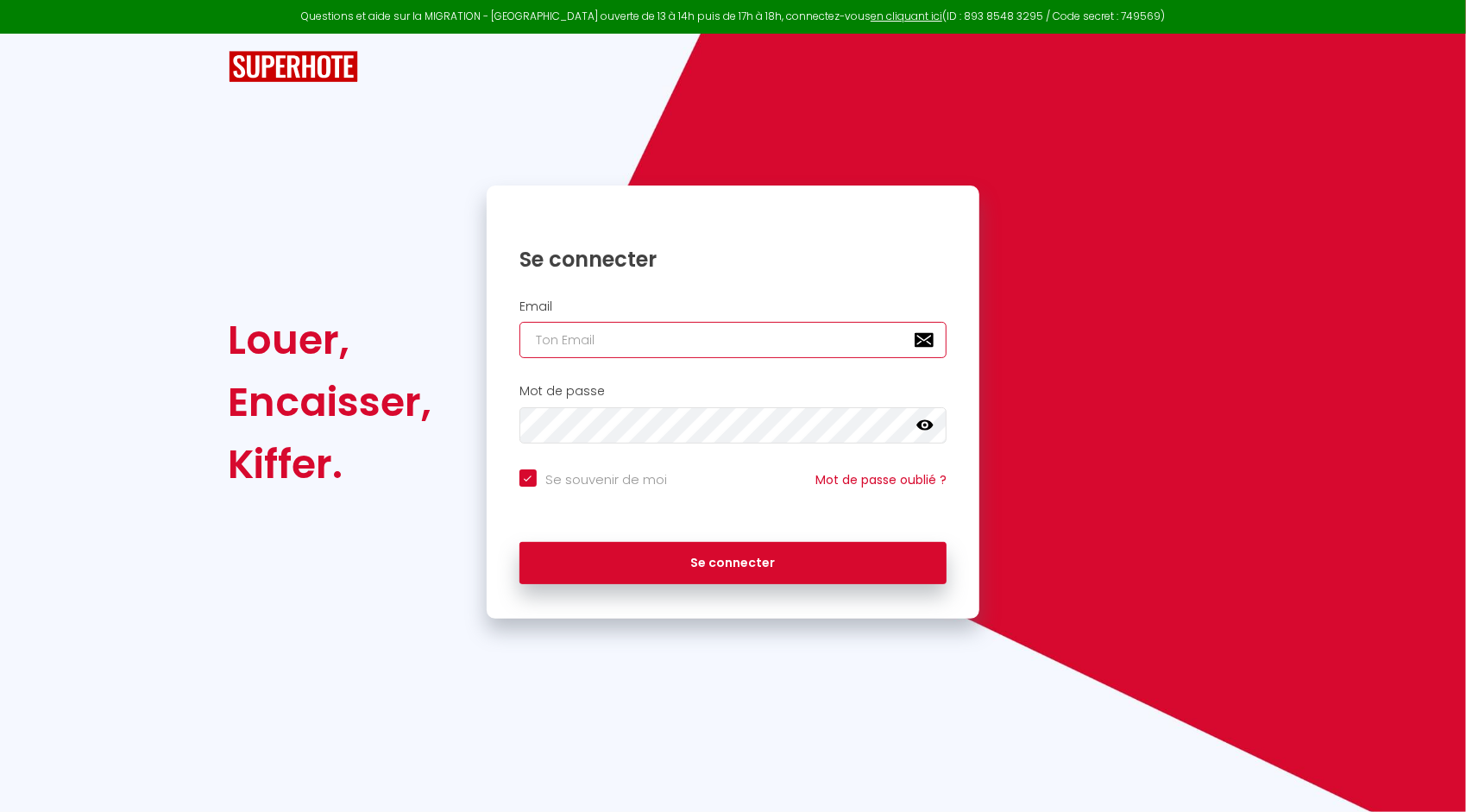
click at [638, 327] on input "email" at bounding box center [733, 339] width 428 height 36
type input "[EMAIL_ADDRESS][DOMAIN_NAME]"
click at [520, 542] on button "Se connecter" at bounding box center [733, 563] width 428 height 43
checkbox input "true"
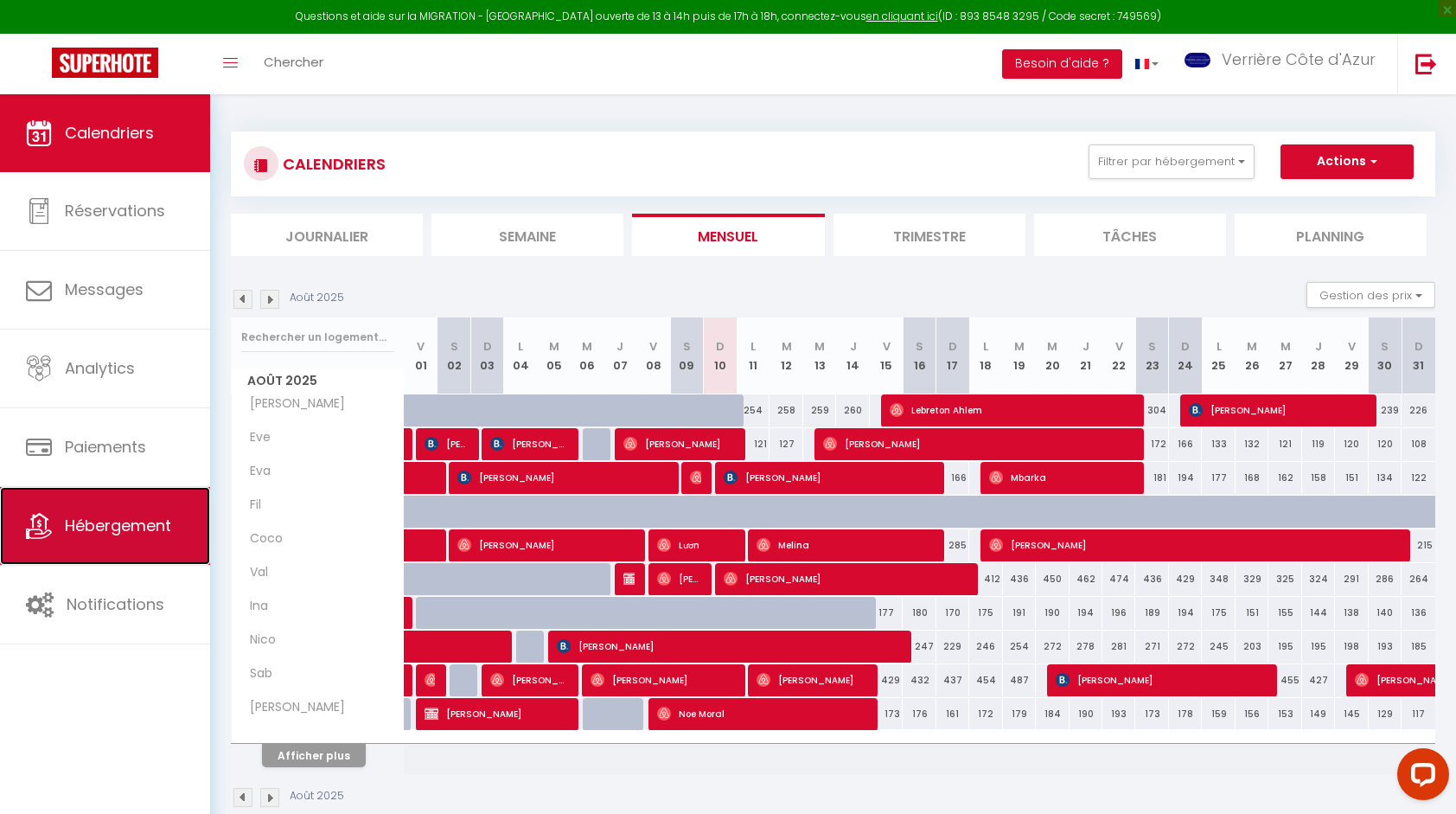
click at [76, 522] on span "Hébergement" at bounding box center [117, 525] width 106 height 21
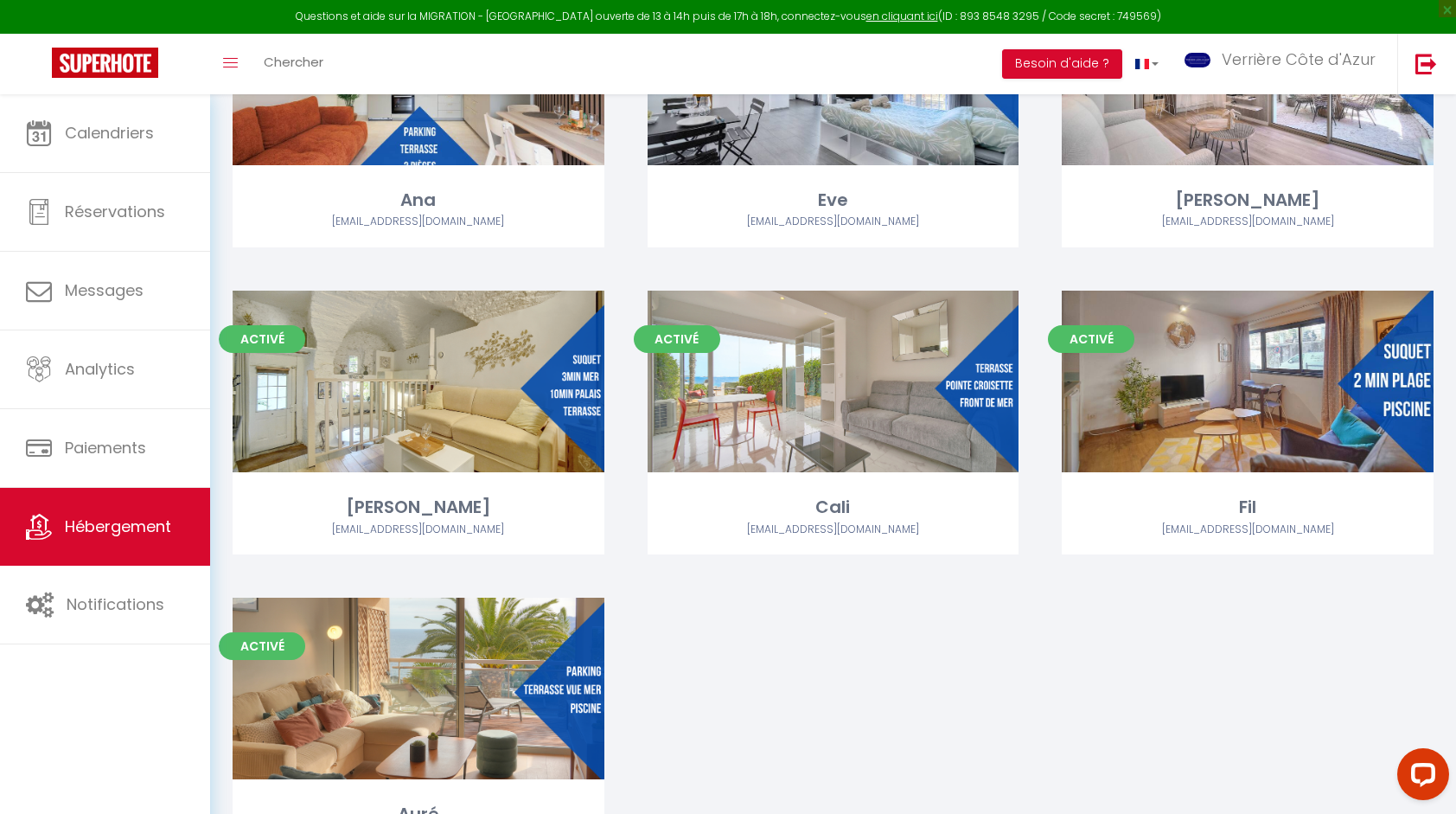
scroll to position [4959, 0]
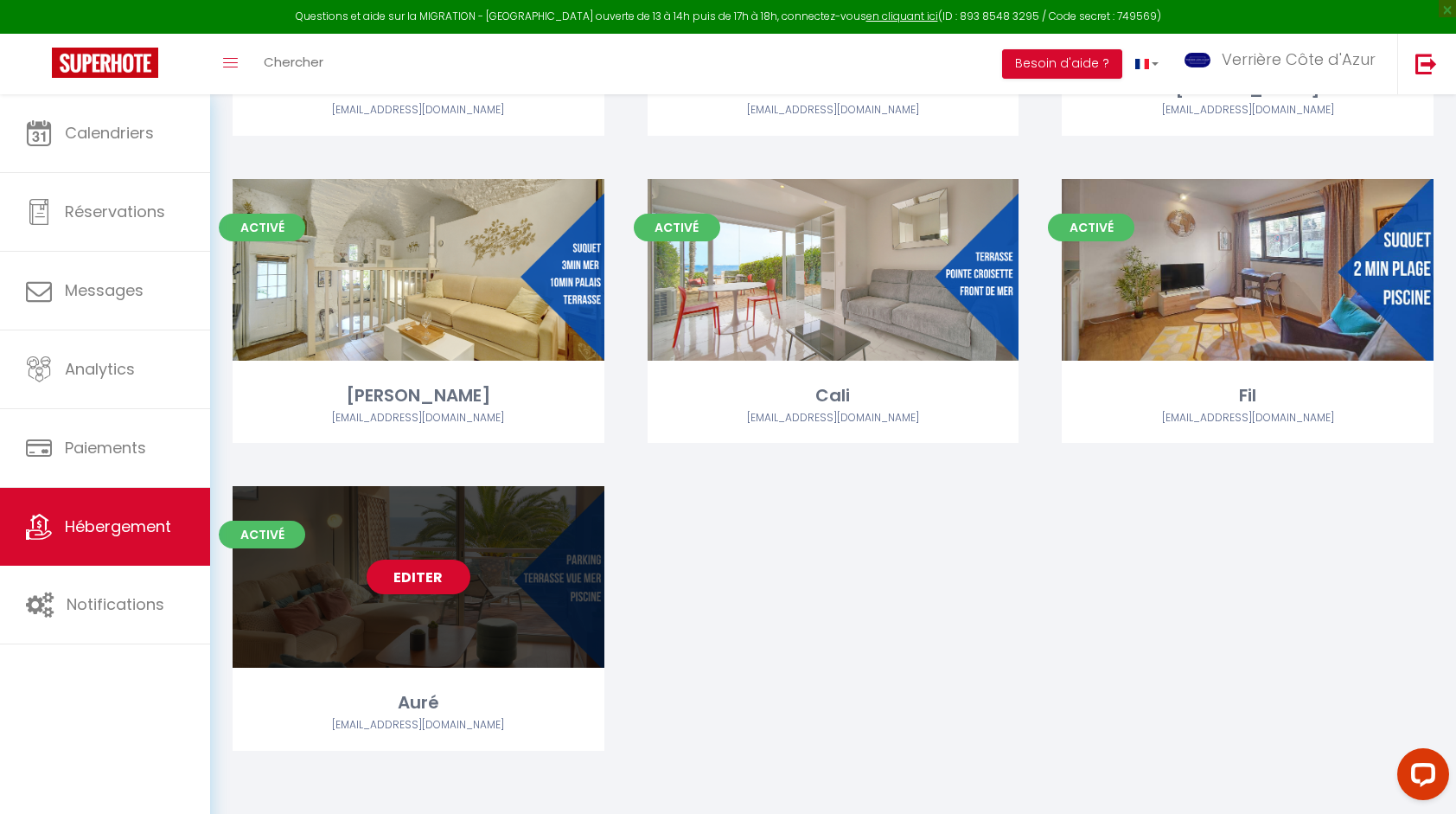
click at [455, 619] on div "Editer" at bounding box center [417, 576] width 371 height 182
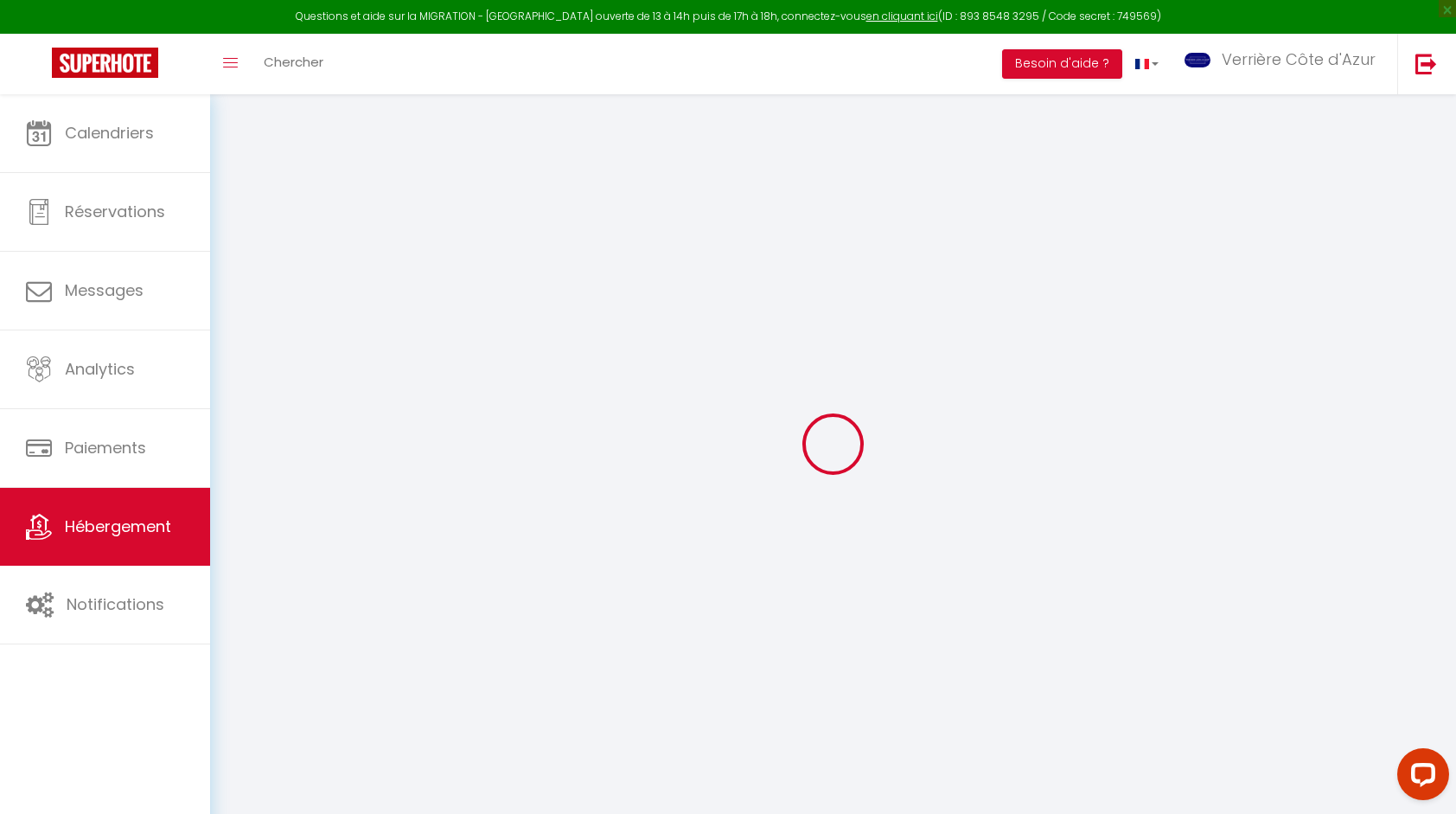
checkbox input "false"
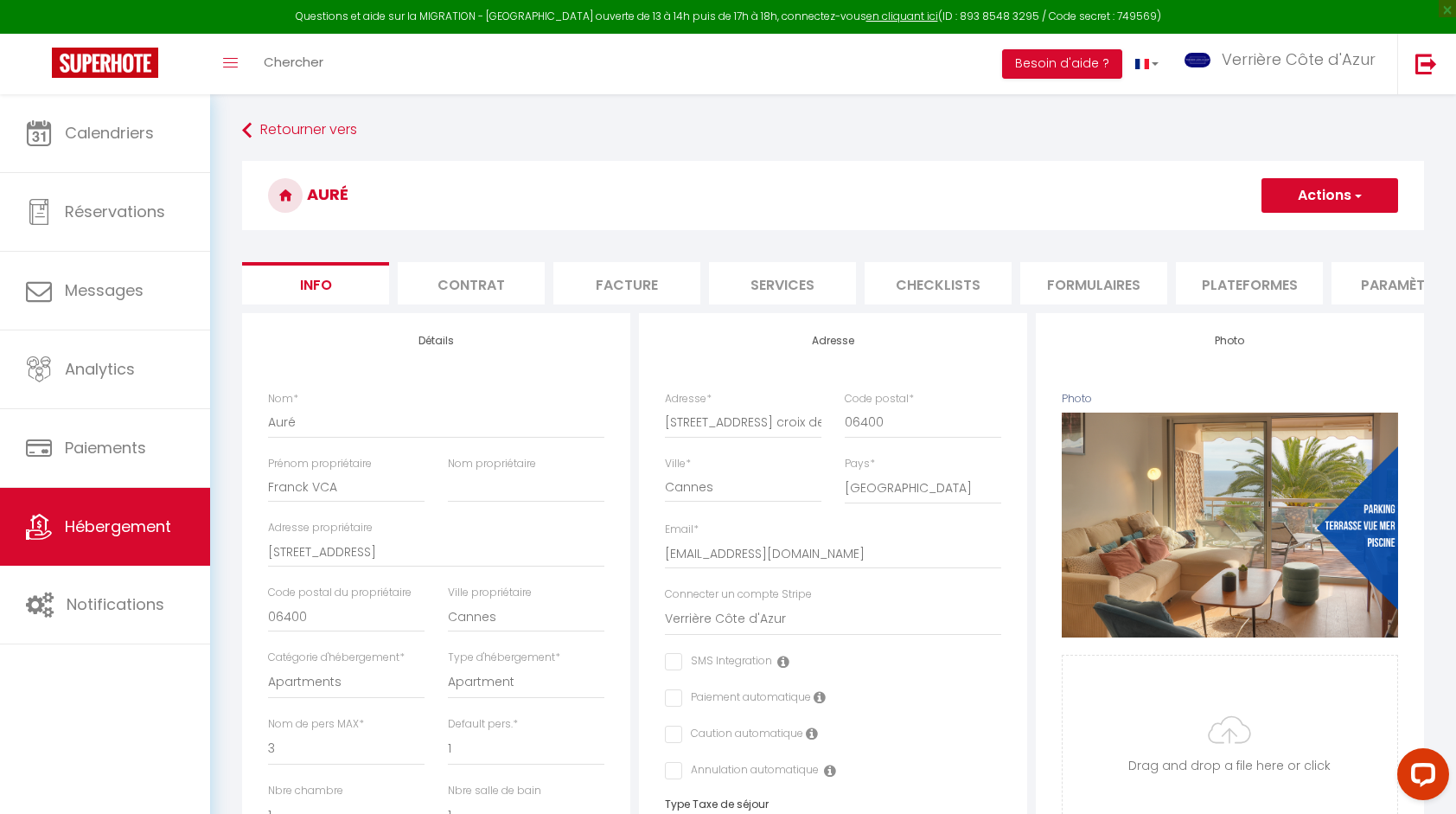
checkbox input "false"
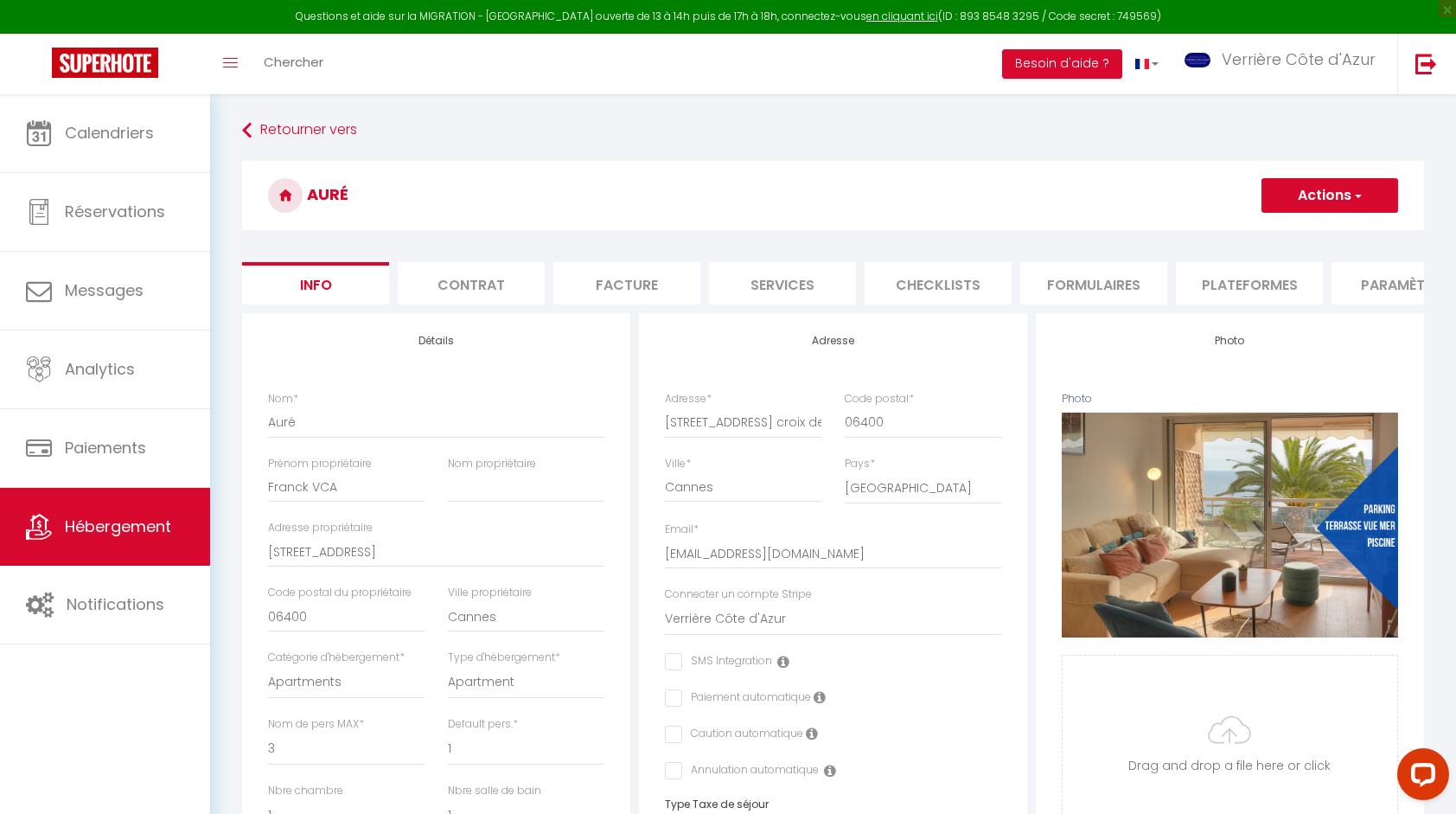
click at [1378, 289] on li "Paramètres" at bounding box center [1404, 283] width 147 height 42
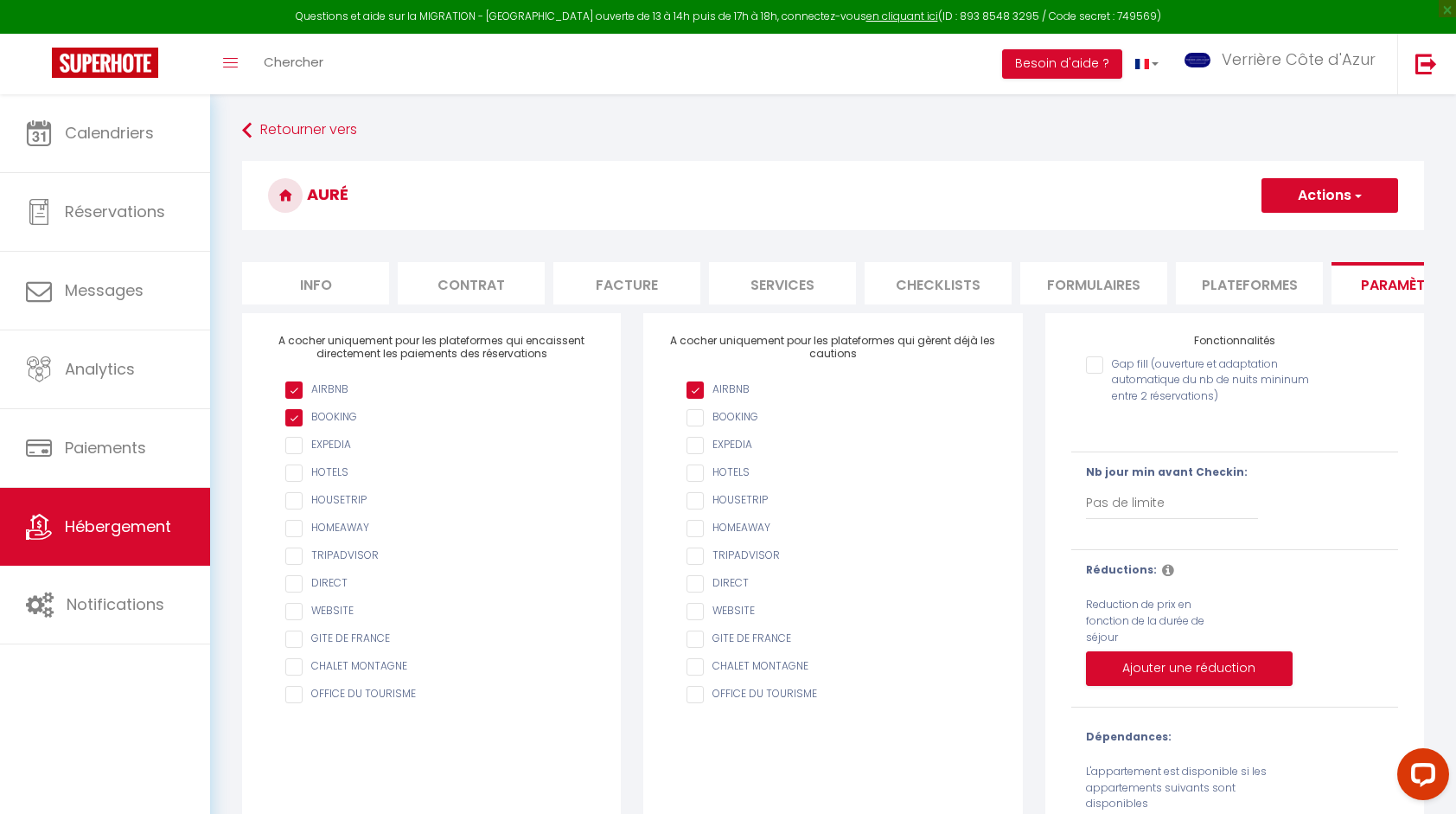
click at [733, 398] on input "AIRBNB" at bounding box center [841, 390] width 310 height 18
checkbox input "true"
click at [1307, 206] on button "Actions" at bounding box center [1330, 195] width 136 height 35
click at [1307, 230] on input "Enregistrer" at bounding box center [1309, 233] width 64 height 18
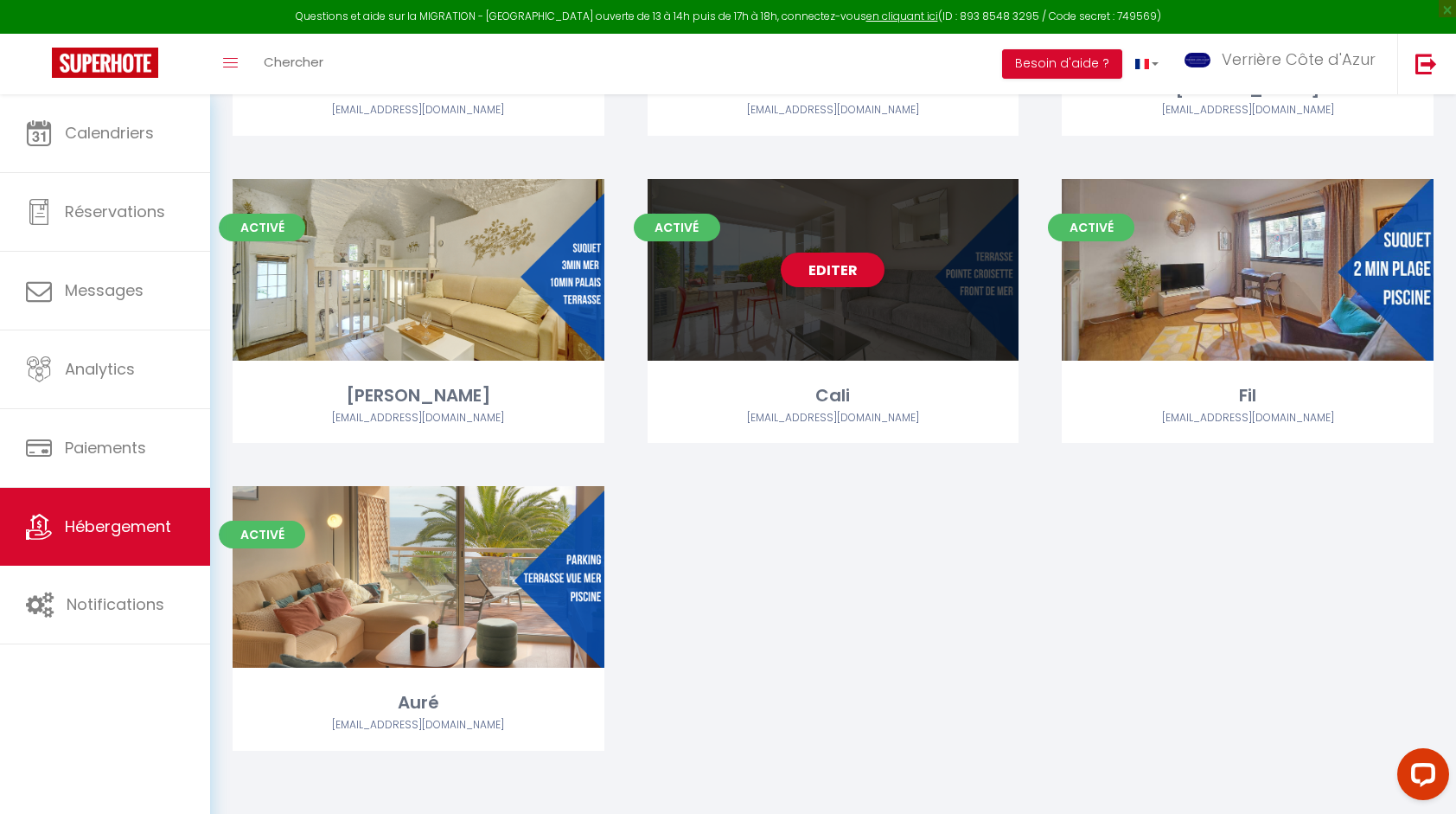
scroll to position [4959, 0]
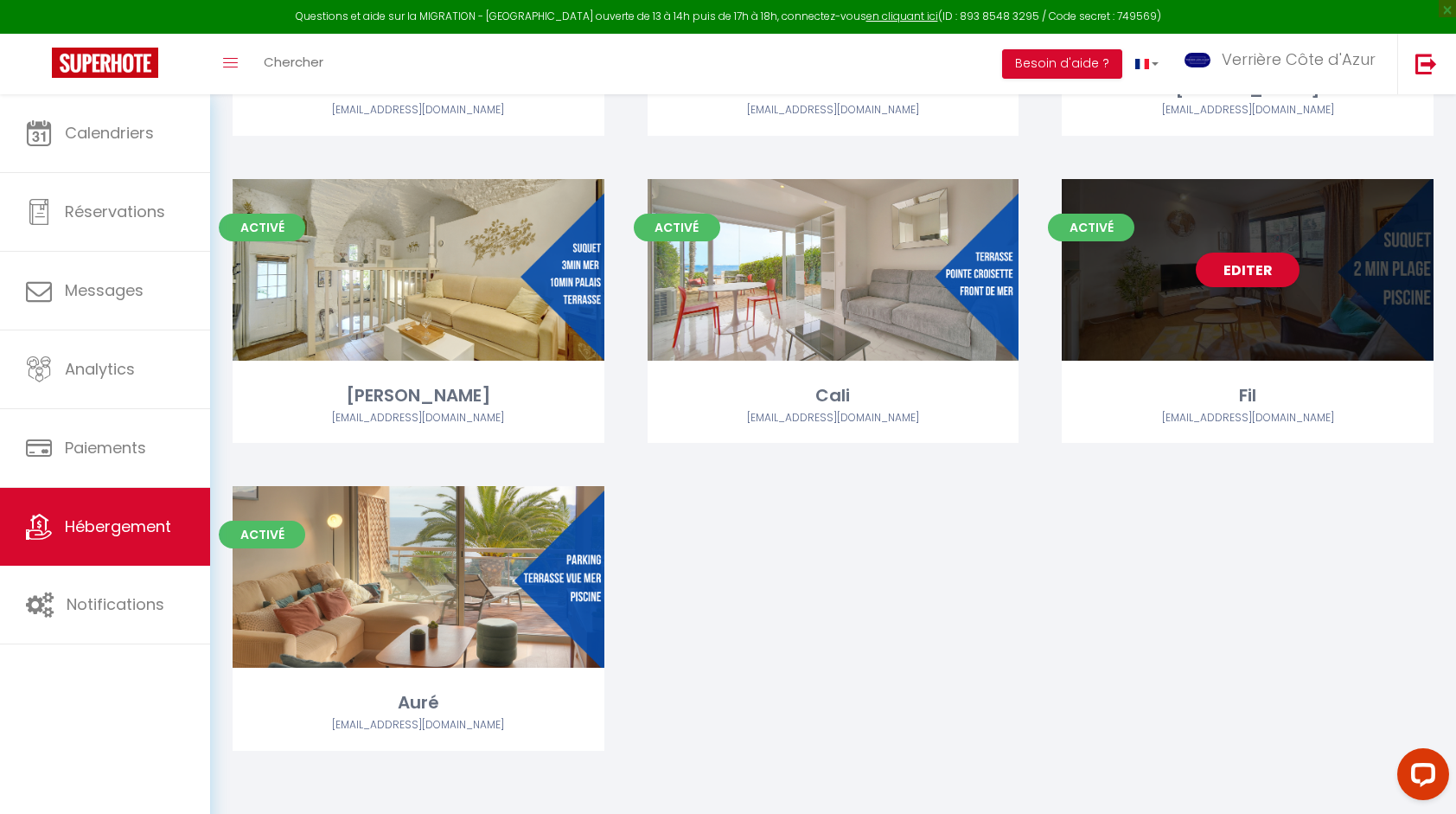
click at [1247, 310] on div "Editer" at bounding box center [1247, 269] width 371 height 182
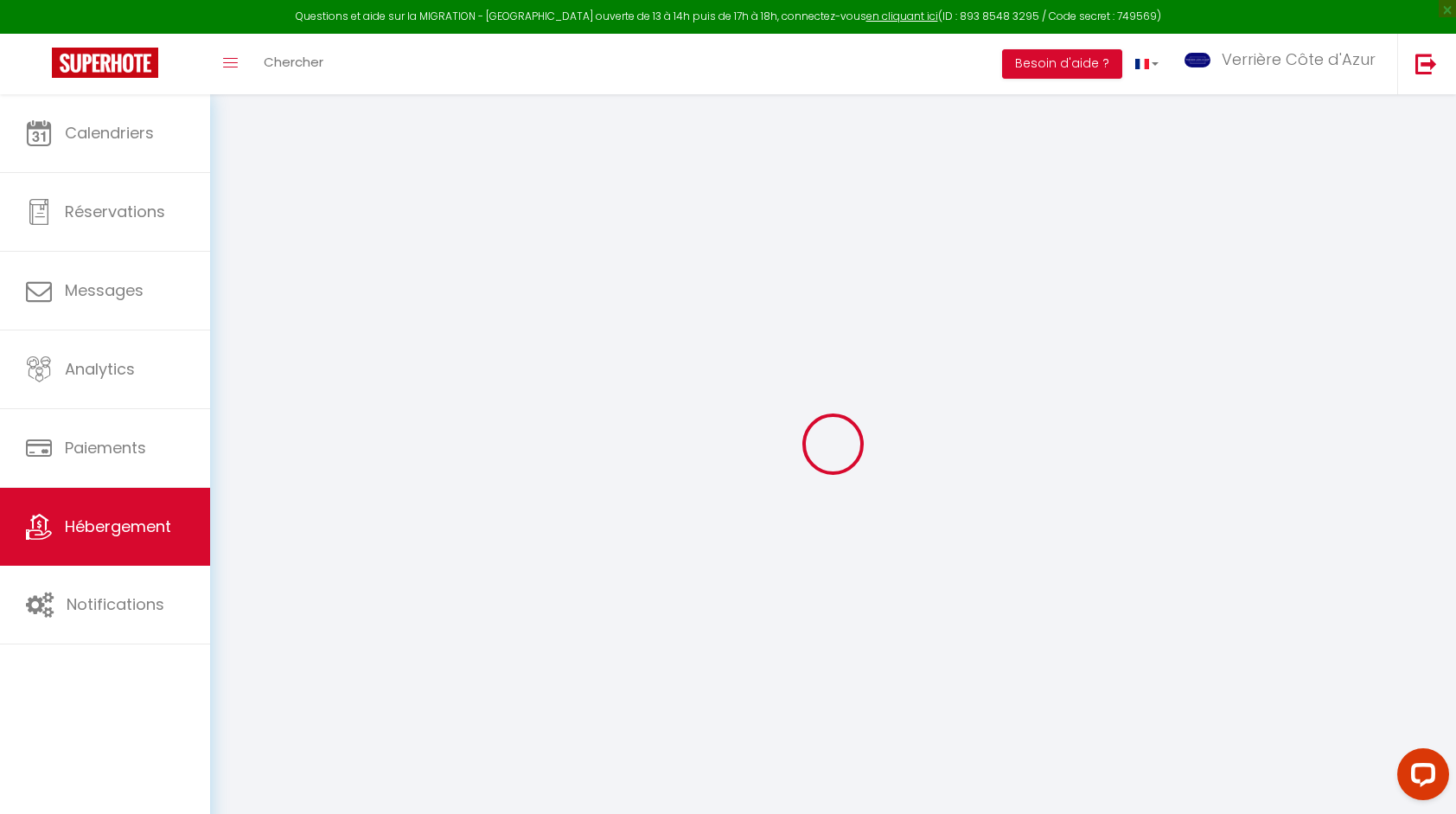
select select
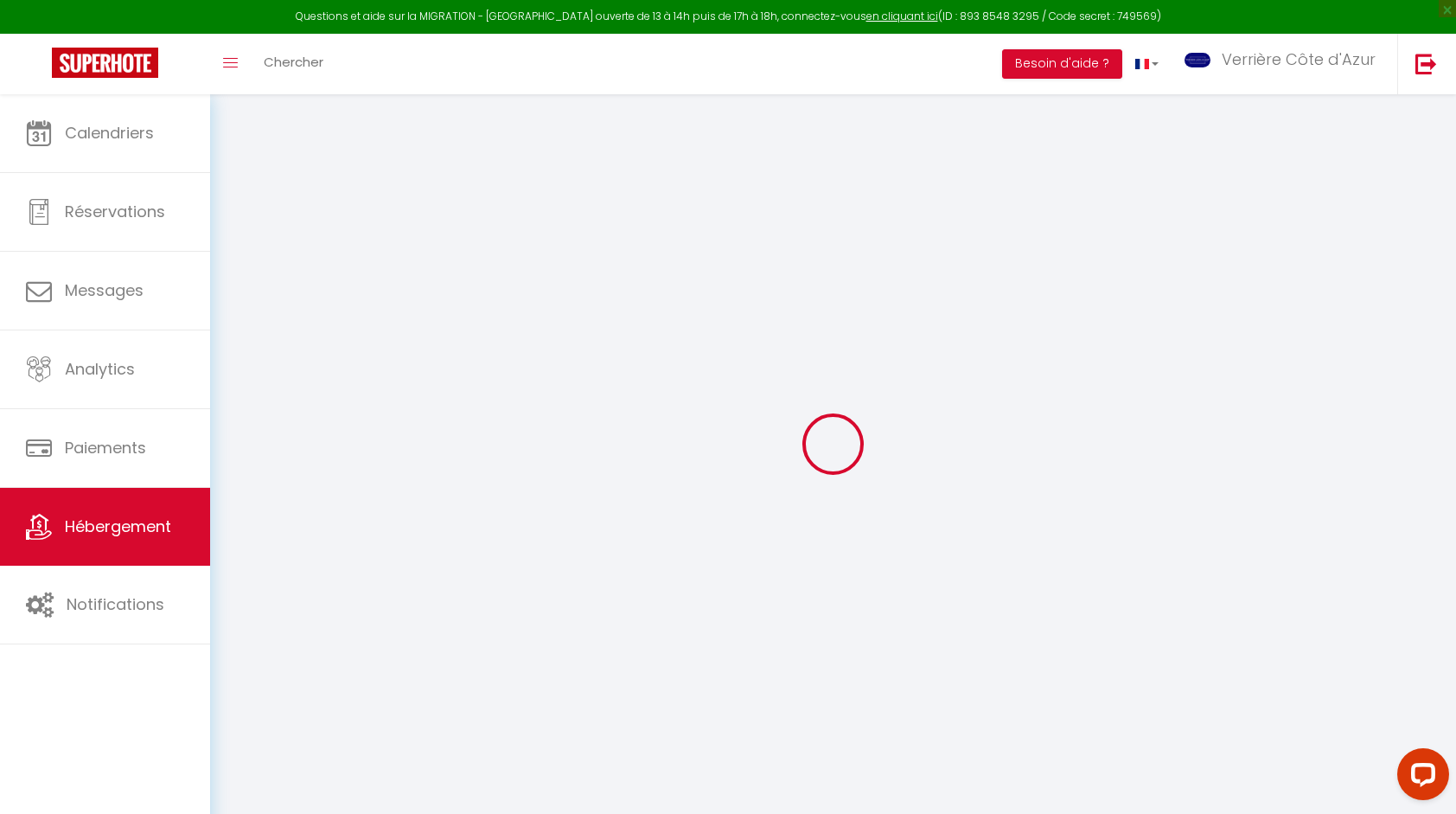
select select
checkbox input "false"
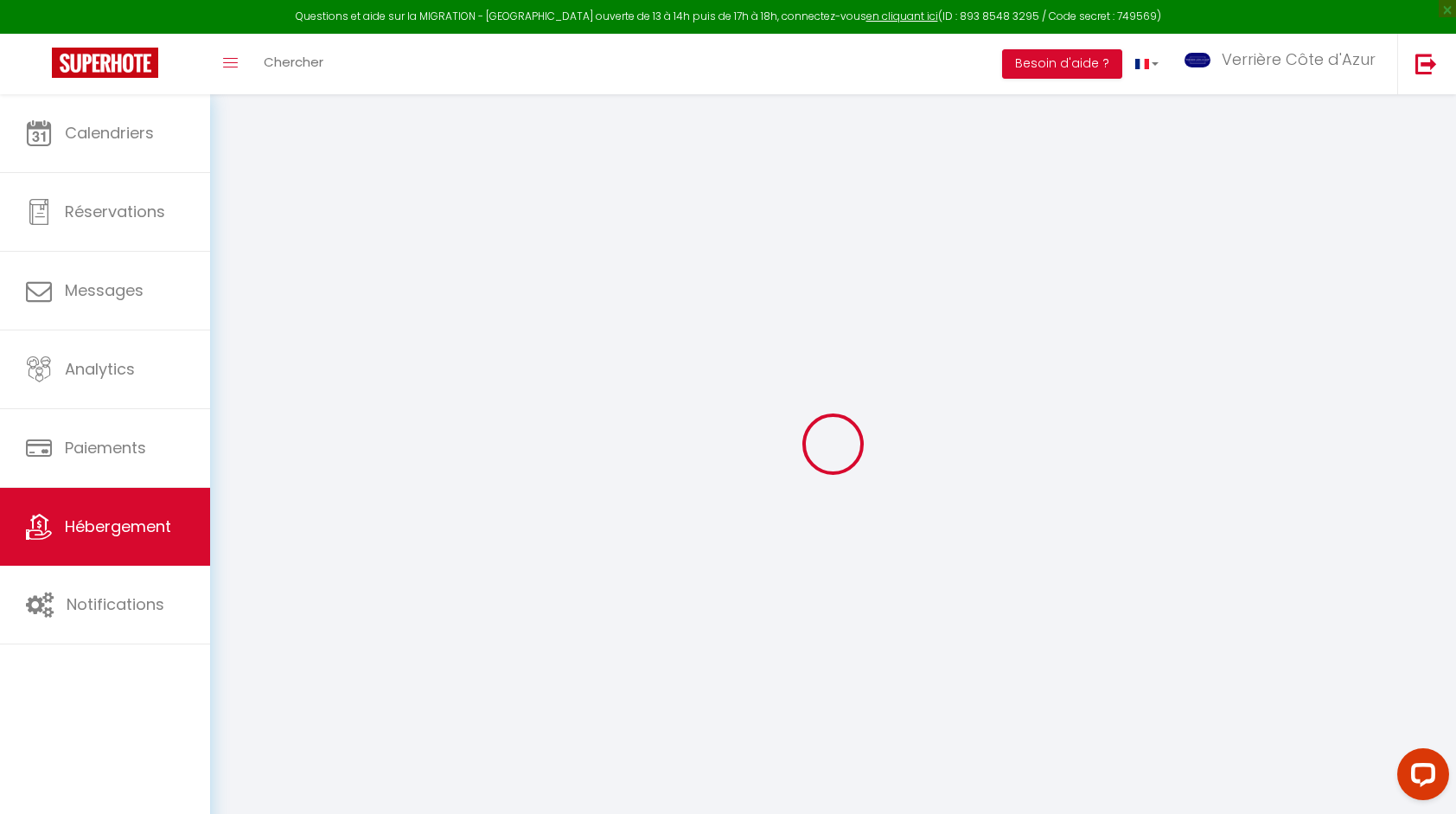
select select
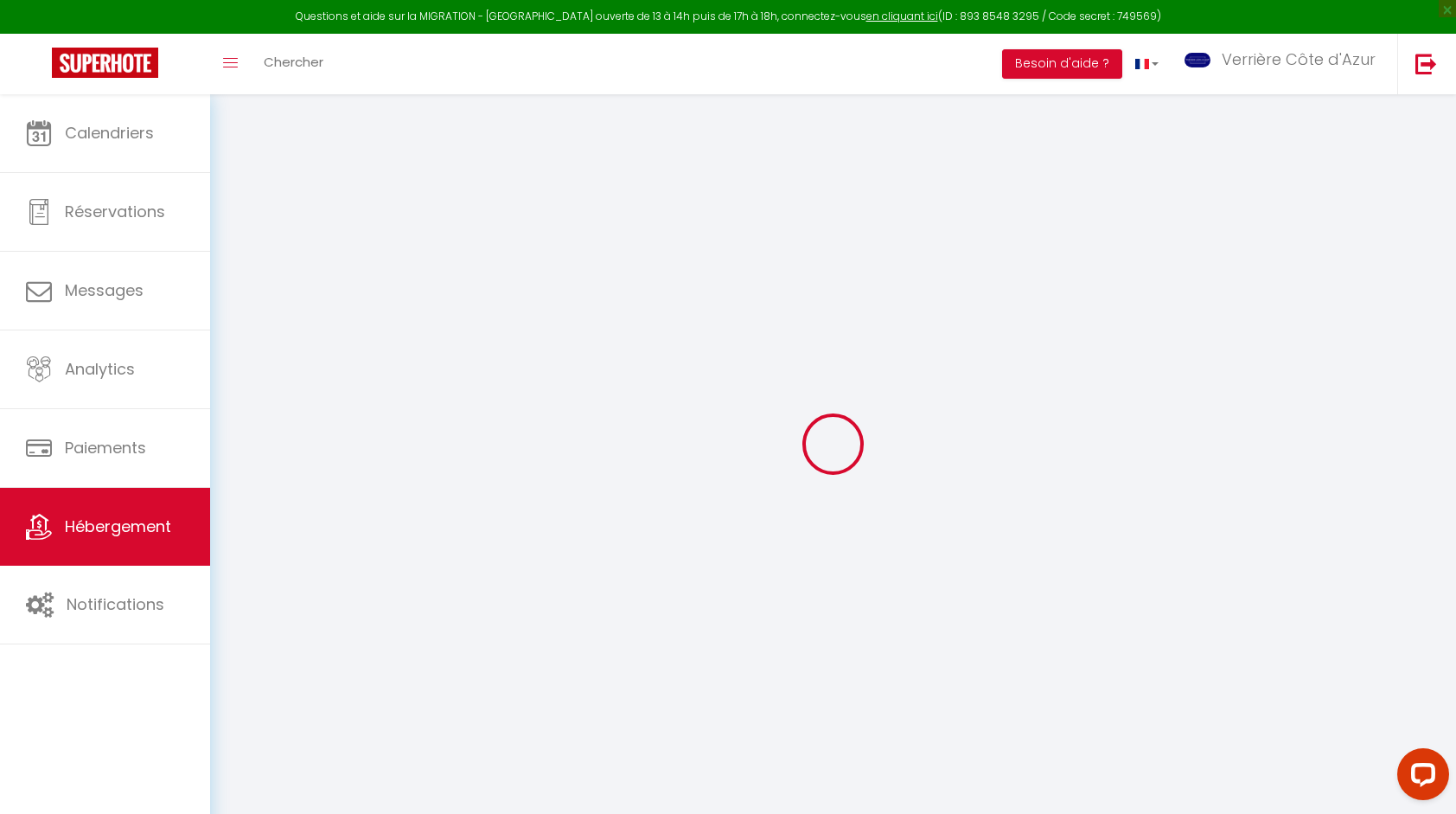
select select
checkbox input "false"
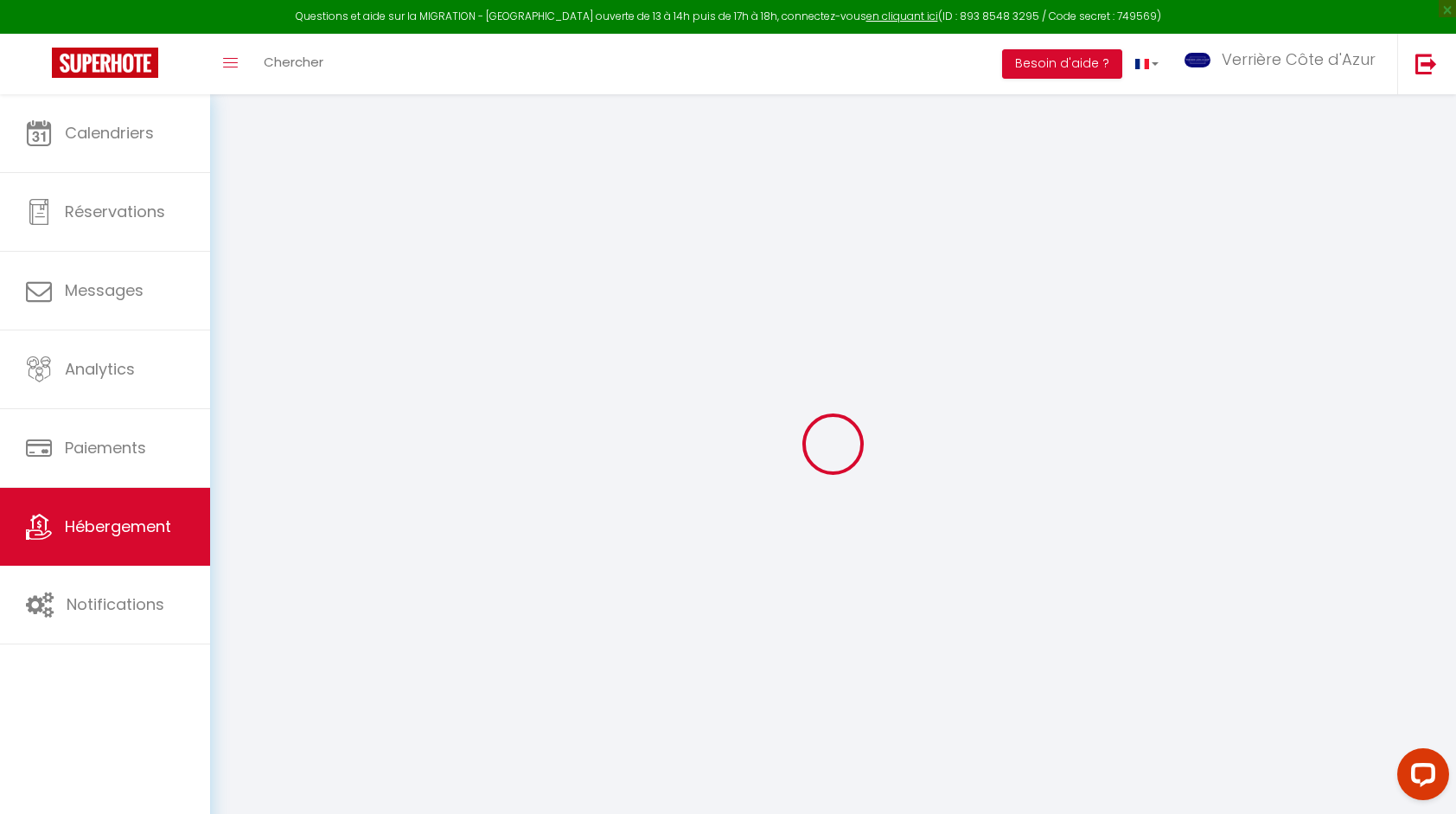
checkbox input "false"
select select
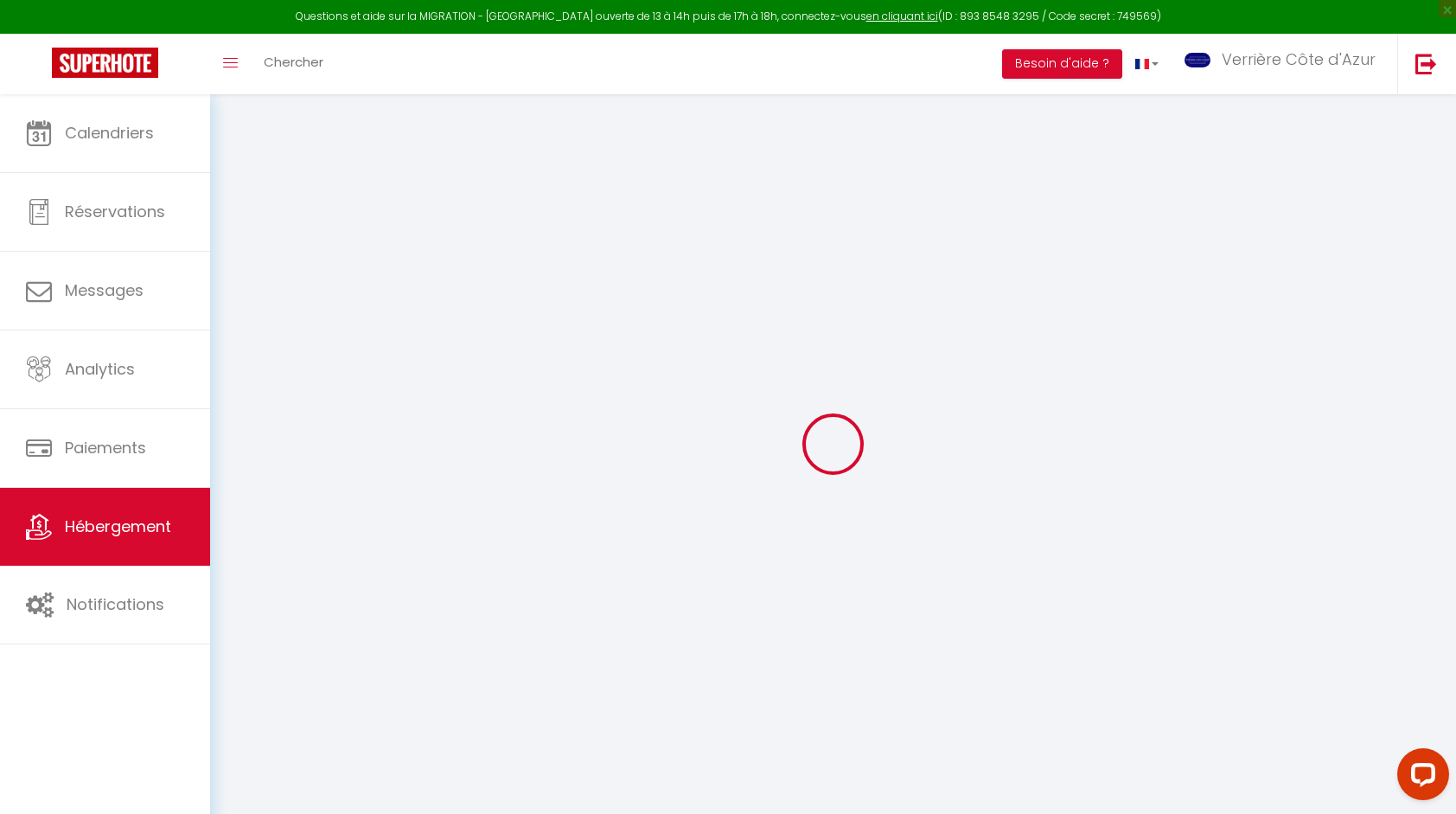
select select
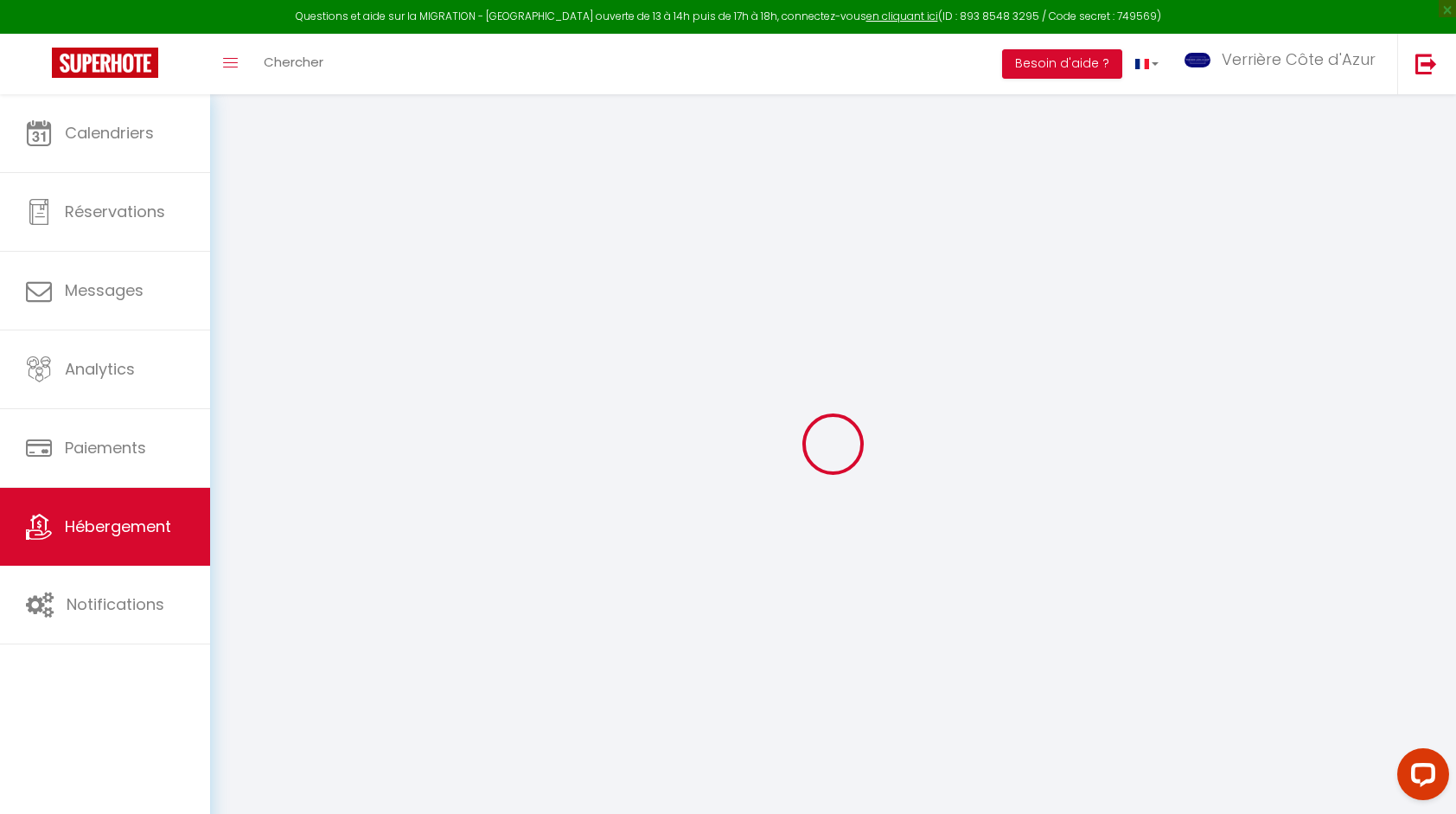
checkbox input "false"
select select
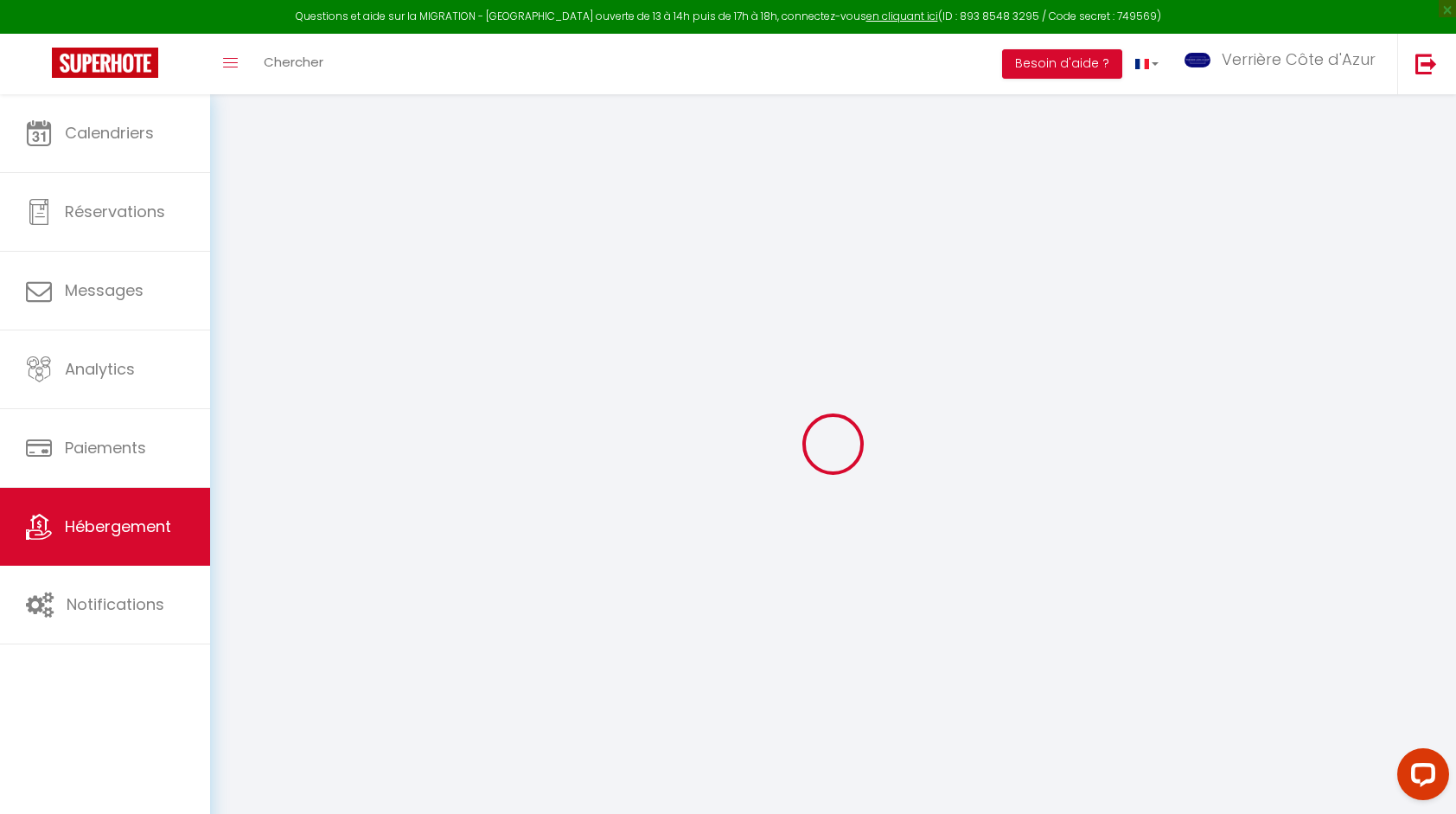
select select
type input "Fil"
type input "Franck VCA"
type input "[STREET_ADDRESS][PERSON_NAME]"
type input "06400"
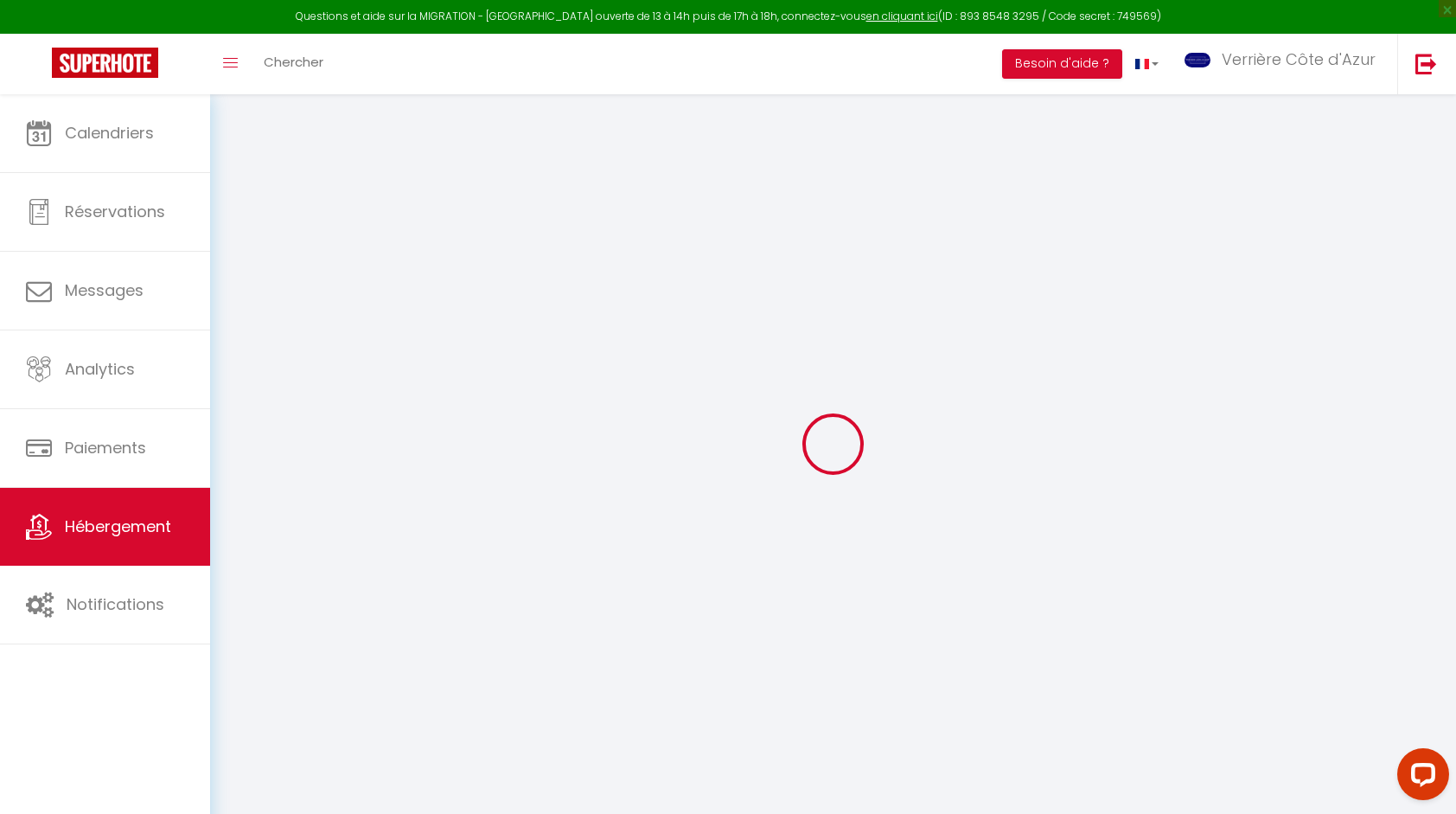
type input "Cannes"
select select "2"
select select "0"
type input "500"
type input "5"
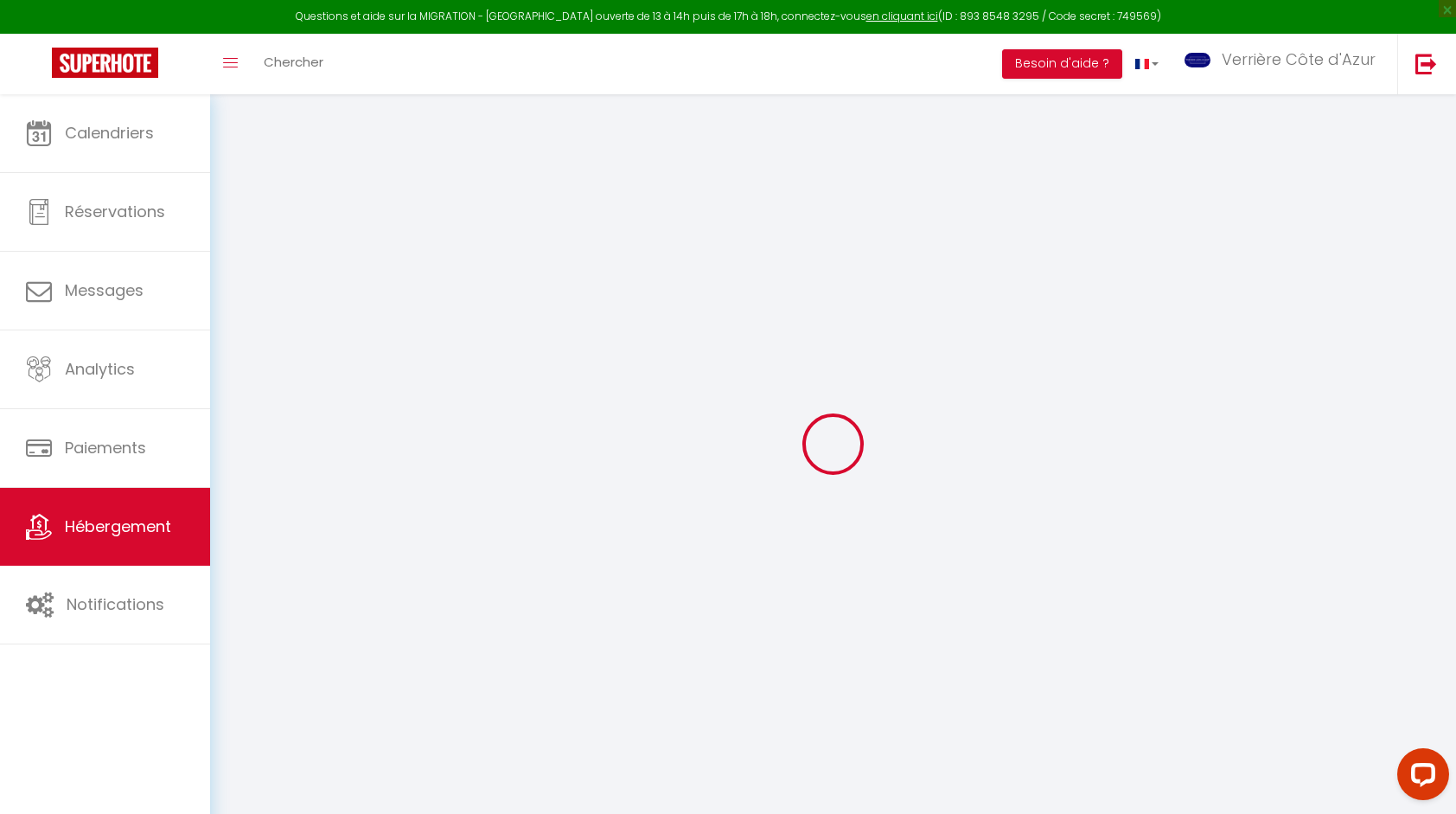
type input "65"
type input "2.50"
type input "500"
select select
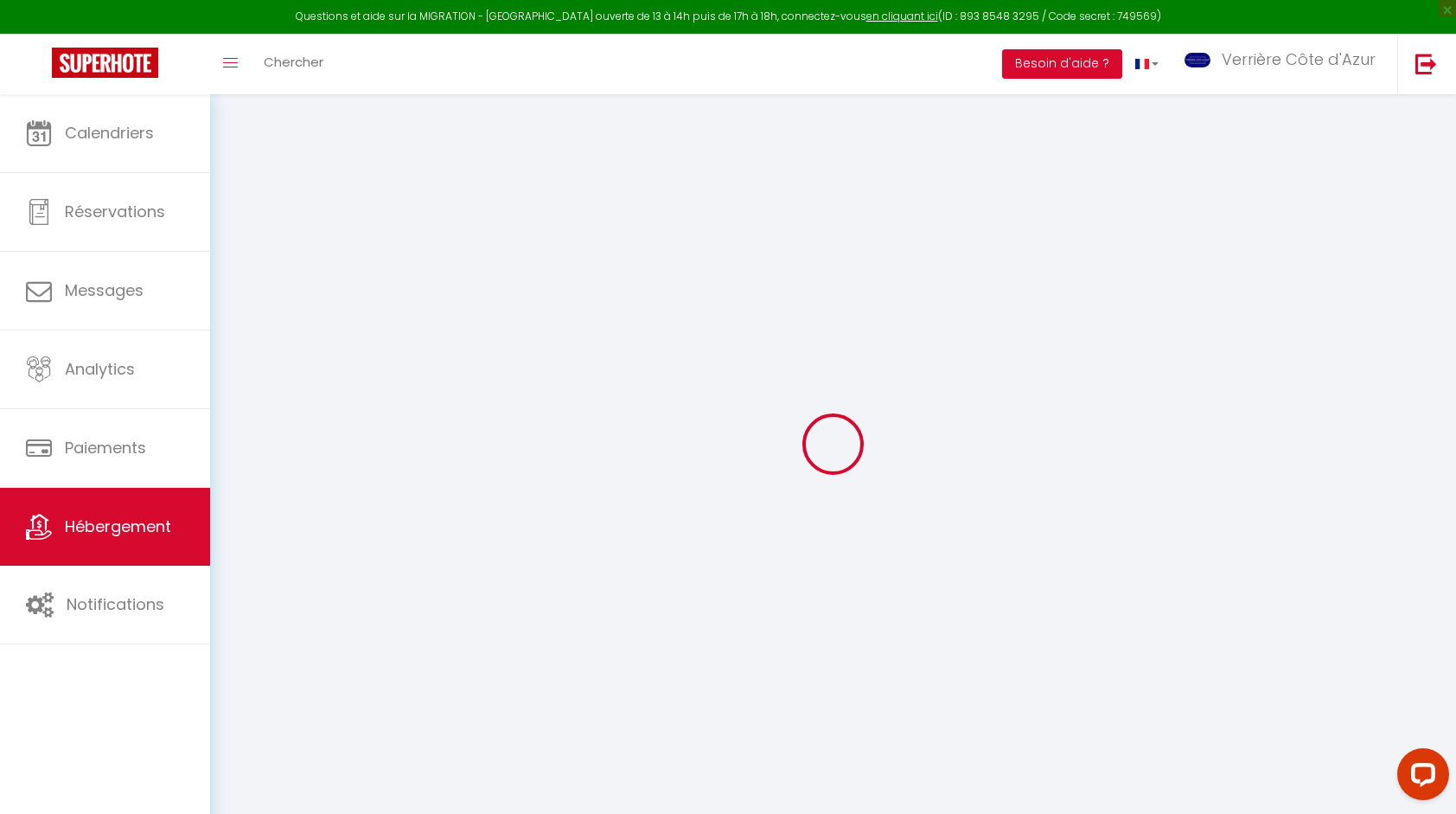
select select
type input "[STREET_ADDRESS][PERSON_NAME]"
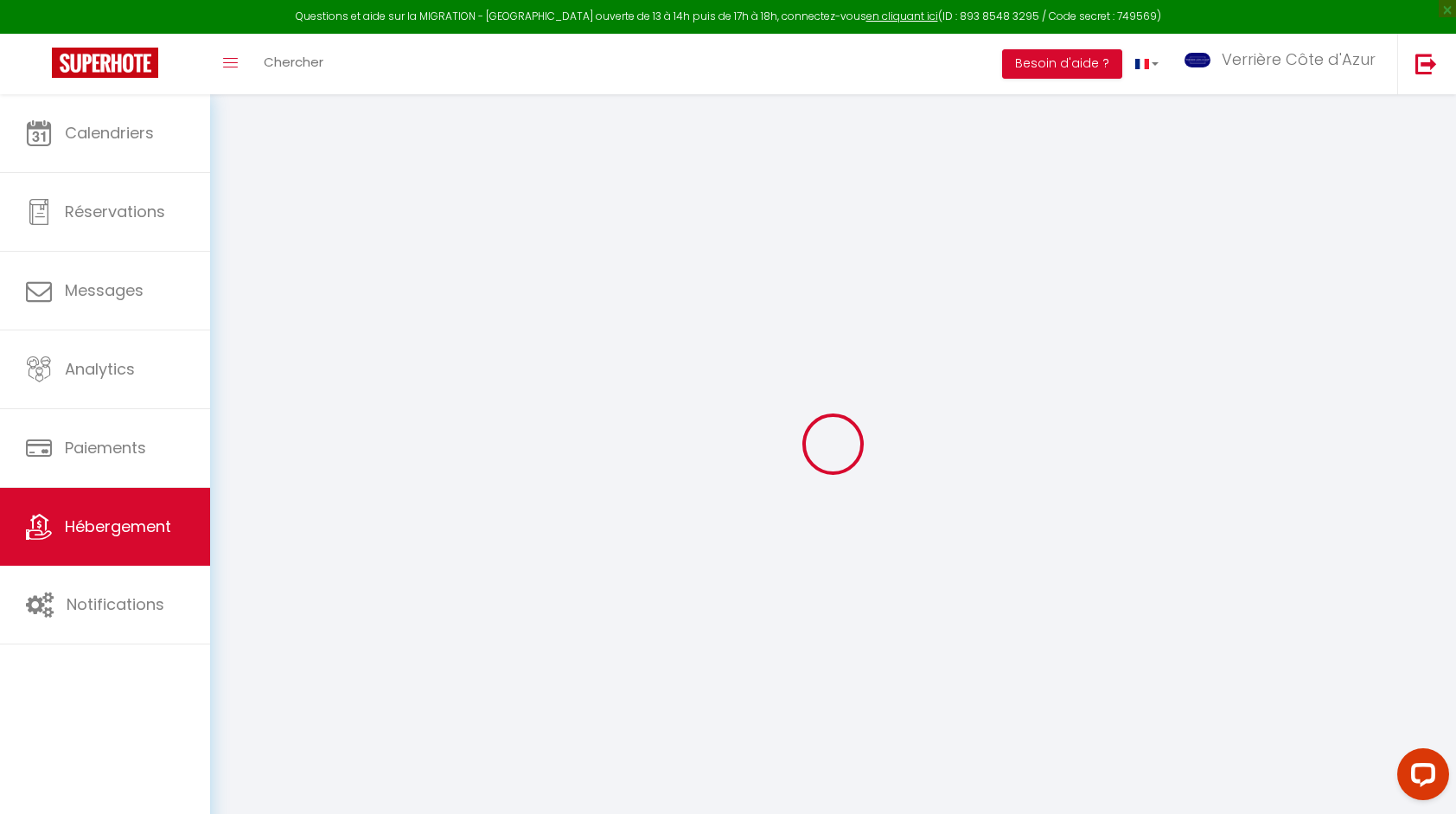
type input "06400"
type input "Cannes"
type input "[EMAIL_ADDRESS][DOMAIN_NAME]"
select select "914"
checkbox input "false"
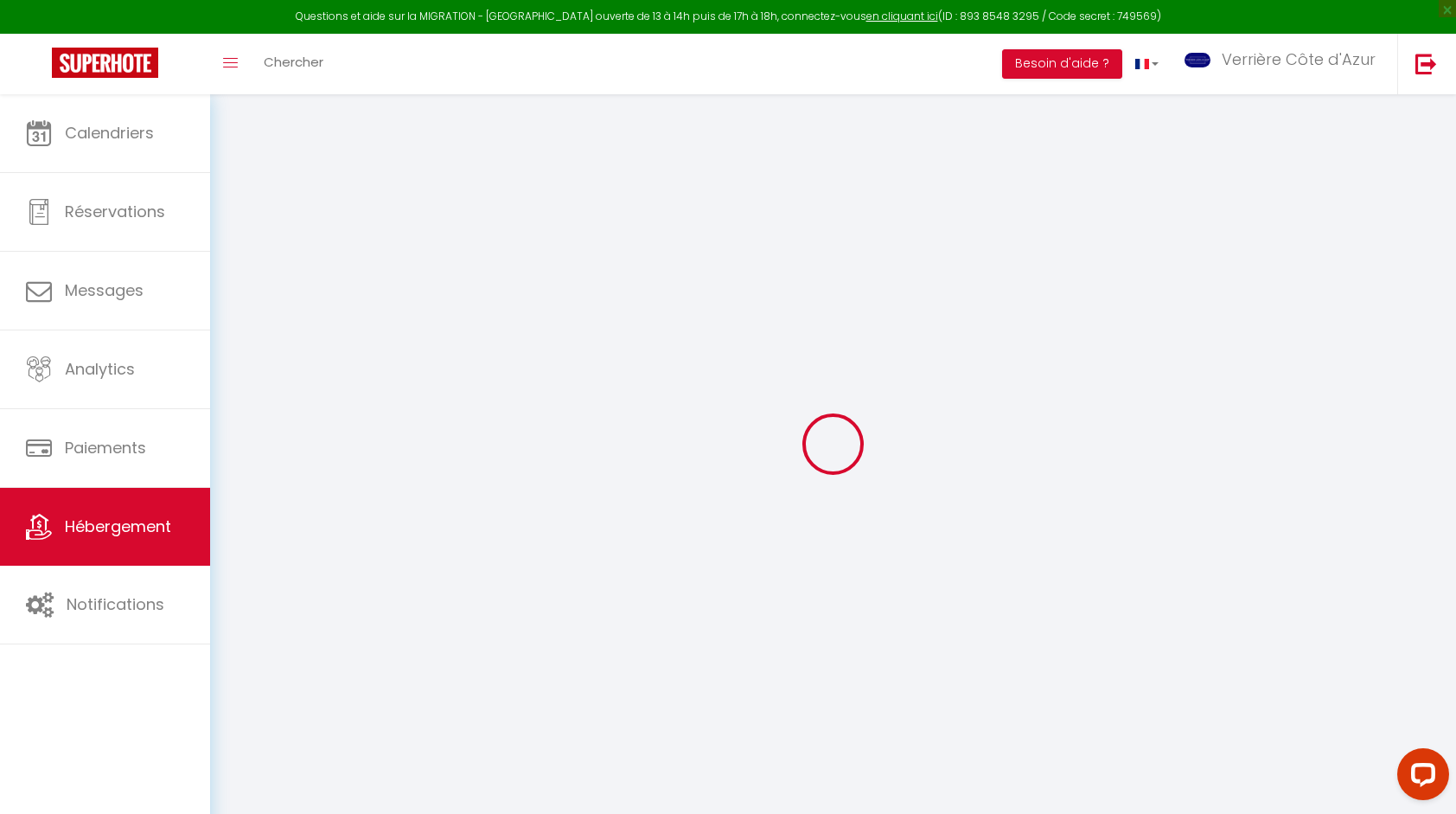
checkbox input "false"
type input "25"
type input "50"
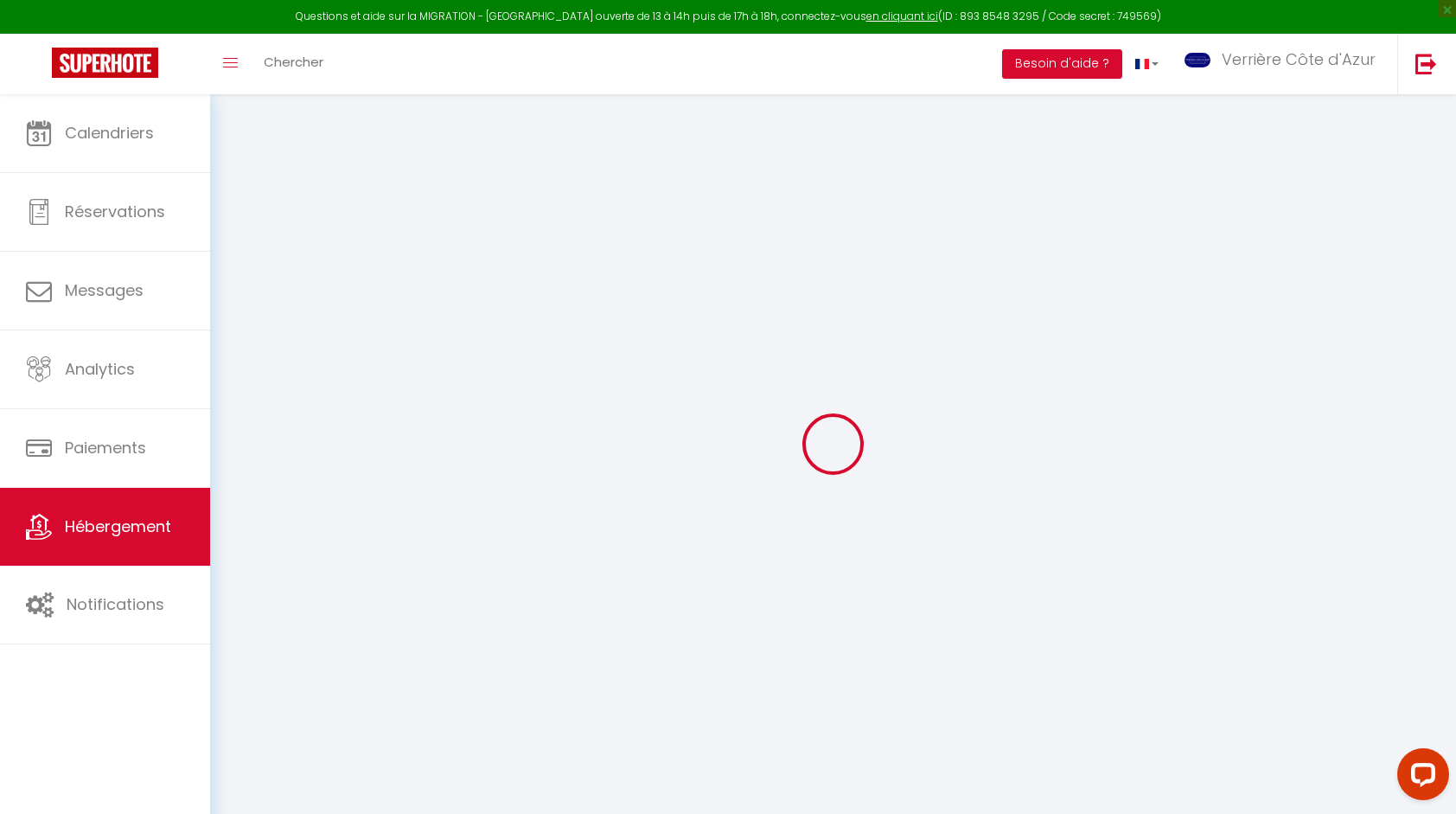
type input "0"
checkbox input "false"
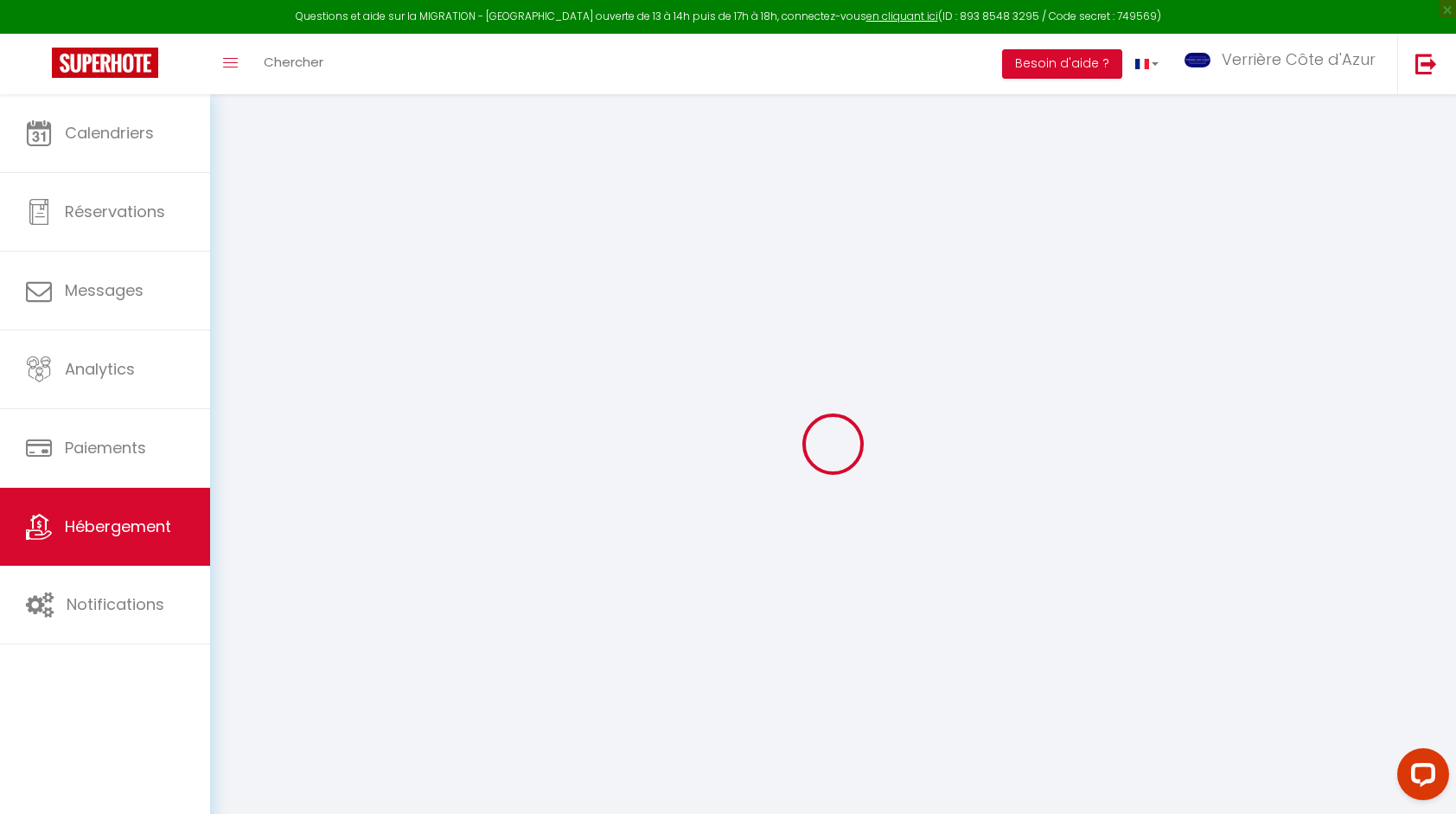
checkbox input "false"
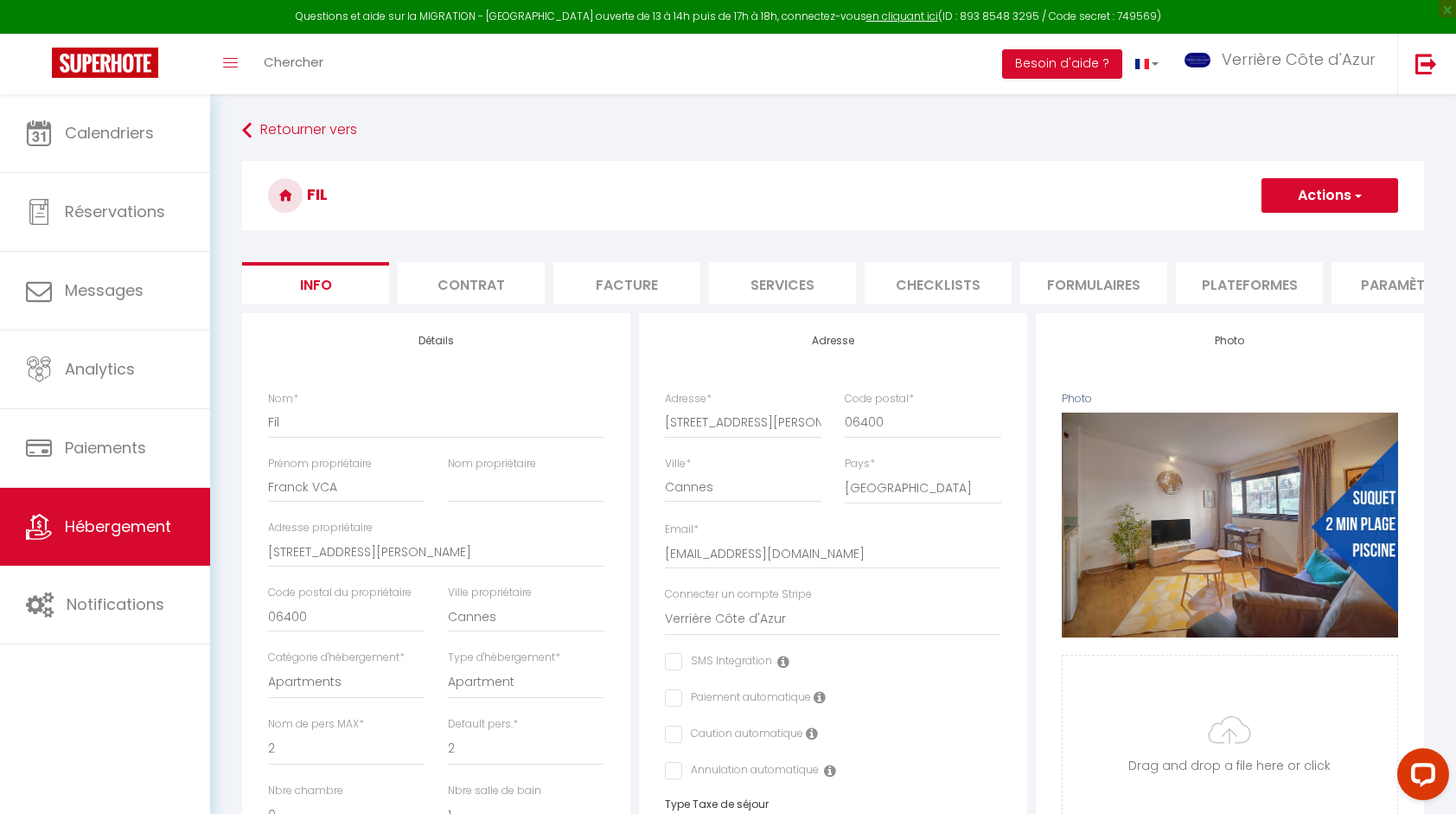
checkbox input "false"
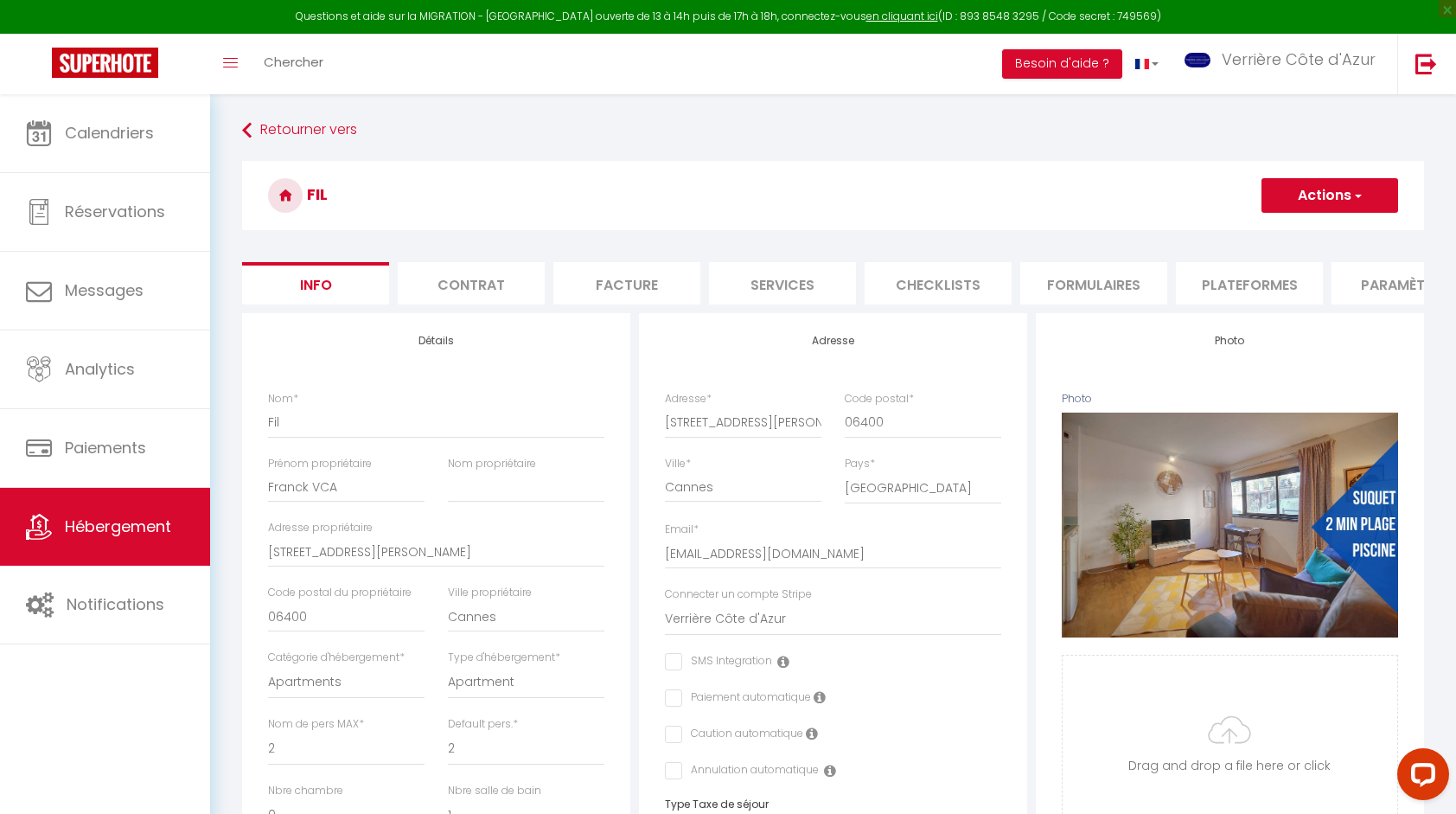
checkbox input "false"
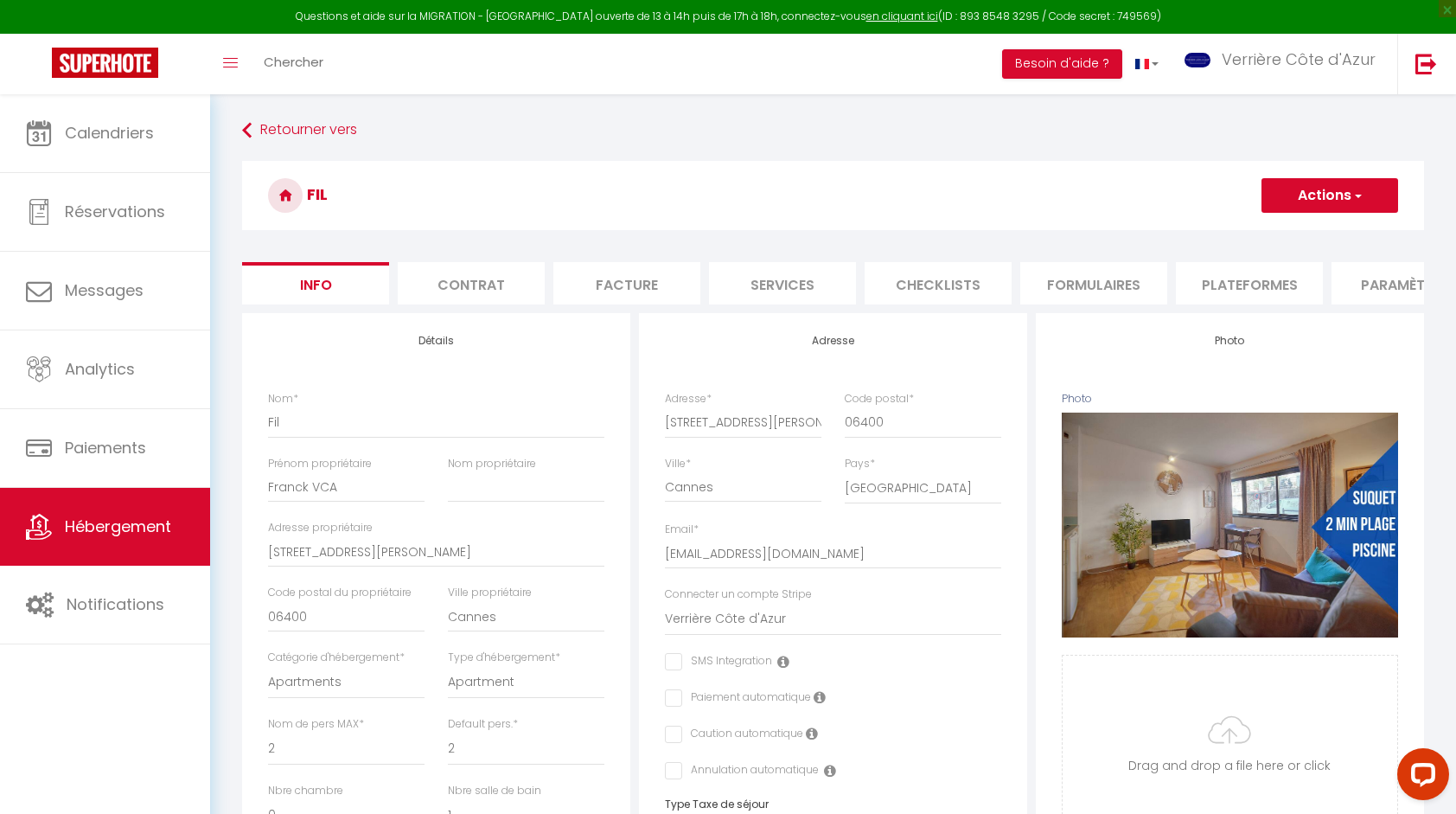
click at [1375, 282] on li "Paramètres" at bounding box center [1404, 283] width 147 height 42
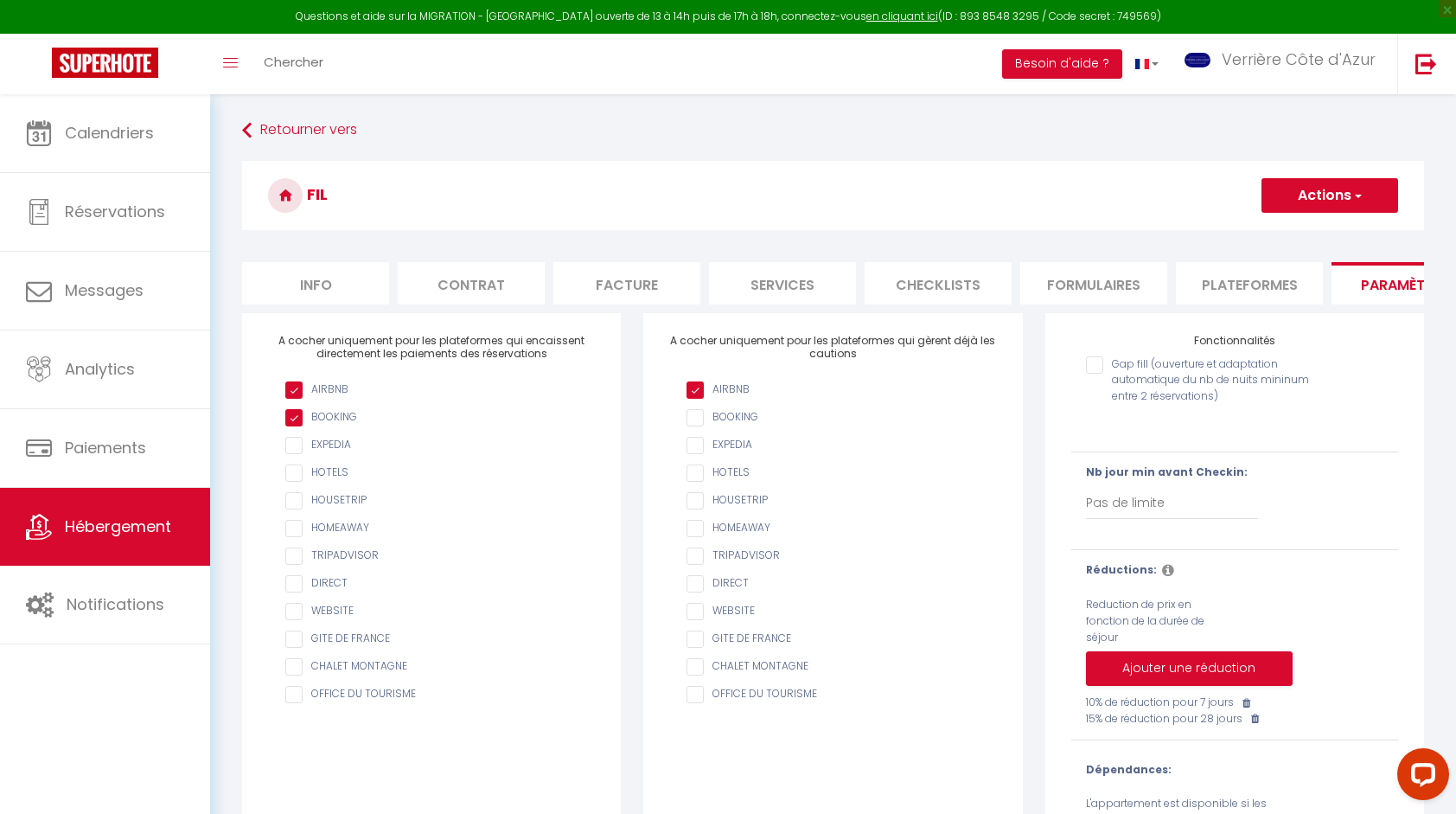
click at [699, 398] on input "AIRBNB" at bounding box center [841, 390] width 310 height 18
checkbox input "true"
click at [1304, 197] on button "Actions" at bounding box center [1330, 195] width 136 height 35
click at [1300, 238] on input "Enregistrer" at bounding box center [1309, 233] width 64 height 18
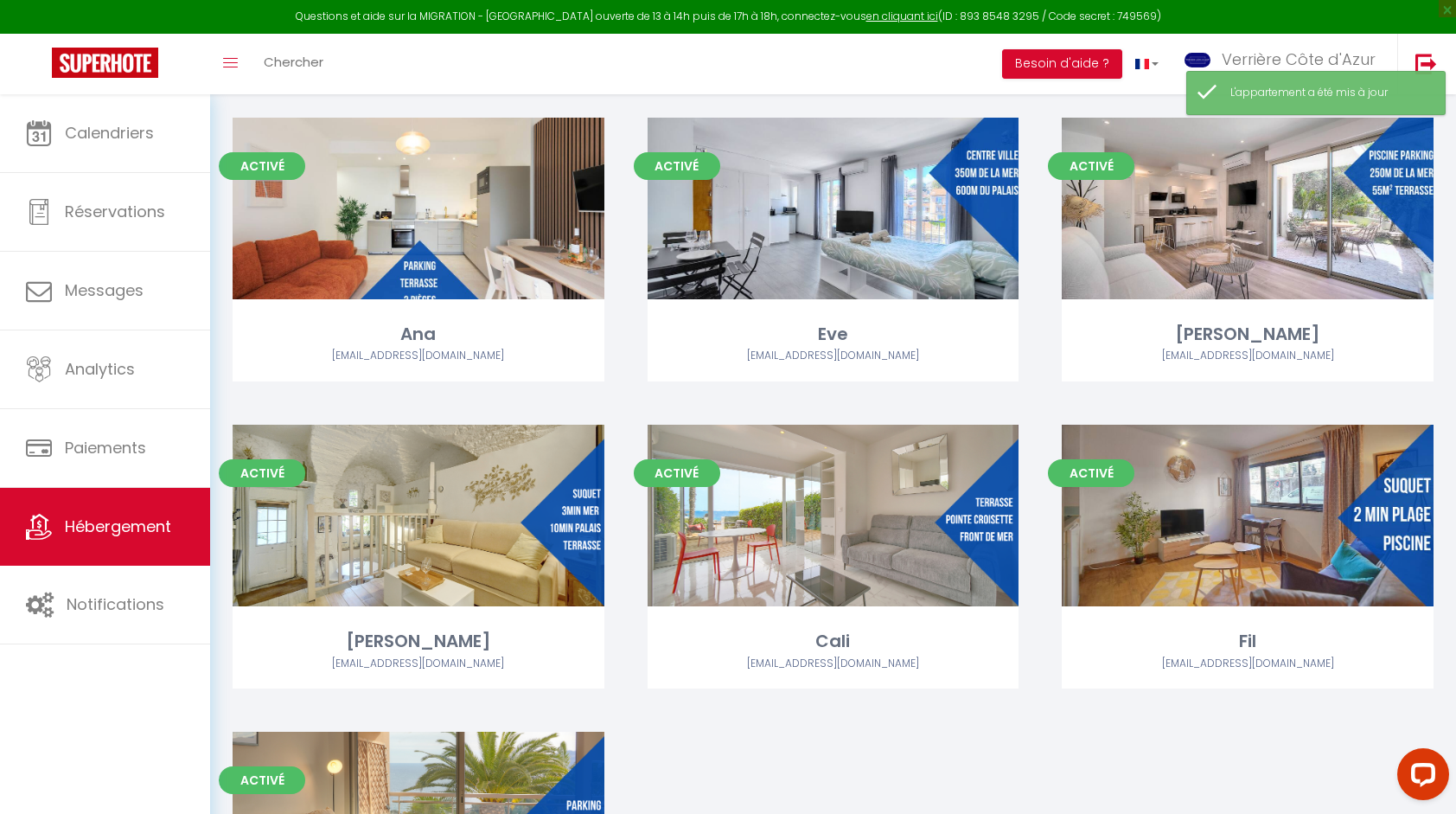
scroll to position [4959, 0]
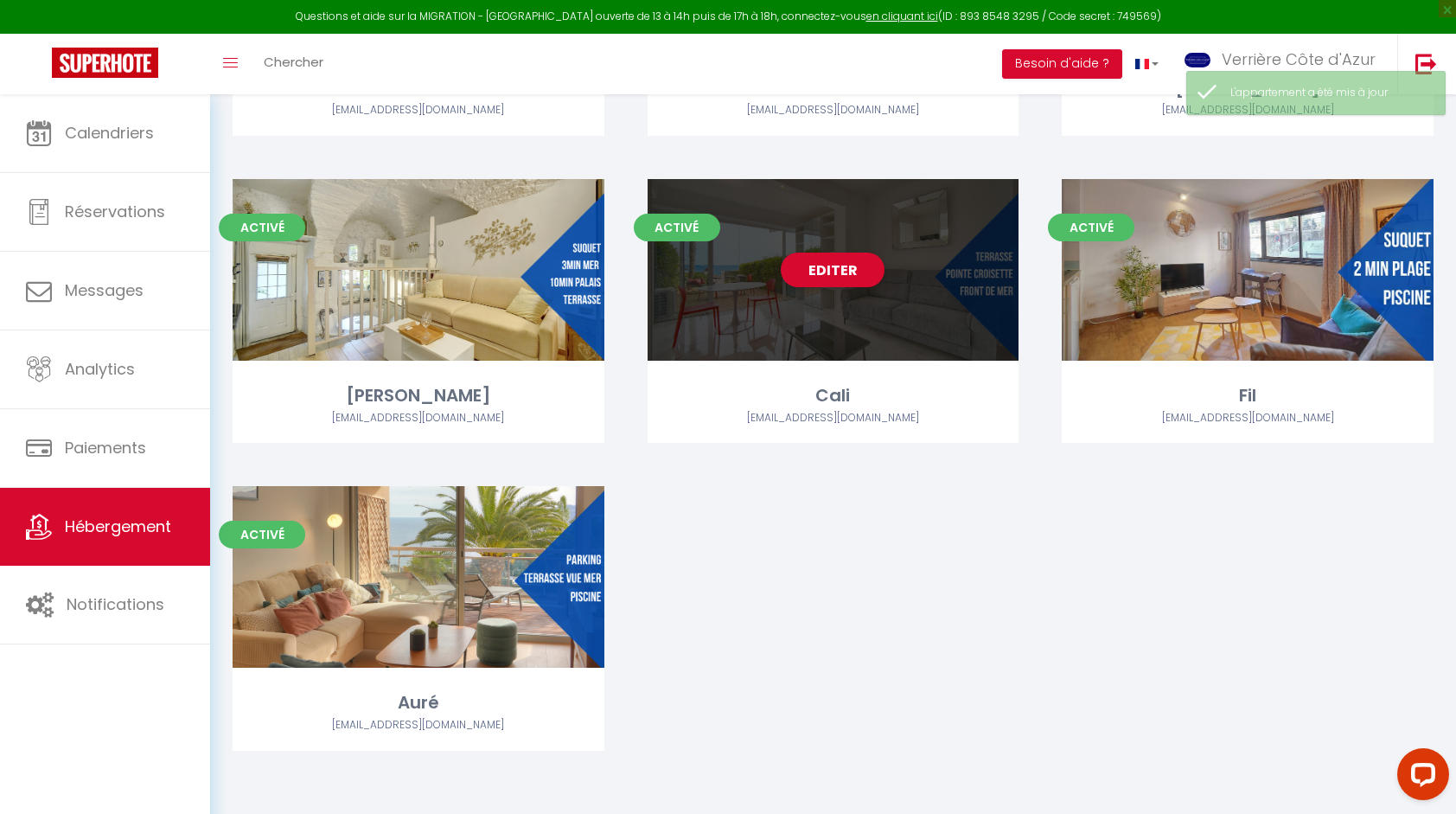
click at [890, 326] on div "Editer" at bounding box center [833, 269] width 371 height 182
click at [866, 294] on div "Editer" at bounding box center [833, 269] width 371 height 182
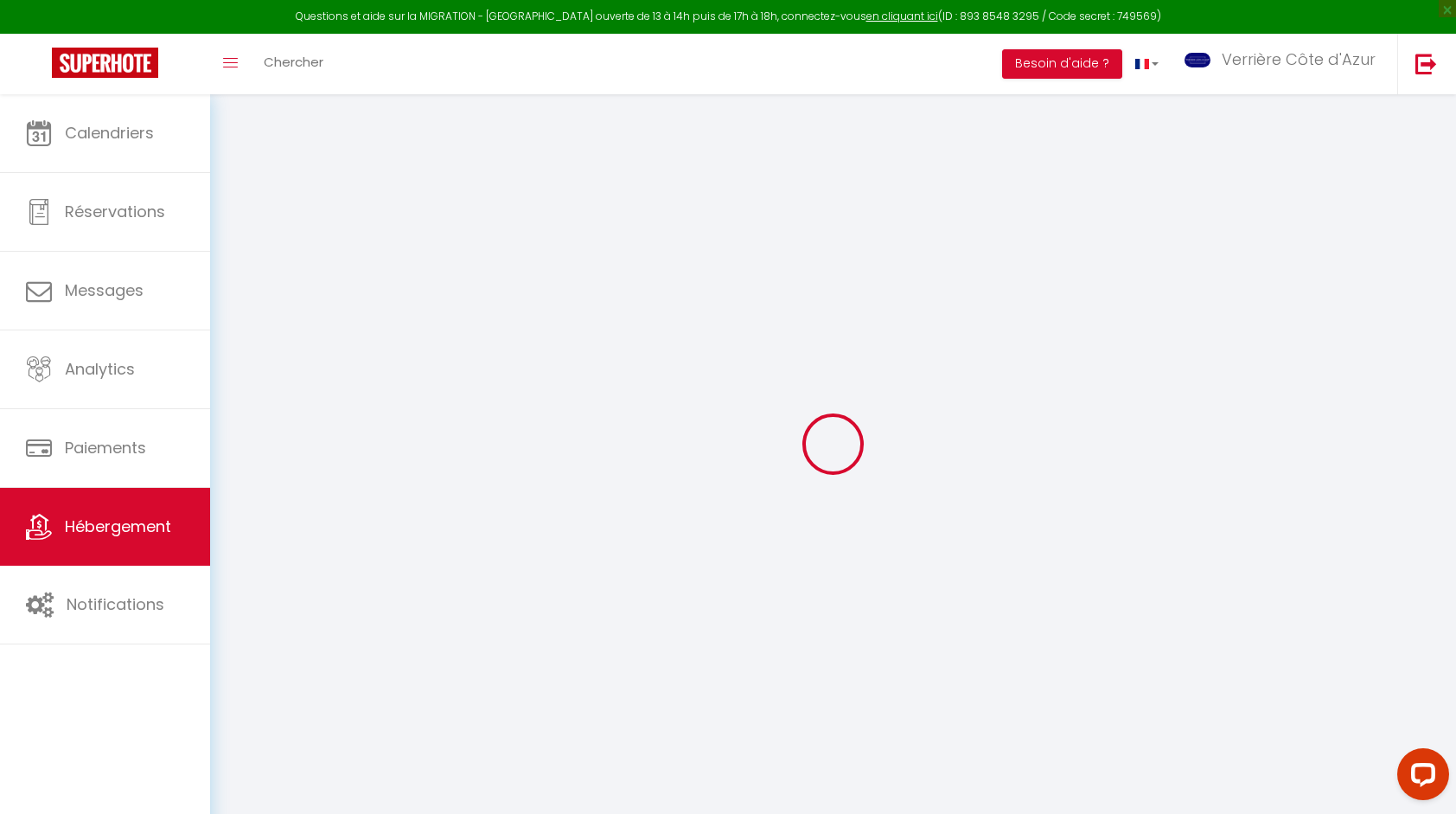
checkbox input "false"
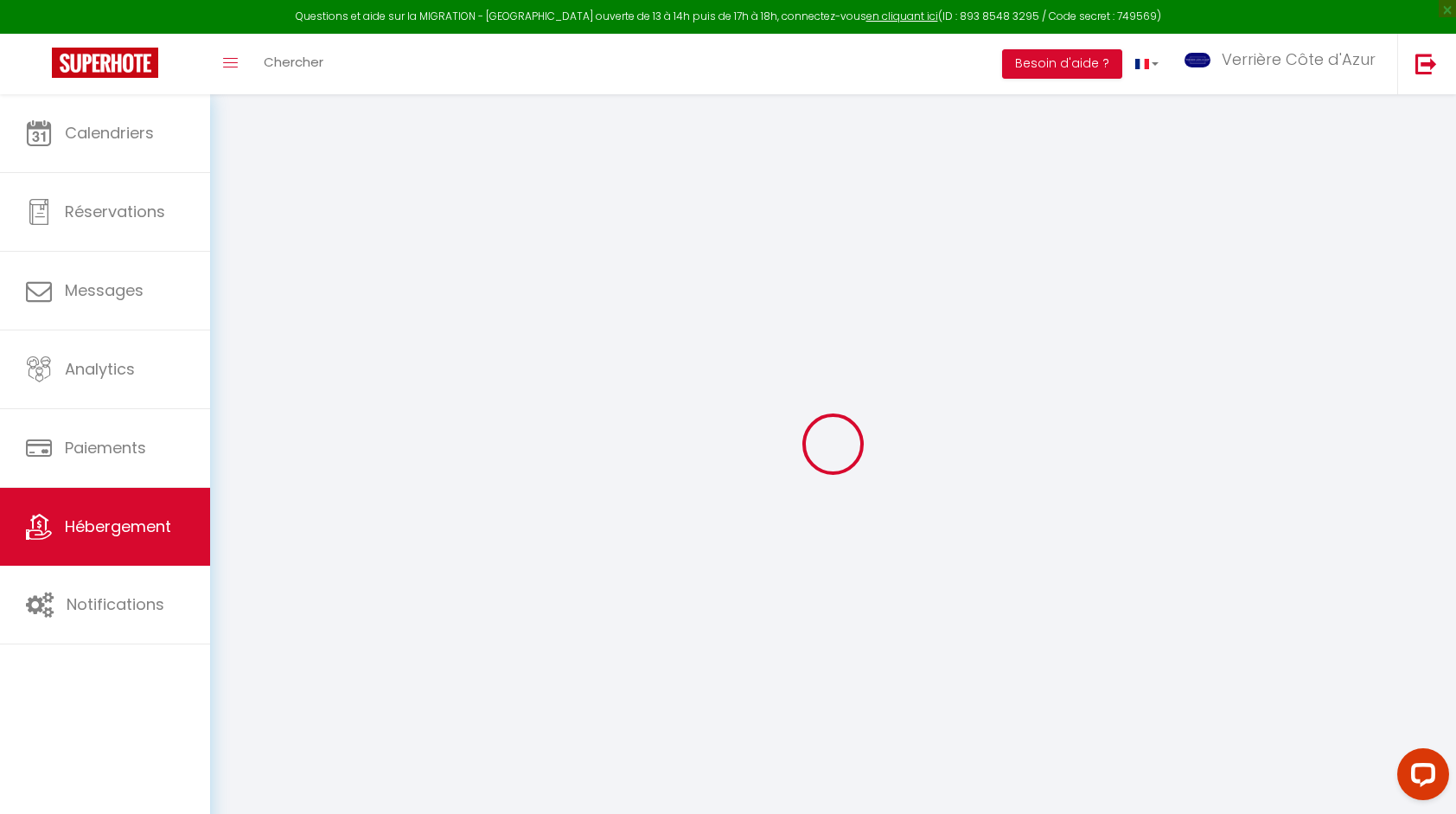
checkbox input "false"
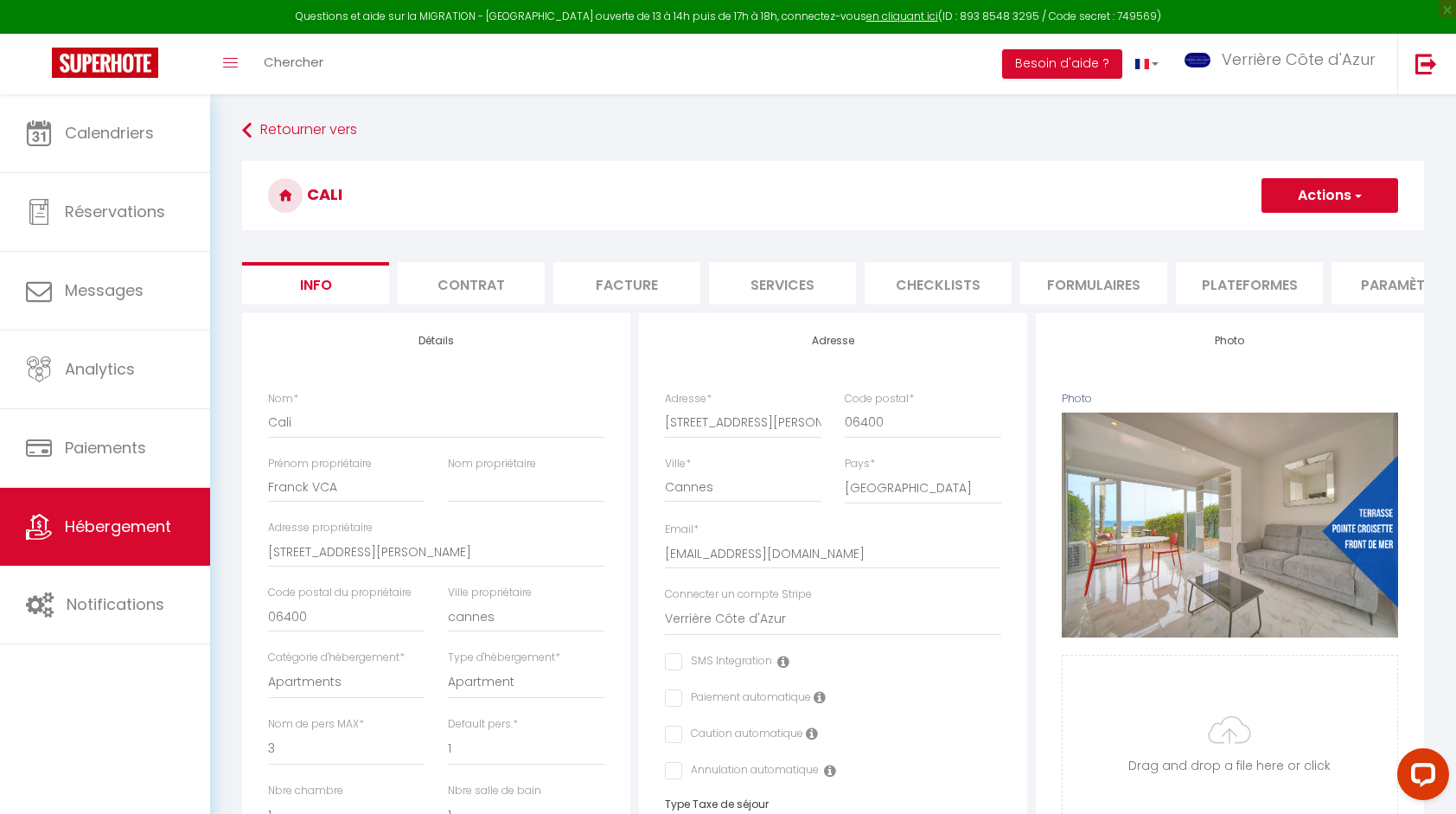
click at [1367, 295] on li "Paramètres" at bounding box center [1404, 283] width 147 height 42
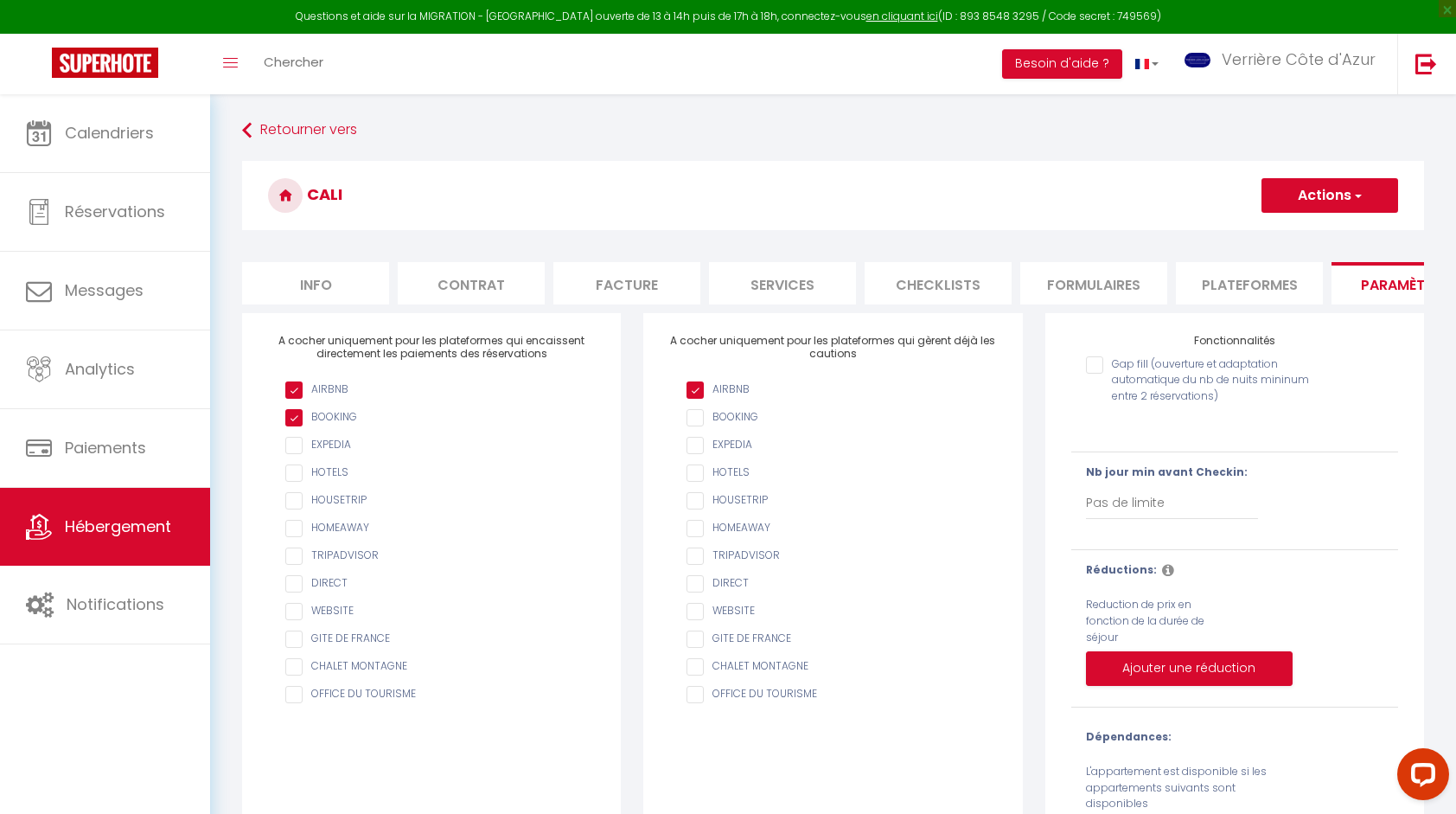
click at [745, 398] on input "AIRBNB" at bounding box center [841, 390] width 310 height 18
checkbox input "true"
click at [1288, 204] on button "Actions" at bounding box center [1330, 195] width 136 height 35
click at [1281, 230] on input "Enregistrer" at bounding box center [1309, 233] width 64 height 18
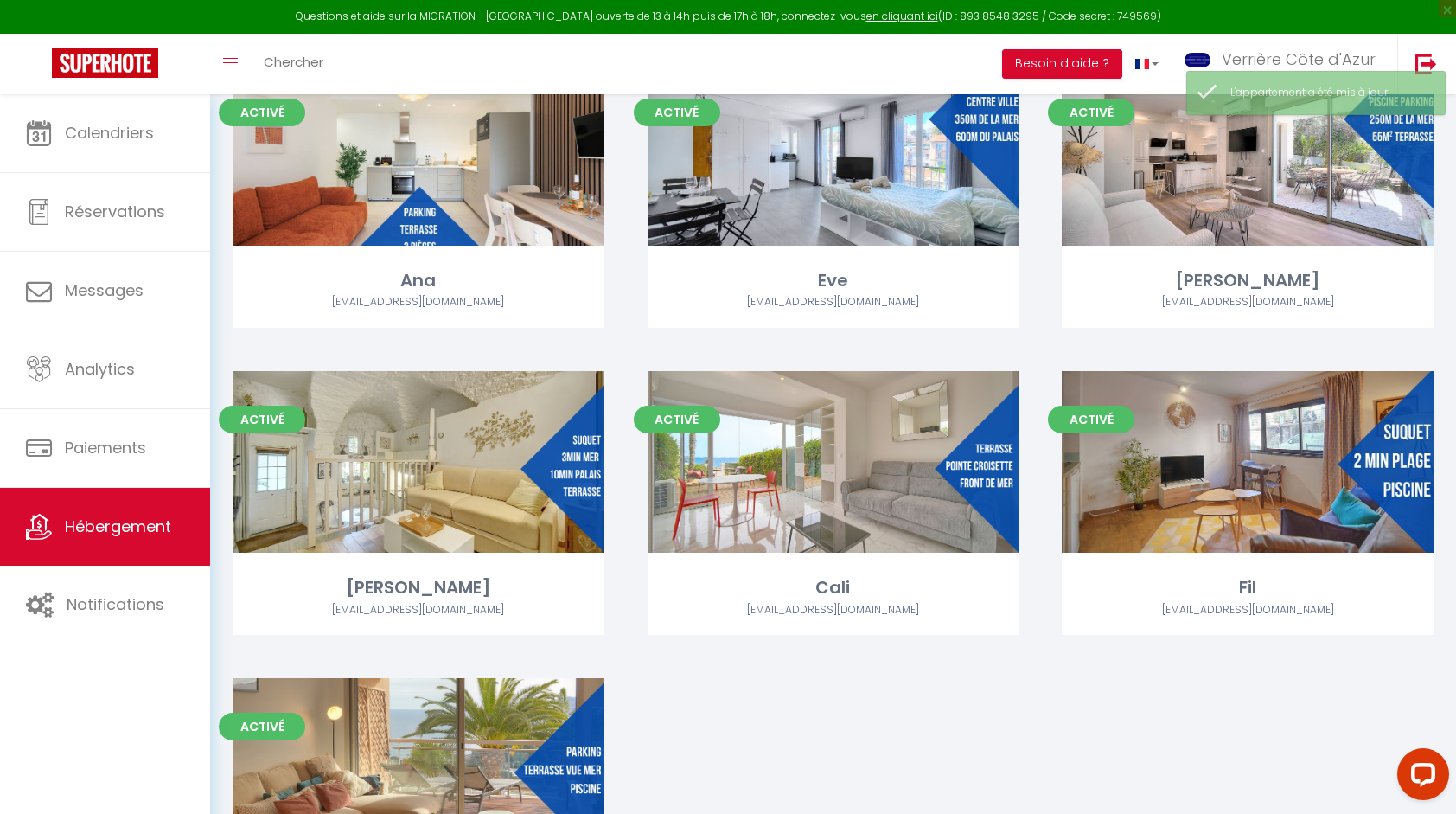
scroll to position [4959, 0]
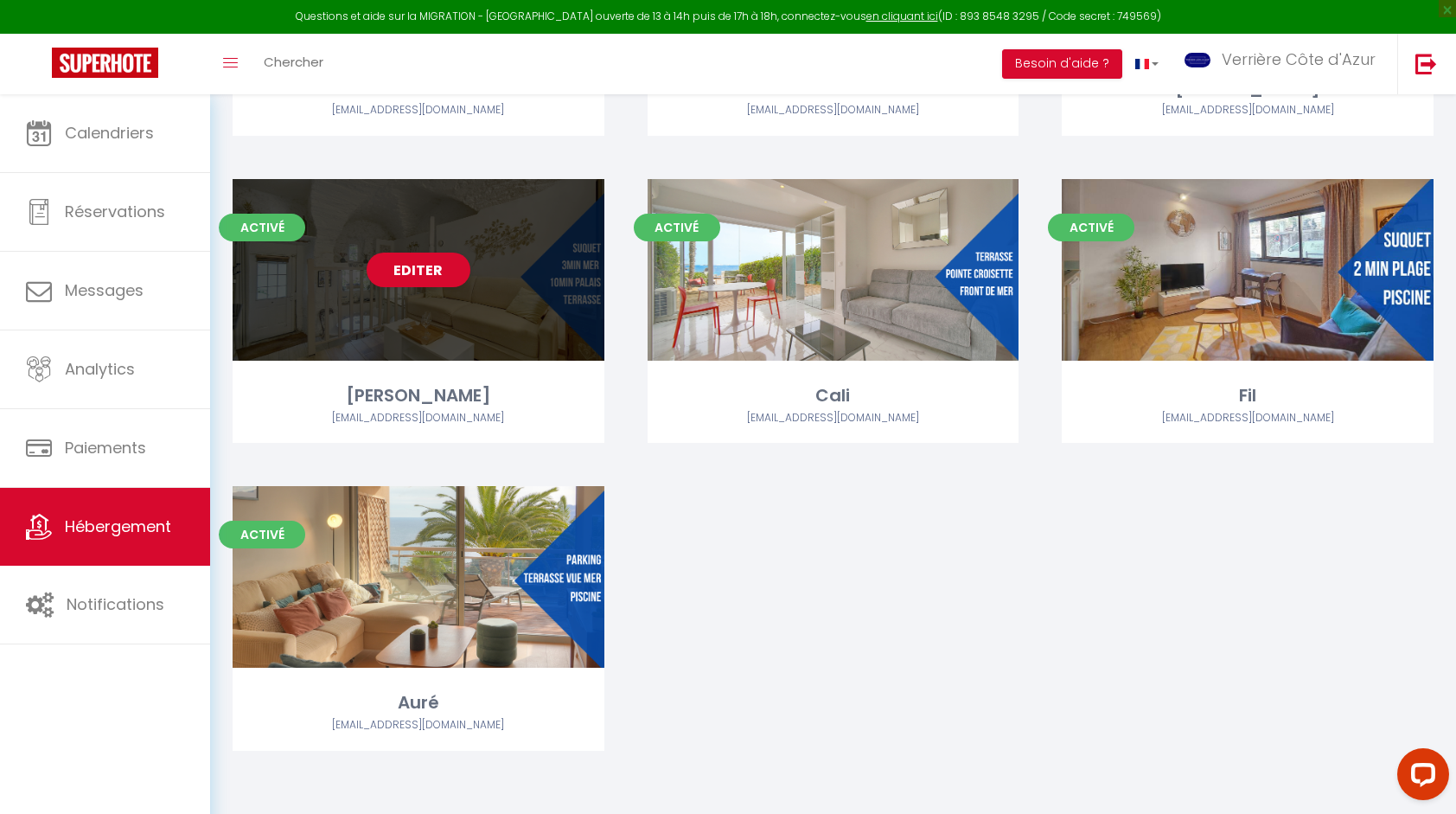
click at [416, 336] on div "Editer" at bounding box center [417, 269] width 371 height 182
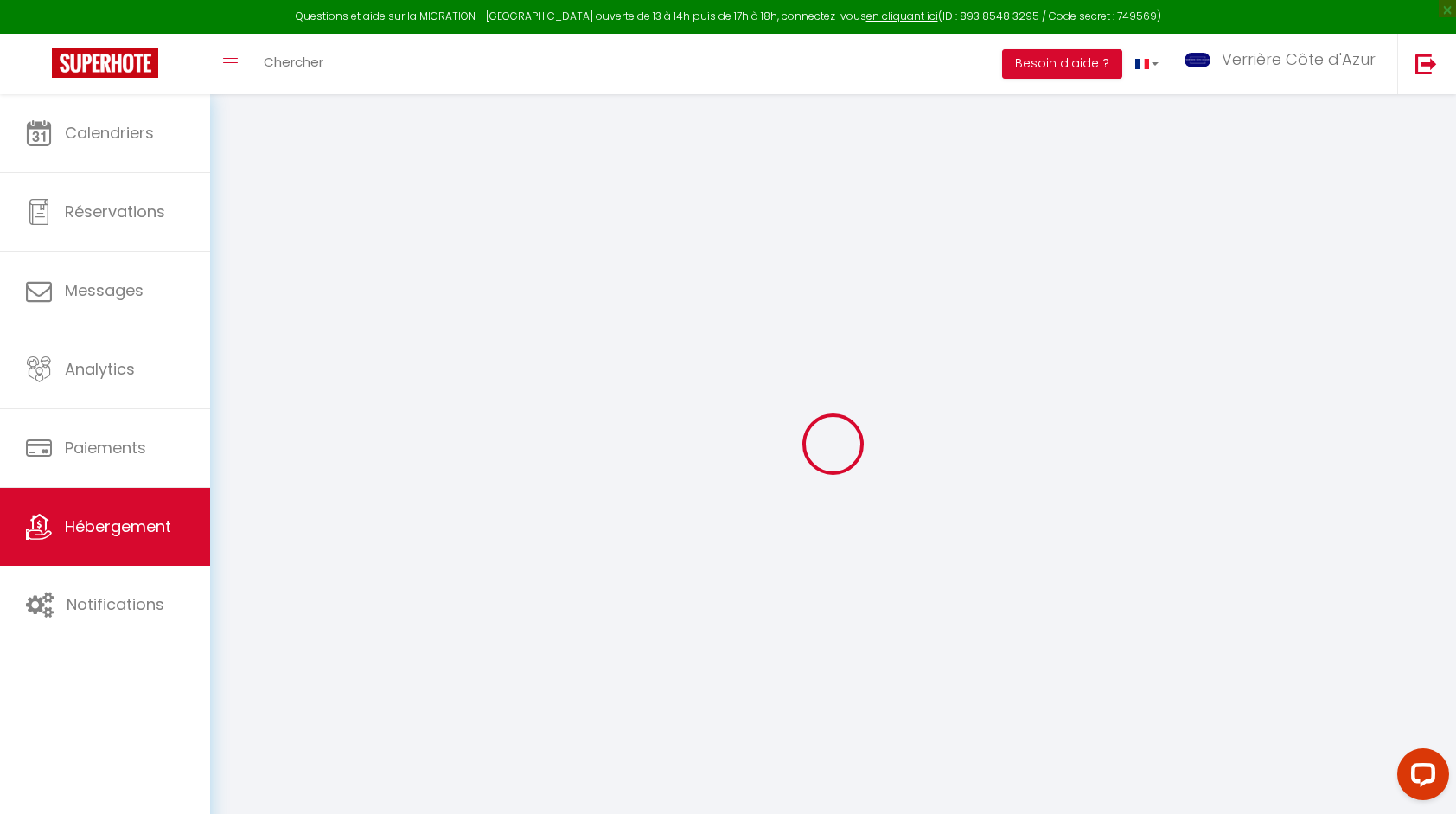
checkbox input "true"
checkbox input "false"
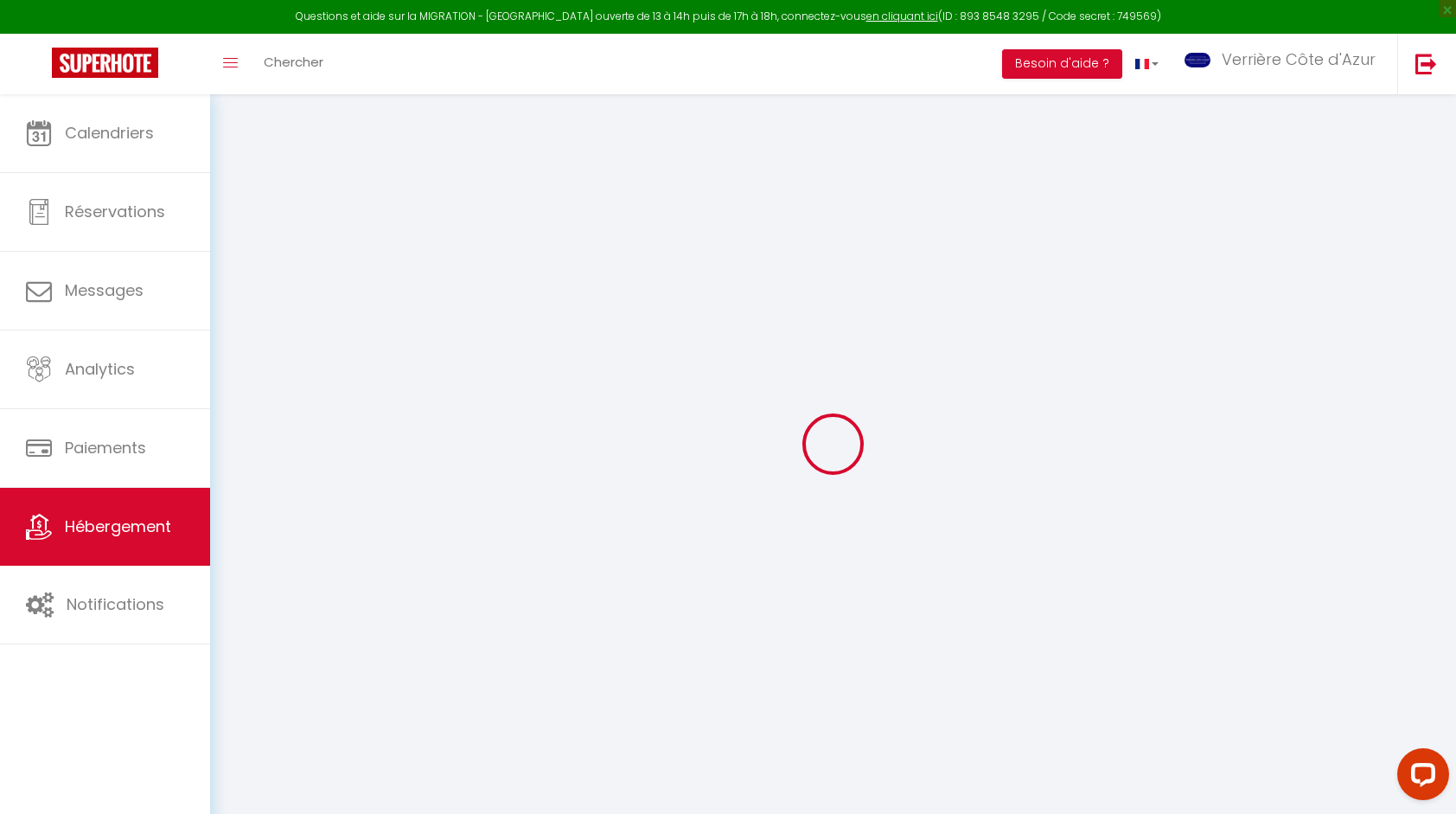
checkbox input "false"
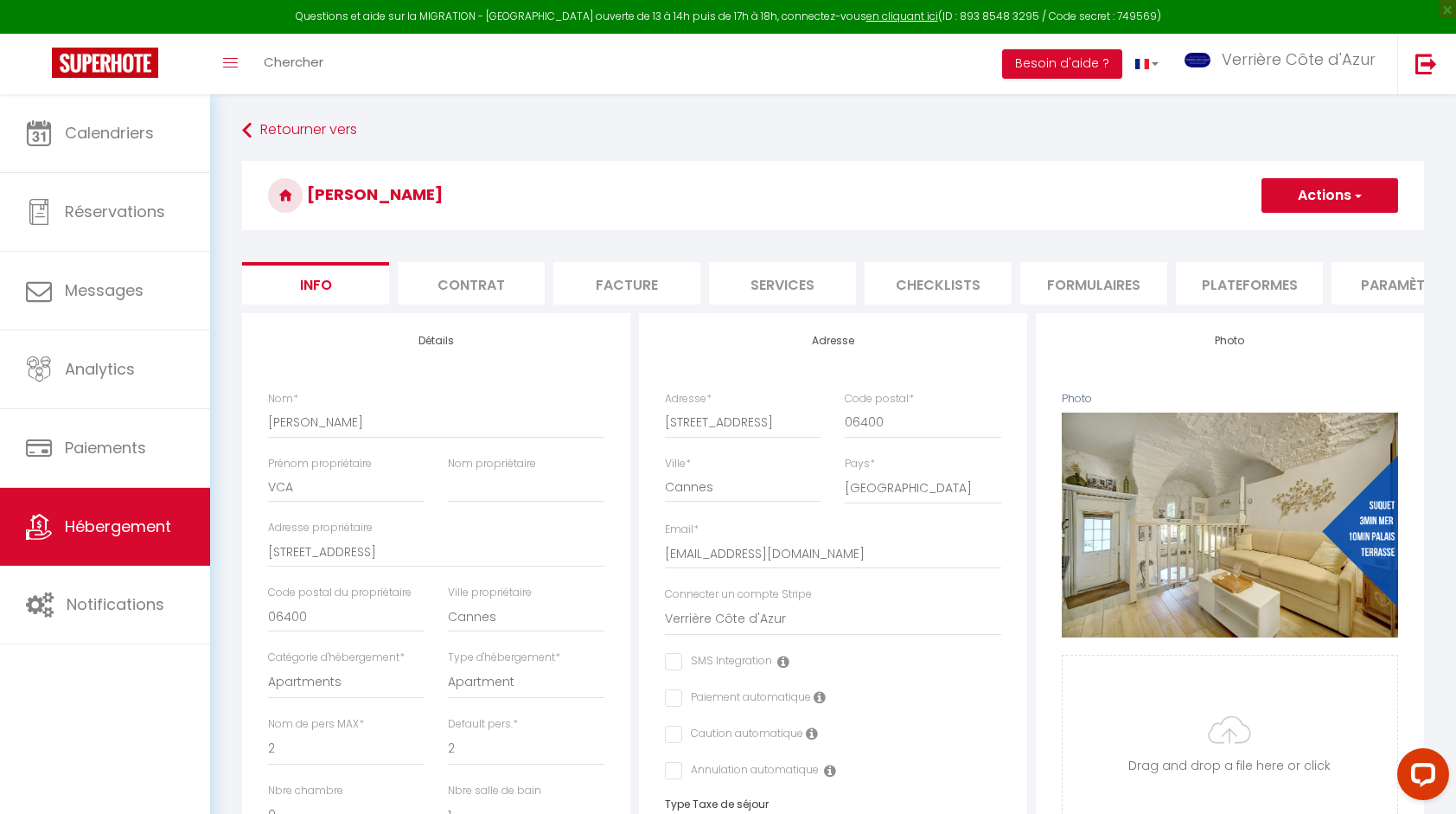
checkbox input "false"
click at [1369, 282] on li "Paramètres" at bounding box center [1404, 283] width 147 height 42
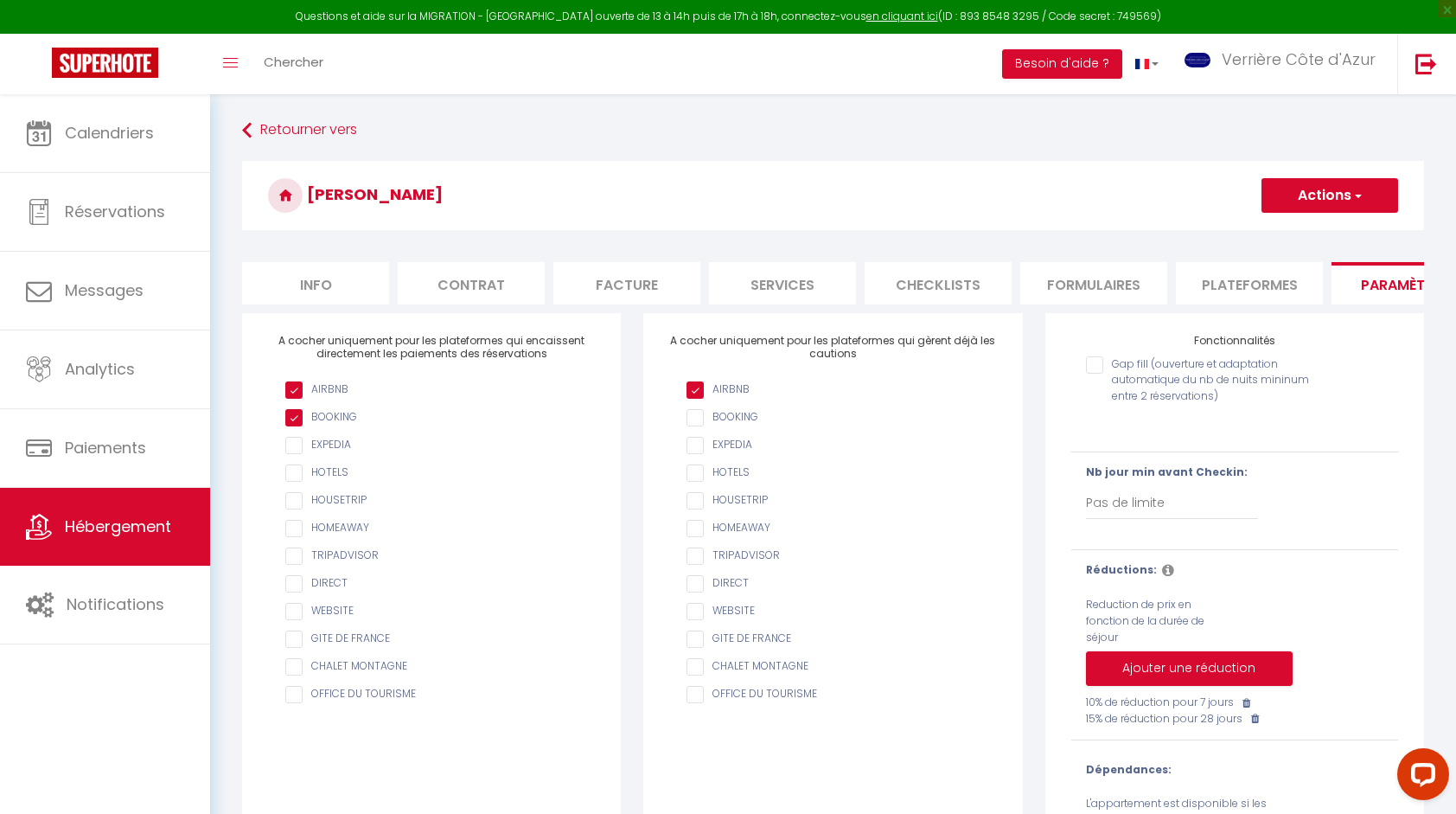
click at [750, 398] on input "AIRBNB" at bounding box center [841, 390] width 310 height 18
checkbox input "true"
click at [1328, 195] on button "Actions" at bounding box center [1330, 195] width 136 height 35
click at [1298, 229] on input "Enregistrer" at bounding box center [1309, 233] width 64 height 18
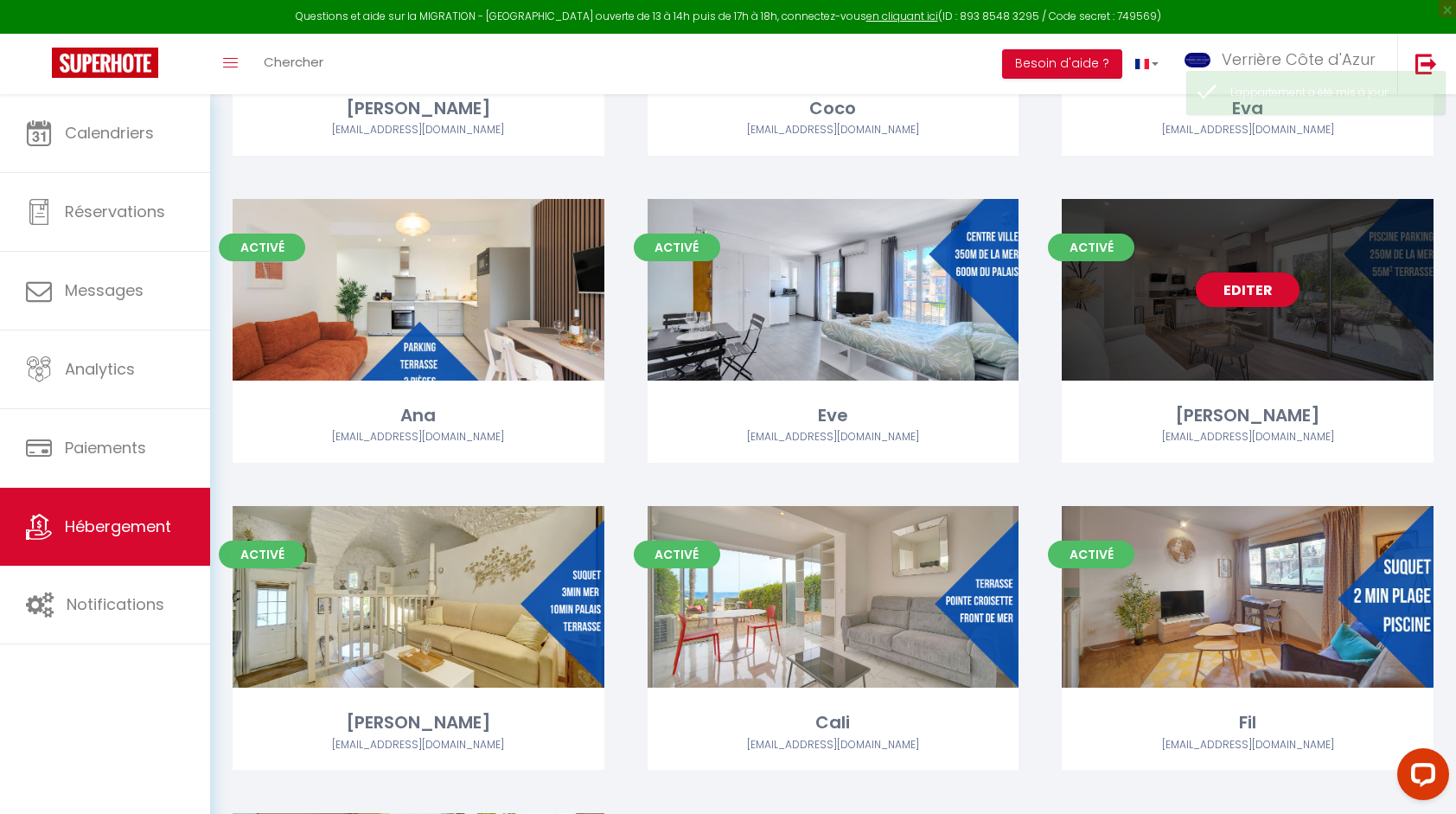
scroll to position [4613, 0]
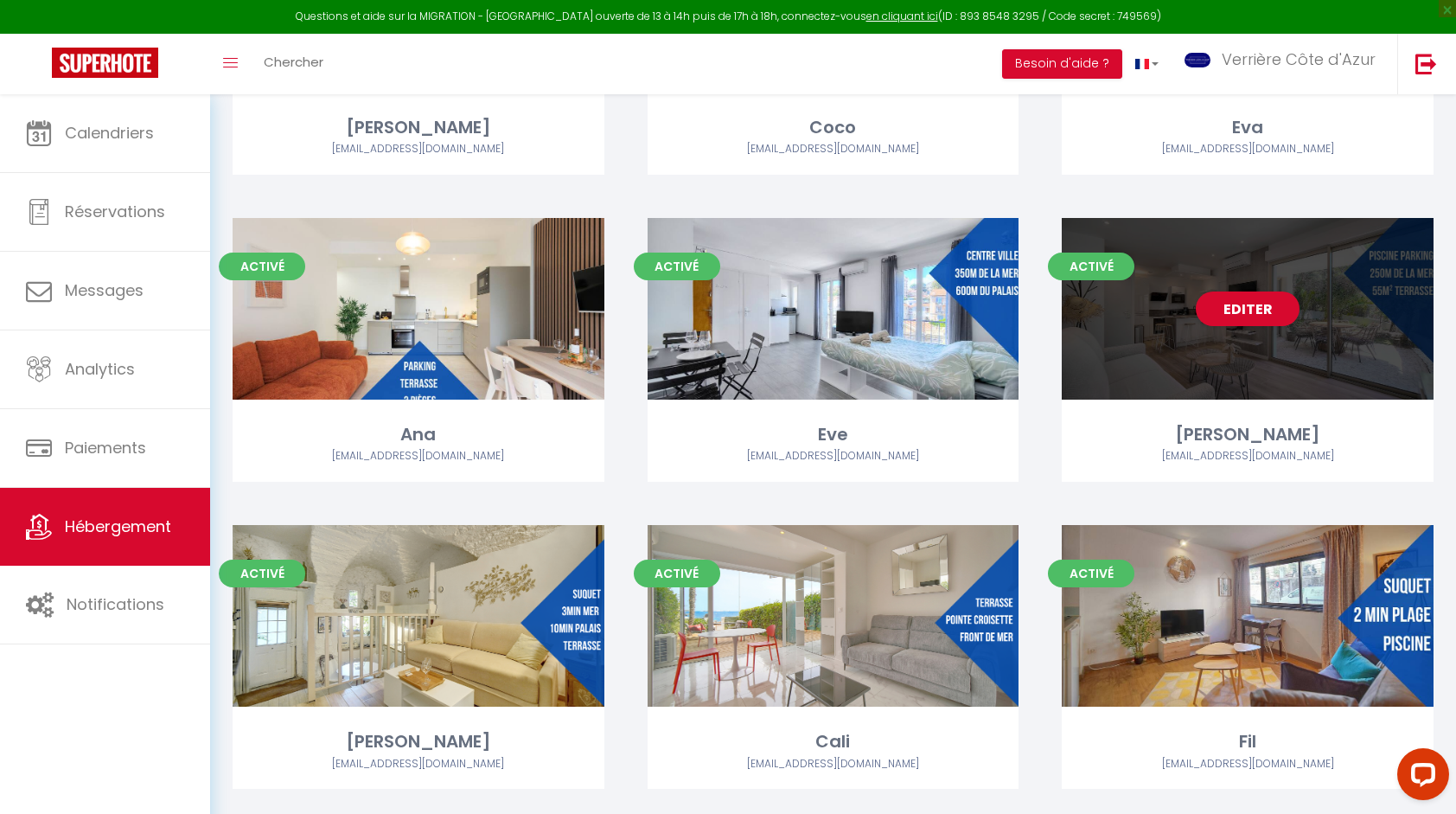
click at [1271, 346] on div "Editer" at bounding box center [1247, 308] width 371 height 182
click at [1264, 343] on div "Editer" at bounding box center [1247, 308] width 371 height 182
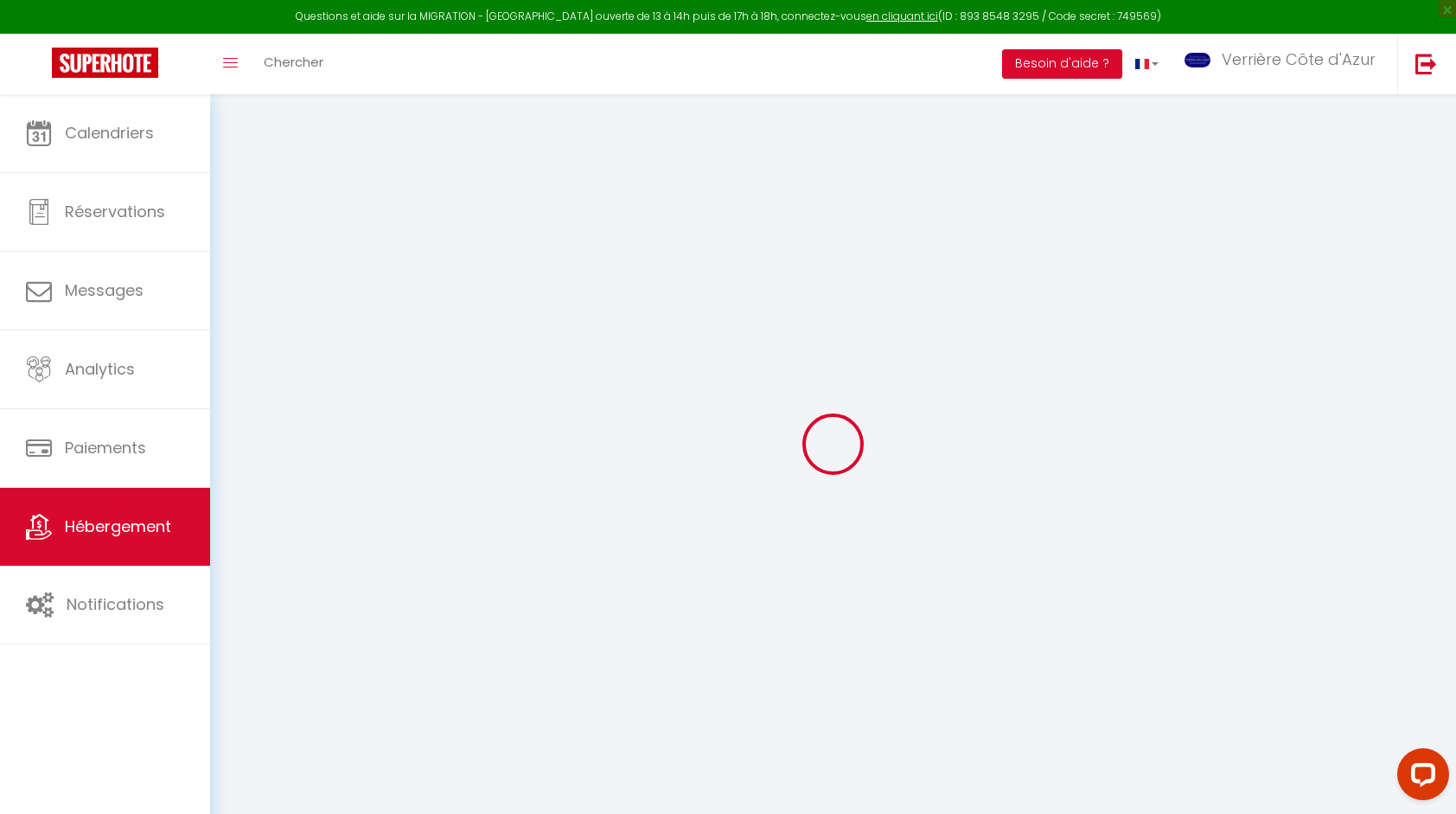
checkbox input "true"
select select
checkbox input "false"
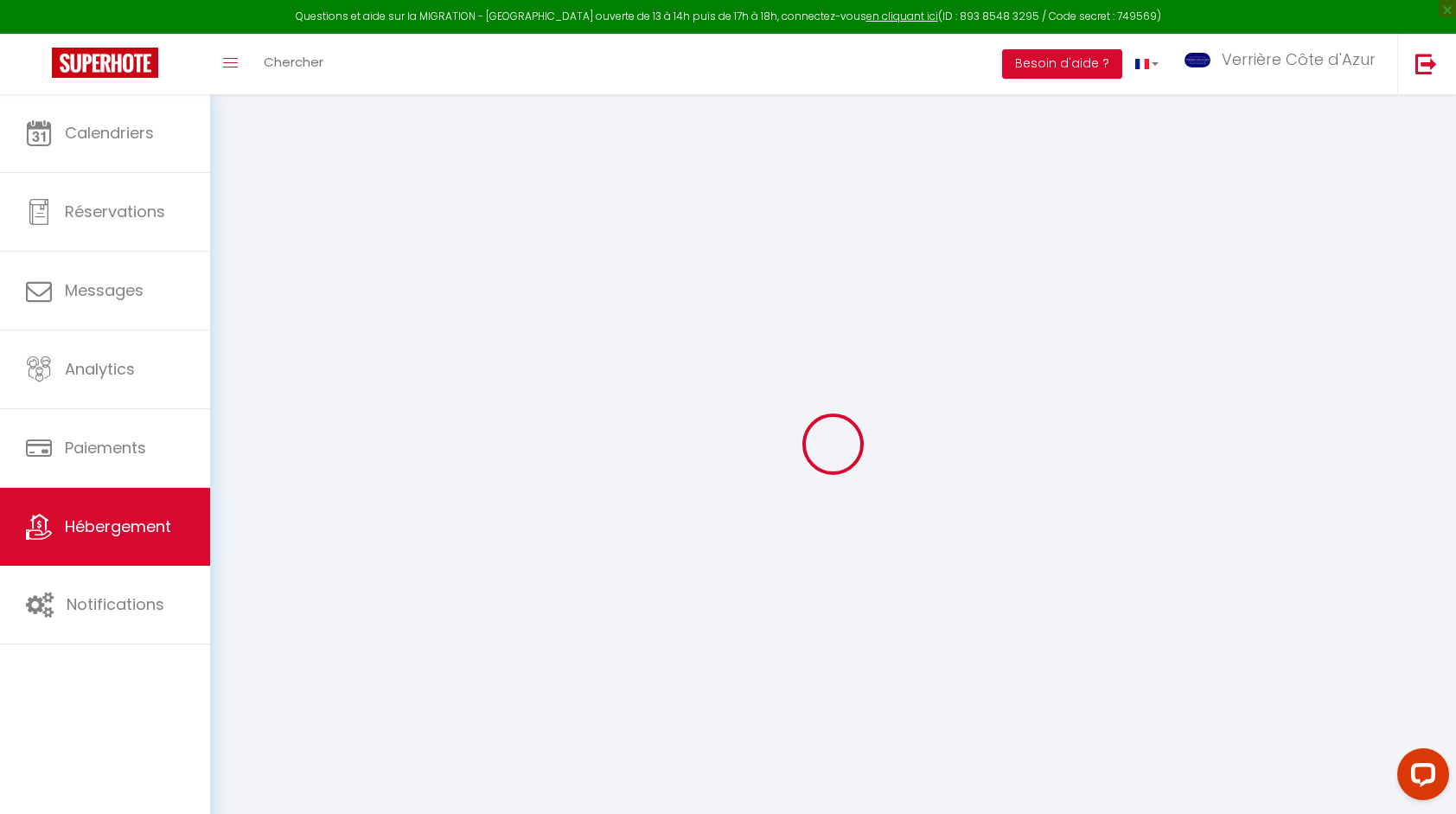
checkbox input "false"
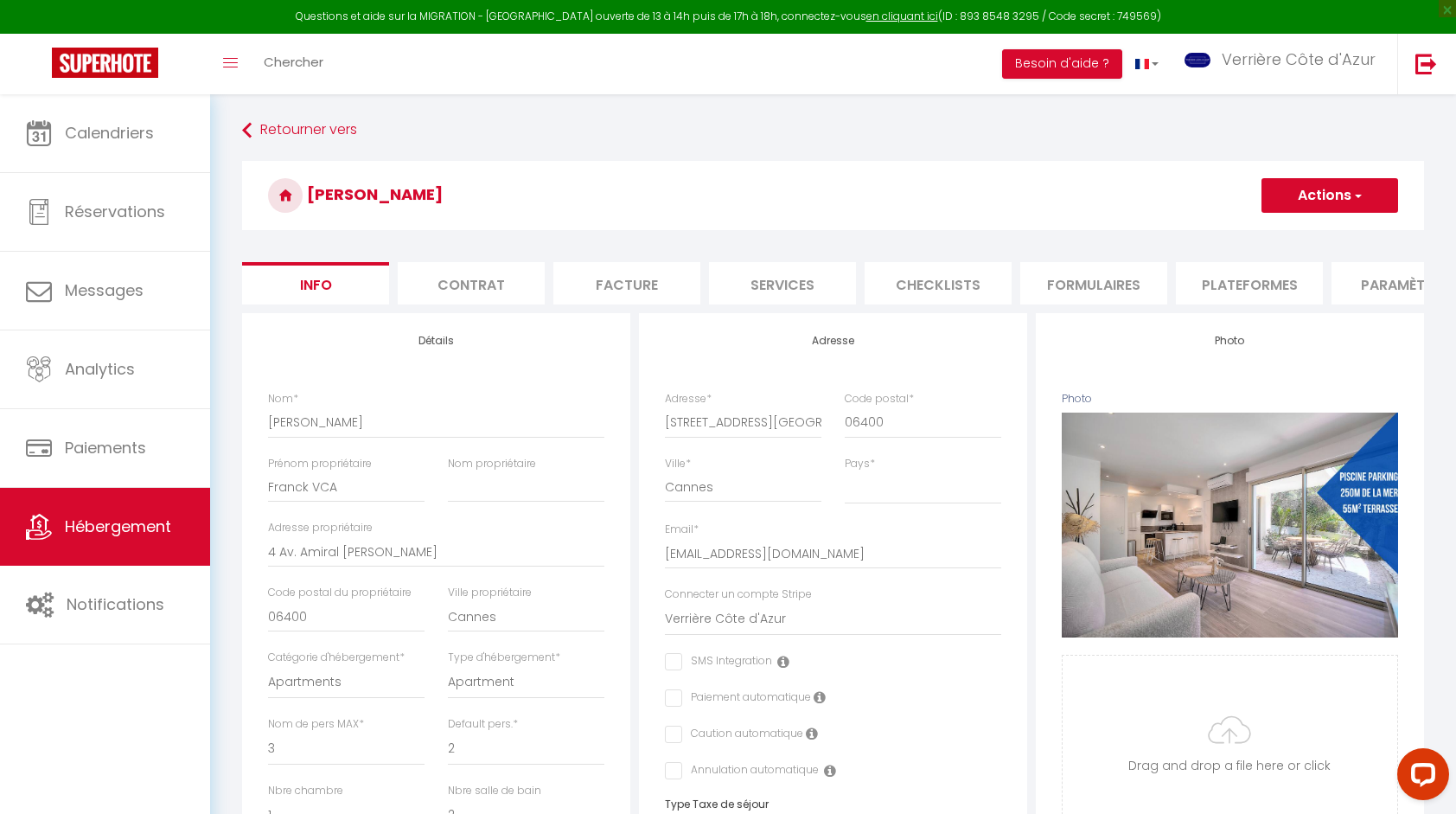
select select
checkbox input "false"
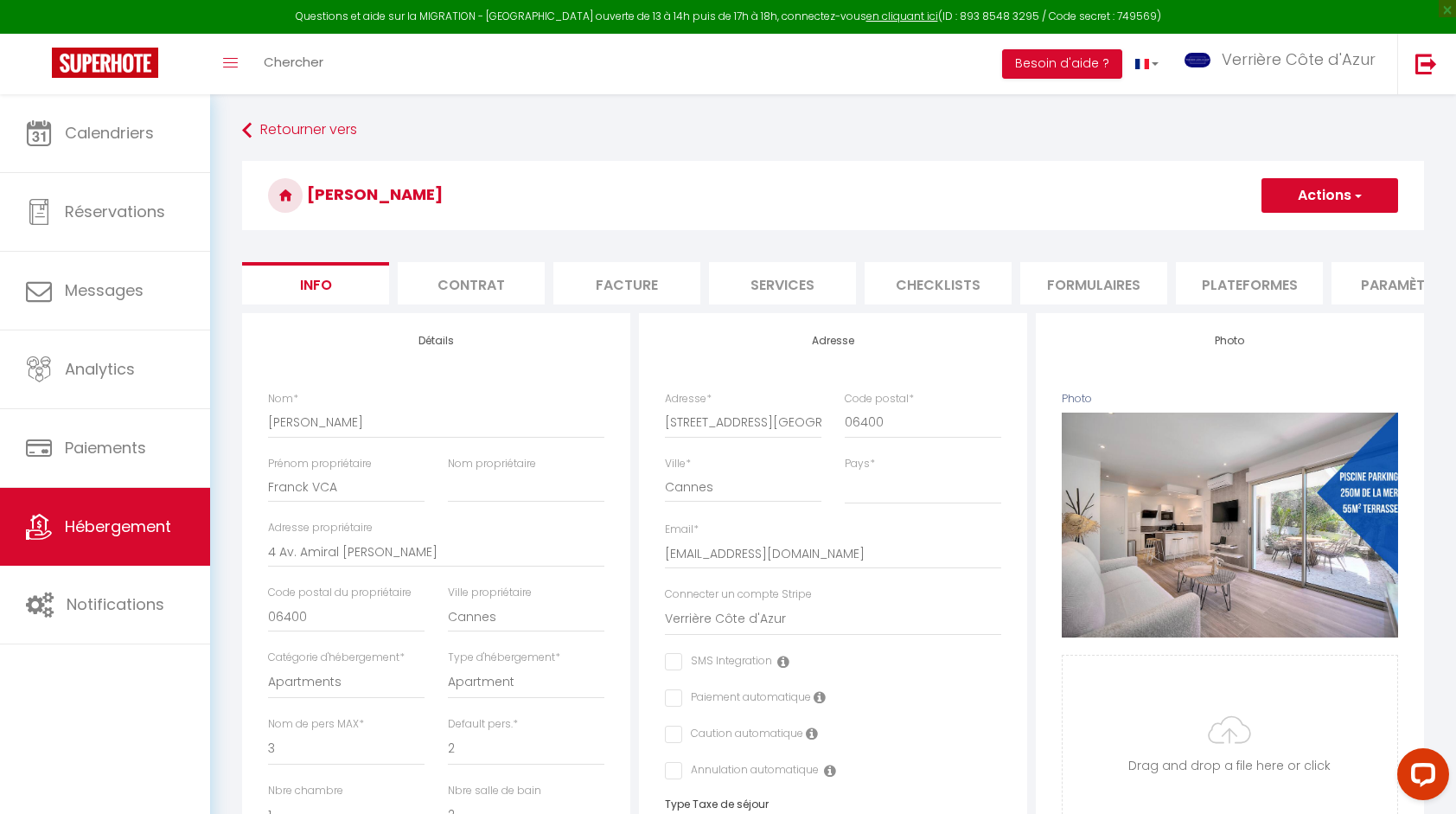
select select
checkbox input "false"
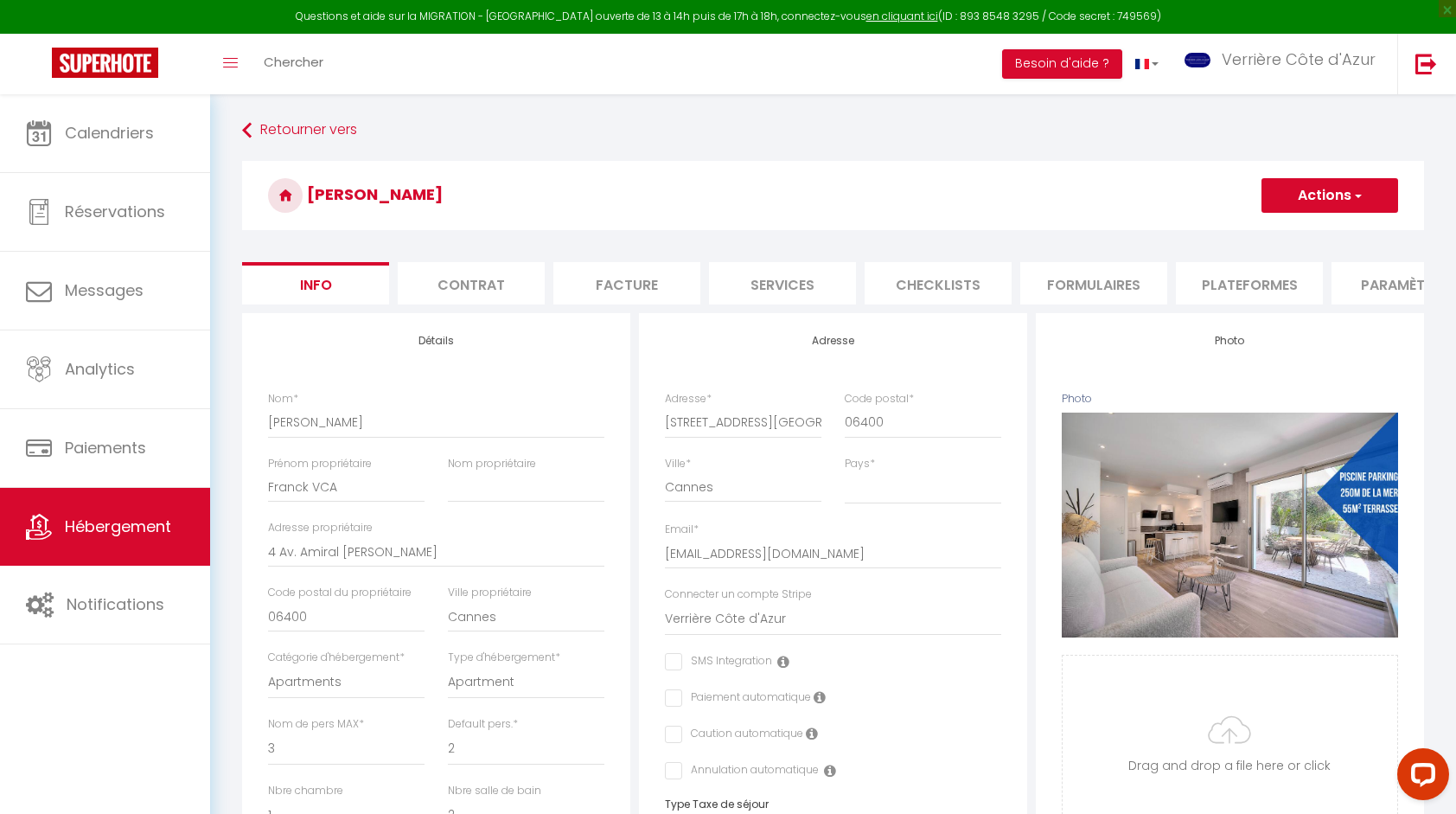
click at [1380, 280] on li "Paramètres" at bounding box center [1404, 283] width 147 height 42
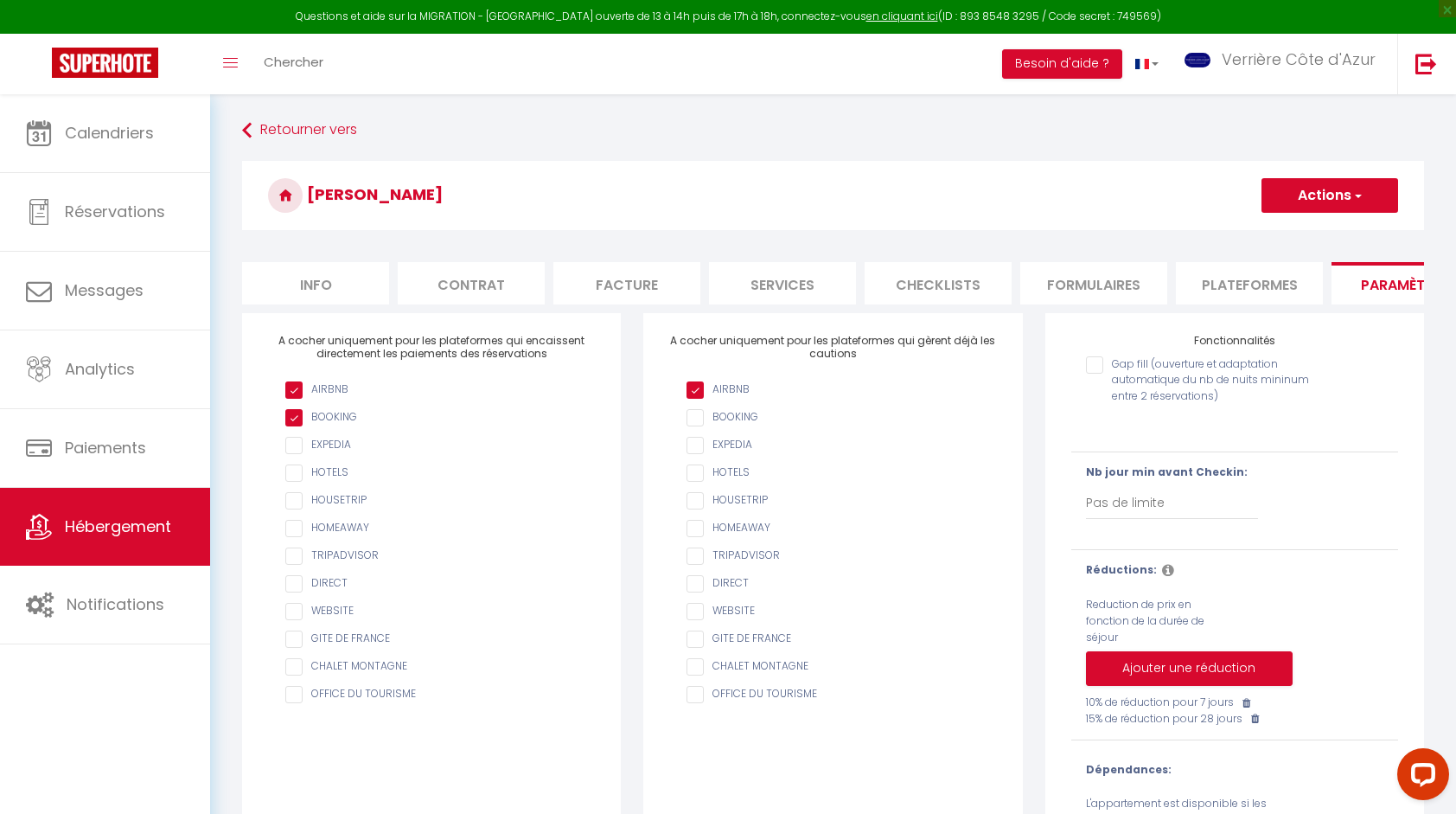
click at [749, 398] on input "AIRBNB" at bounding box center [841, 390] width 310 height 18
checkbox input "true"
click at [1351, 201] on span "button" at bounding box center [1356, 195] width 11 height 18
click at [1310, 230] on input "Enregistrer" at bounding box center [1309, 233] width 64 height 18
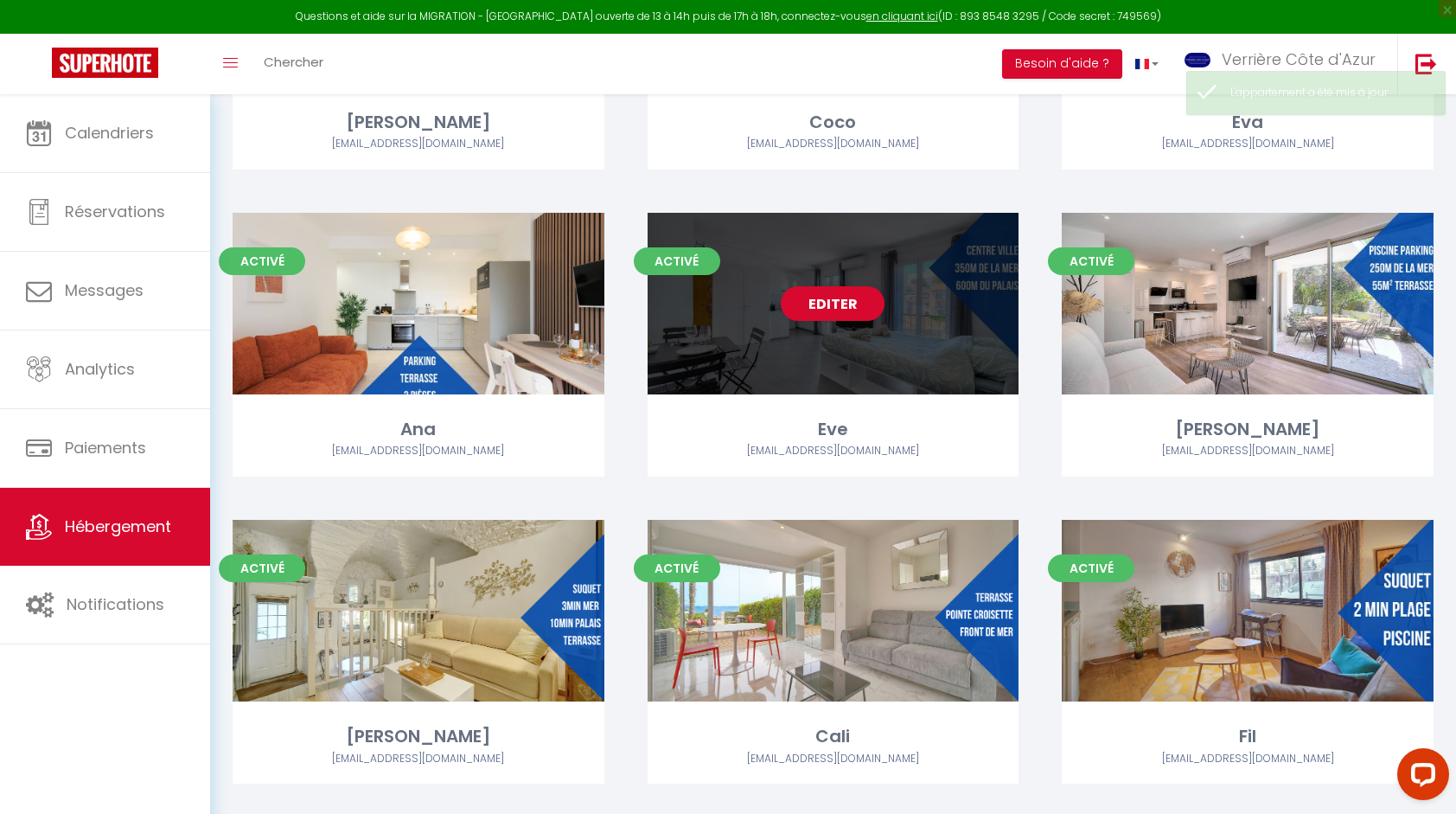
scroll to position [4613, 0]
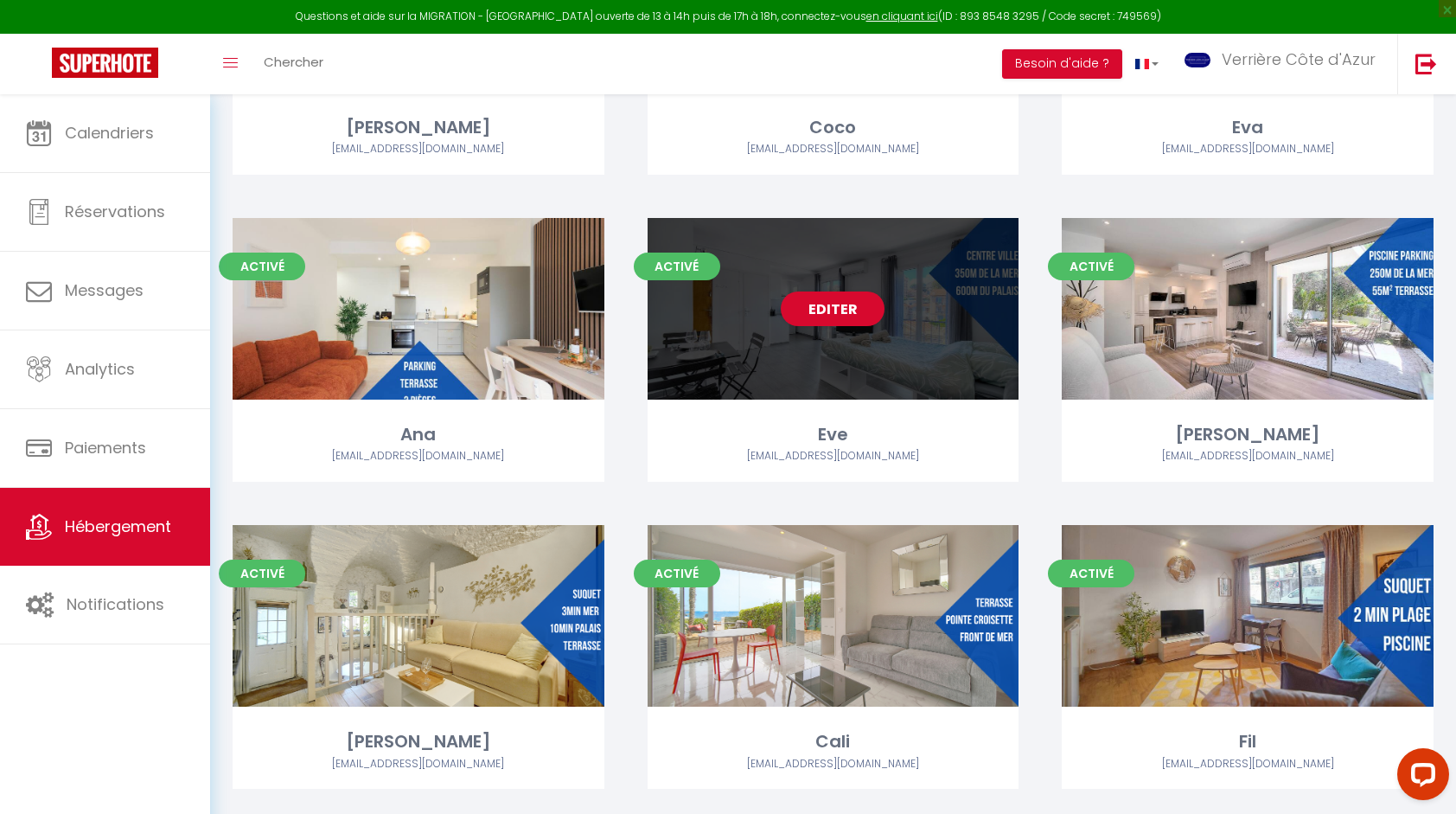
click at [872, 342] on div "Editer" at bounding box center [833, 308] width 371 height 182
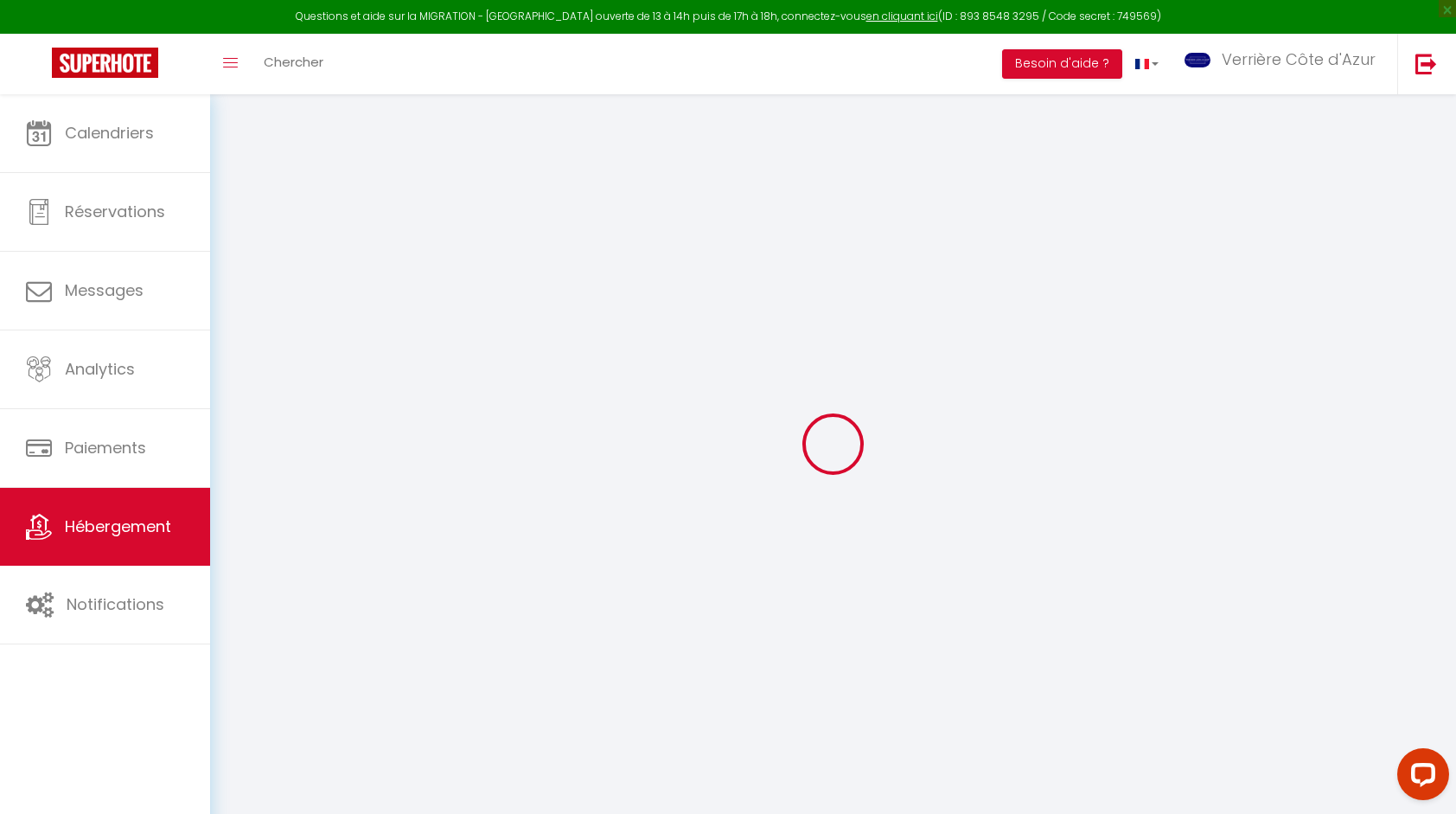
select select
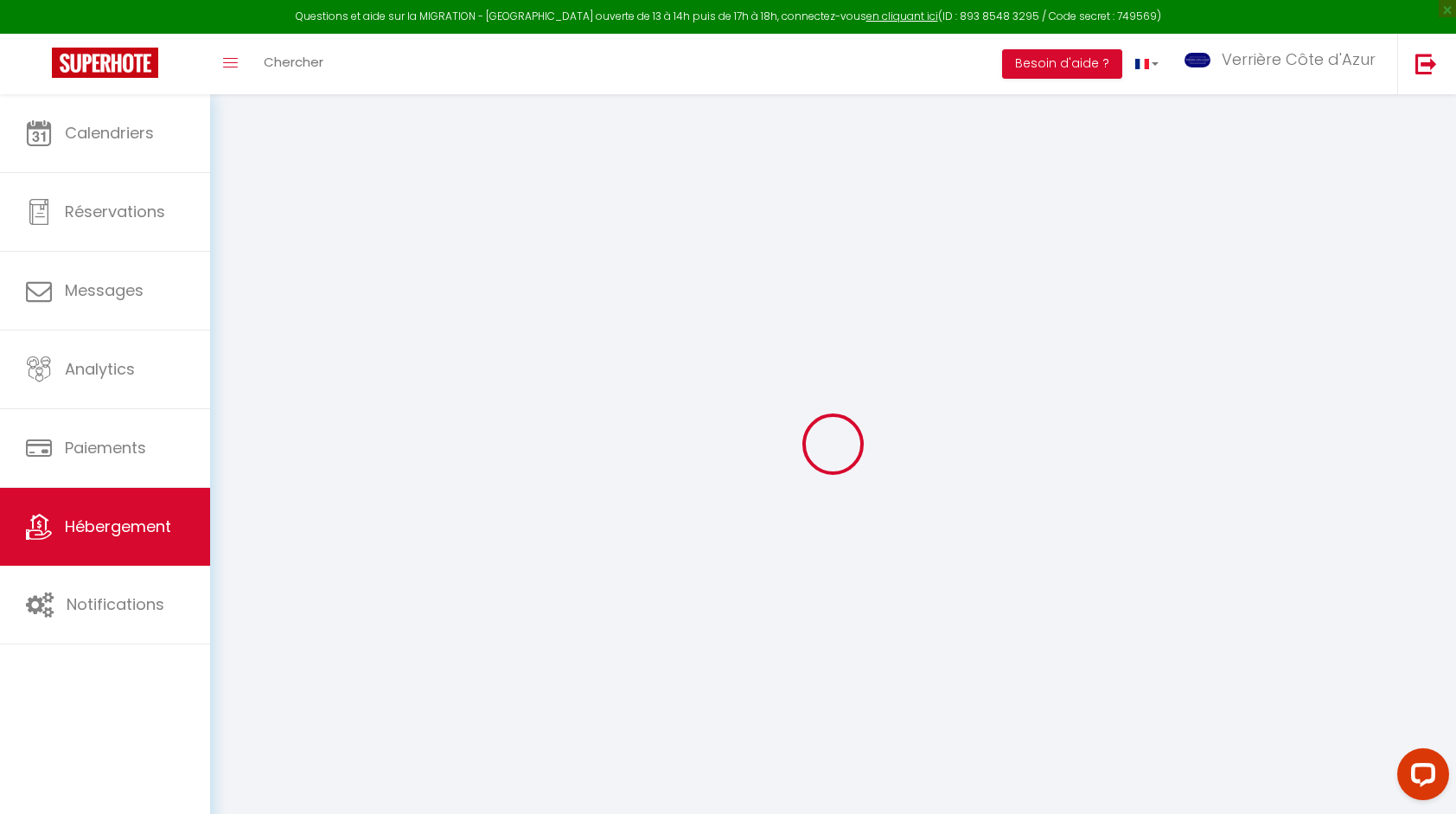
select select
checkbox input "false"
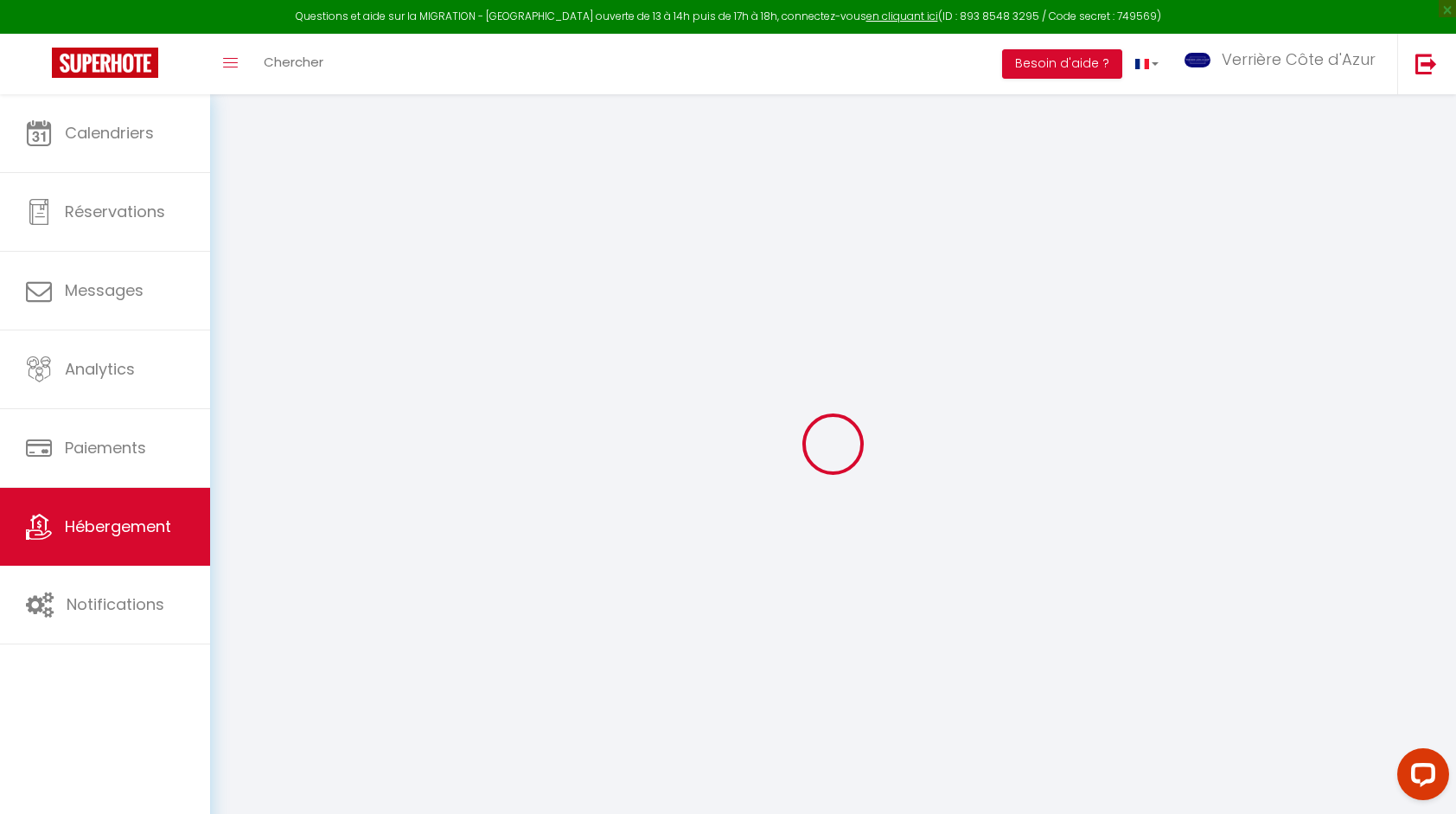
select select
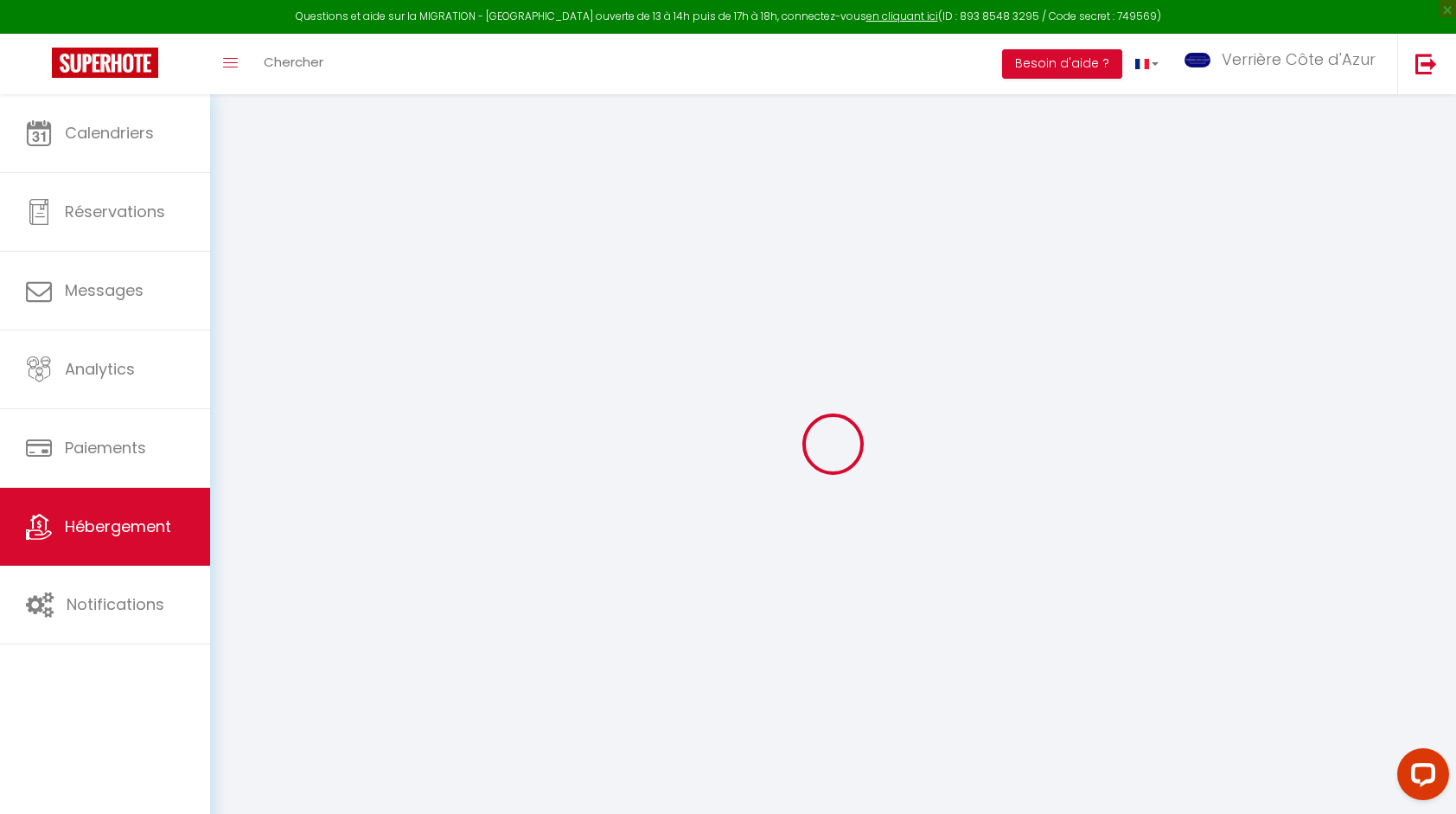
select select
checkbox input "false"
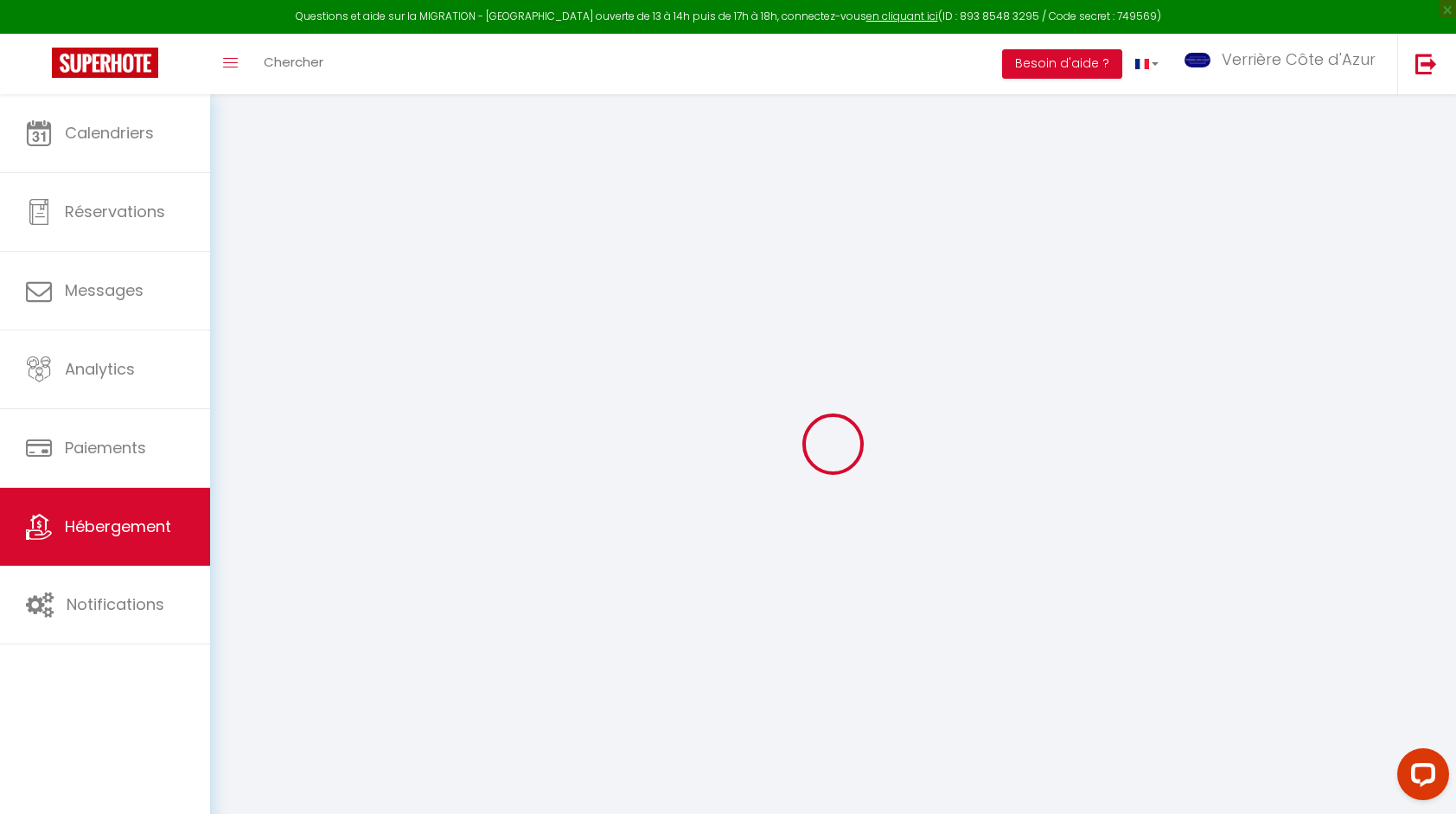
checkbox input "false"
select select
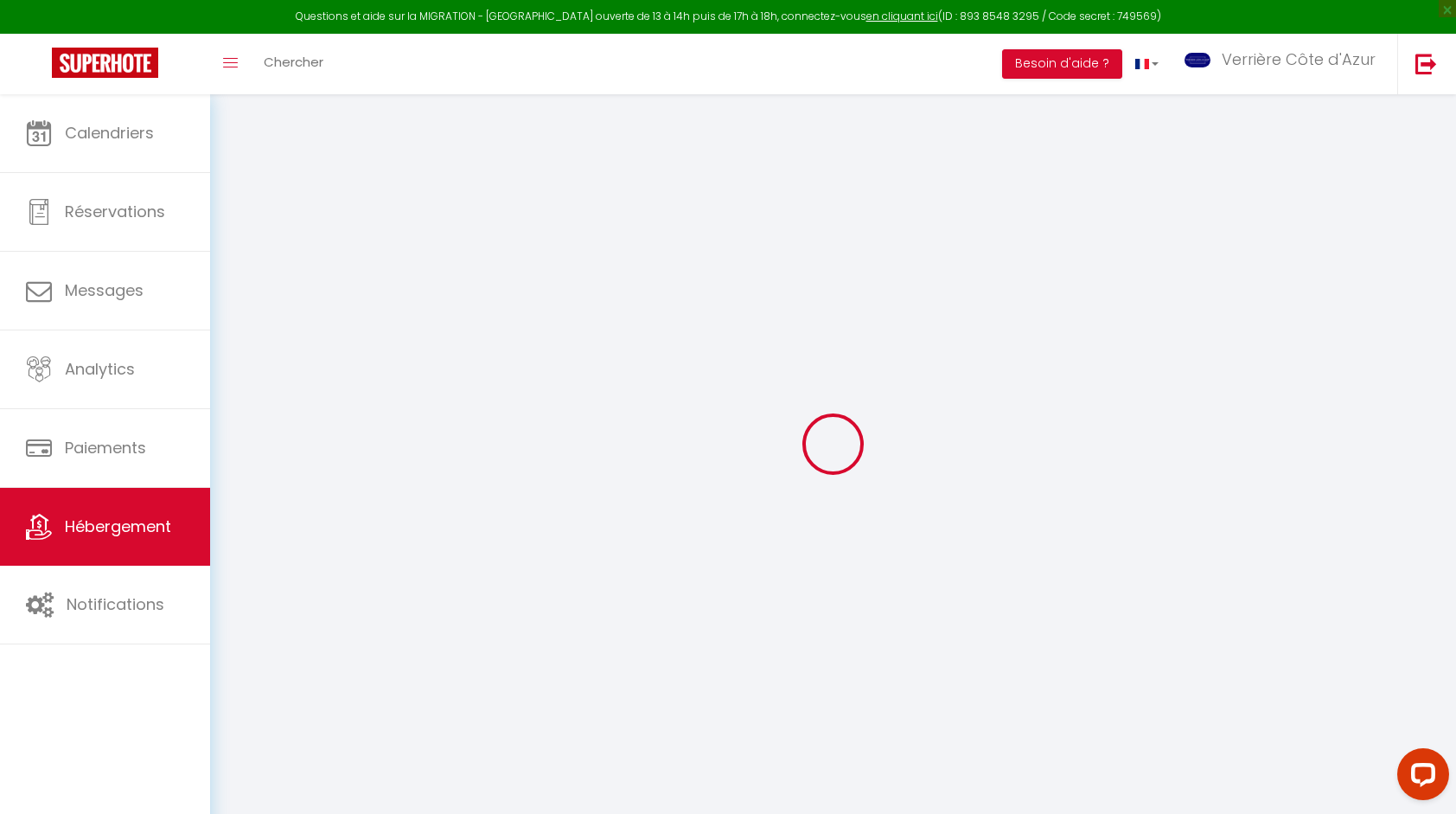
select select
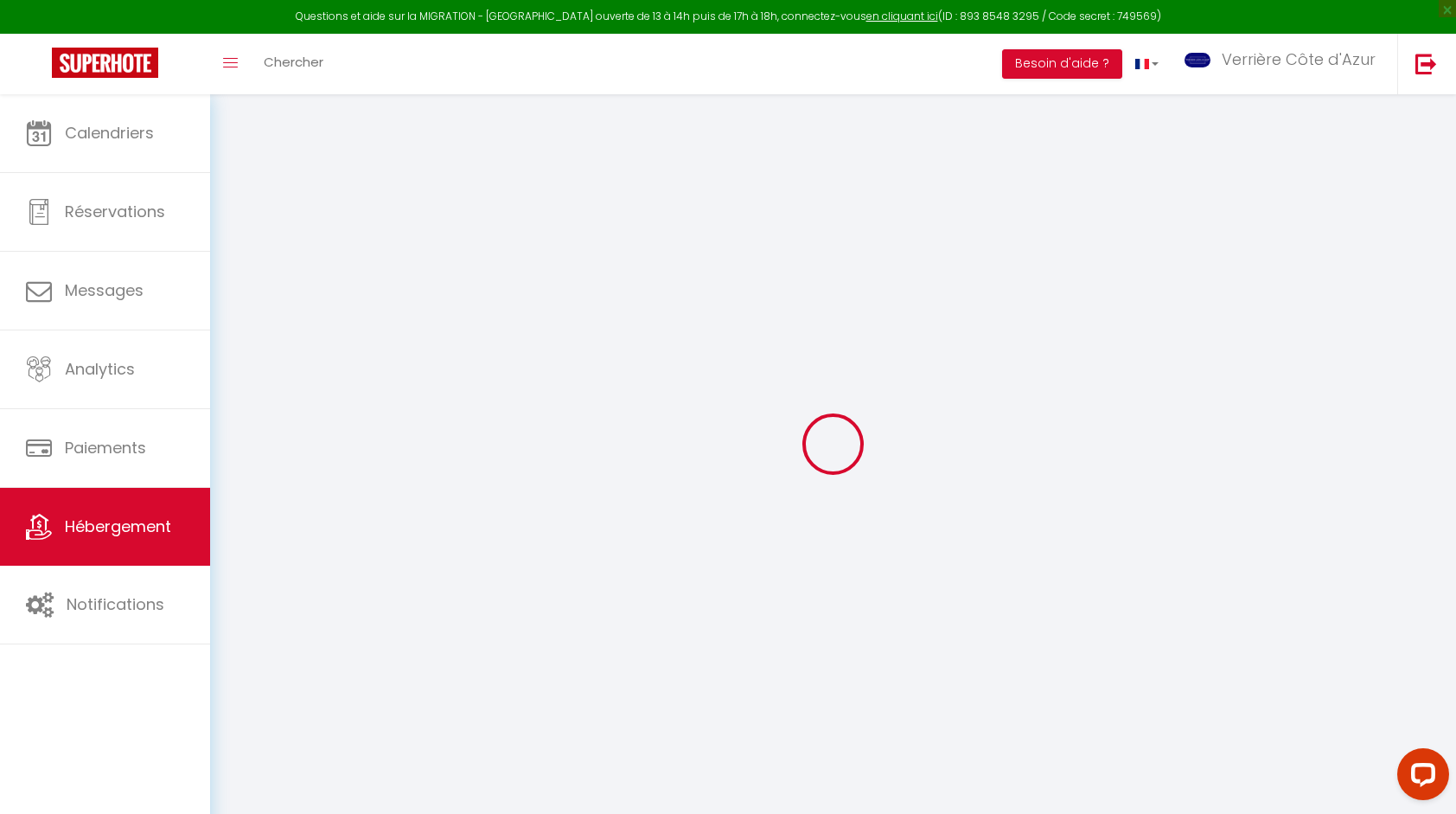
checkbox input "false"
select select
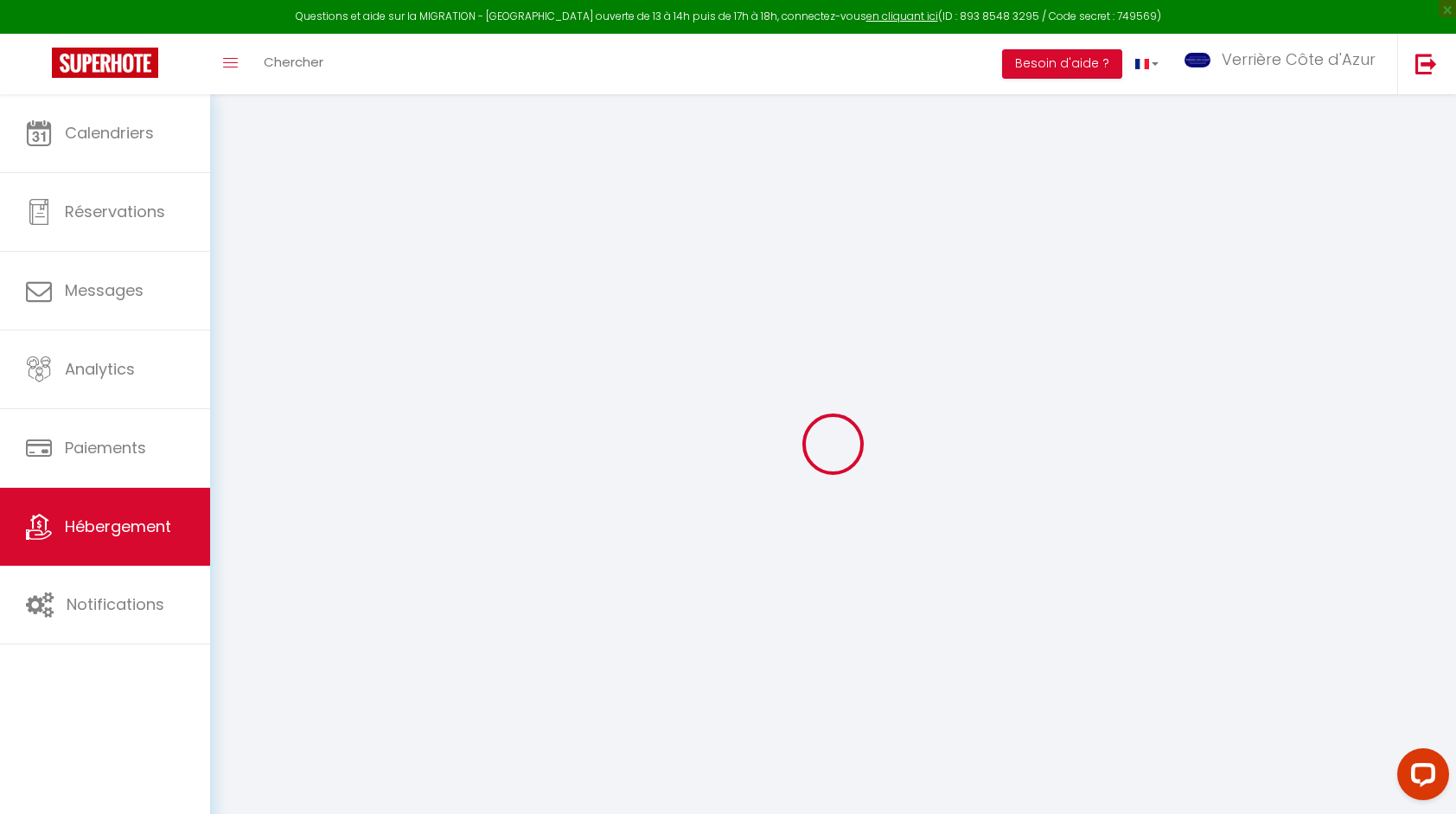
select select
type input "Eve"
type input "Franck VCA"
type input "[STREET_ADDRESS][PERSON_NAME]"
type input "06400"
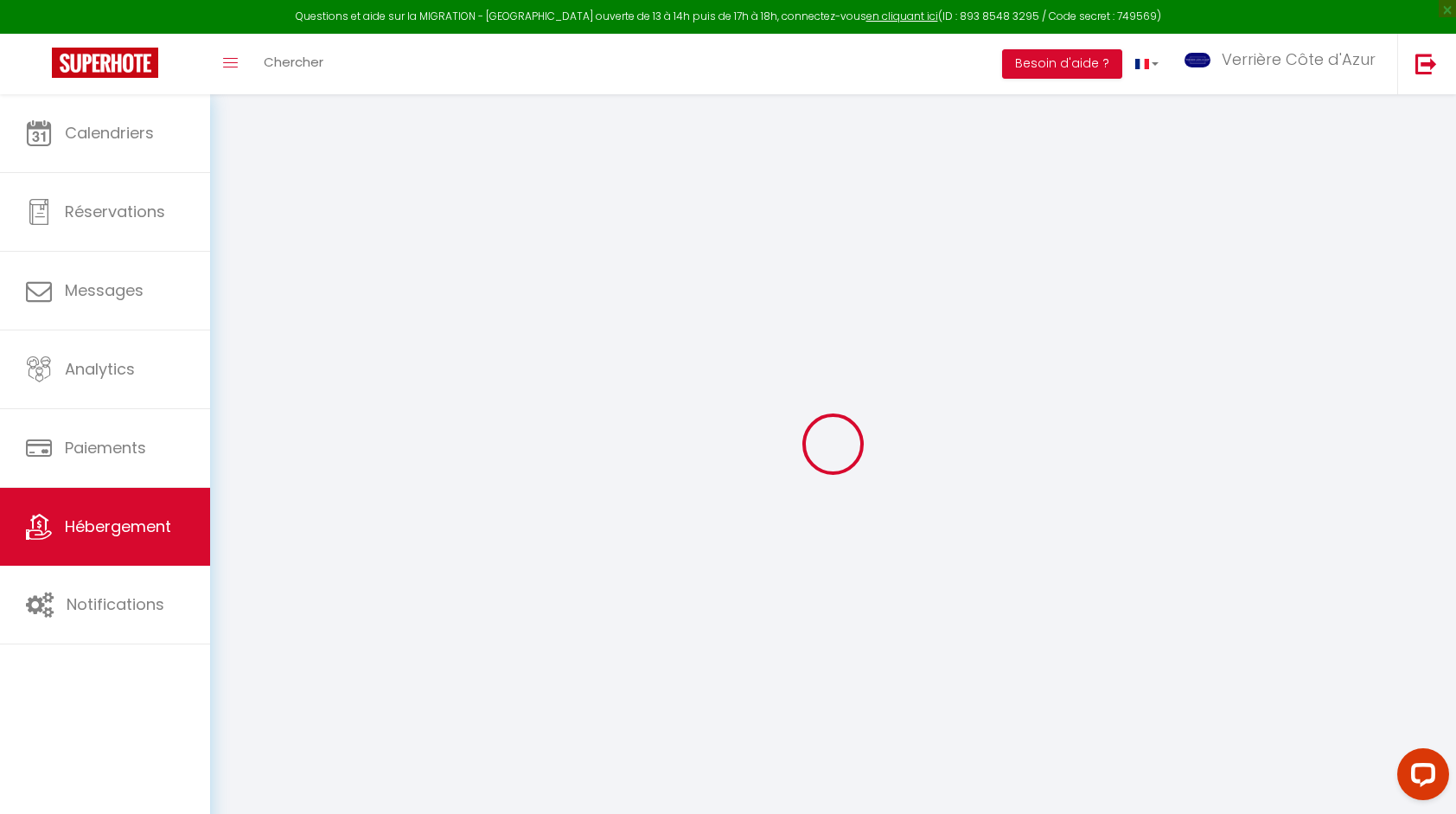
type input "Cannes"
select select "1"
select select "0"
type input "50"
type input "5"
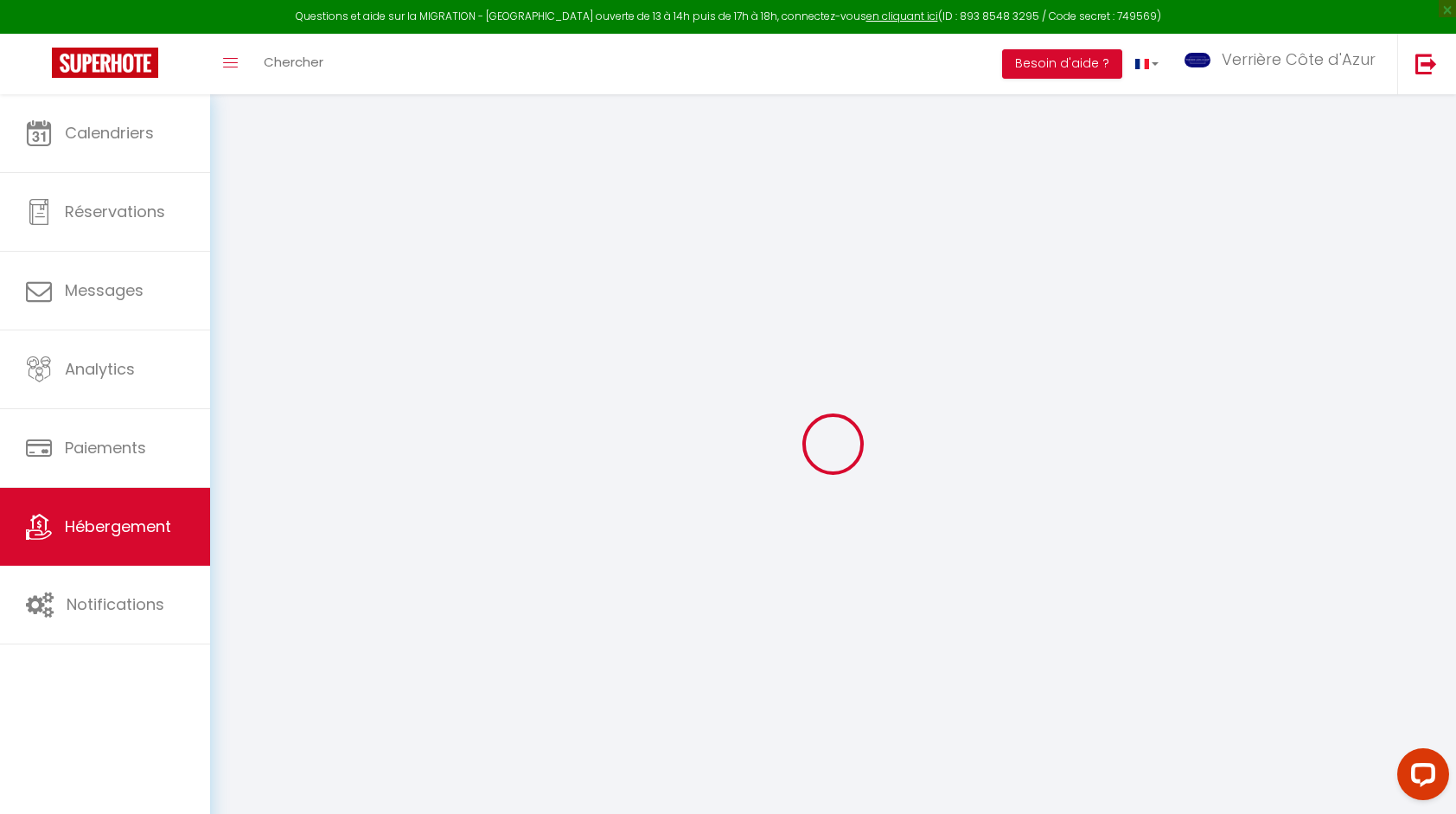
type input "65"
type input "500"
select select
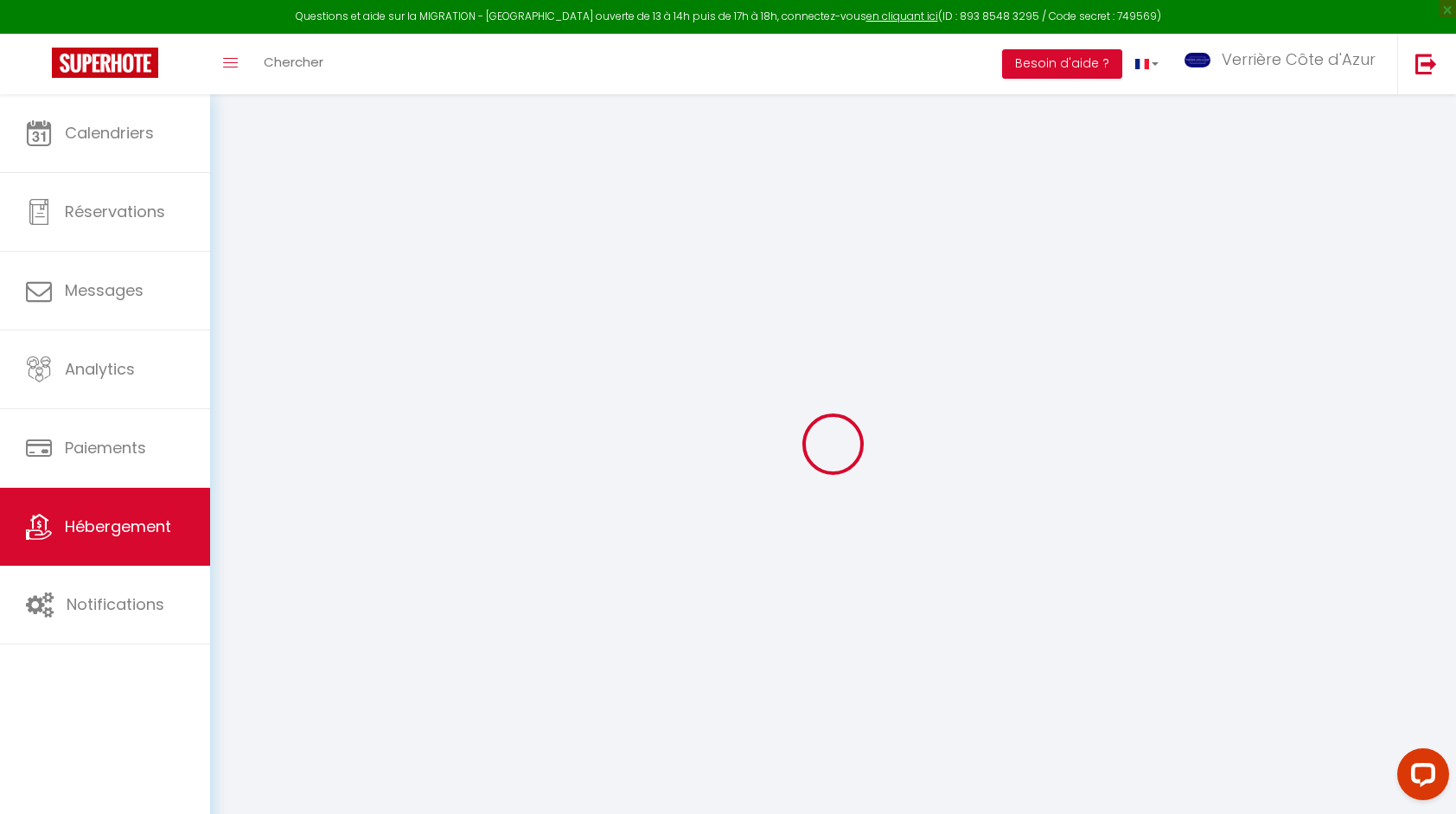
select select
type input "[STREET_ADDRESS][PERSON_NAME]"
type input "06400"
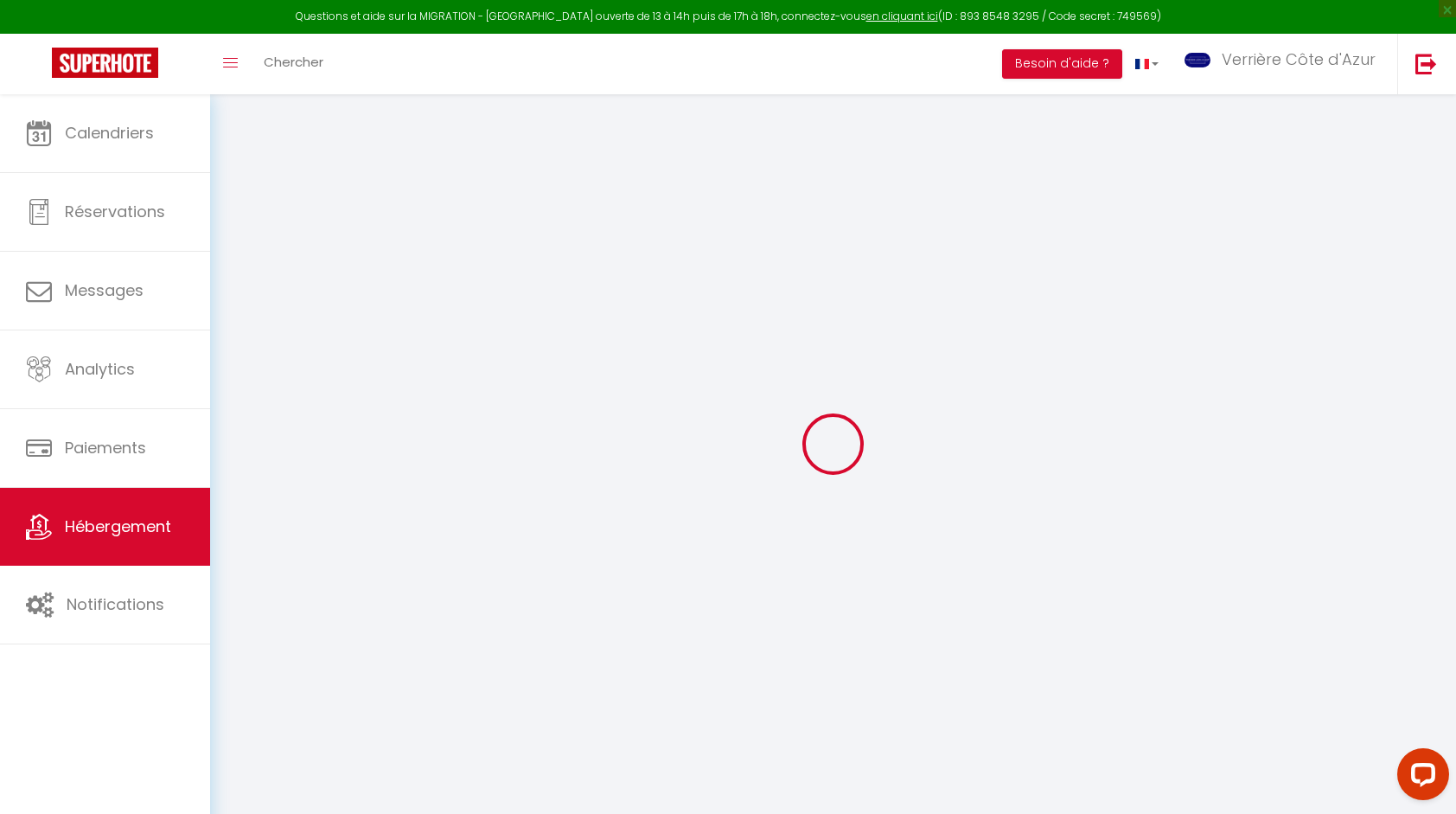
type input "Cannes"
type input "[EMAIL_ADDRESS][DOMAIN_NAME]"
select select "914"
checkbox input "false"
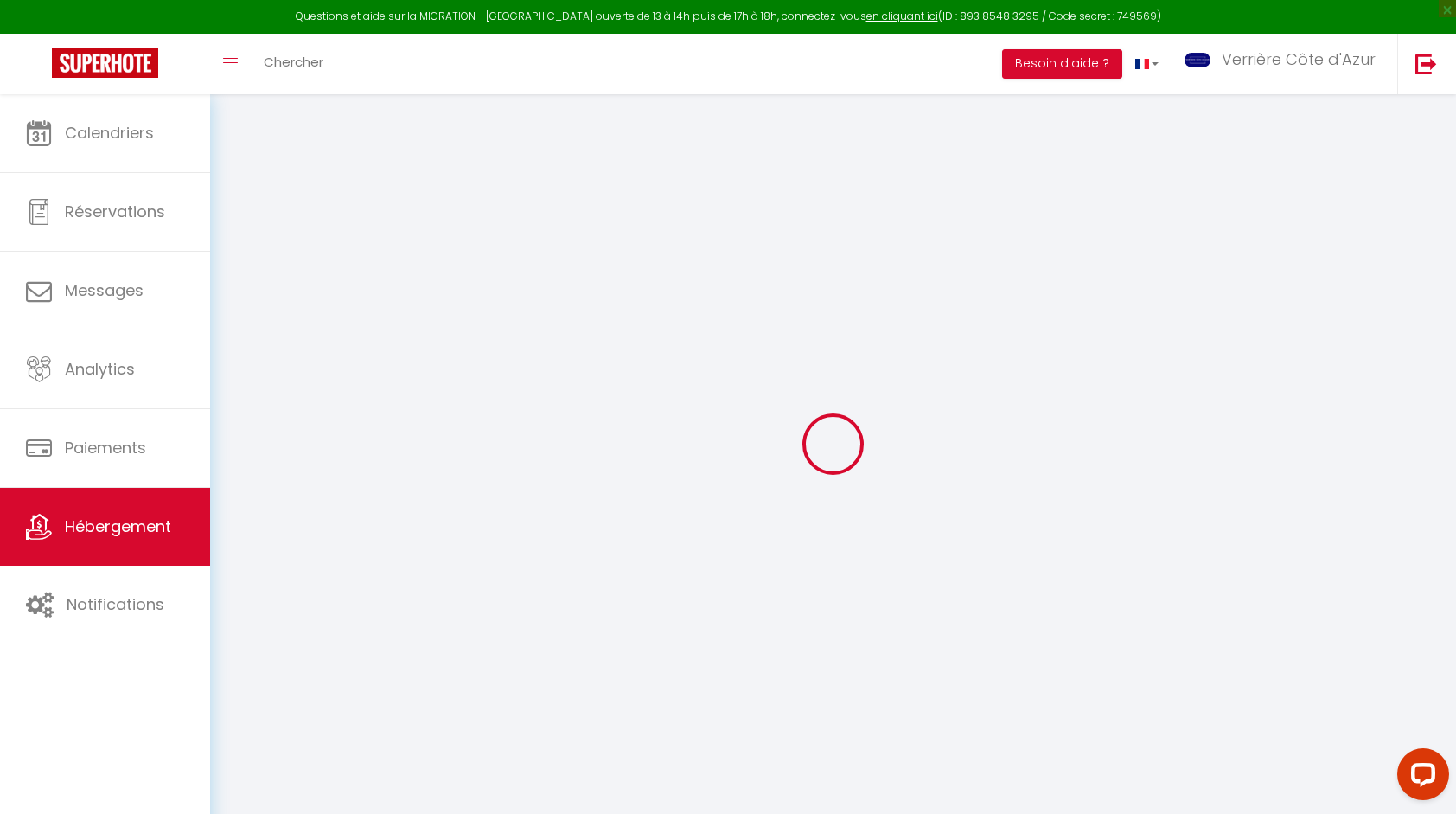
checkbox input "false"
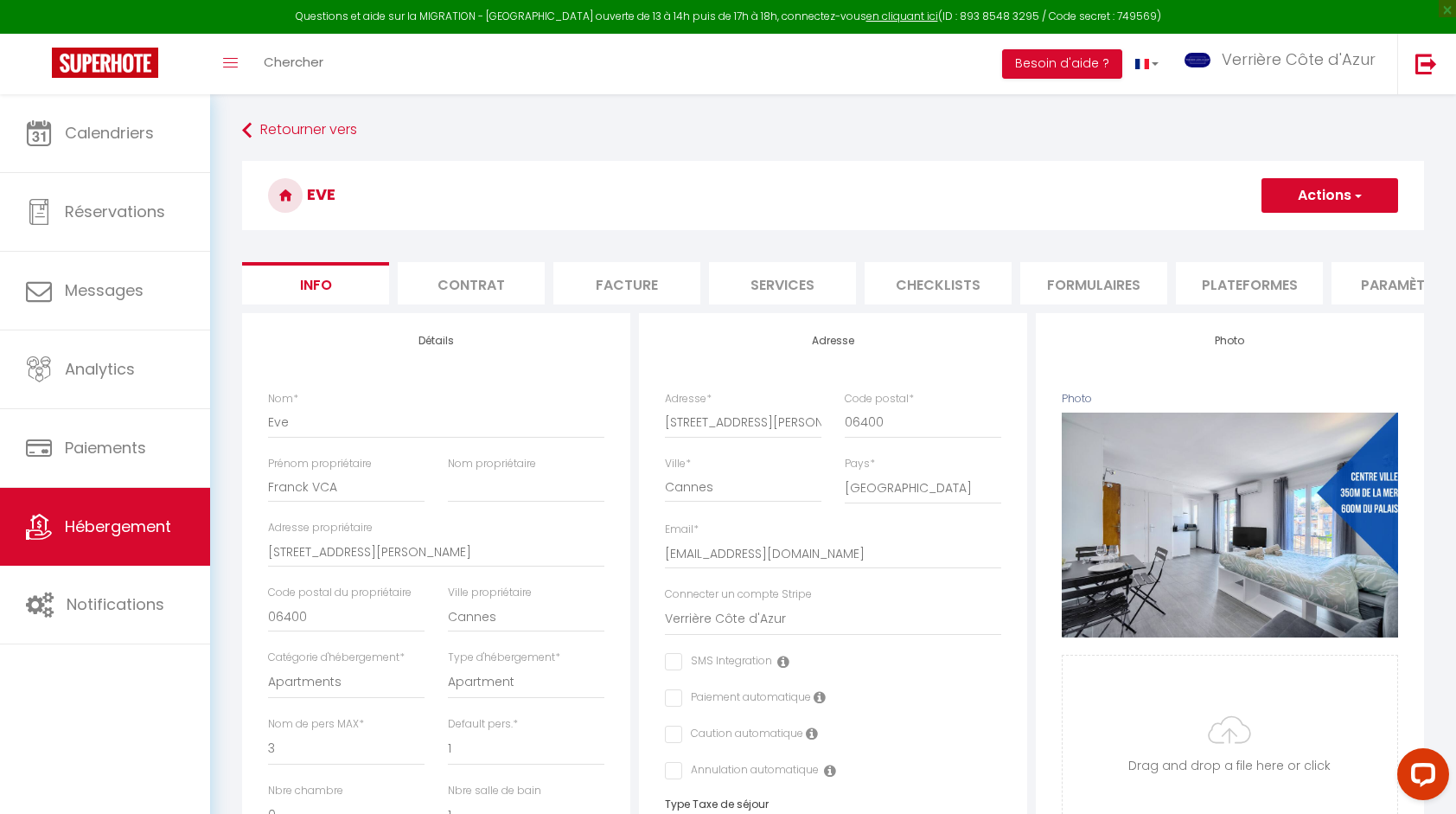
click at [1367, 286] on li "Paramètres" at bounding box center [1404, 283] width 147 height 42
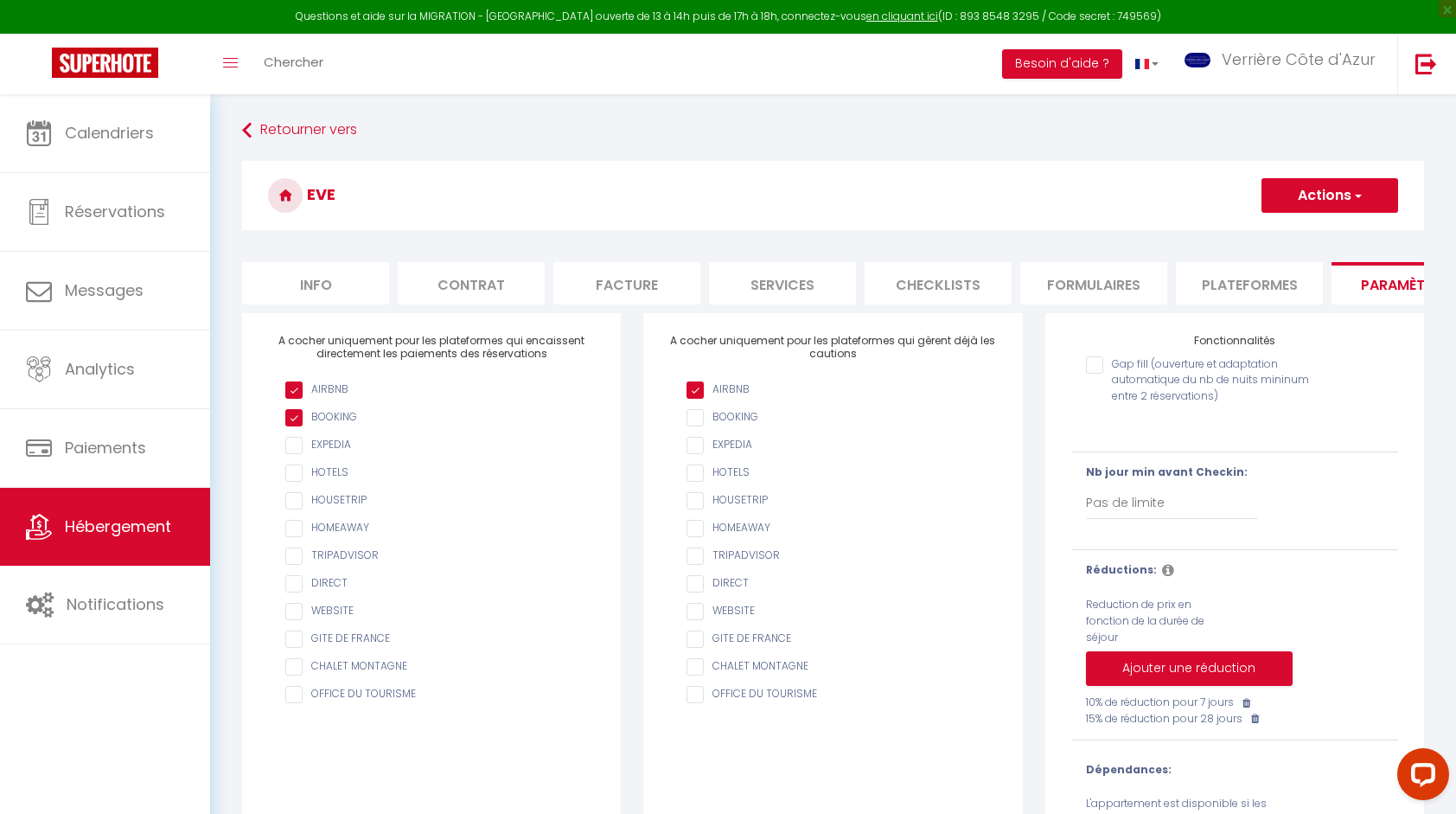
click at [729, 398] on input "AIRBNB" at bounding box center [841, 390] width 310 height 18
click at [1316, 198] on button "Actions" at bounding box center [1330, 195] width 136 height 35
click at [1316, 233] on input "Enregistrer" at bounding box center [1309, 233] width 64 height 18
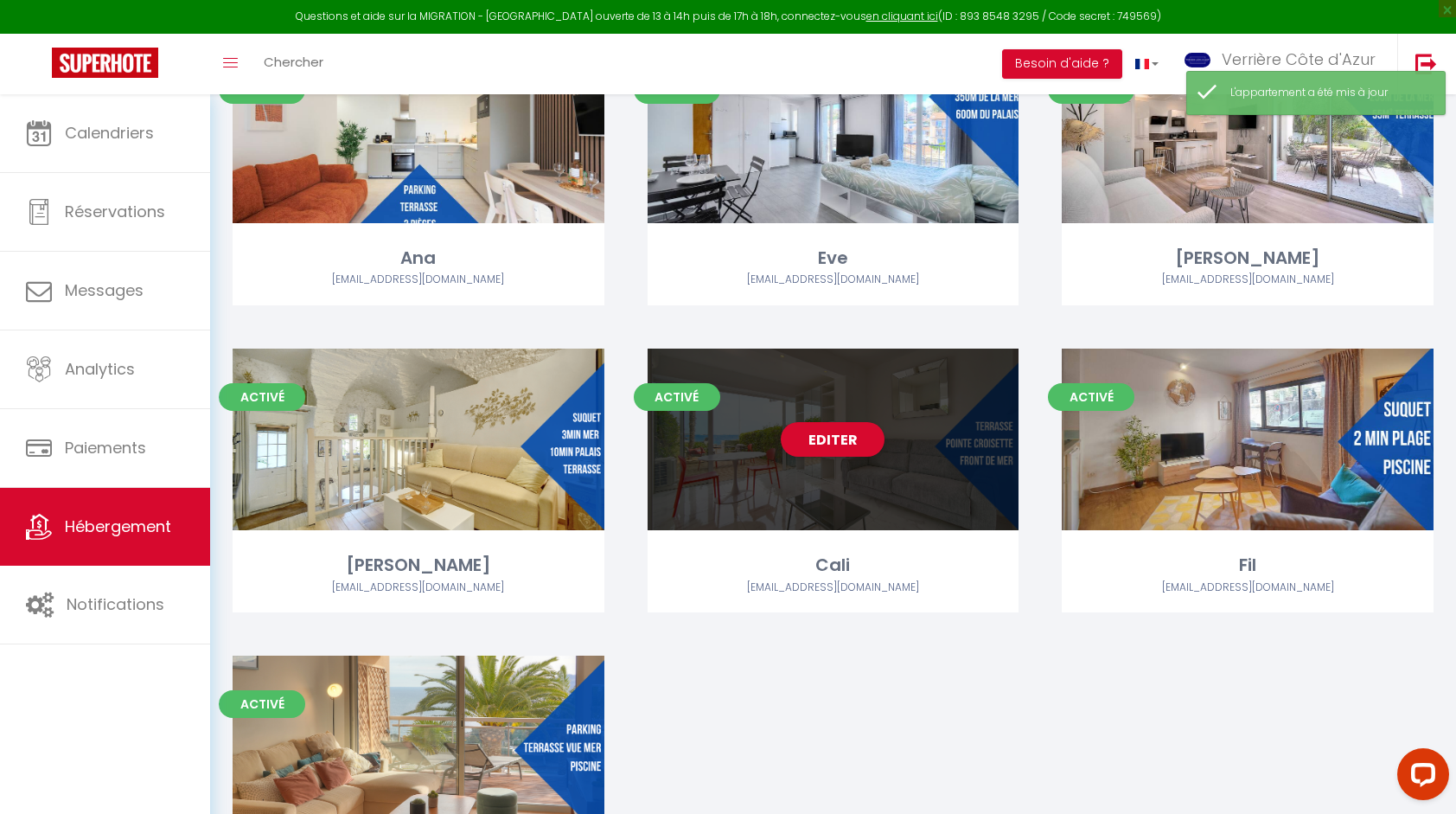
scroll to position [4785, 0]
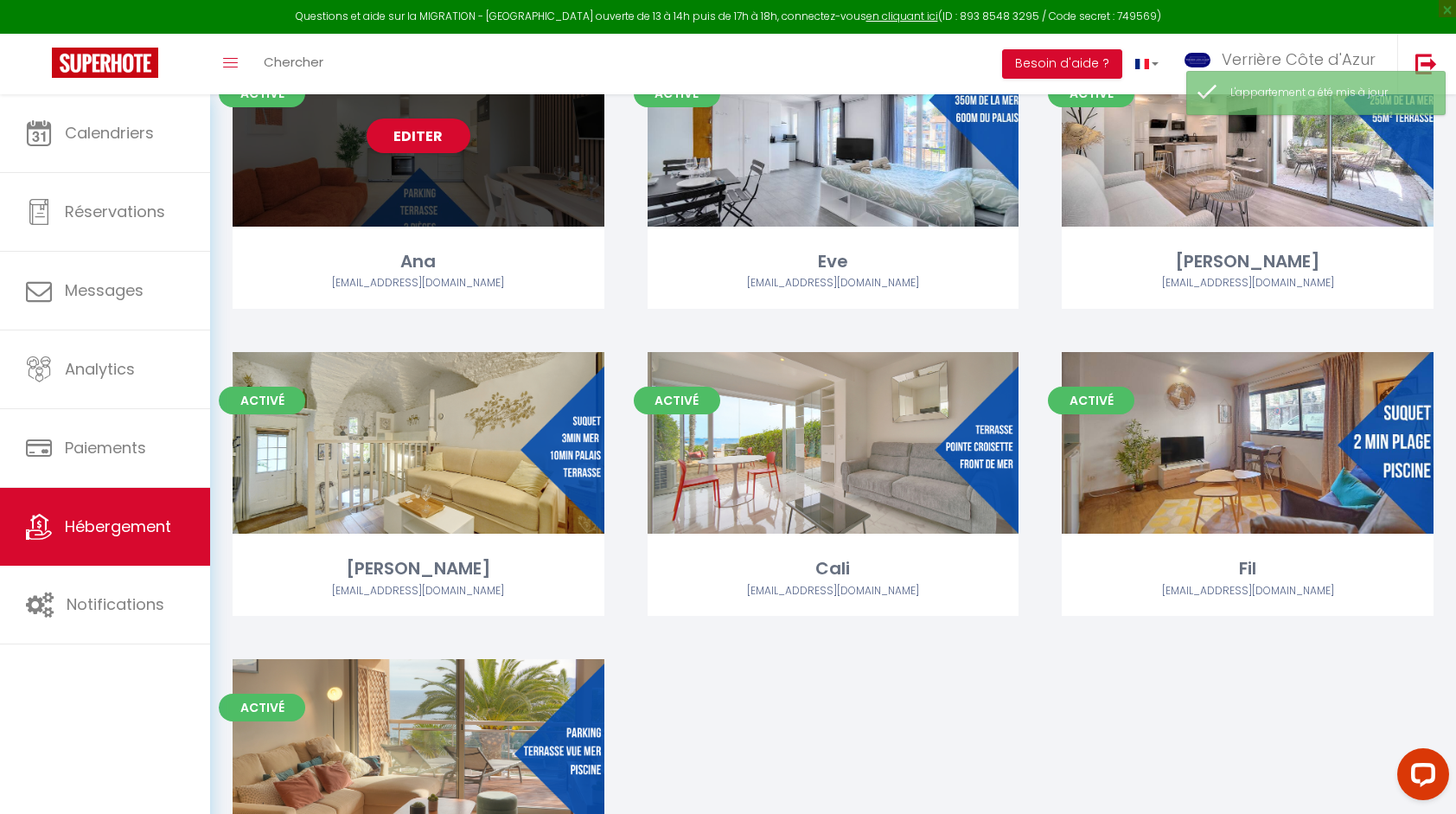
click at [512, 180] on div "Editer" at bounding box center [417, 136] width 371 height 182
click at [500, 160] on div "Editer" at bounding box center [417, 136] width 371 height 182
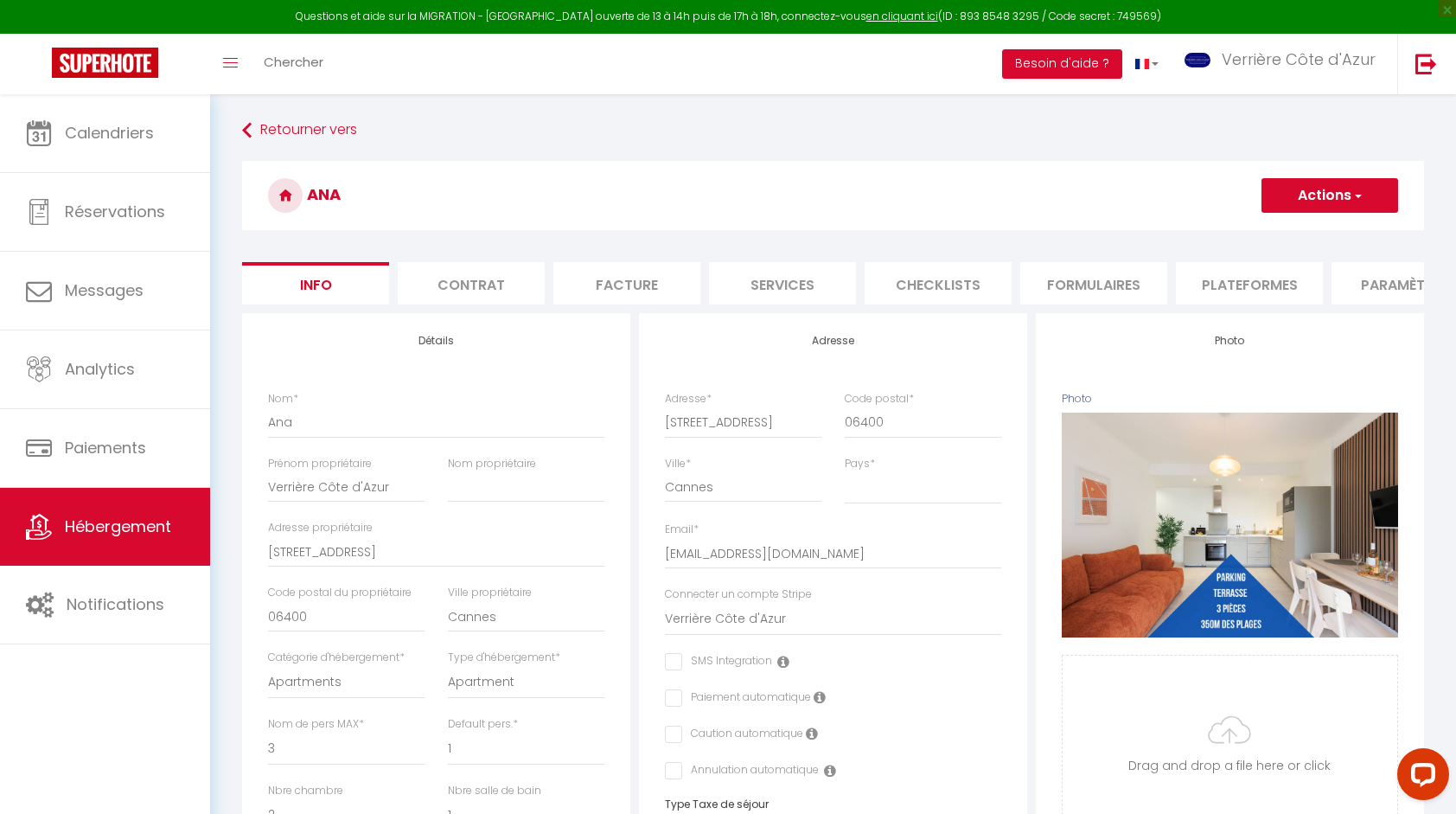
click at [1385, 289] on li "Paramètres" at bounding box center [1404, 283] width 147 height 42
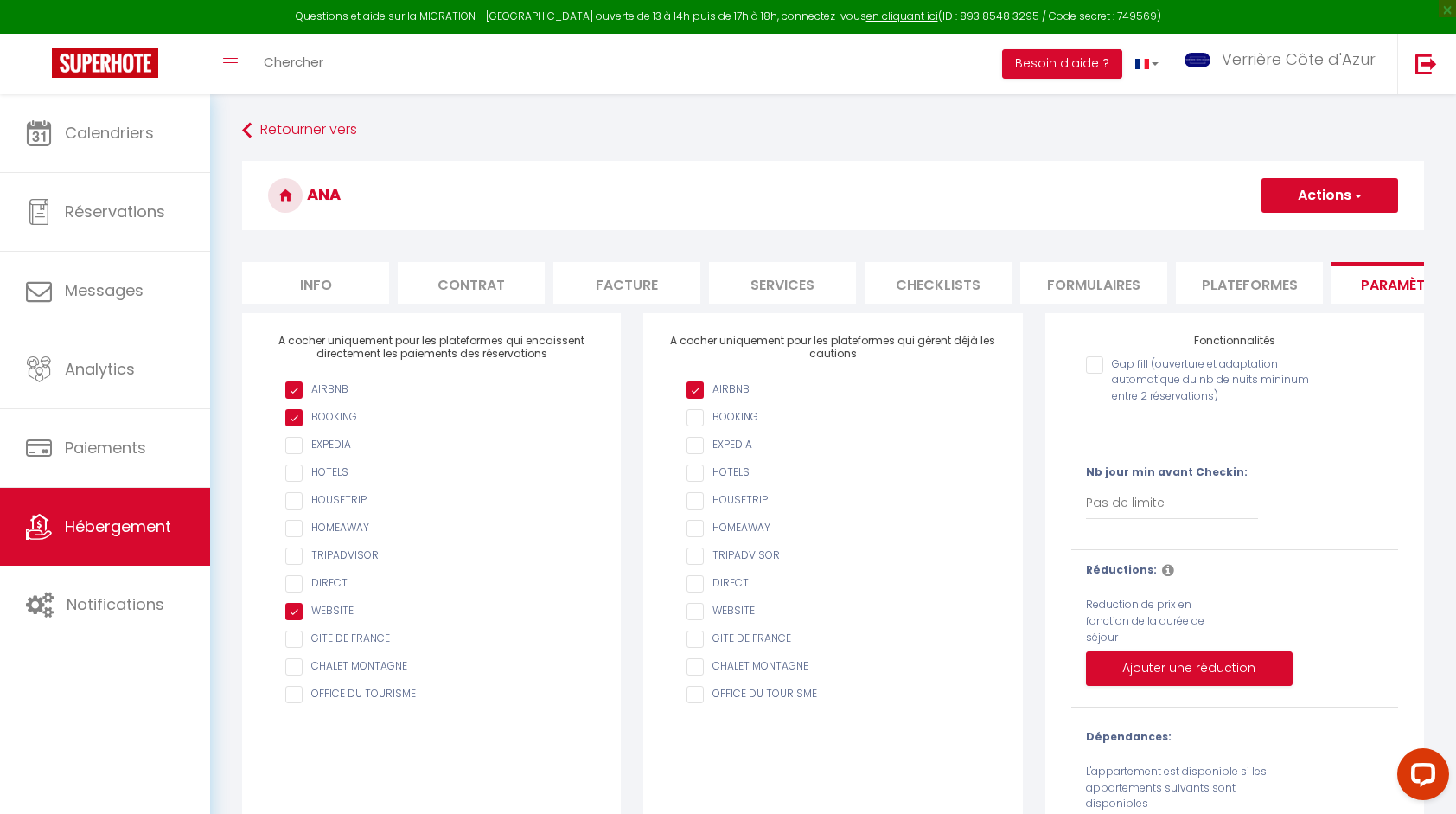
click at [736, 398] on input "AIRBNB" at bounding box center [841, 390] width 310 height 18
click at [1337, 207] on button "Actions" at bounding box center [1330, 195] width 136 height 35
click at [1308, 230] on input "Enregistrer" at bounding box center [1309, 233] width 64 height 18
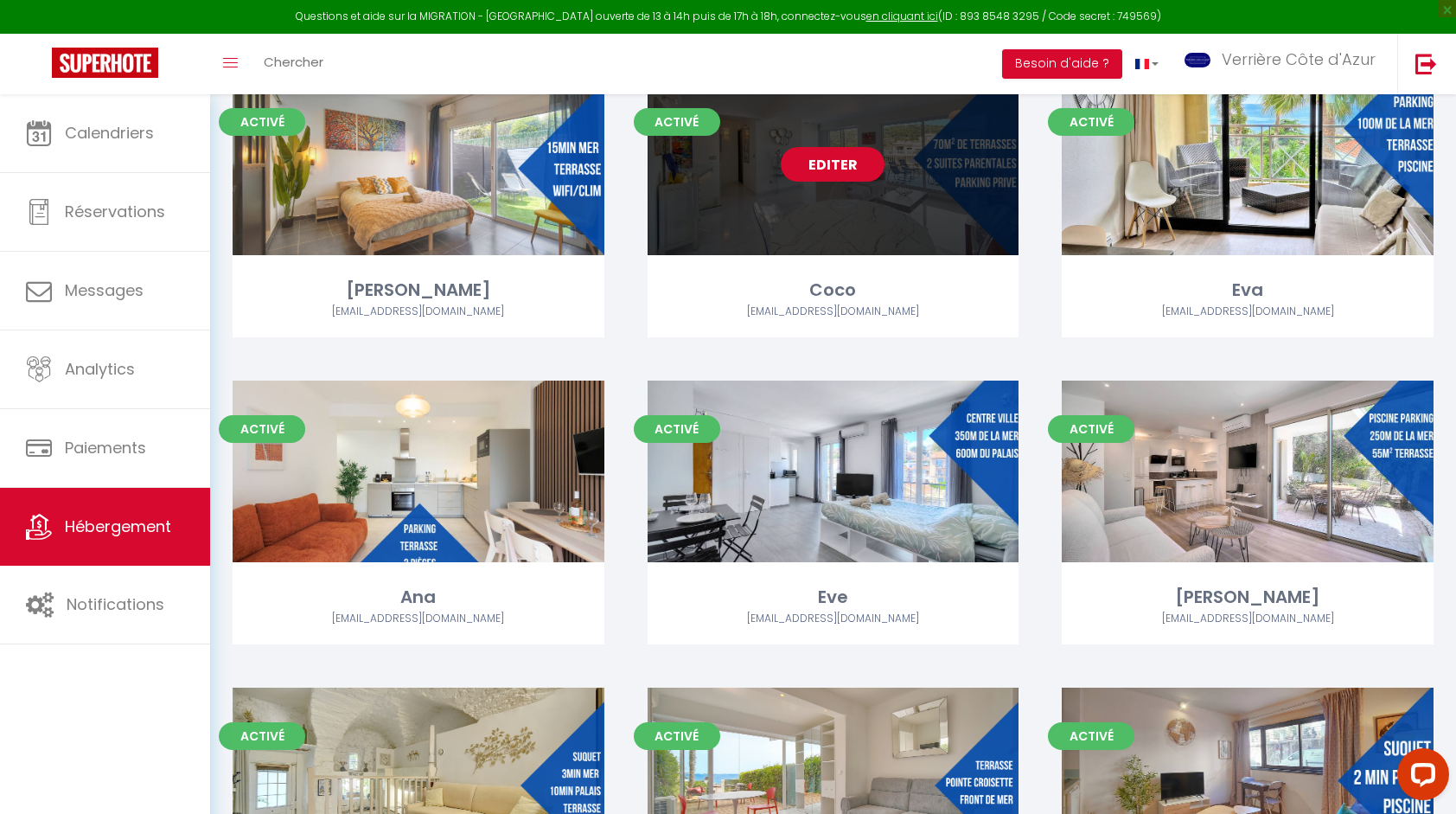
scroll to position [4353, 0]
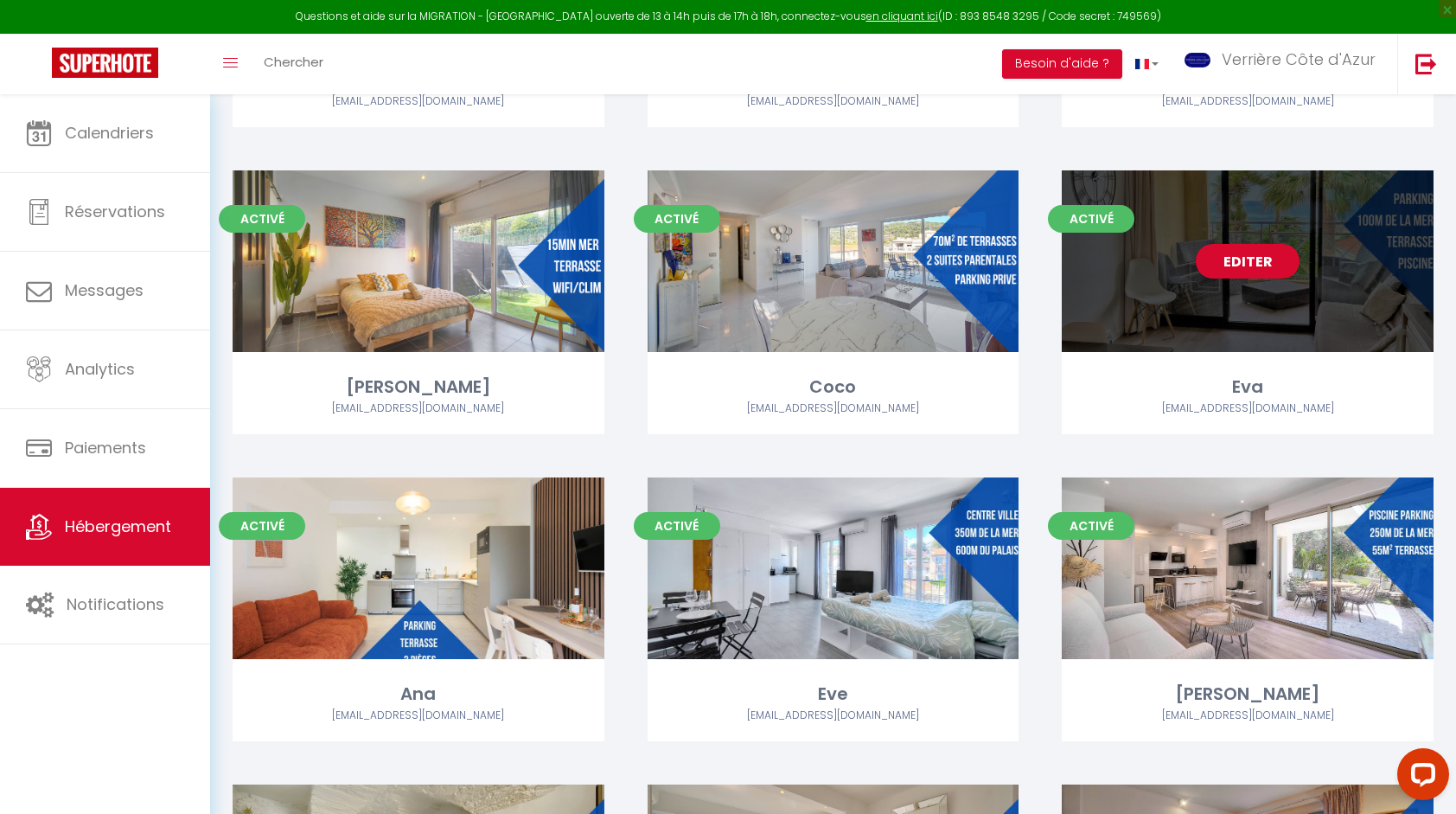
click at [1285, 308] on div "Editer" at bounding box center [1247, 261] width 371 height 182
click at [1226, 304] on div "Editer" at bounding box center [1247, 261] width 371 height 182
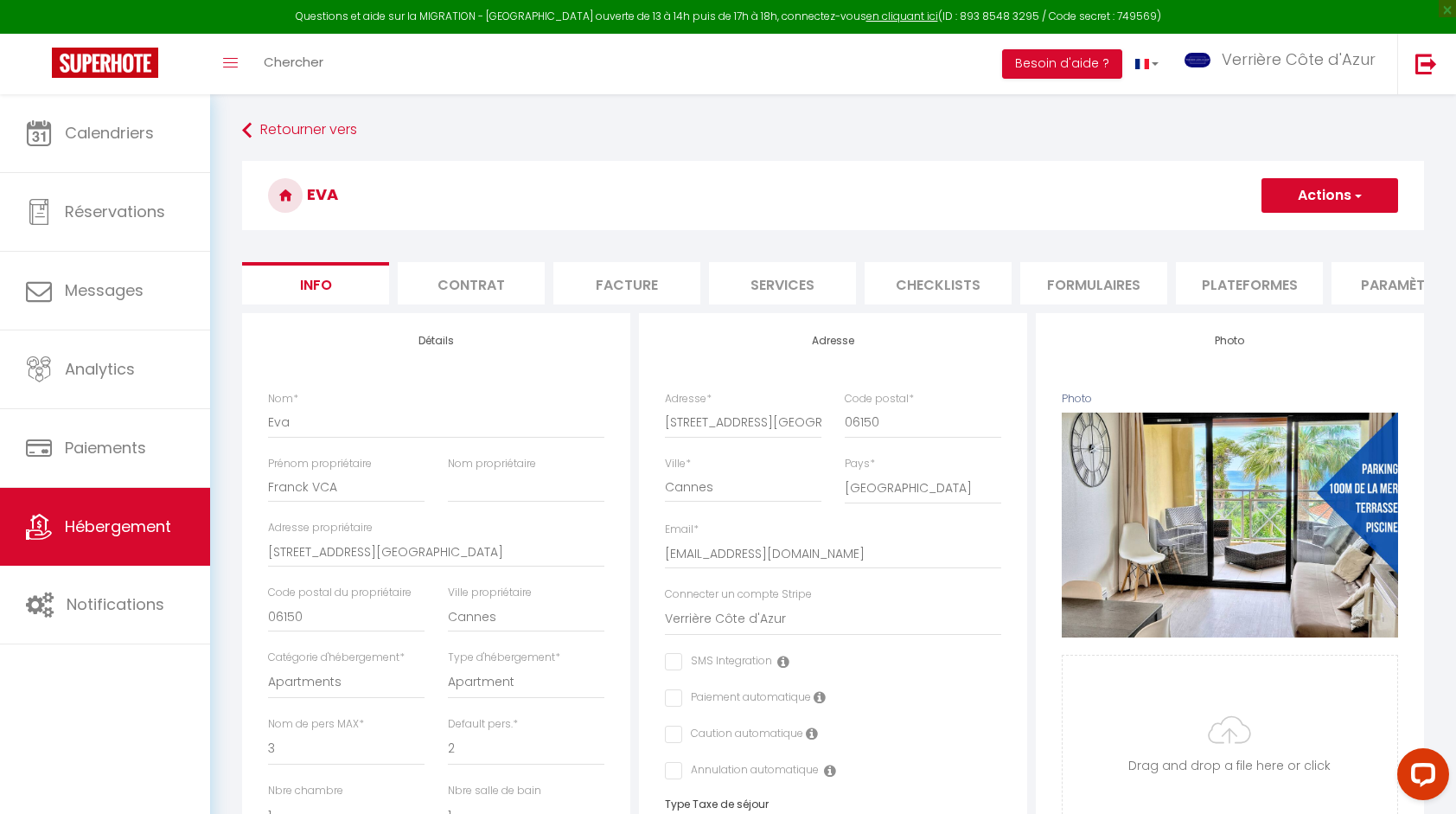
click at [1391, 282] on li "Paramètres" at bounding box center [1404, 283] width 147 height 42
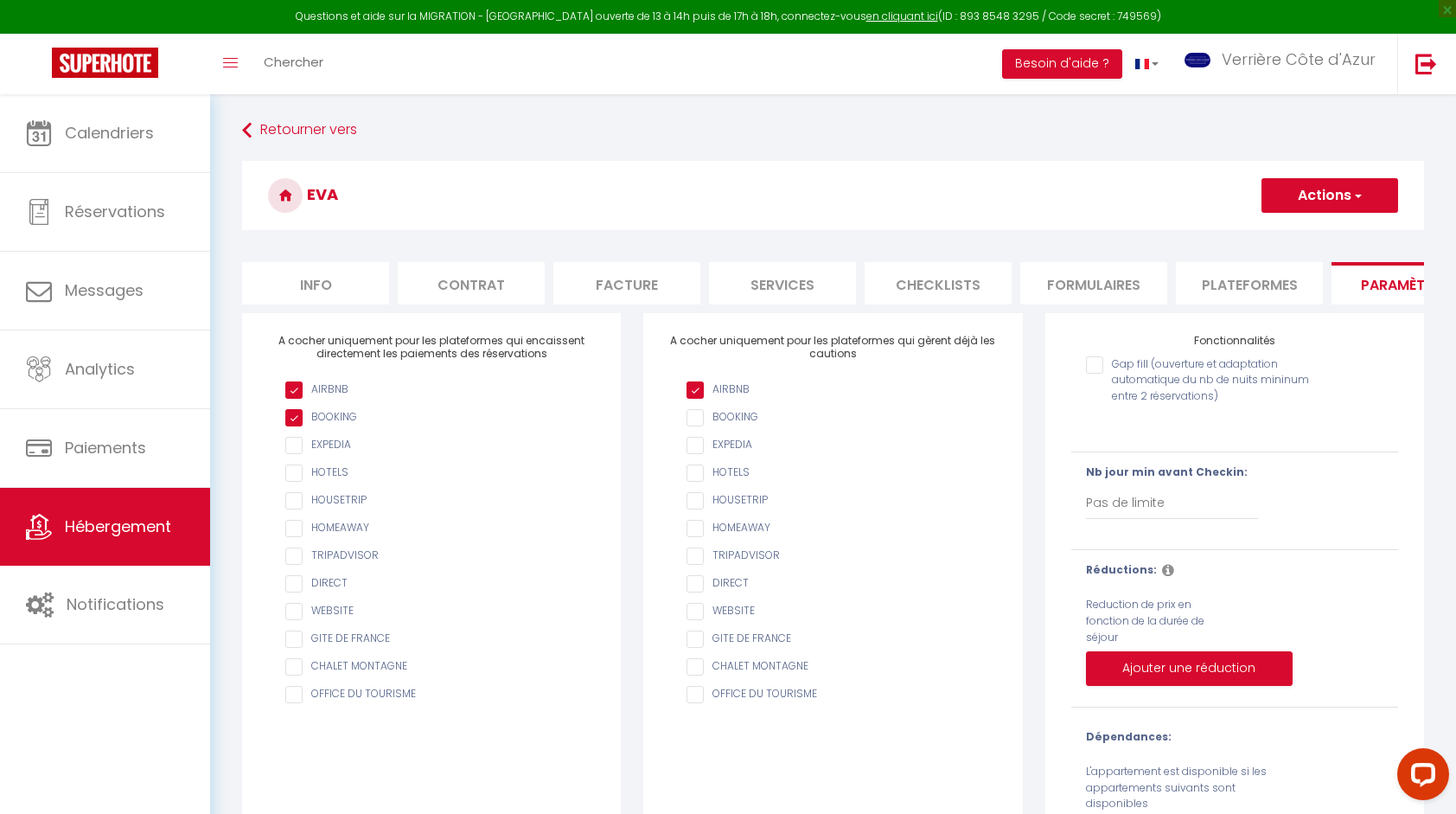
click at [751, 398] on input "AIRBNB" at bounding box center [841, 390] width 310 height 18
click at [1354, 198] on span "button" at bounding box center [1356, 195] width 11 height 18
click at [1322, 232] on input "Enregistrer" at bounding box center [1309, 233] width 64 height 18
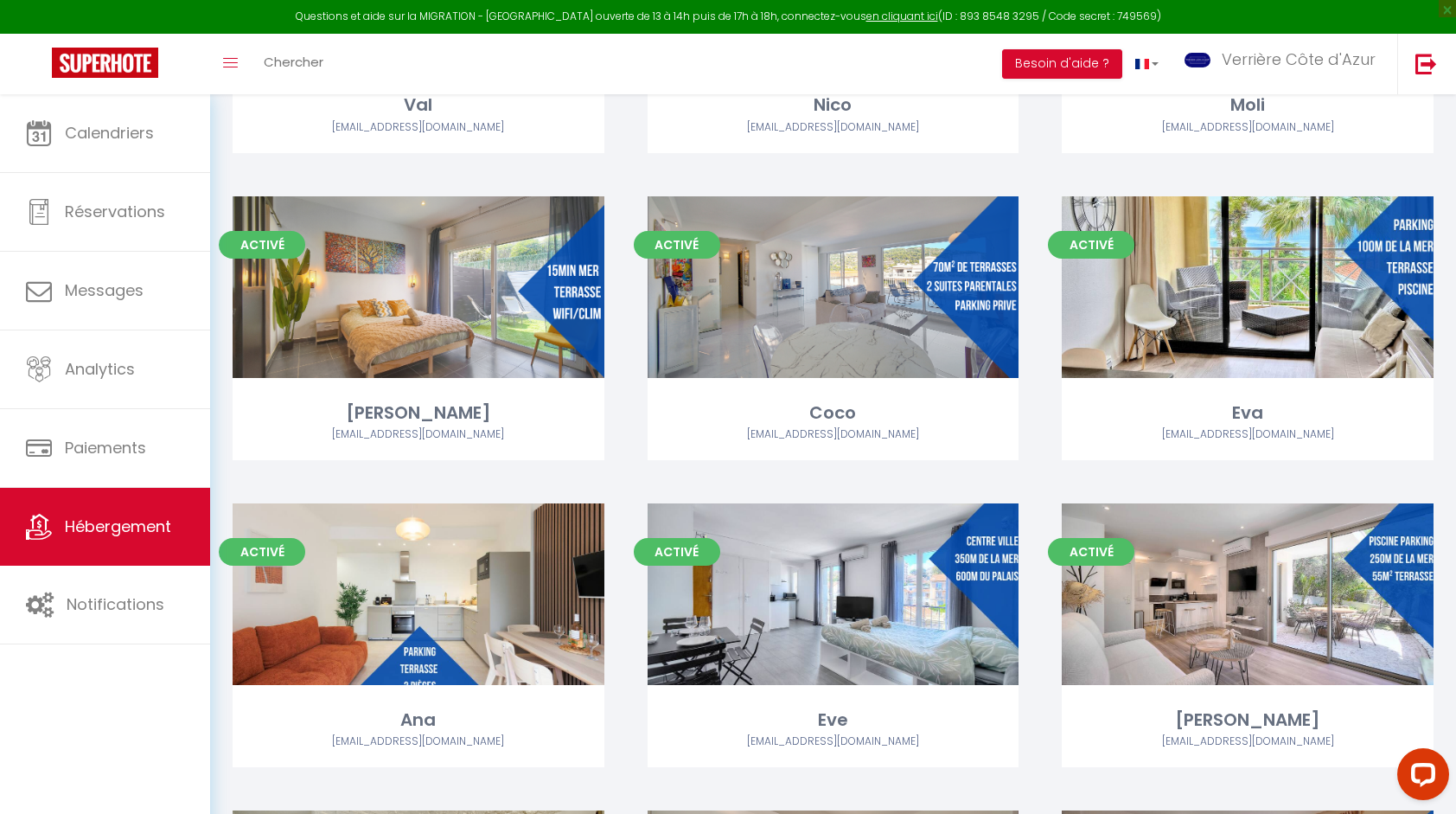
scroll to position [4324, 0]
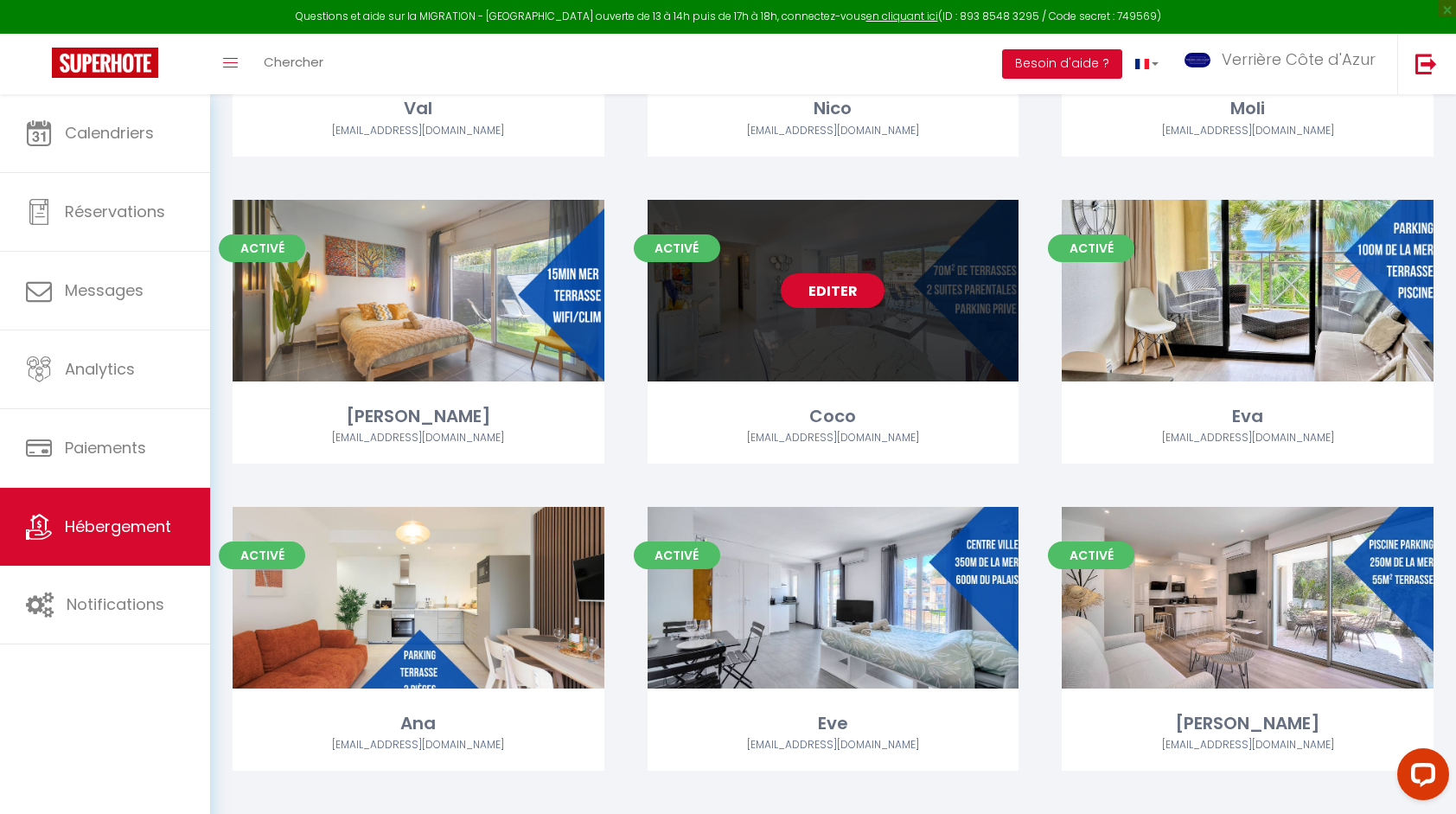
click at [908, 349] on div "Editer" at bounding box center [833, 290] width 371 height 182
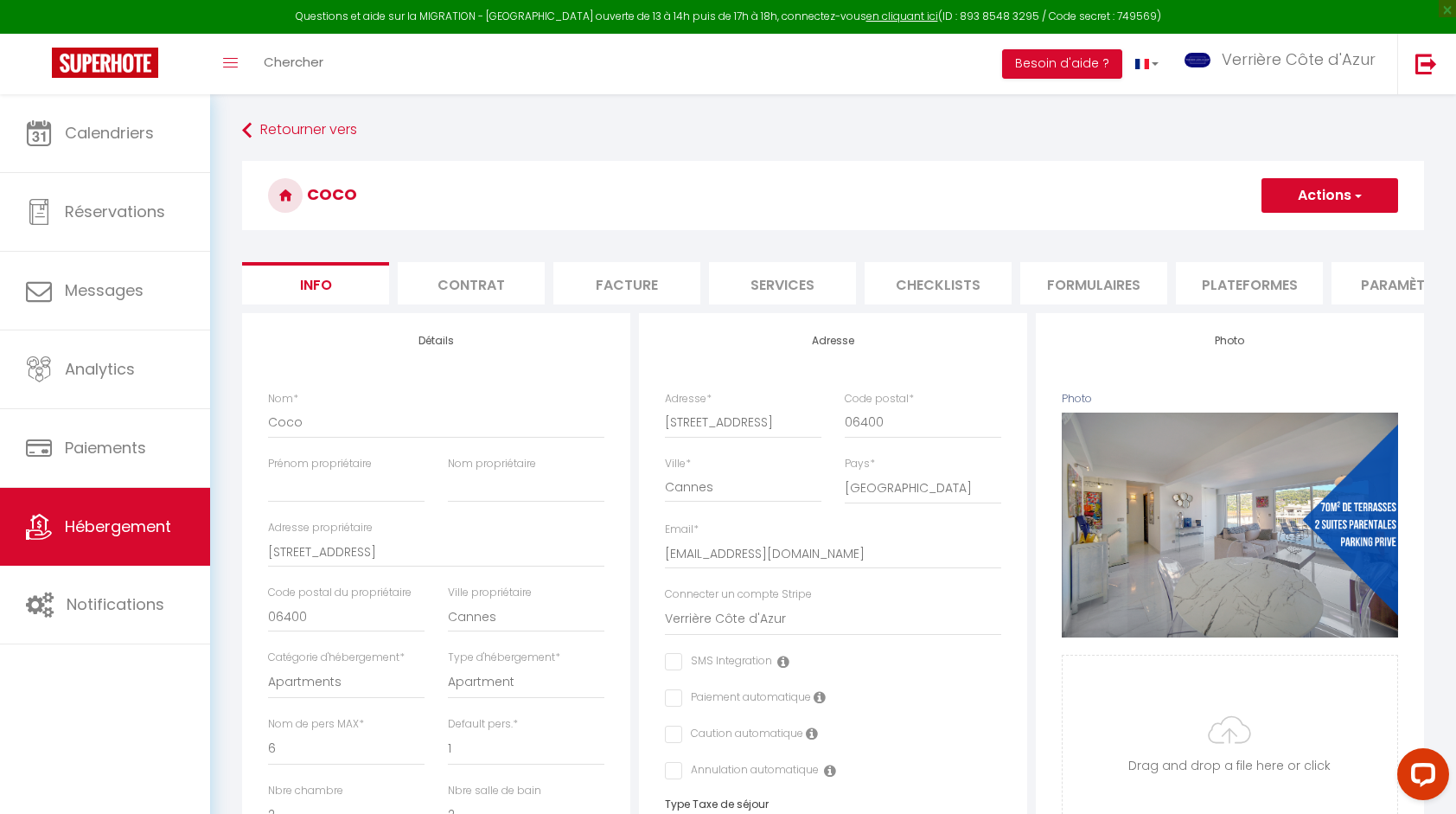
click at [1353, 284] on li "Paramètres" at bounding box center [1404, 283] width 147 height 42
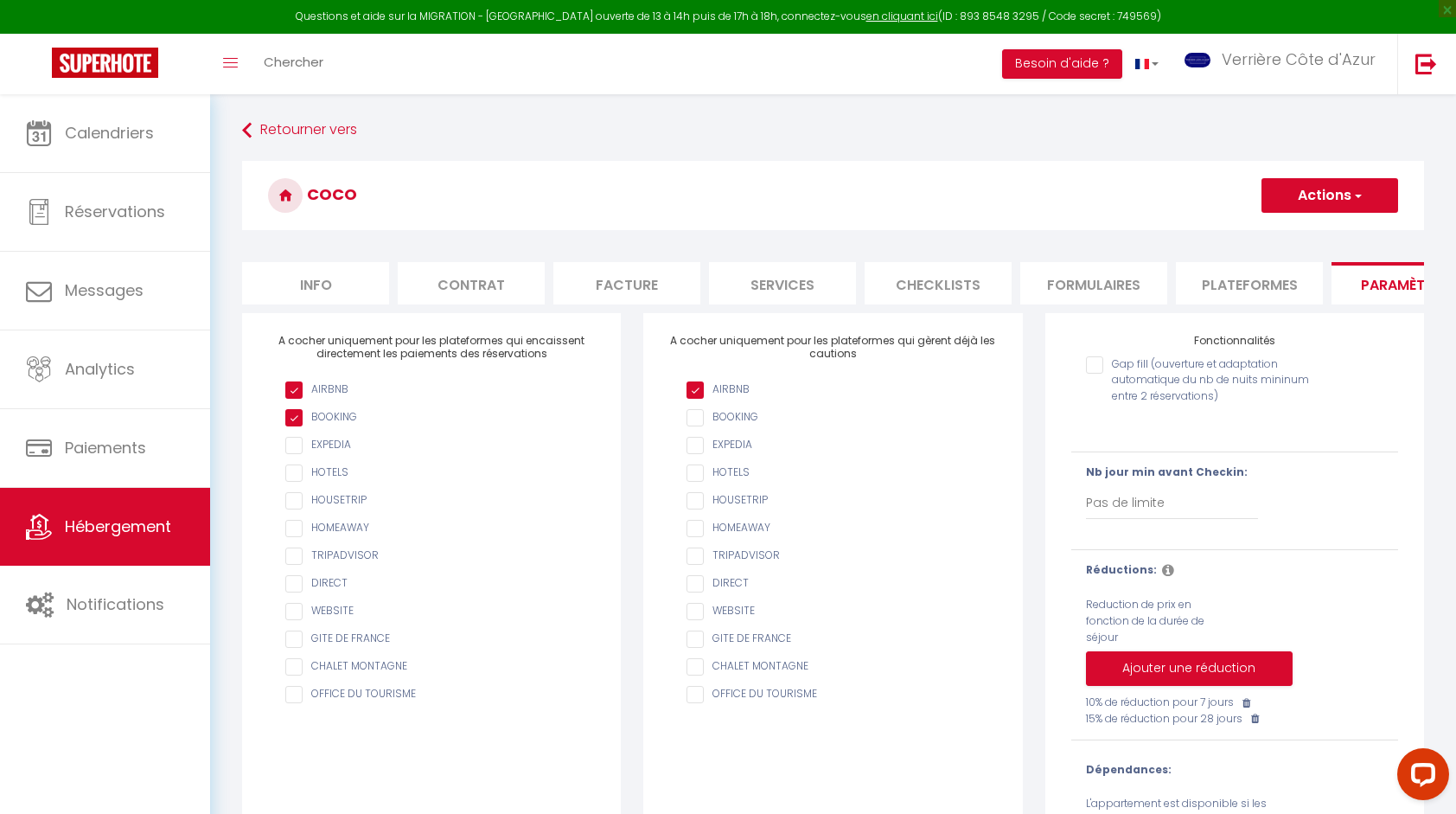
click at [702, 398] on input "AIRBNB" at bounding box center [841, 390] width 310 height 18
click at [1296, 200] on button "Actions" at bounding box center [1330, 195] width 136 height 35
click at [1291, 230] on input "Enregistrer" at bounding box center [1309, 233] width 64 height 18
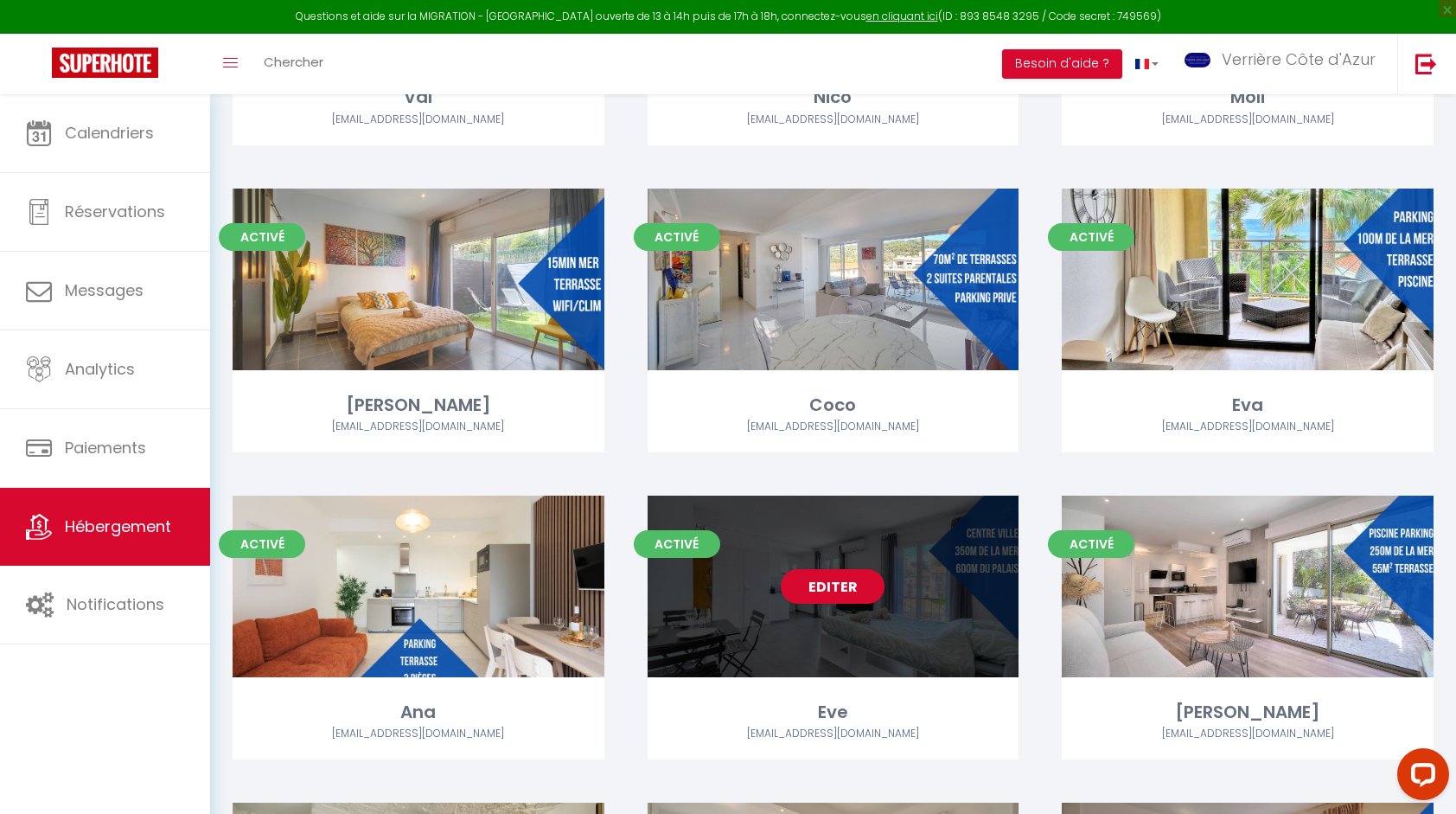
scroll to position [4324, 0]
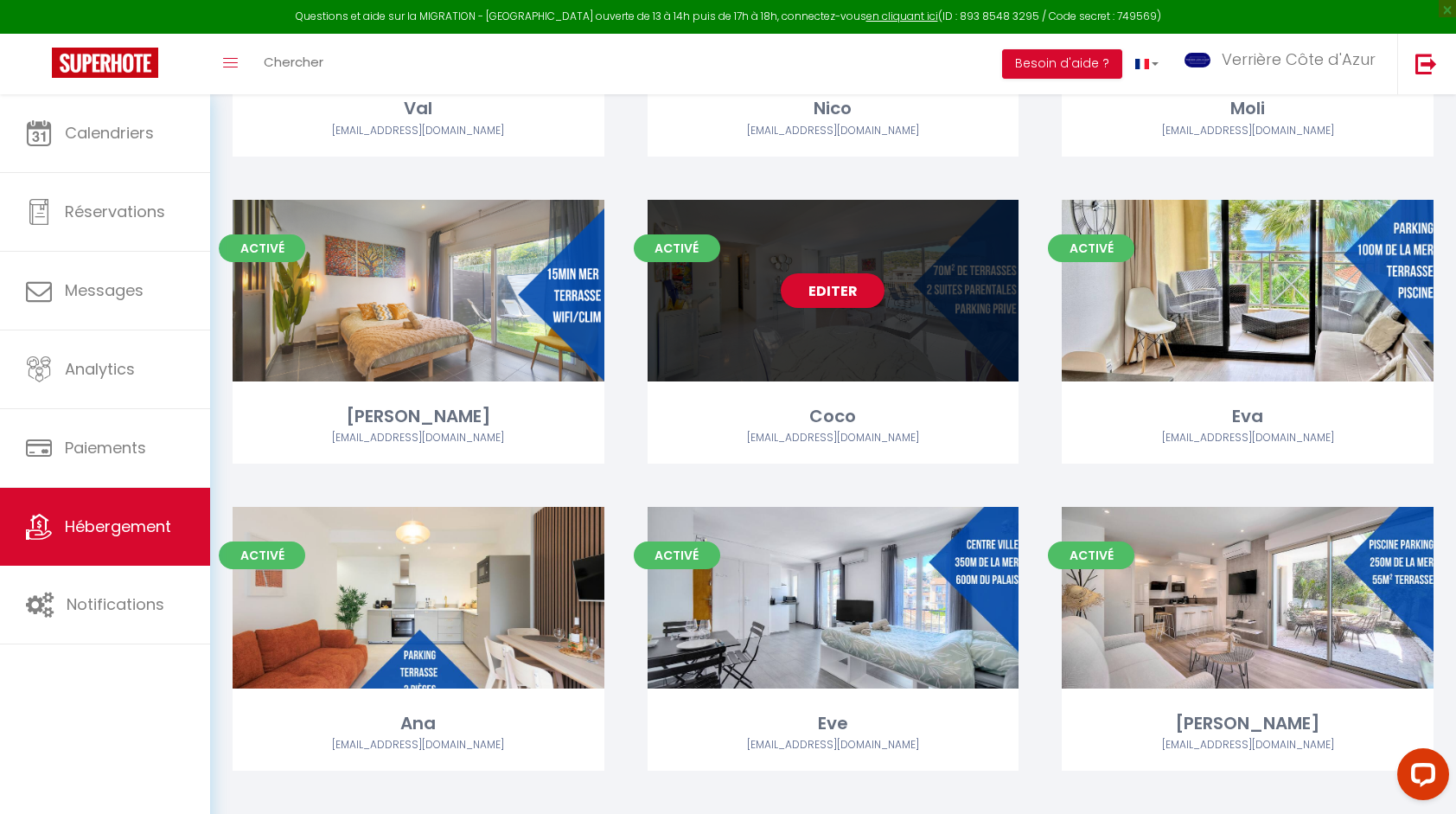
click at [853, 343] on div "Editer" at bounding box center [833, 290] width 371 height 182
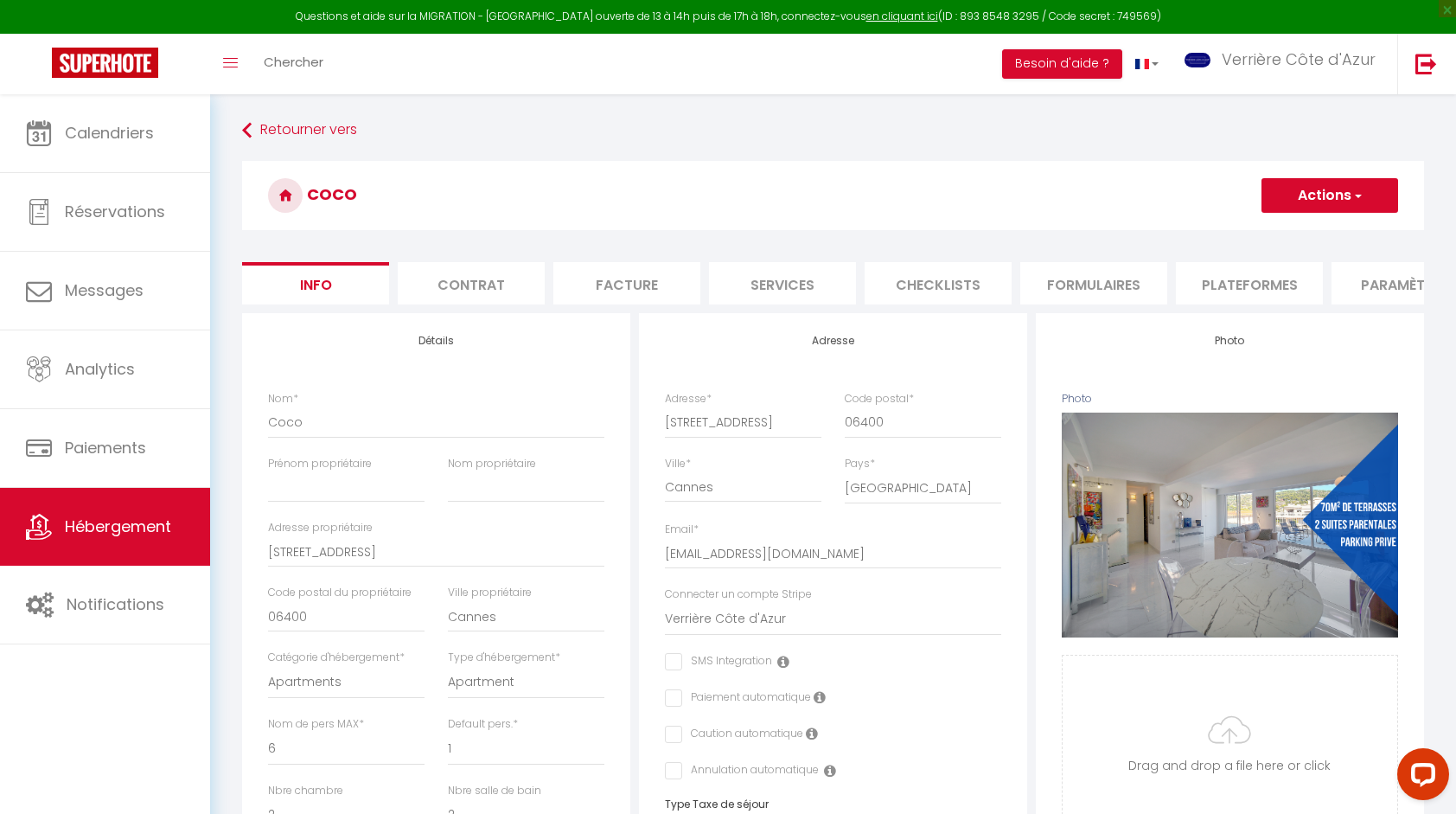
click at [1376, 292] on li "Paramètres" at bounding box center [1404, 283] width 147 height 42
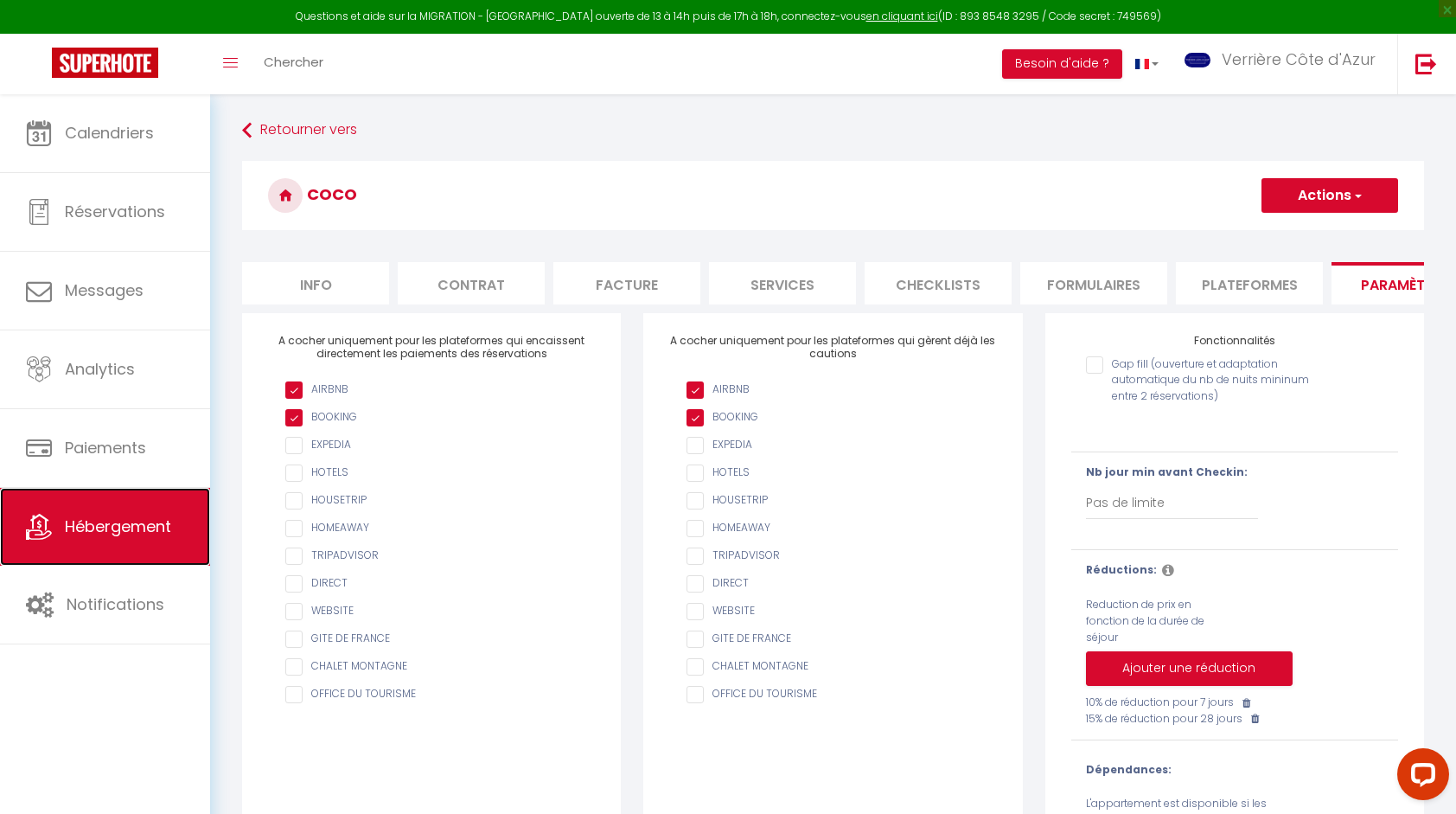
click at [124, 515] on span "Hébergement" at bounding box center [117, 525] width 106 height 21
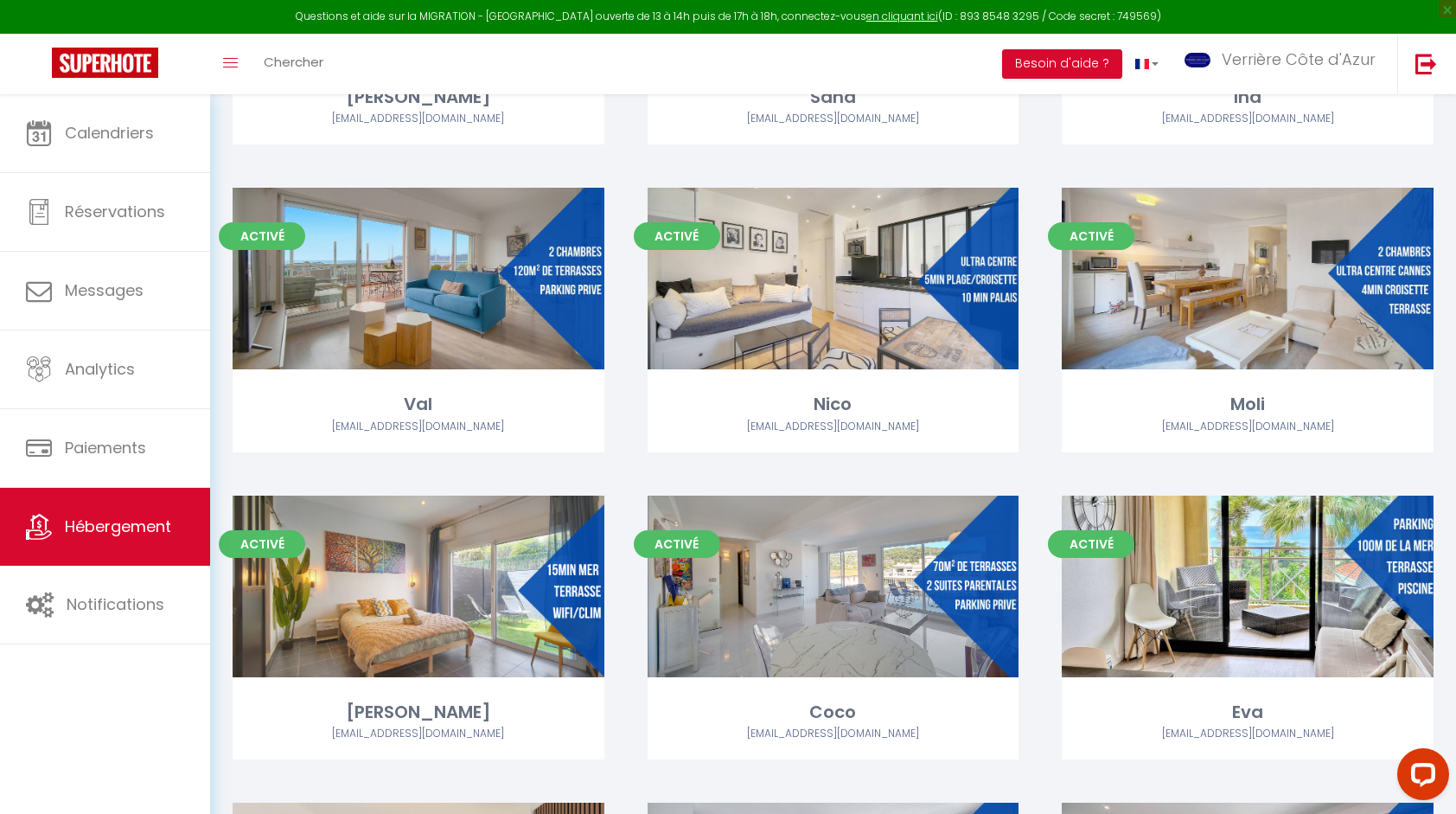
scroll to position [4064, 0]
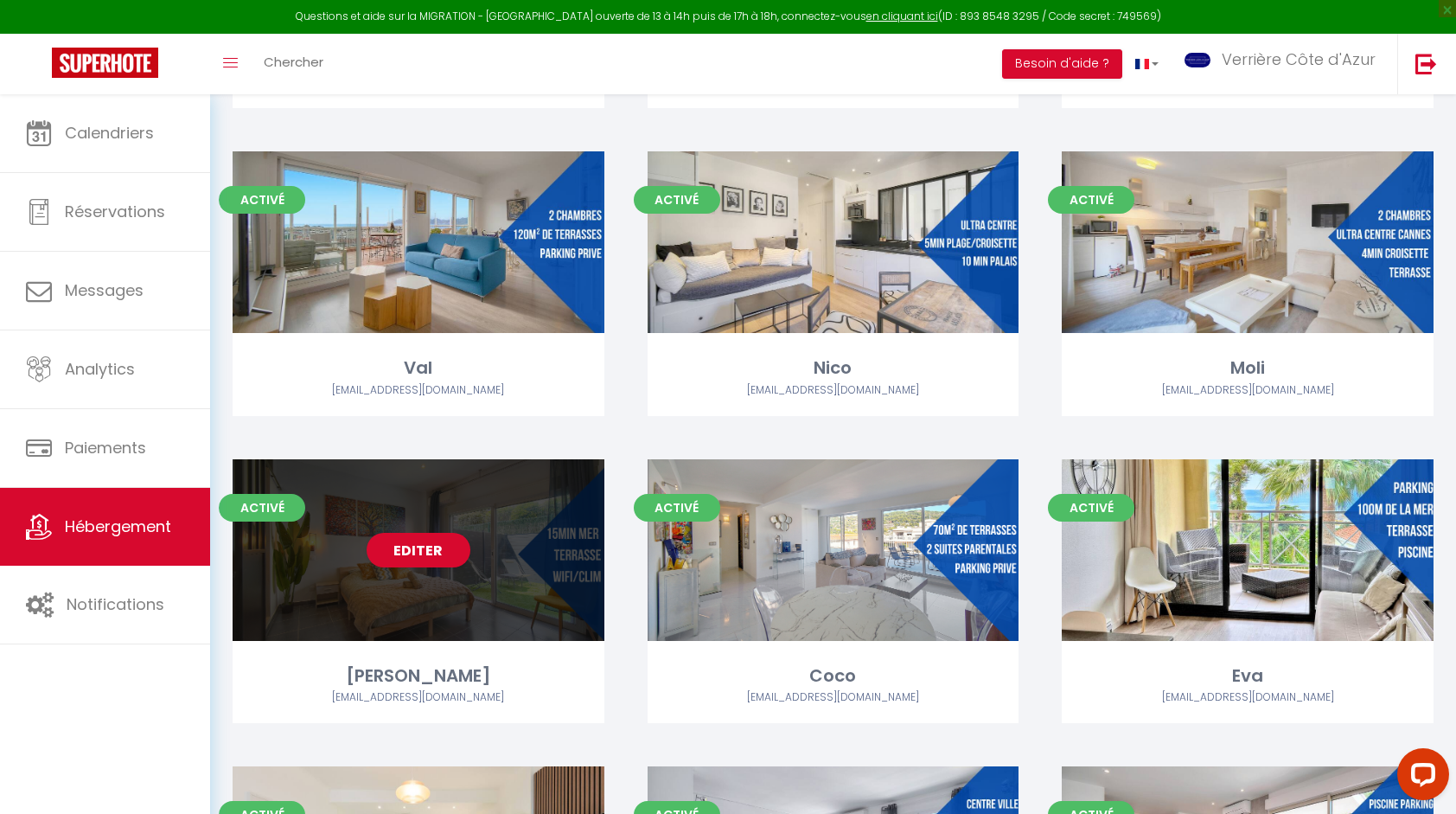
click at [383, 608] on div "Editer" at bounding box center [417, 549] width 371 height 182
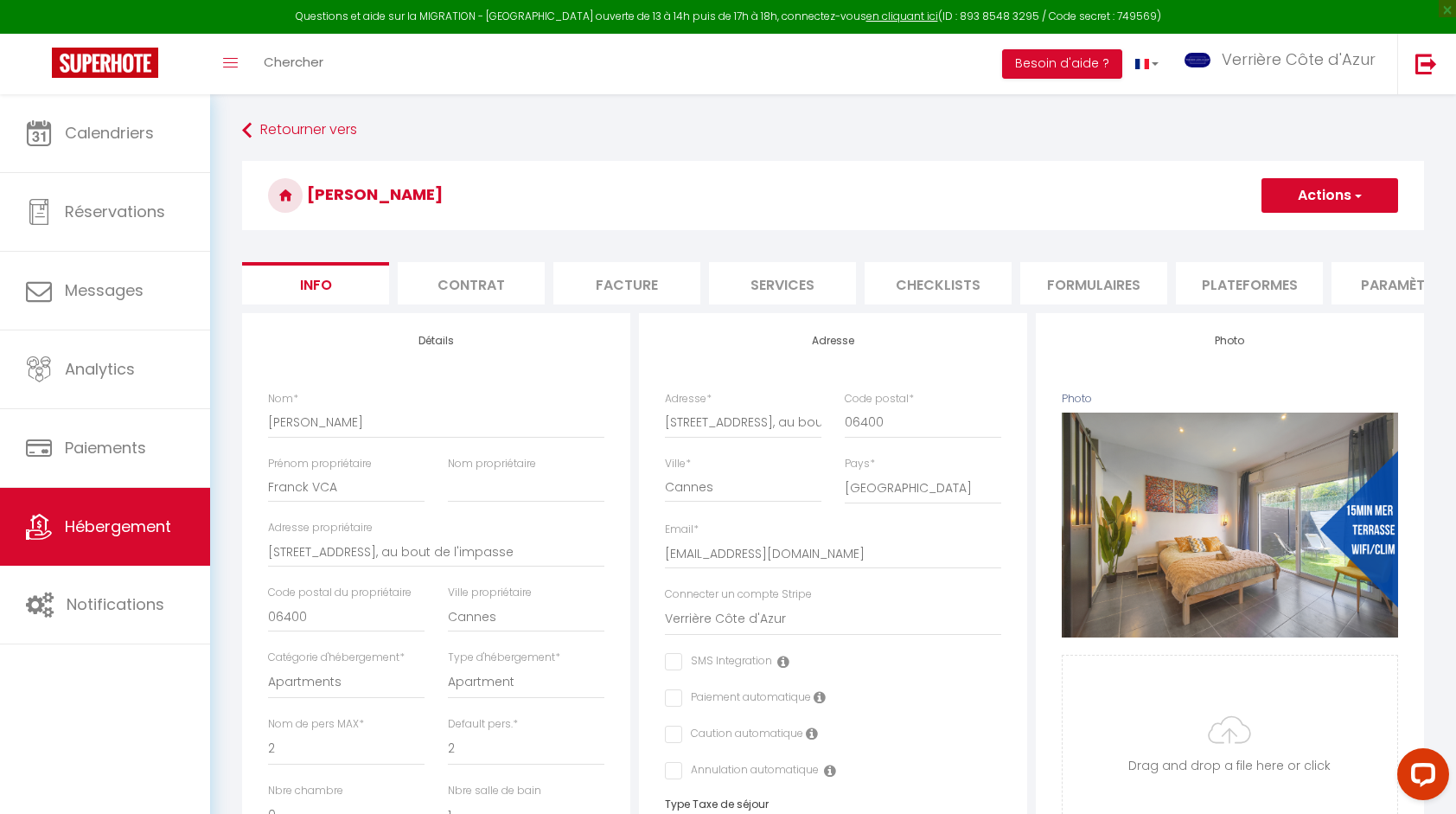
click at [1369, 296] on li "Paramètres" at bounding box center [1404, 283] width 147 height 42
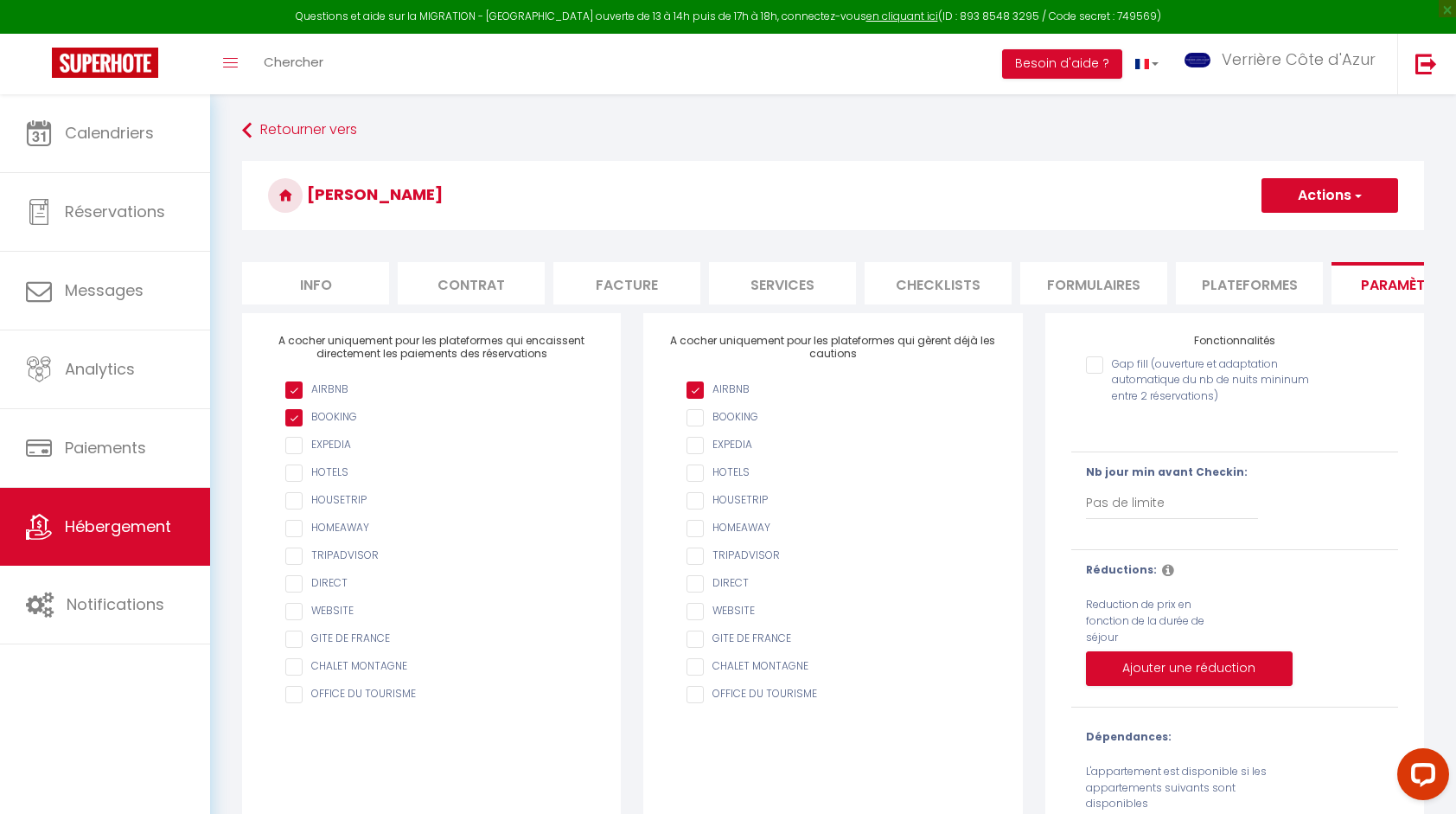
click at [754, 398] on input "AIRBNB" at bounding box center [841, 390] width 310 height 18
click at [1303, 204] on button "Actions" at bounding box center [1330, 195] width 136 height 35
click at [1297, 236] on input "Enregistrer" at bounding box center [1309, 233] width 64 height 18
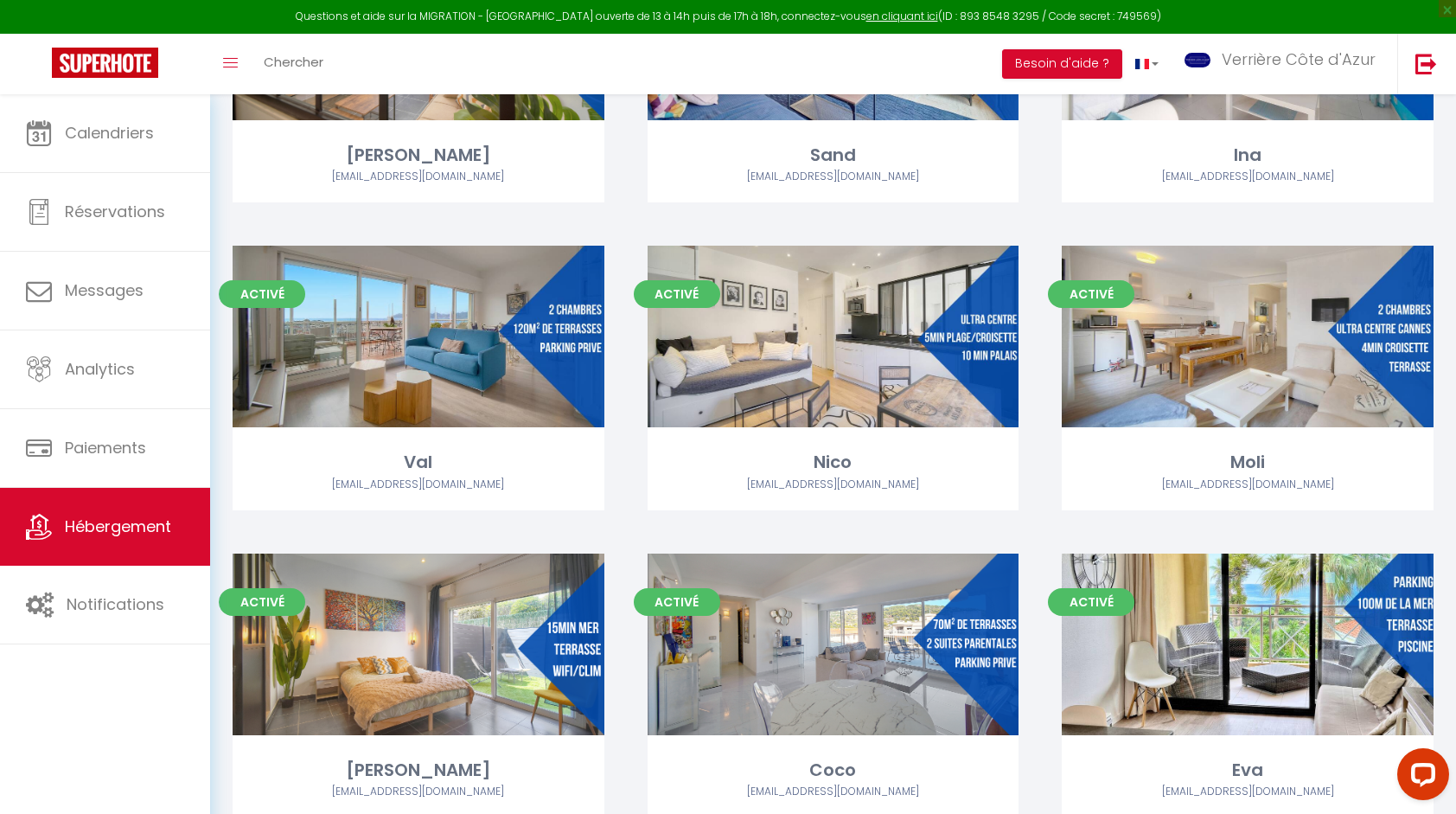
scroll to position [3978, 0]
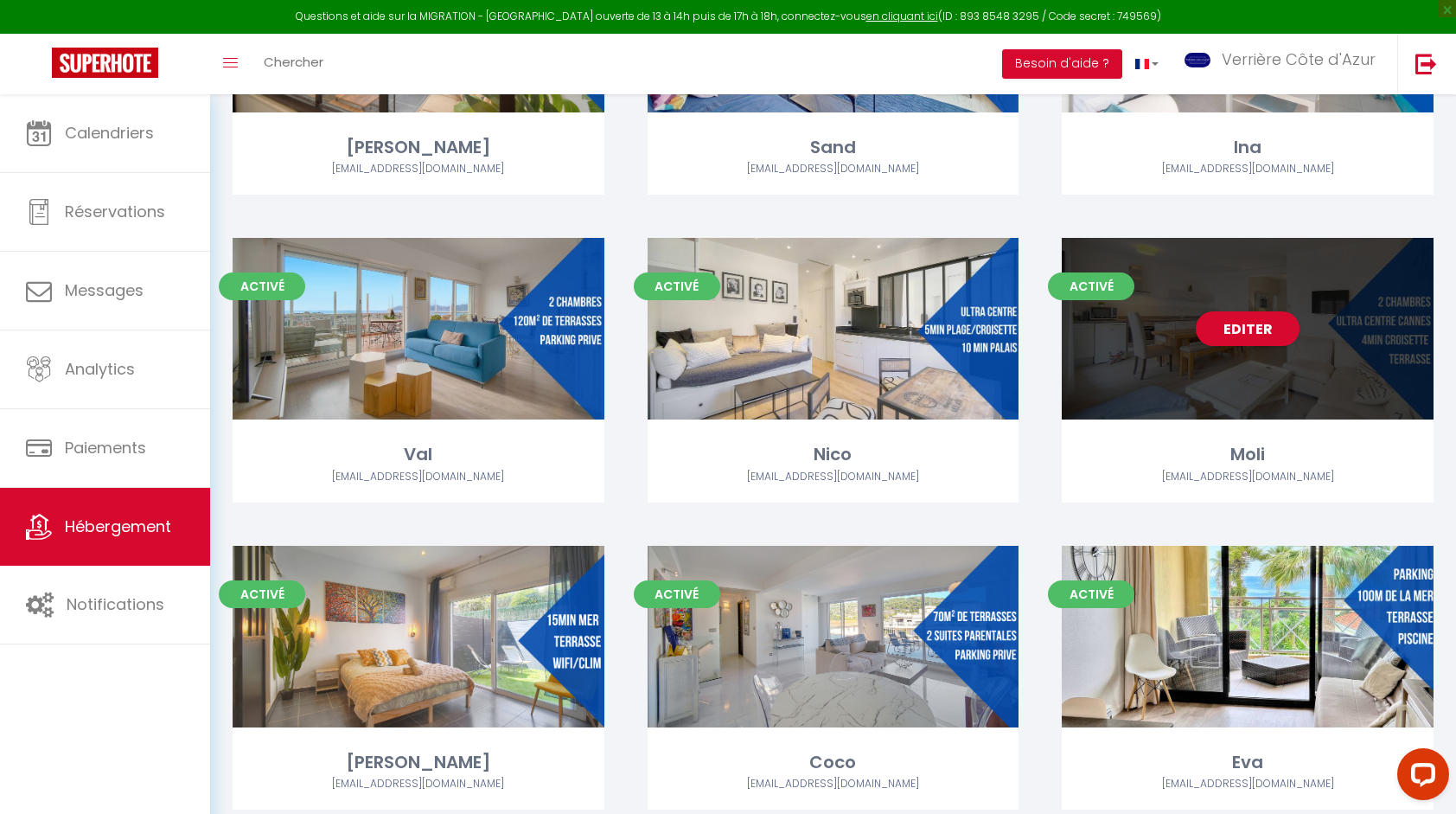
click at [1229, 367] on div "Editer" at bounding box center [1247, 328] width 371 height 182
click at [1309, 373] on div "Editer" at bounding box center [1247, 328] width 371 height 182
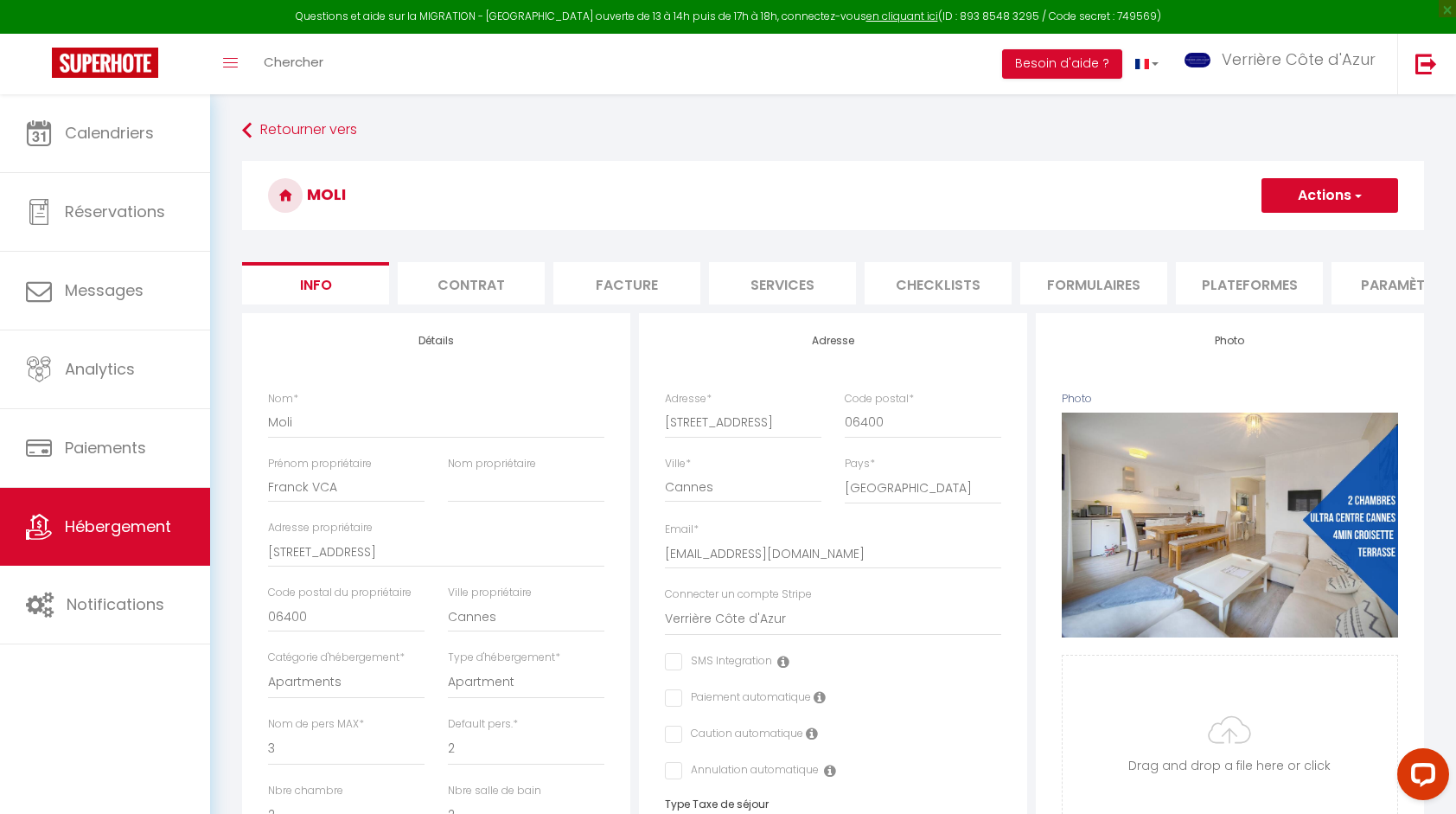
click at [1380, 294] on li "Paramètres" at bounding box center [1404, 283] width 147 height 42
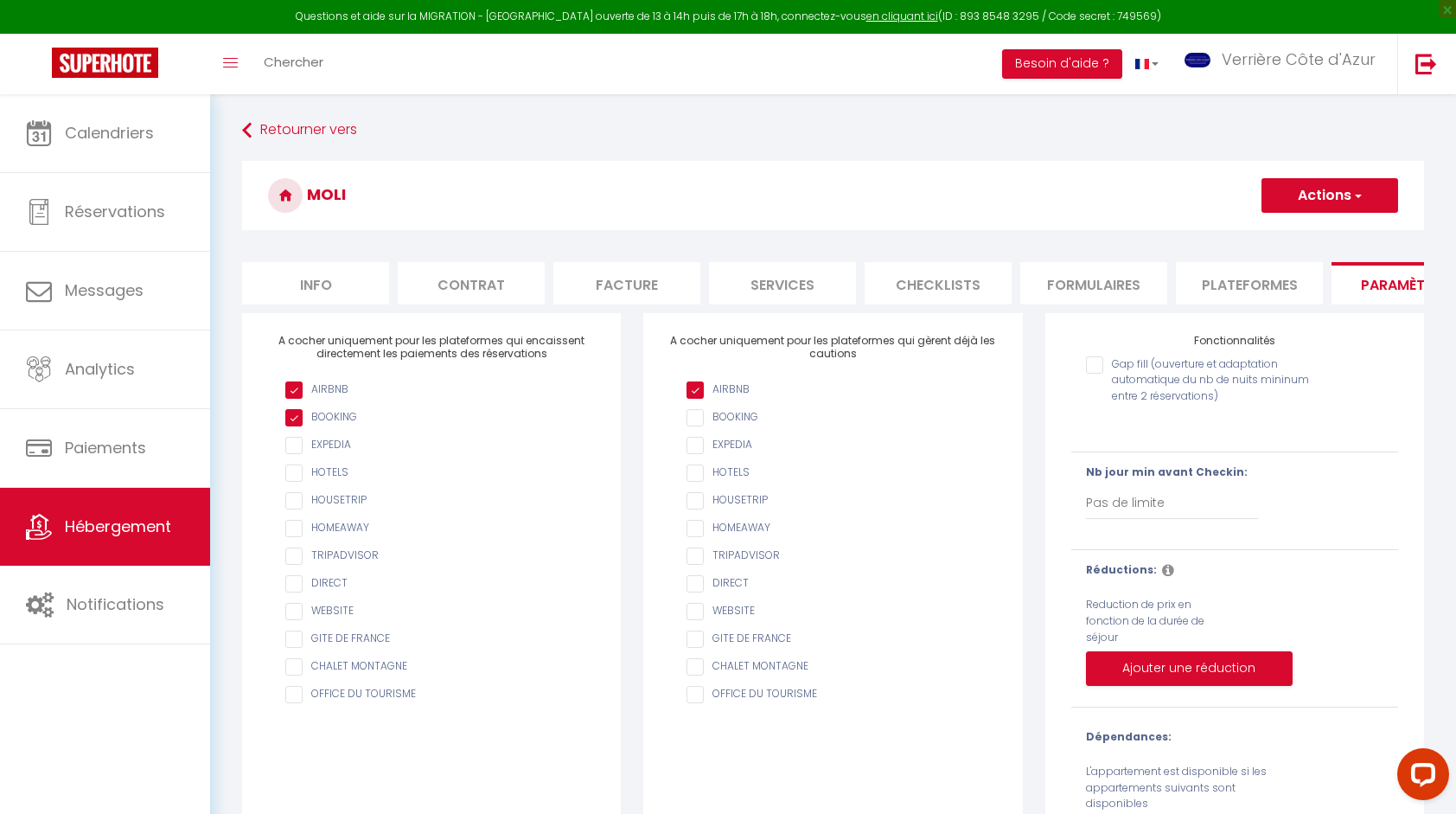
click at [744, 398] on input "AIRBNB" at bounding box center [841, 390] width 310 height 18
click at [1328, 207] on button "Actions" at bounding box center [1330, 195] width 136 height 35
click at [1319, 237] on input "Enregistrer" at bounding box center [1309, 233] width 64 height 18
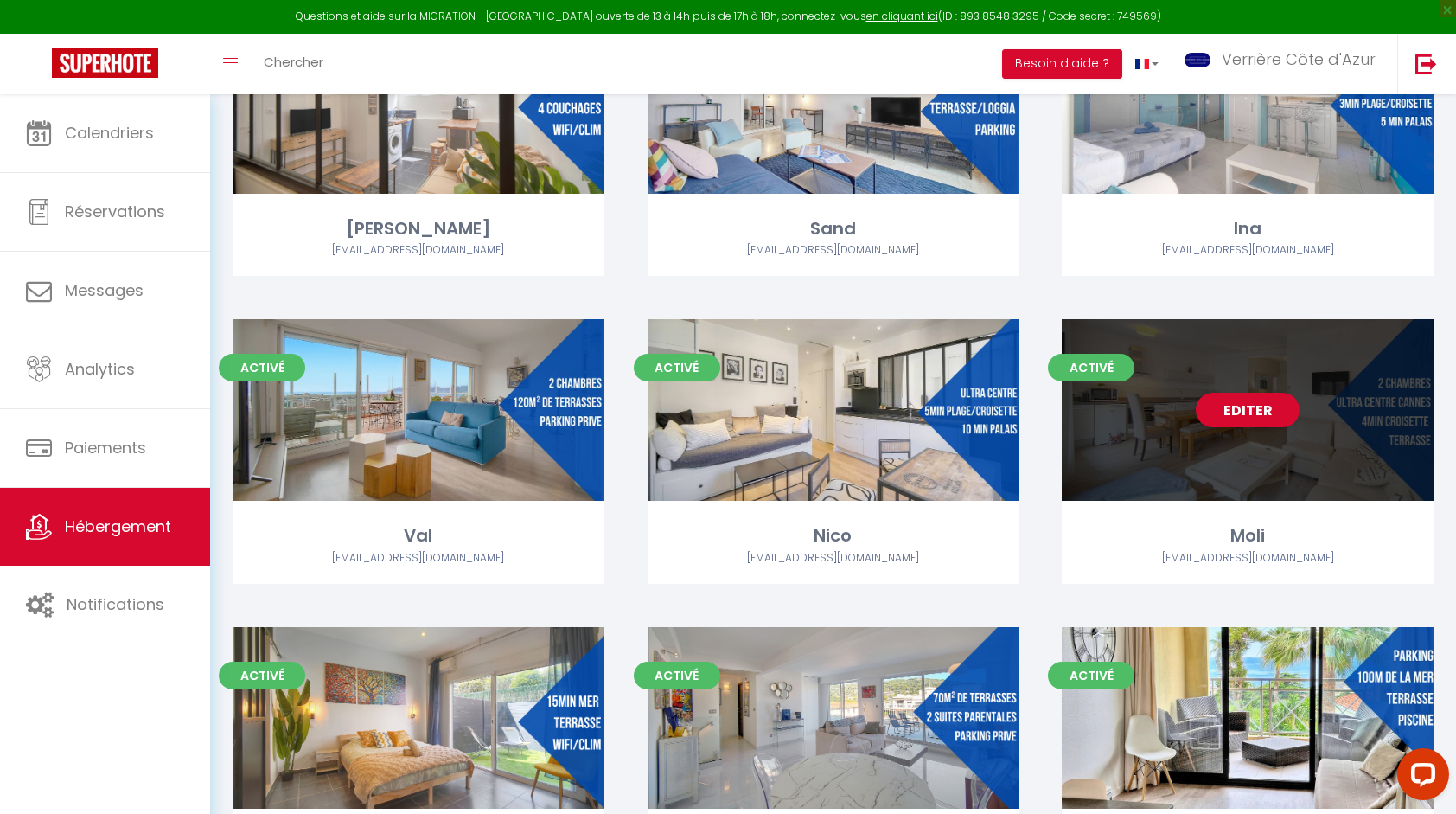
scroll to position [3891, 0]
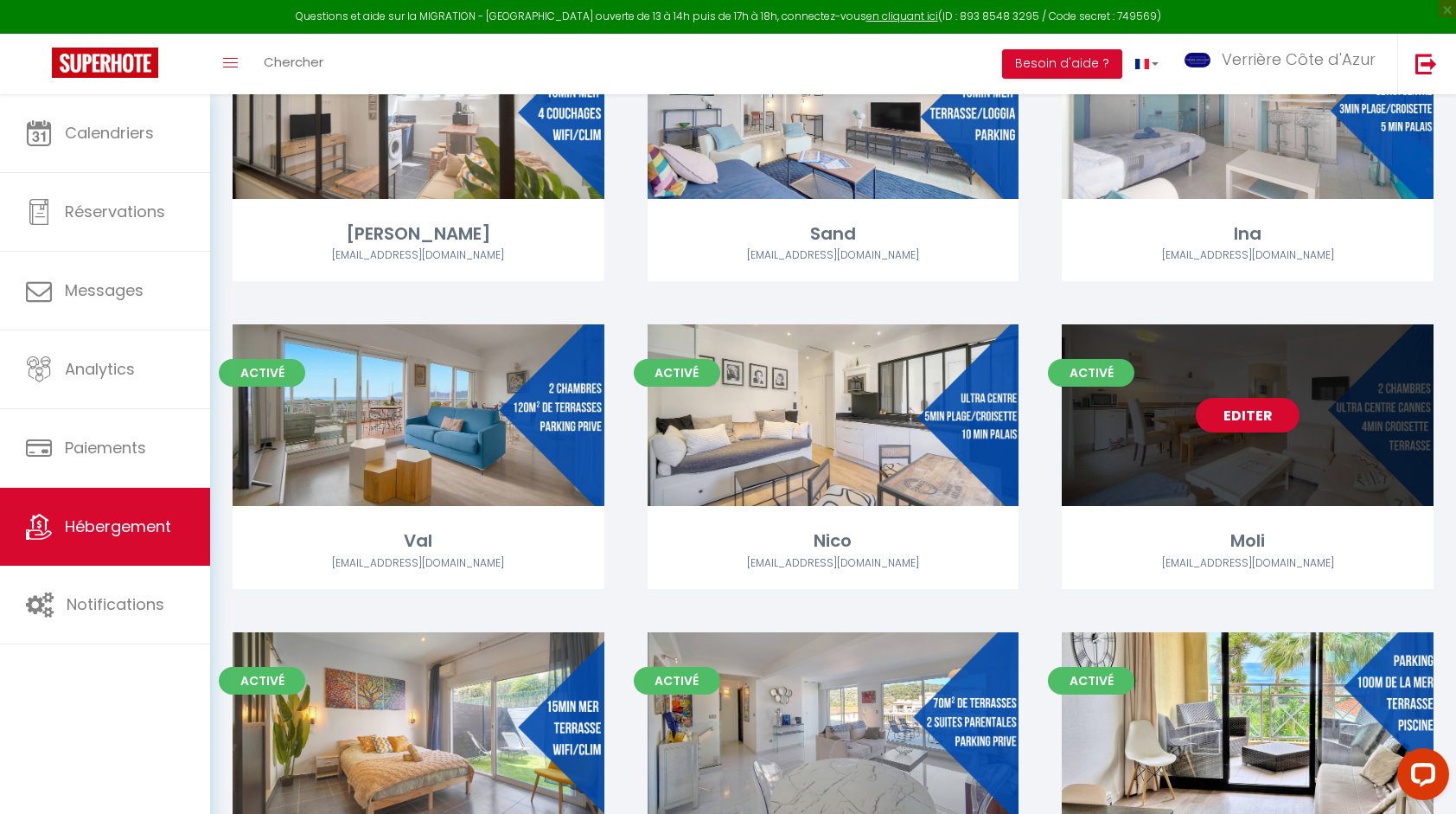
click at [1239, 456] on div "Editer" at bounding box center [1247, 415] width 371 height 182
click at [1233, 454] on div "Editer" at bounding box center [1247, 415] width 371 height 182
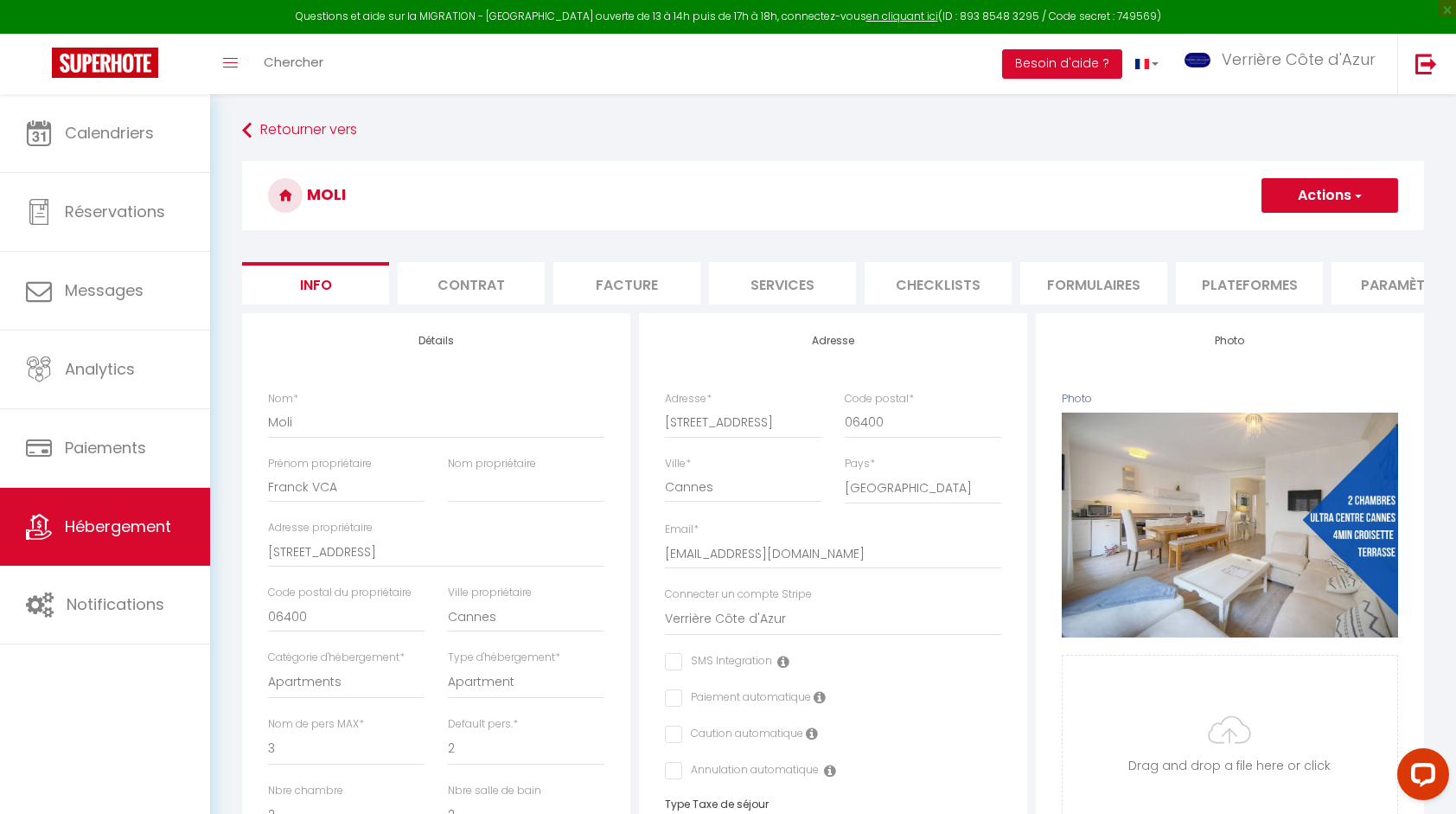
click at [1356, 287] on li "Paramètres" at bounding box center [1404, 283] width 147 height 42
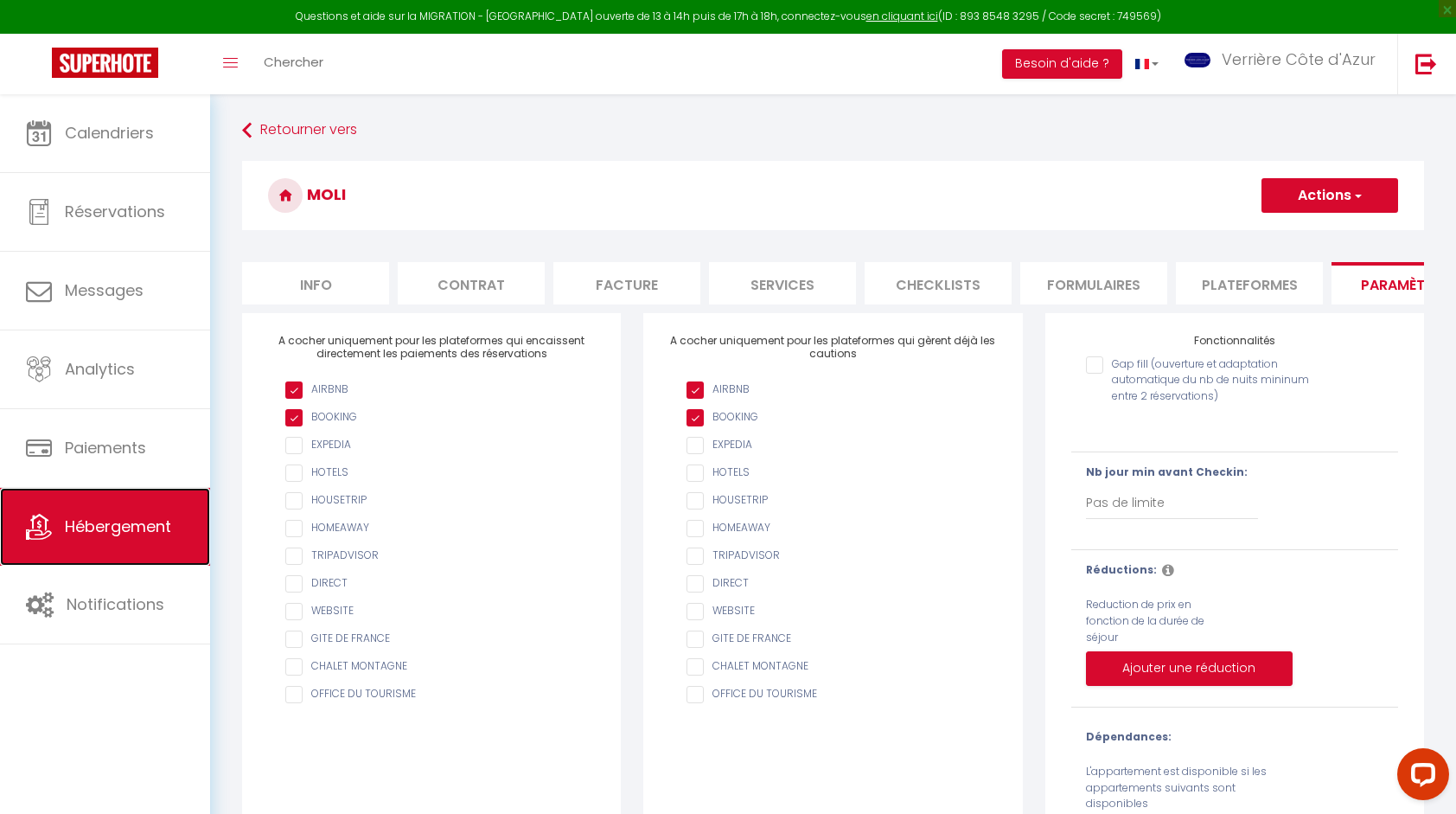
click at [110, 523] on span "Hébergement" at bounding box center [117, 525] width 106 height 21
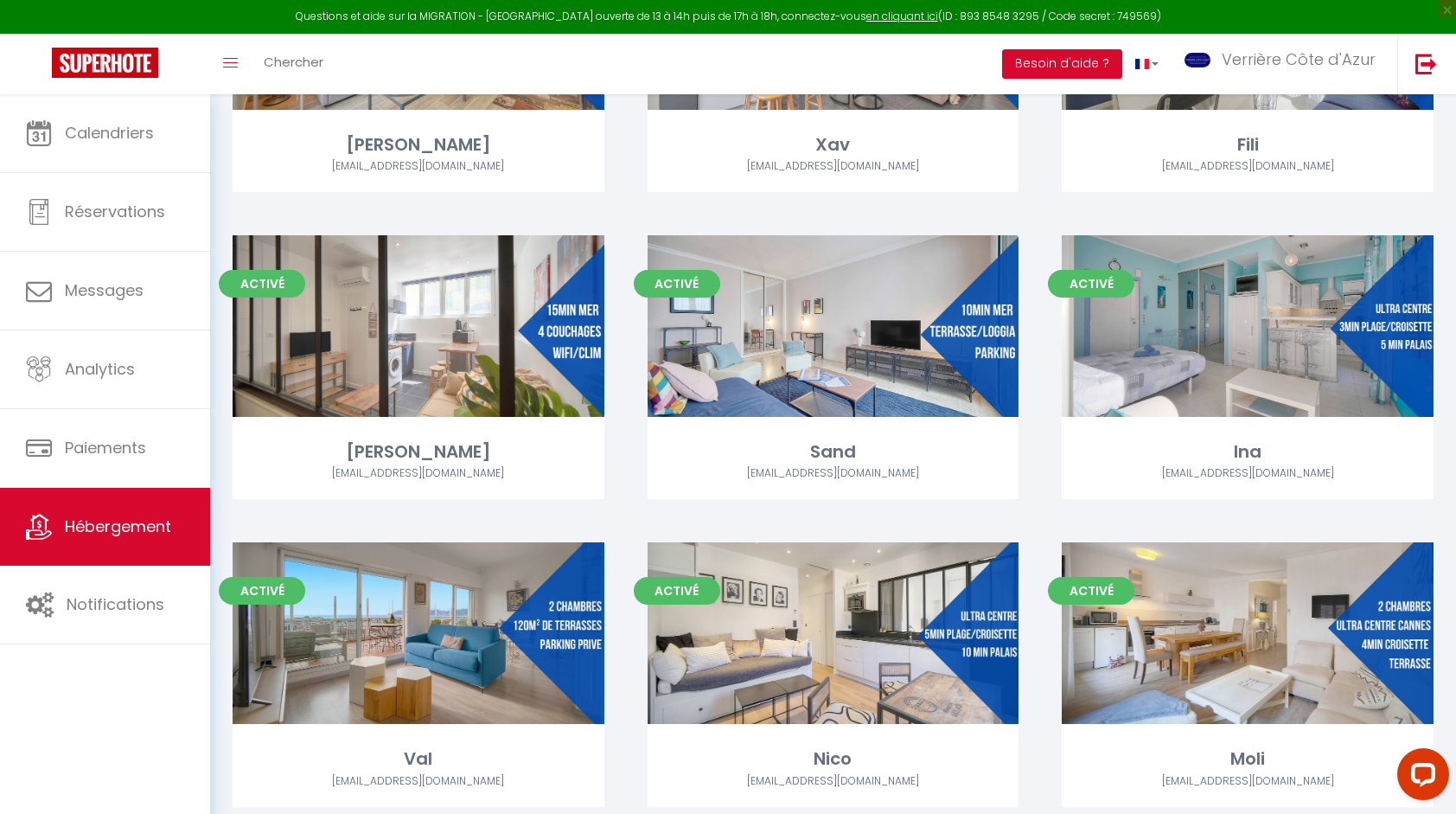
scroll to position [3719, 0]
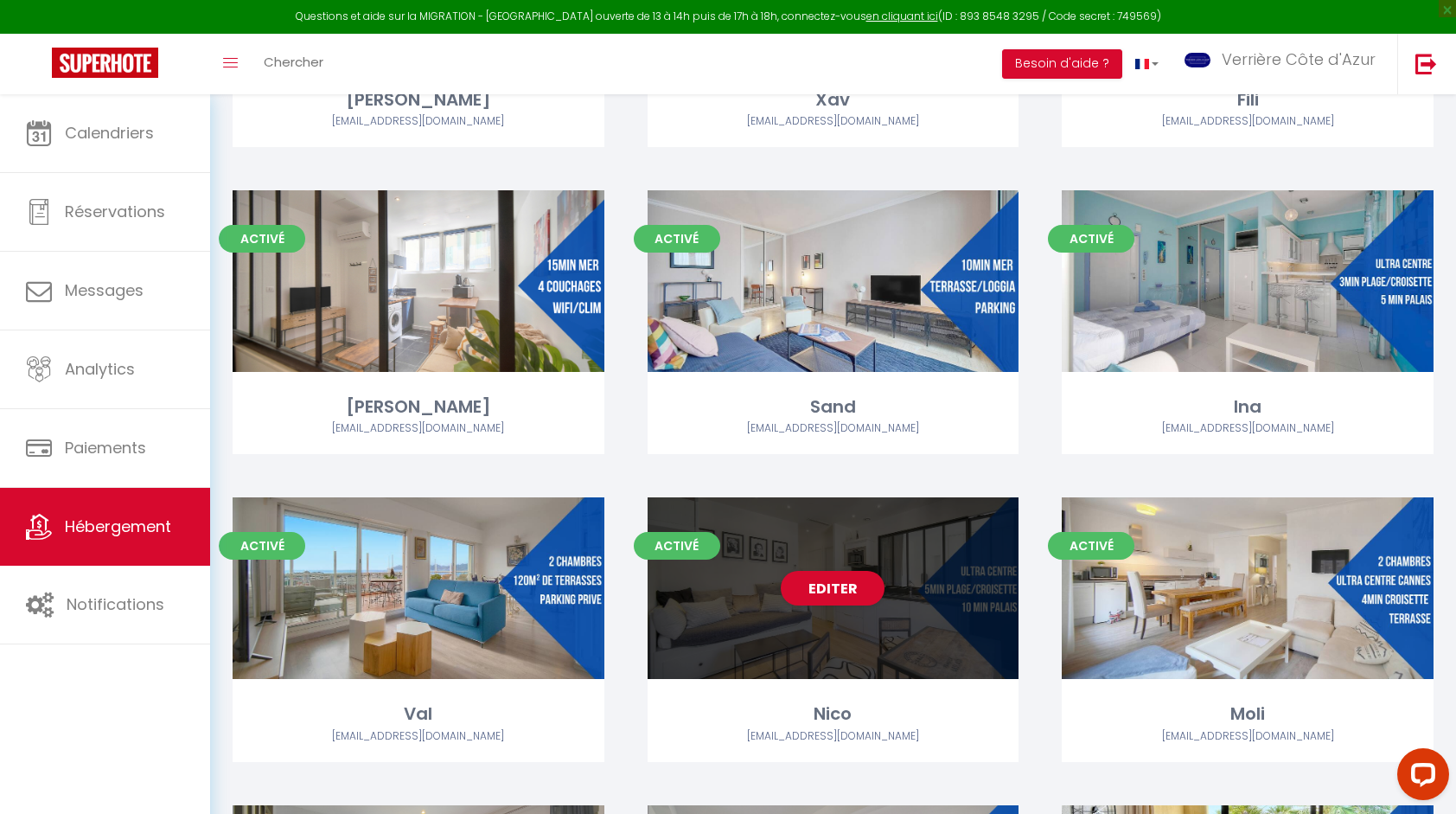
click at [806, 643] on div "Editer" at bounding box center [833, 587] width 371 height 182
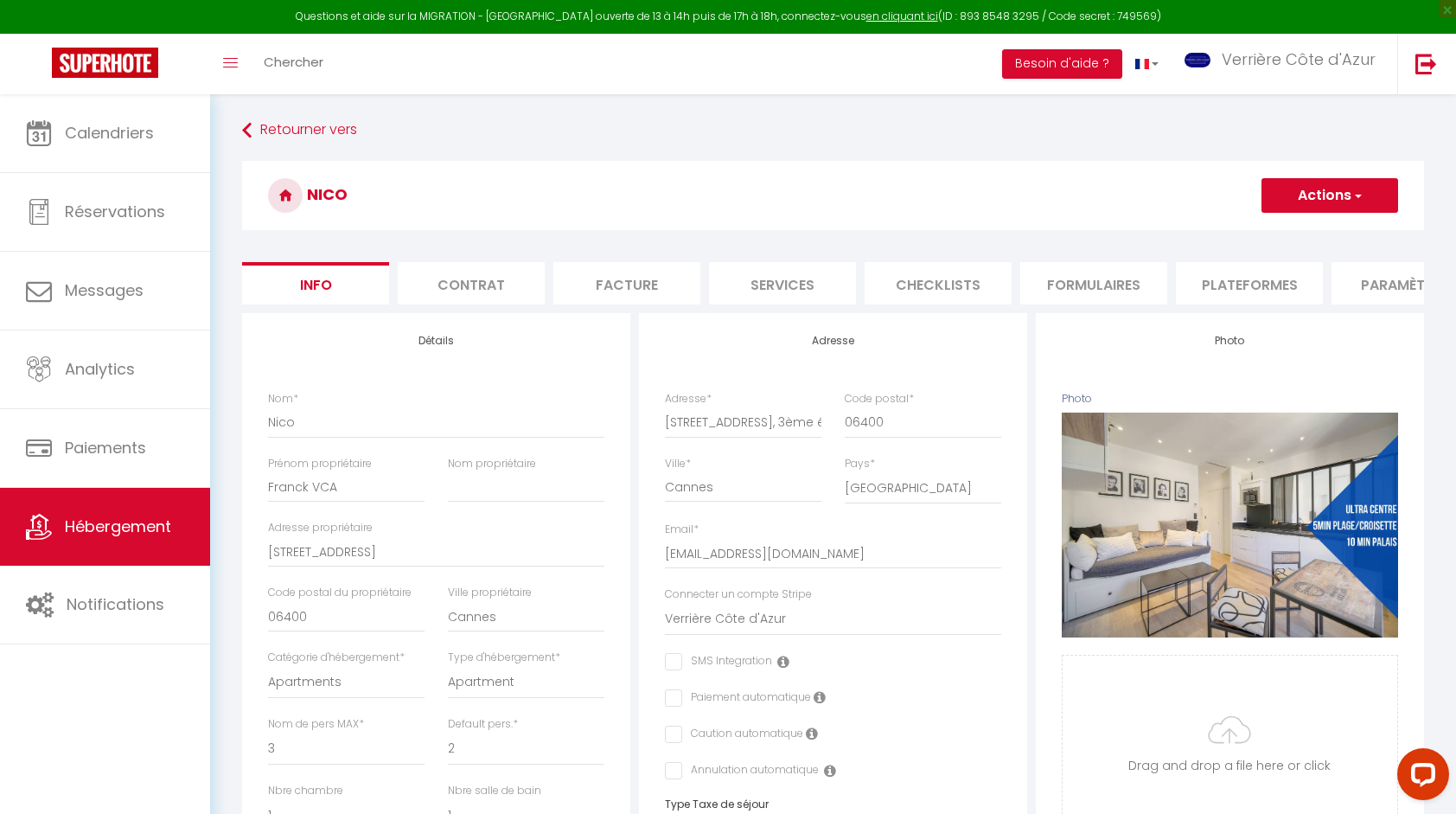
click at [1371, 282] on li "Paramètres" at bounding box center [1404, 283] width 147 height 42
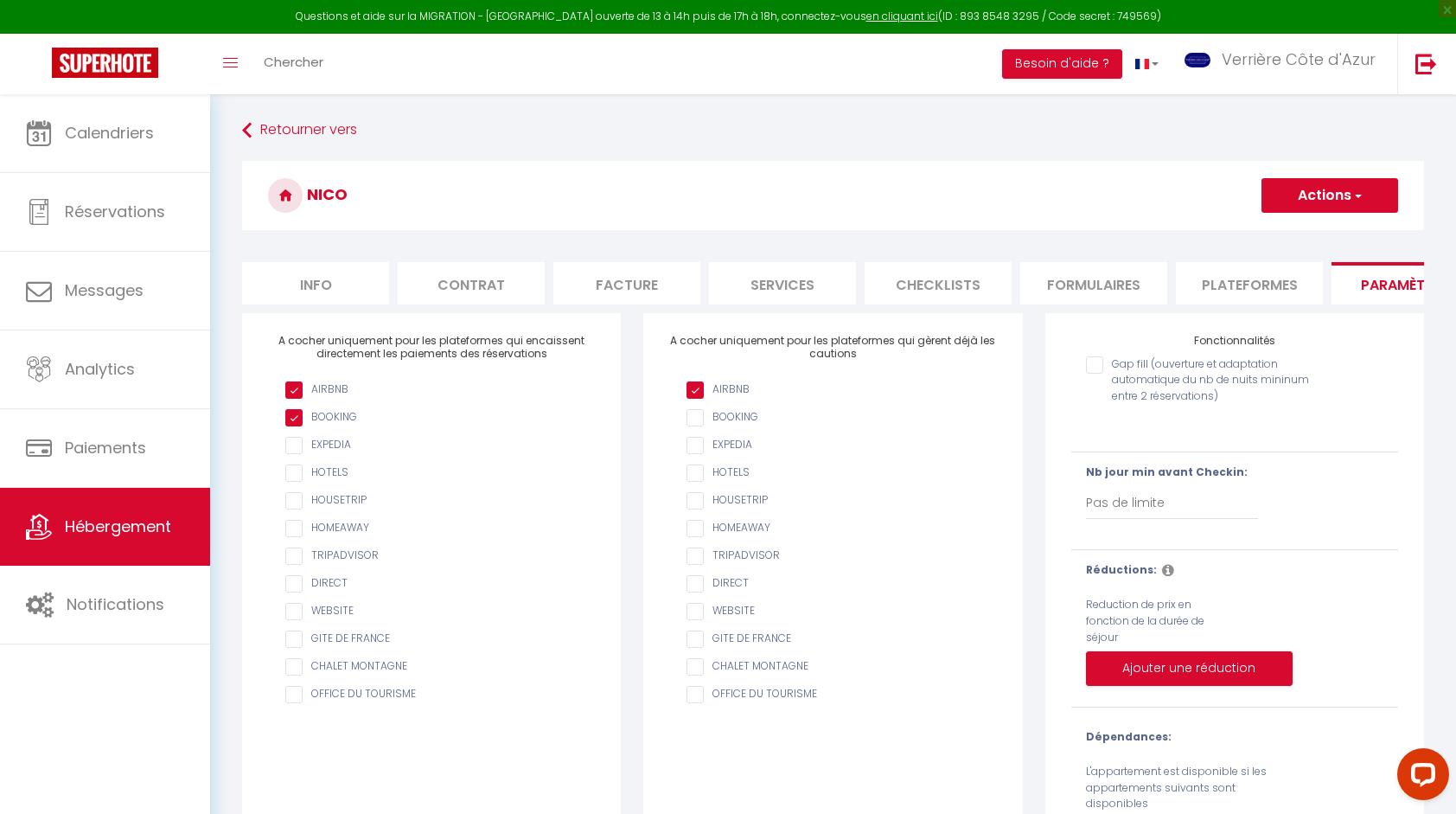
click at [711, 398] on input "AIRBNB" at bounding box center [841, 390] width 310 height 18
click at [1285, 198] on button "Actions" at bounding box center [1330, 195] width 136 height 35
click at [1297, 231] on input "Enregistrer" at bounding box center [1309, 233] width 64 height 18
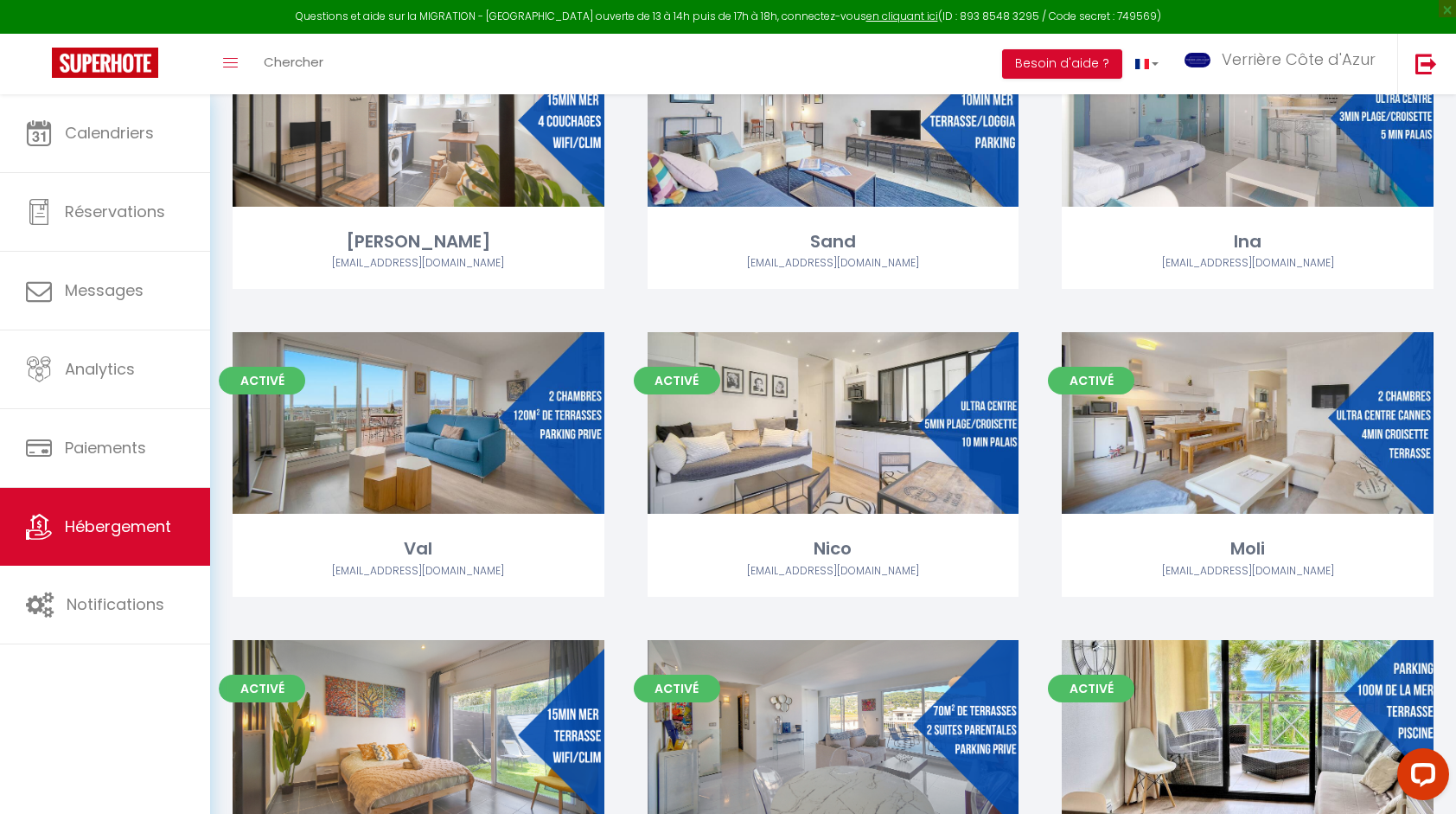
scroll to position [3891, 0]
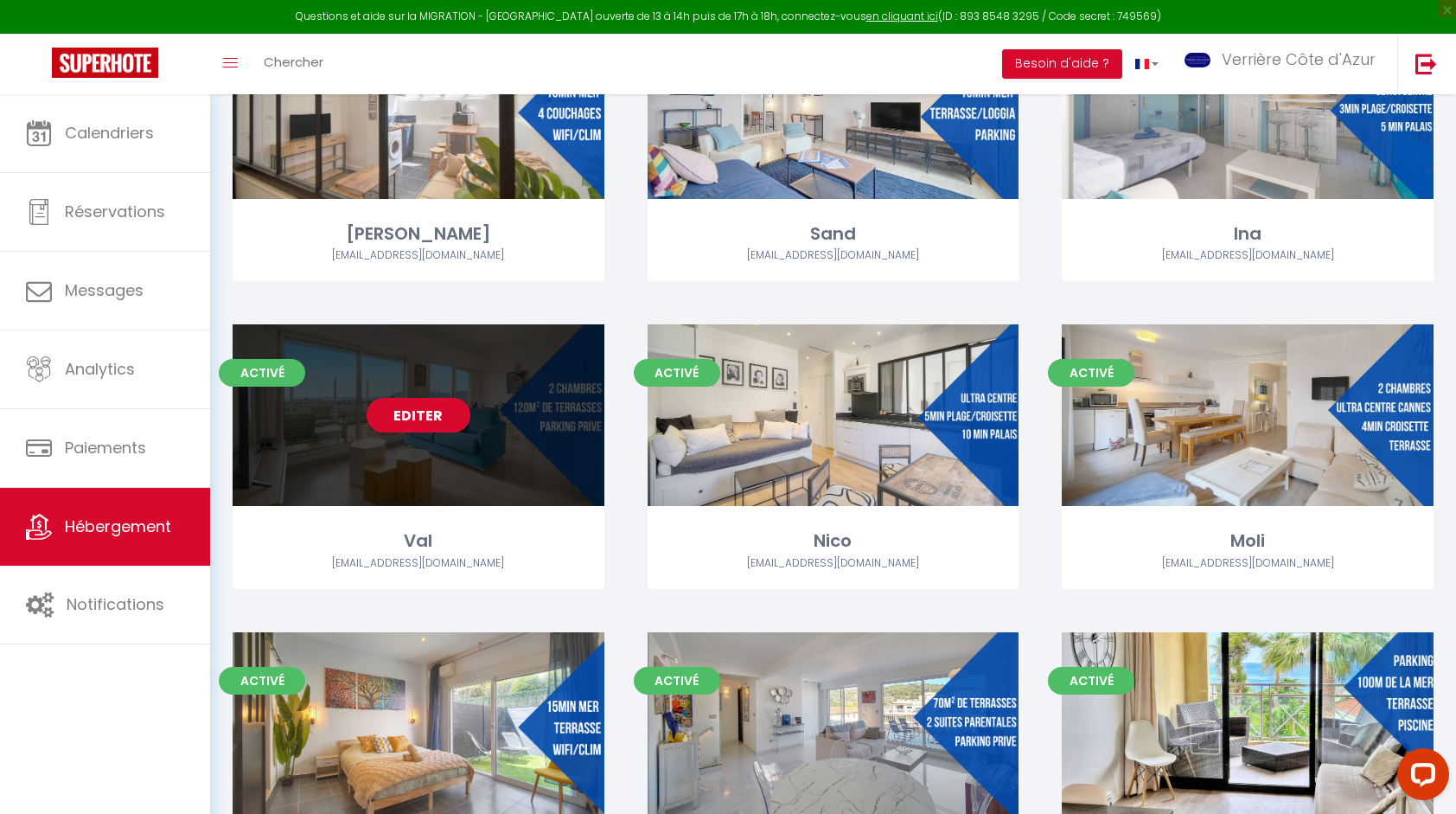
click at [430, 463] on div "Editer" at bounding box center [417, 415] width 371 height 182
click at [437, 448] on div "Editer" at bounding box center [417, 415] width 371 height 182
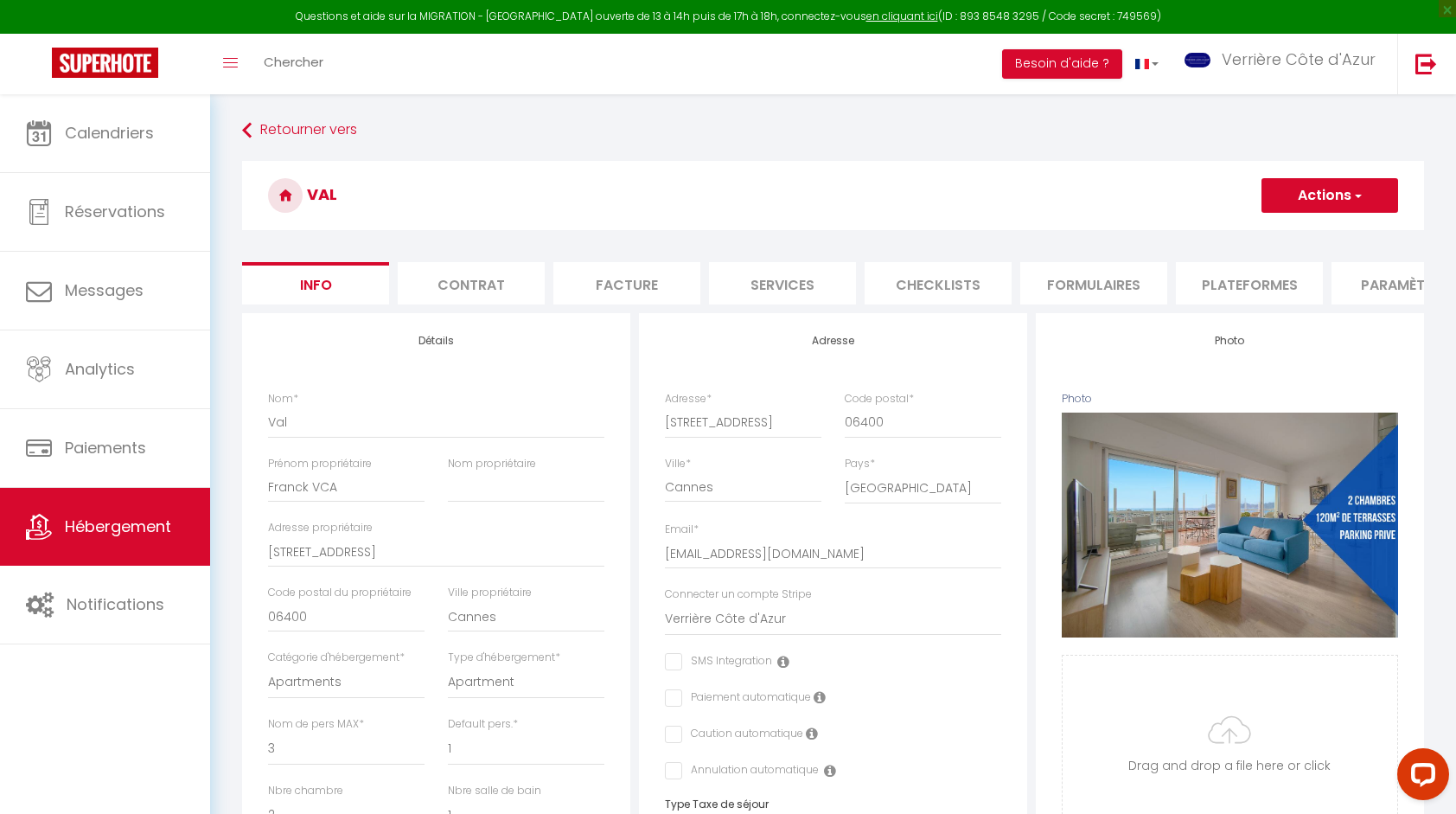
click at [1390, 287] on li "Paramètres" at bounding box center [1404, 283] width 147 height 42
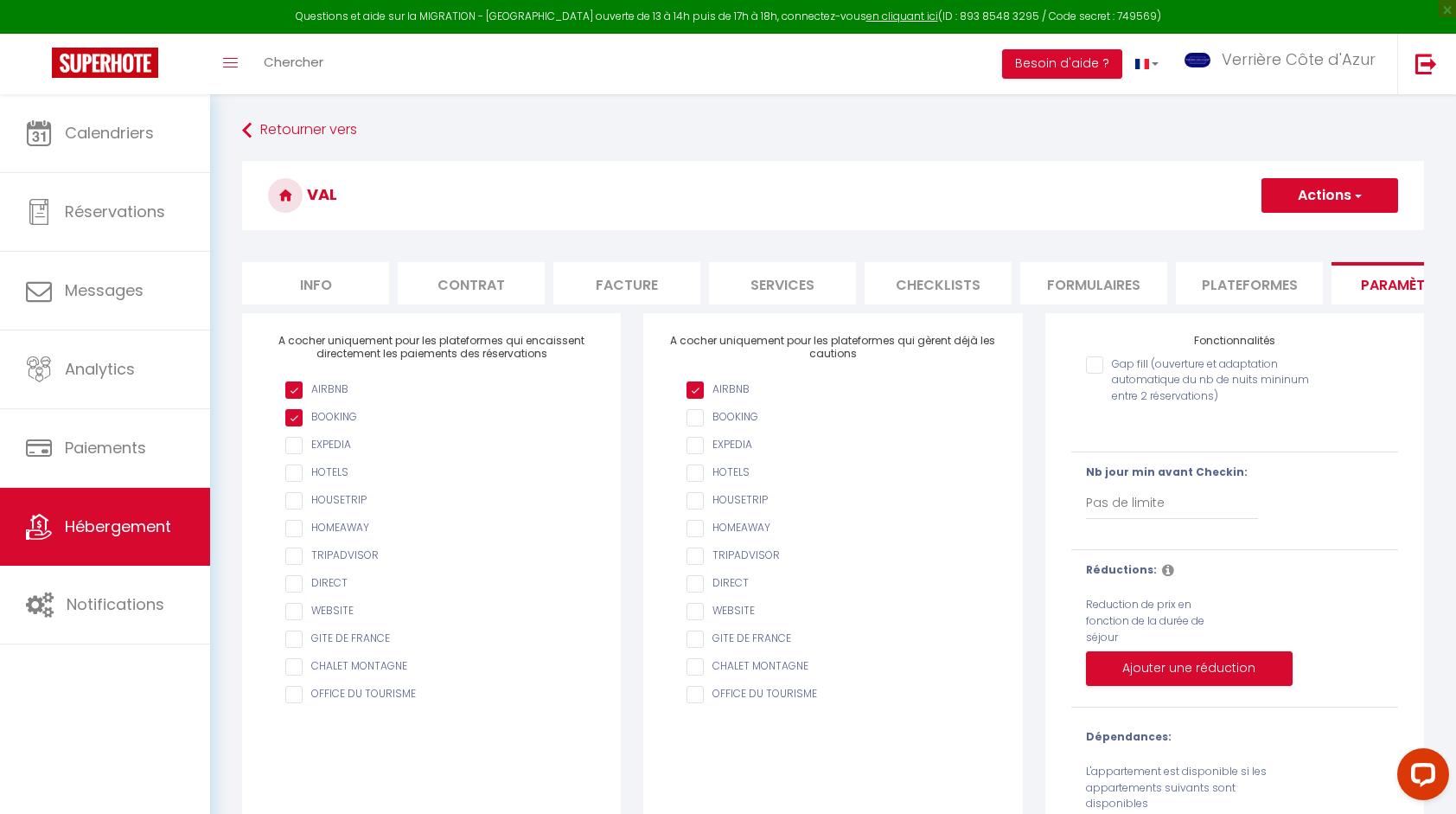
click at [1365, 192] on button "Actions" at bounding box center [1330, 195] width 136 height 35
click at [697, 398] on input "AIRBNB" at bounding box center [841, 390] width 310 height 18
click at [1332, 201] on button "Actions" at bounding box center [1330, 195] width 136 height 35
click at [1310, 234] on input "Enregistrer" at bounding box center [1309, 233] width 64 height 18
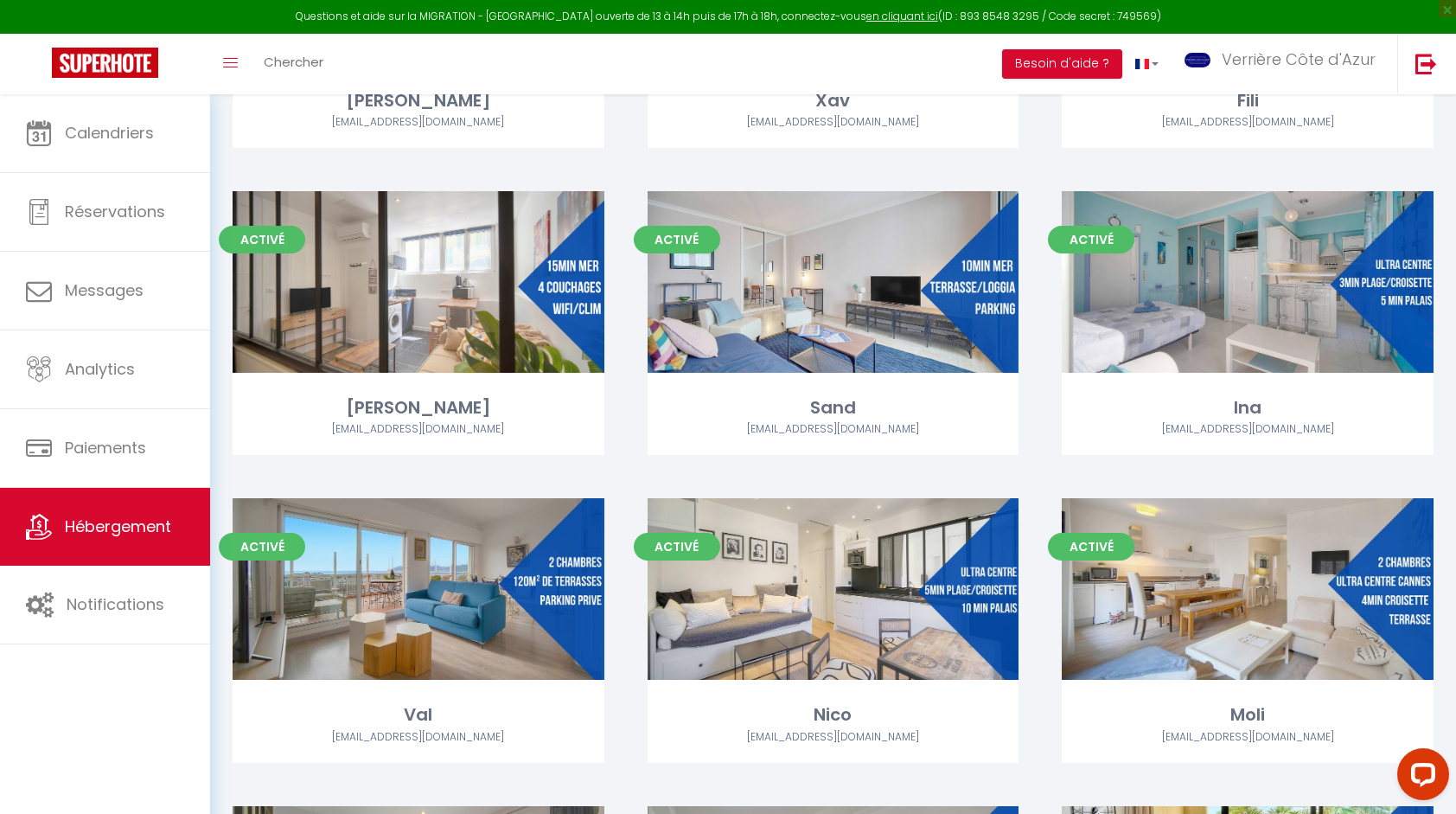
scroll to position [3805, 0]
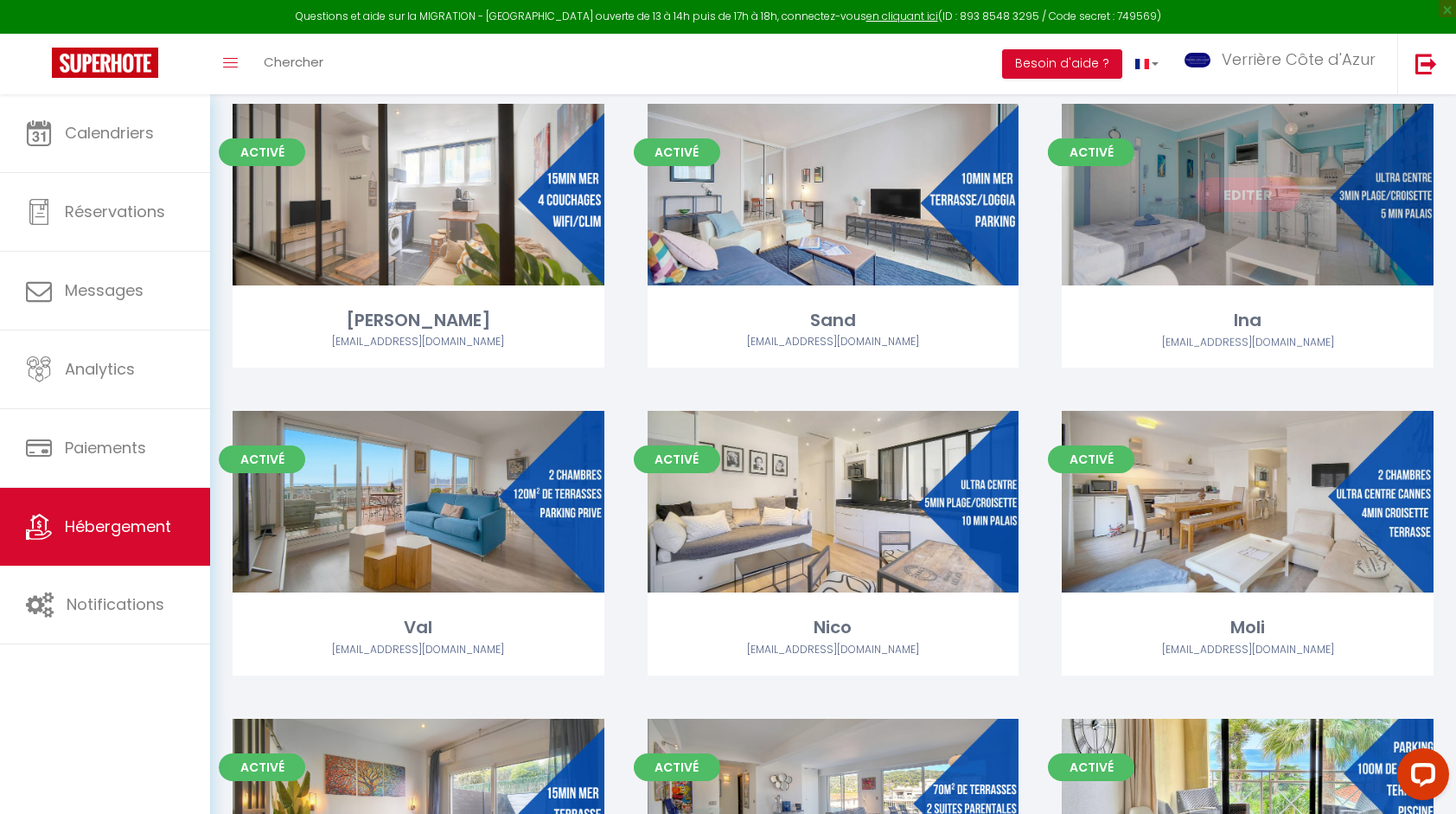
click at [1256, 246] on div "Editer" at bounding box center [1247, 195] width 371 height 182
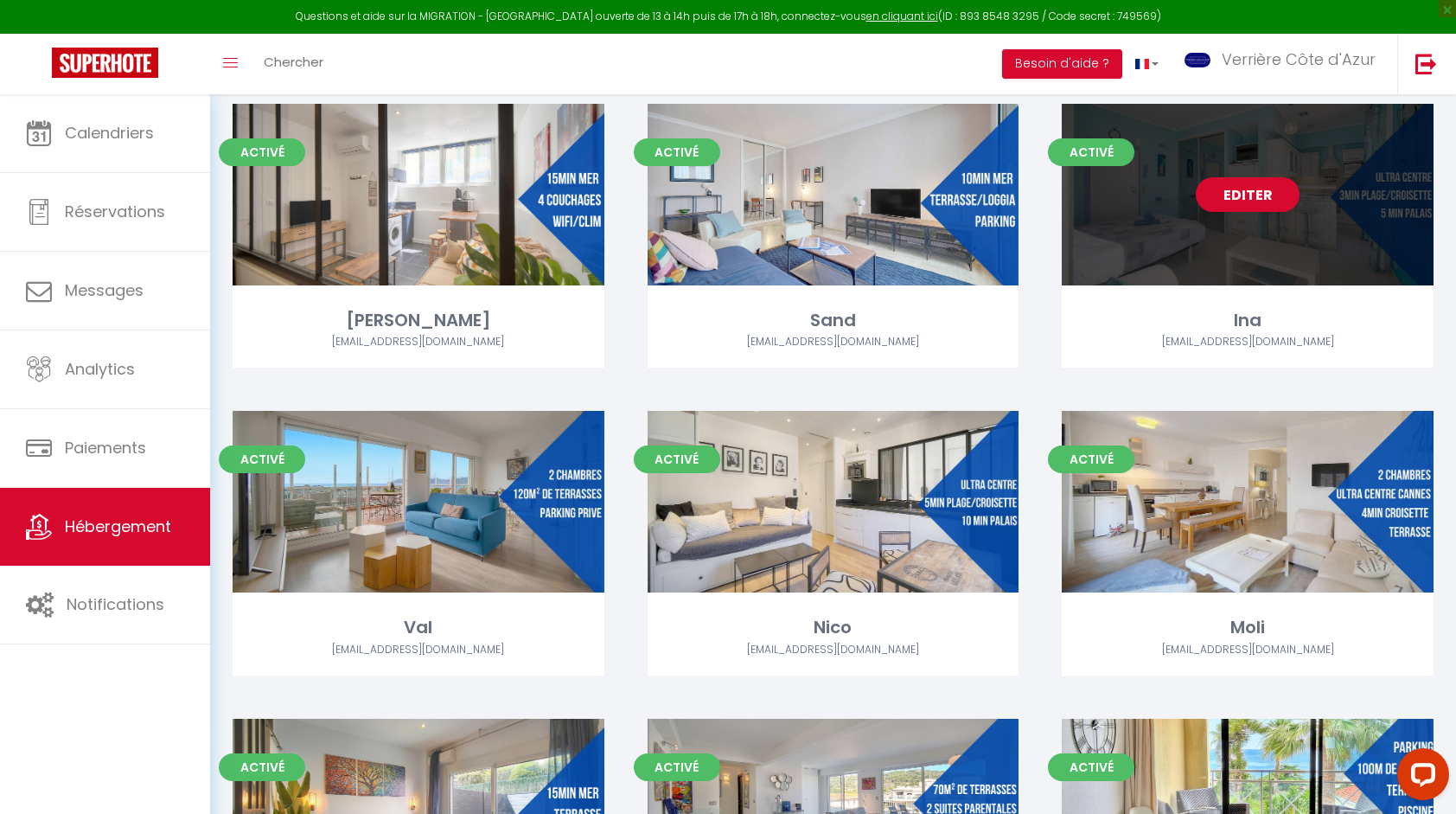
click at [1253, 230] on div "Editer" at bounding box center [1247, 195] width 371 height 182
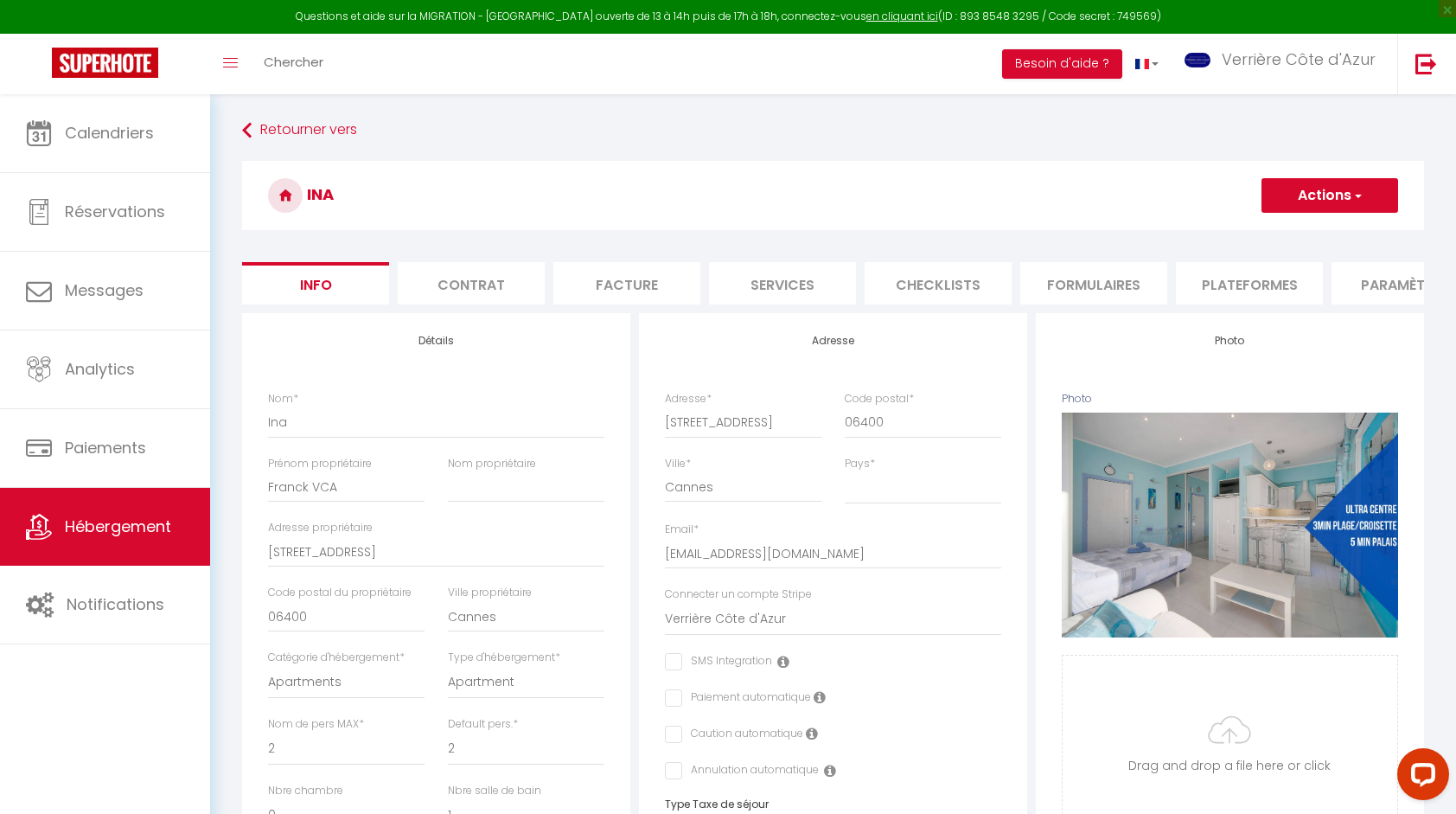
click at [1379, 289] on li "Paramètres" at bounding box center [1404, 283] width 147 height 42
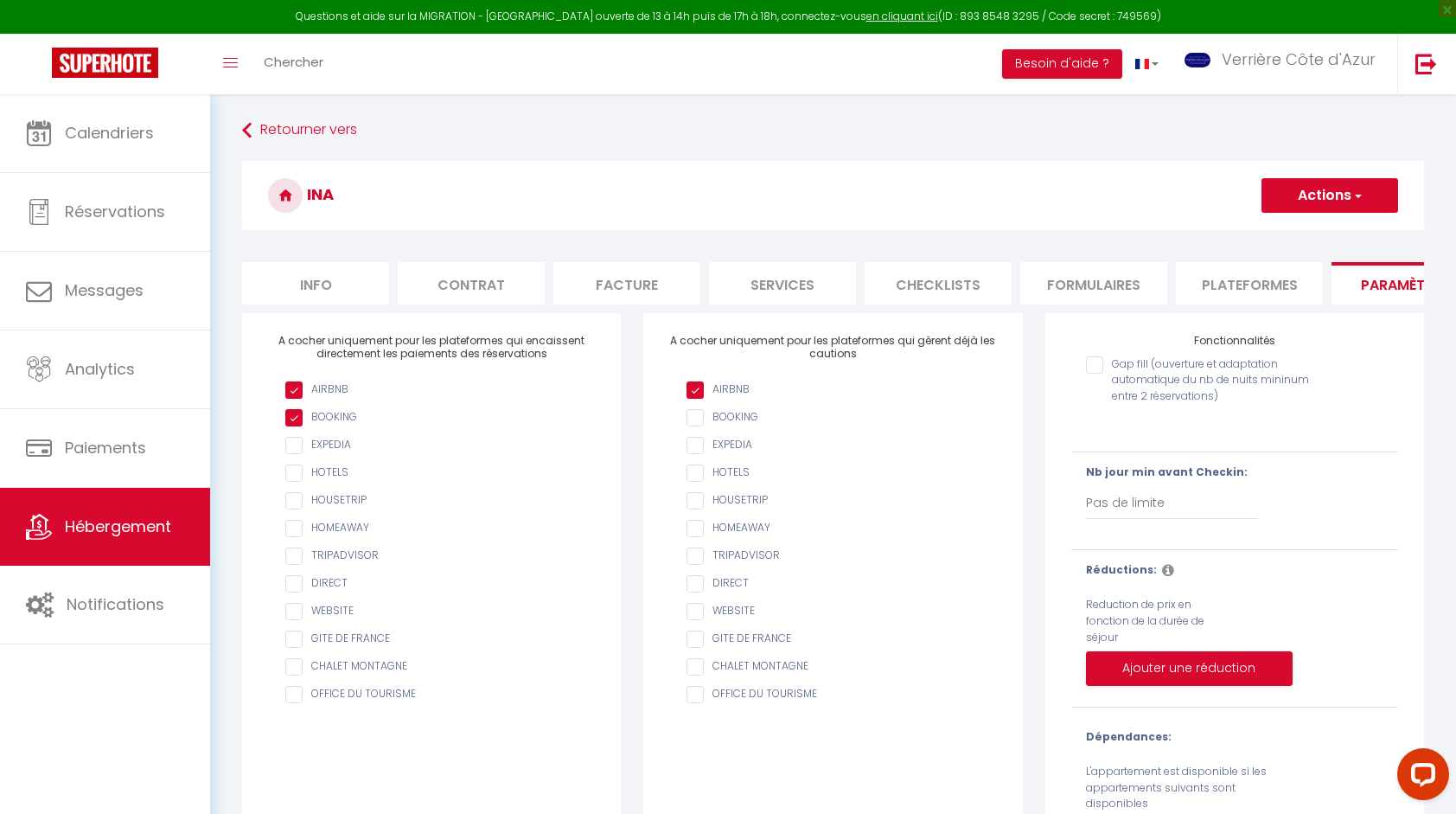
click at [736, 398] on input "AIRBNB" at bounding box center [841, 390] width 310 height 18
click at [1332, 195] on button "Actions" at bounding box center [1330, 195] width 136 height 35
click at [1321, 230] on input "Enregistrer" at bounding box center [1309, 233] width 64 height 18
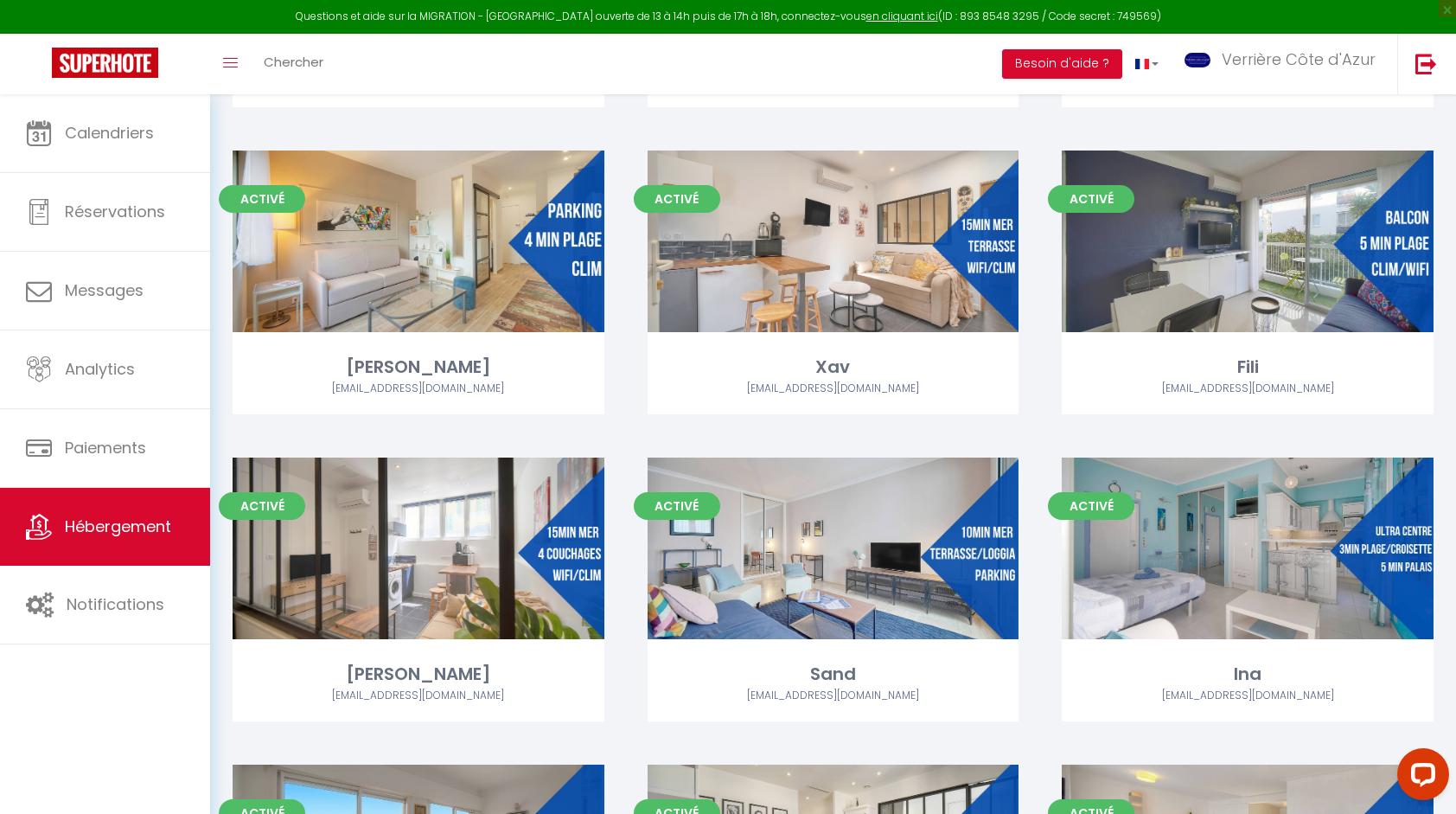
scroll to position [3459, 0]
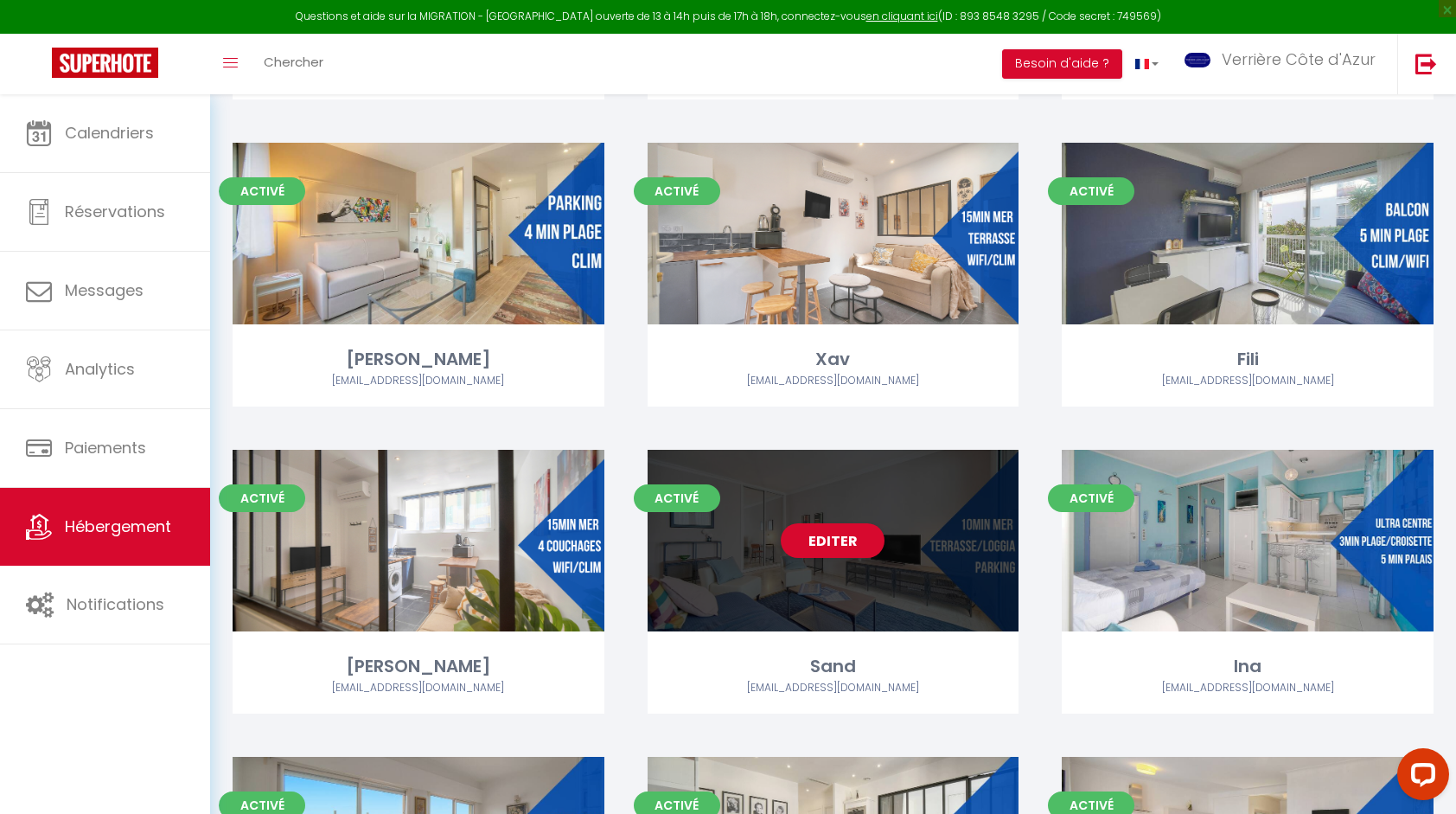
click at [901, 586] on div "Editer" at bounding box center [833, 540] width 371 height 182
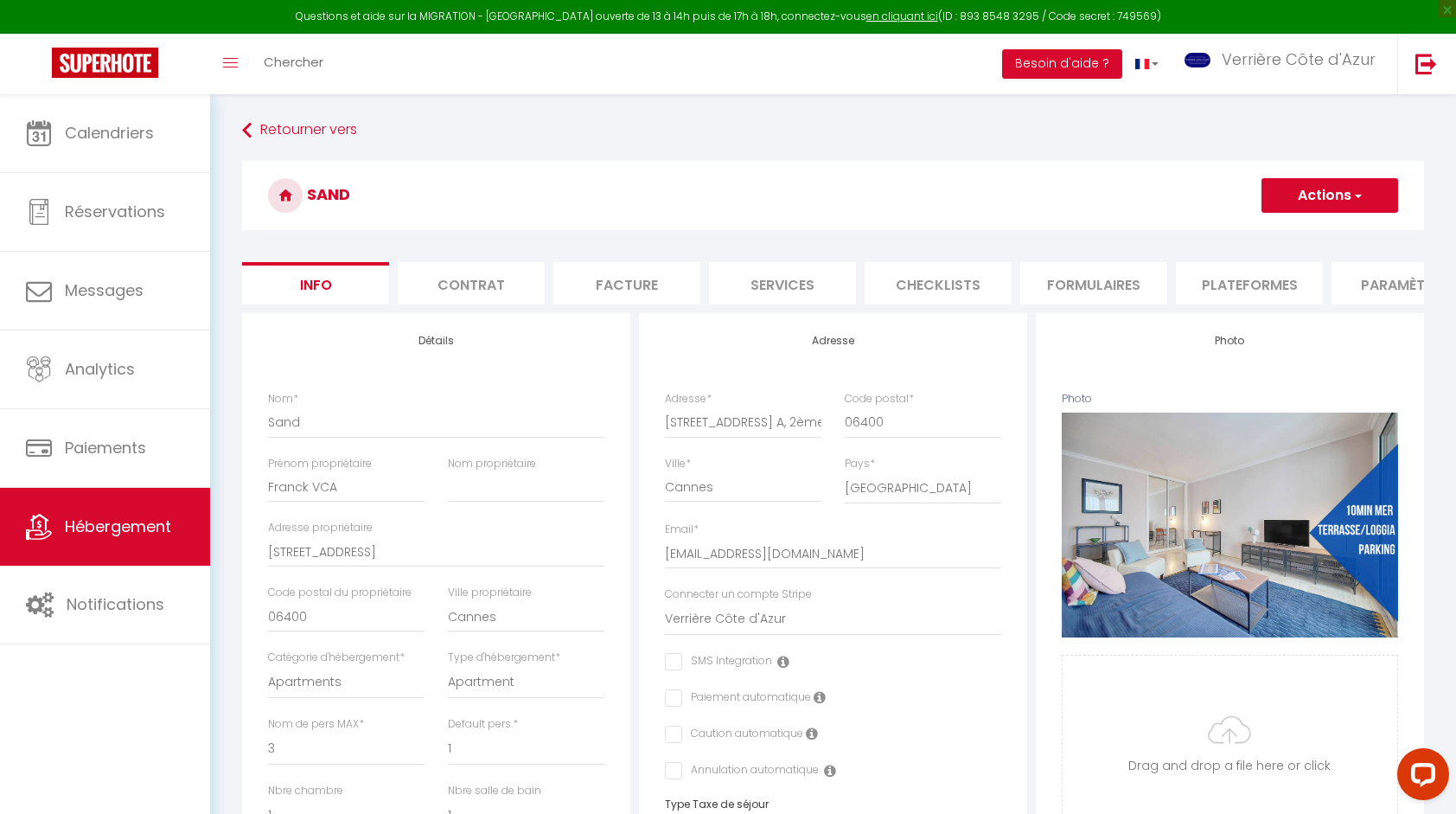
click at [1389, 285] on li "Paramètres" at bounding box center [1404, 283] width 147 height 42
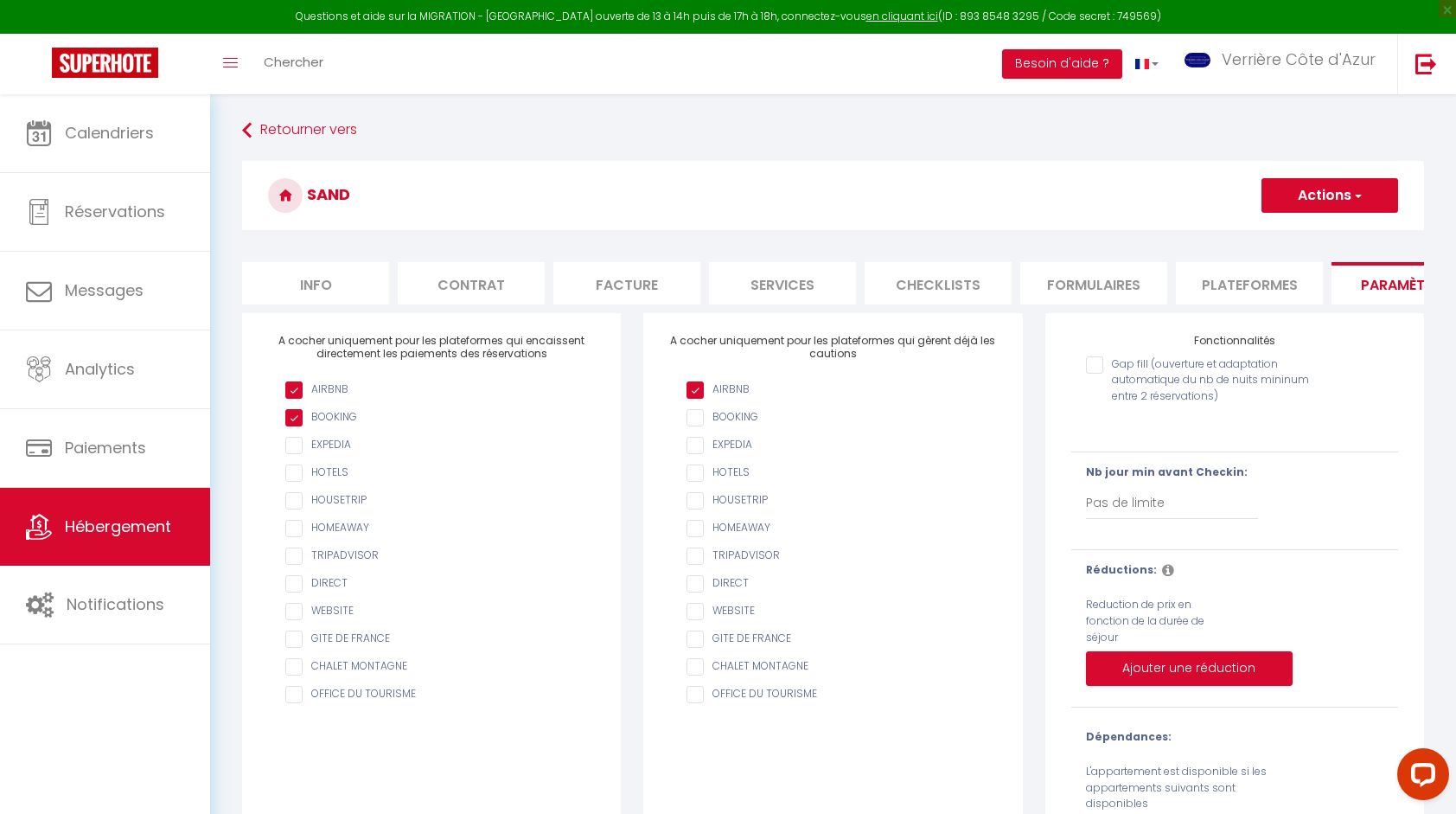
click at [710, 398] on input "AIRBNB" at bounding box center [841, 390] width 310 height 18
click at [1300, 214] on h3 "Sand" at bounding box center [833, 195] width 1181 height 69
click at [1305, 206] on button "Actions" at bounding box center [1330, 195] width 136 height 35
click at [1299, 232] on input "Enregistrer" at bounding box center [1309, 233] width 64 height 18
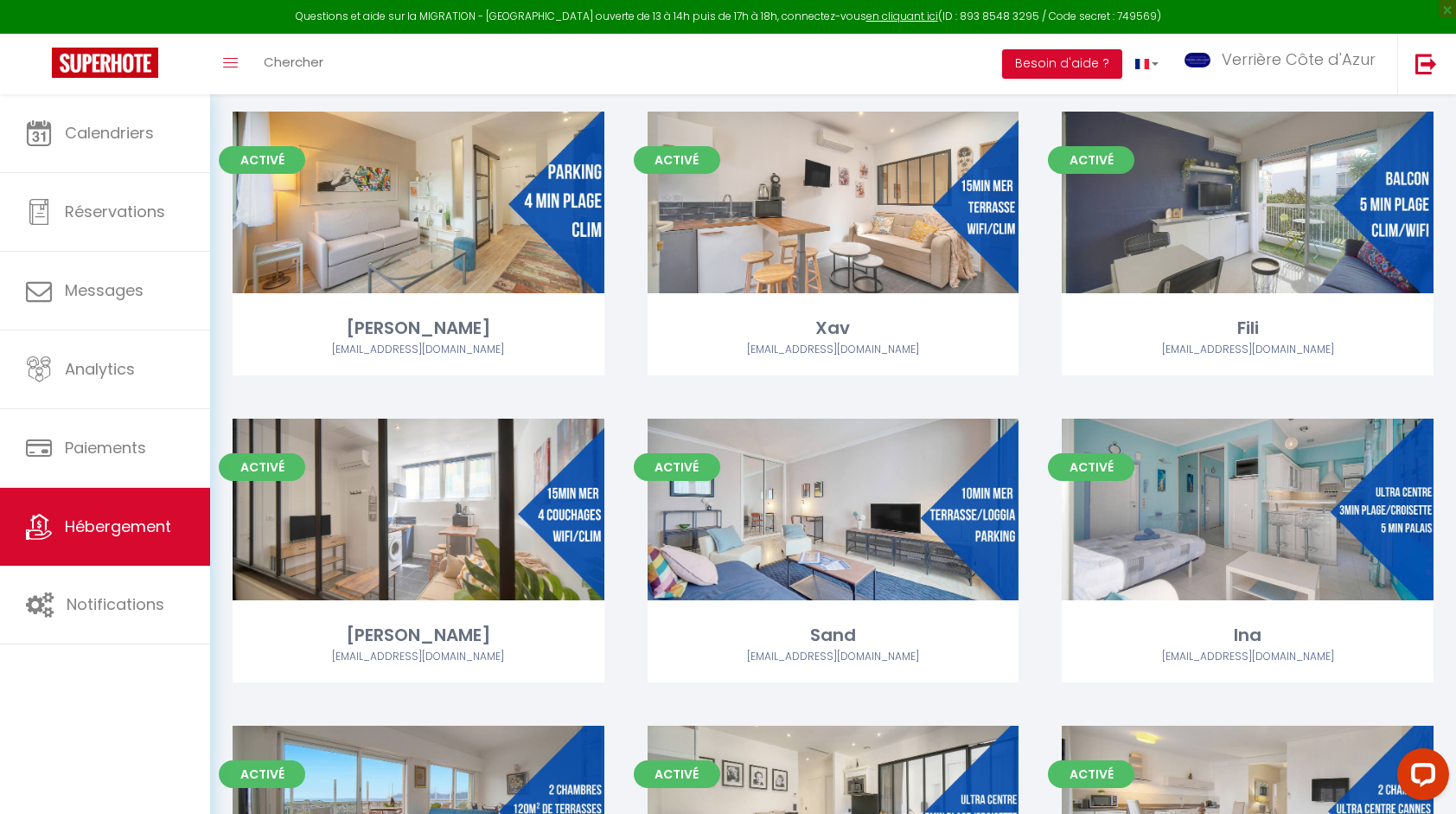
scroll to position [3545, 0]
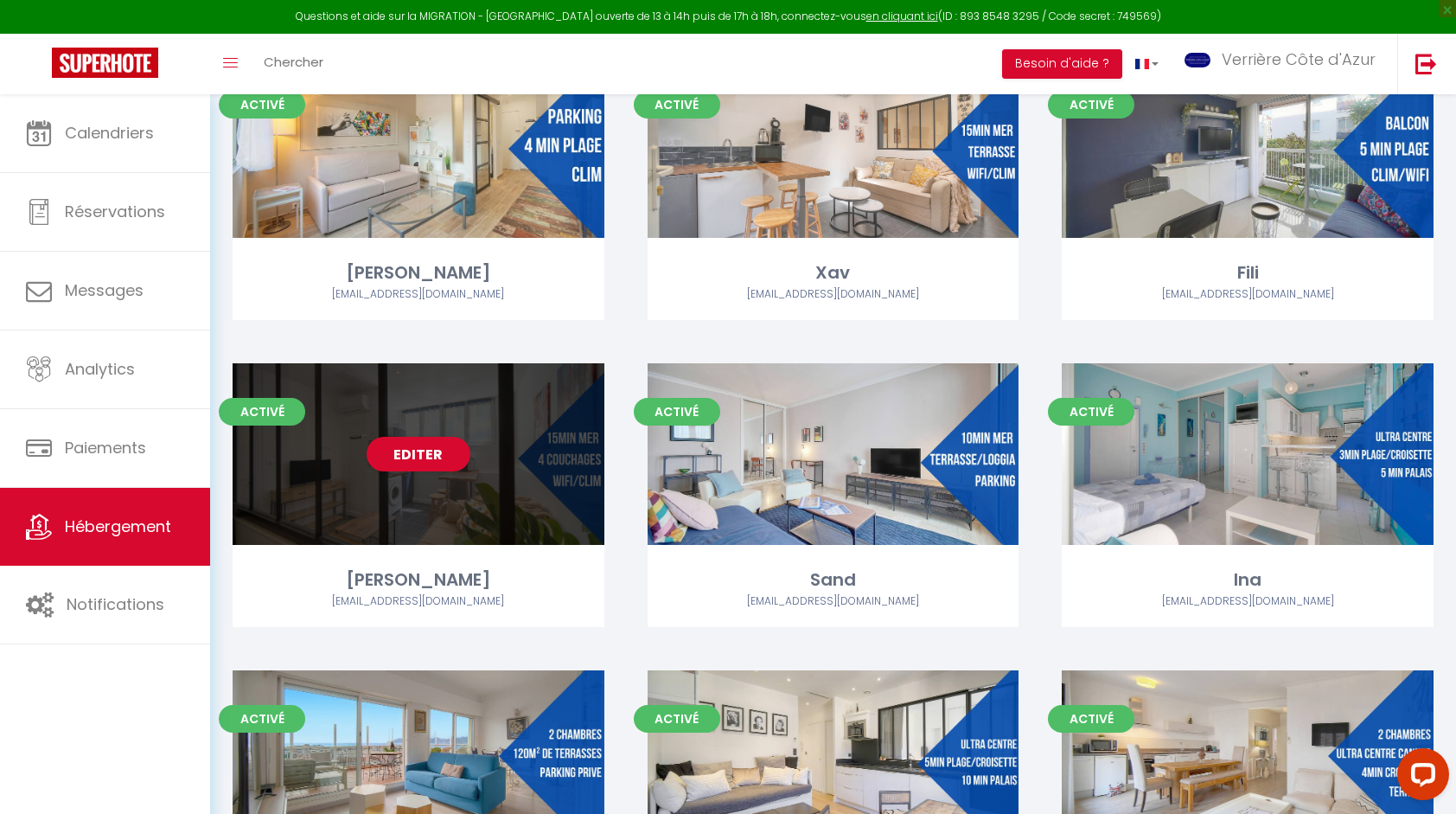
click at [408, 493] on div "Editer" at bounding box center [417, 454] width 371 height 182
click at [457, 493] on div "Editer" at bounding box center [417, 454] width 371 height 182
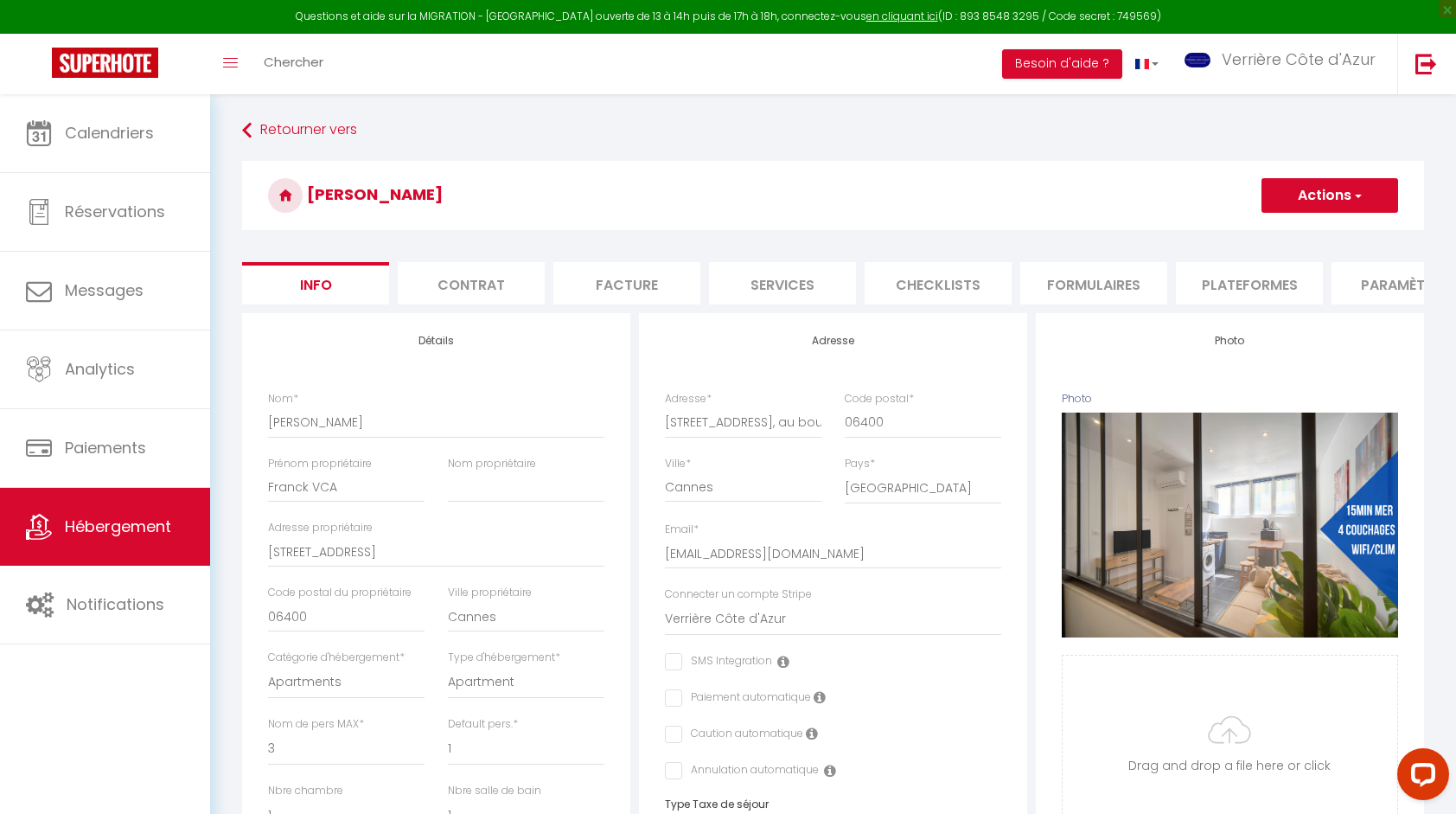
click at [1396, 289] on li "Paramètres" at bounding box center [1404, 283] width 147 height 42
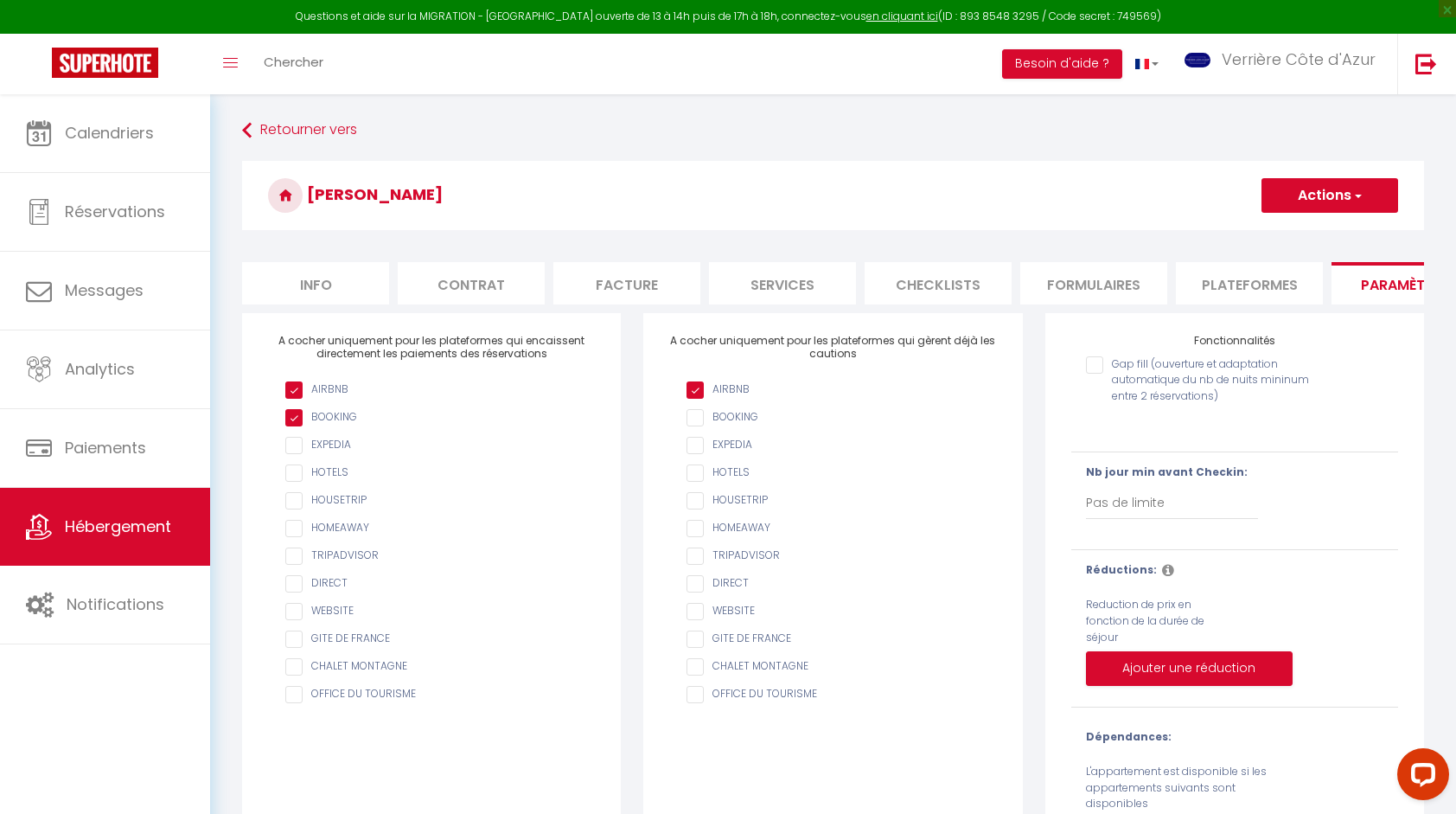
click at [757, 398] on input "AIRBNB" at bounding box center [841, 390] width 310 height 18
click at [1318, 206] on button "Actions" at bounding box center [1330, 195] width 136 height 35
click at [1304, 237] on input "Enregistrer" at bounding box center [1309, 233] width 64 height 18
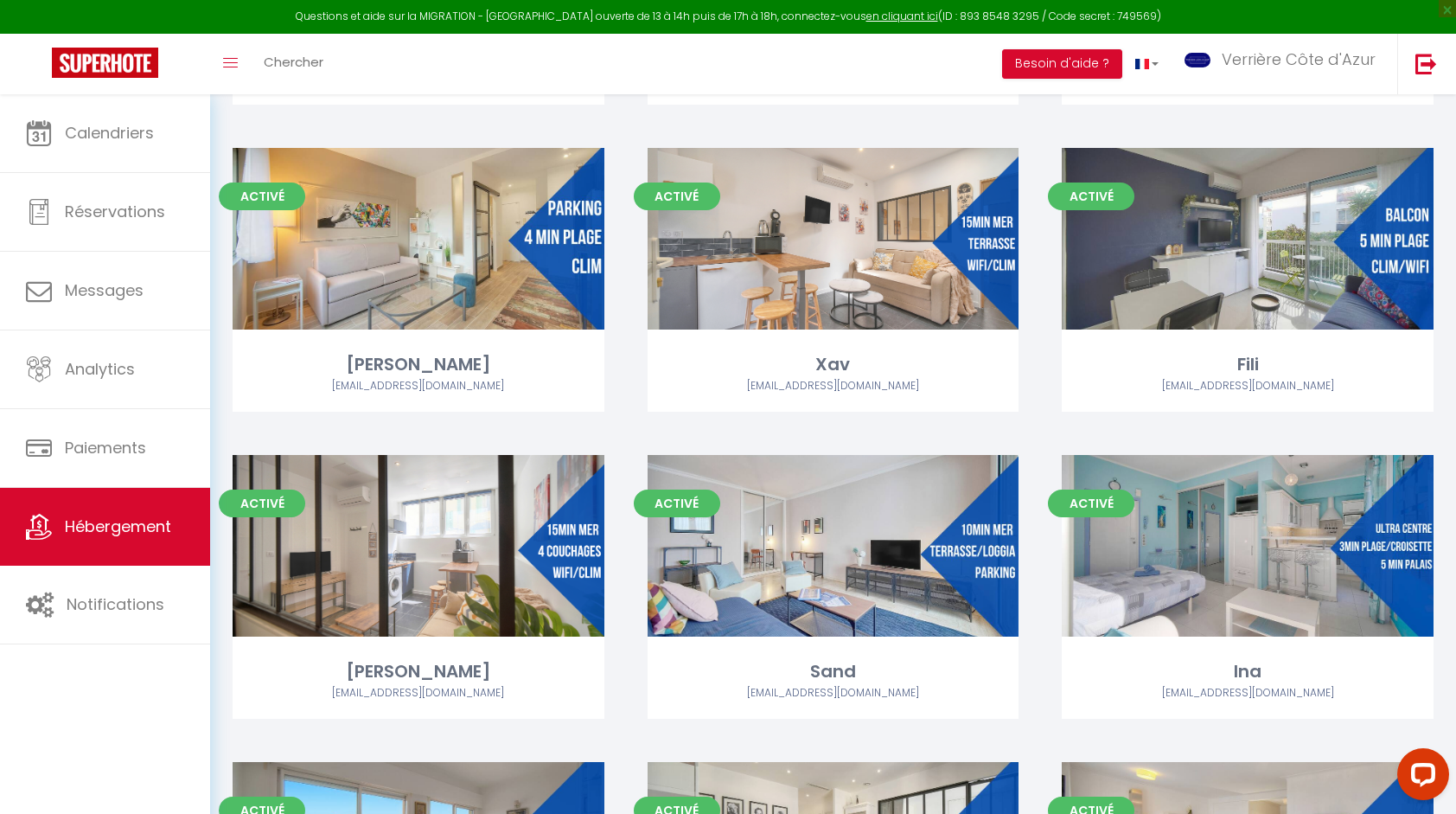
scroll to position [3459, 0]
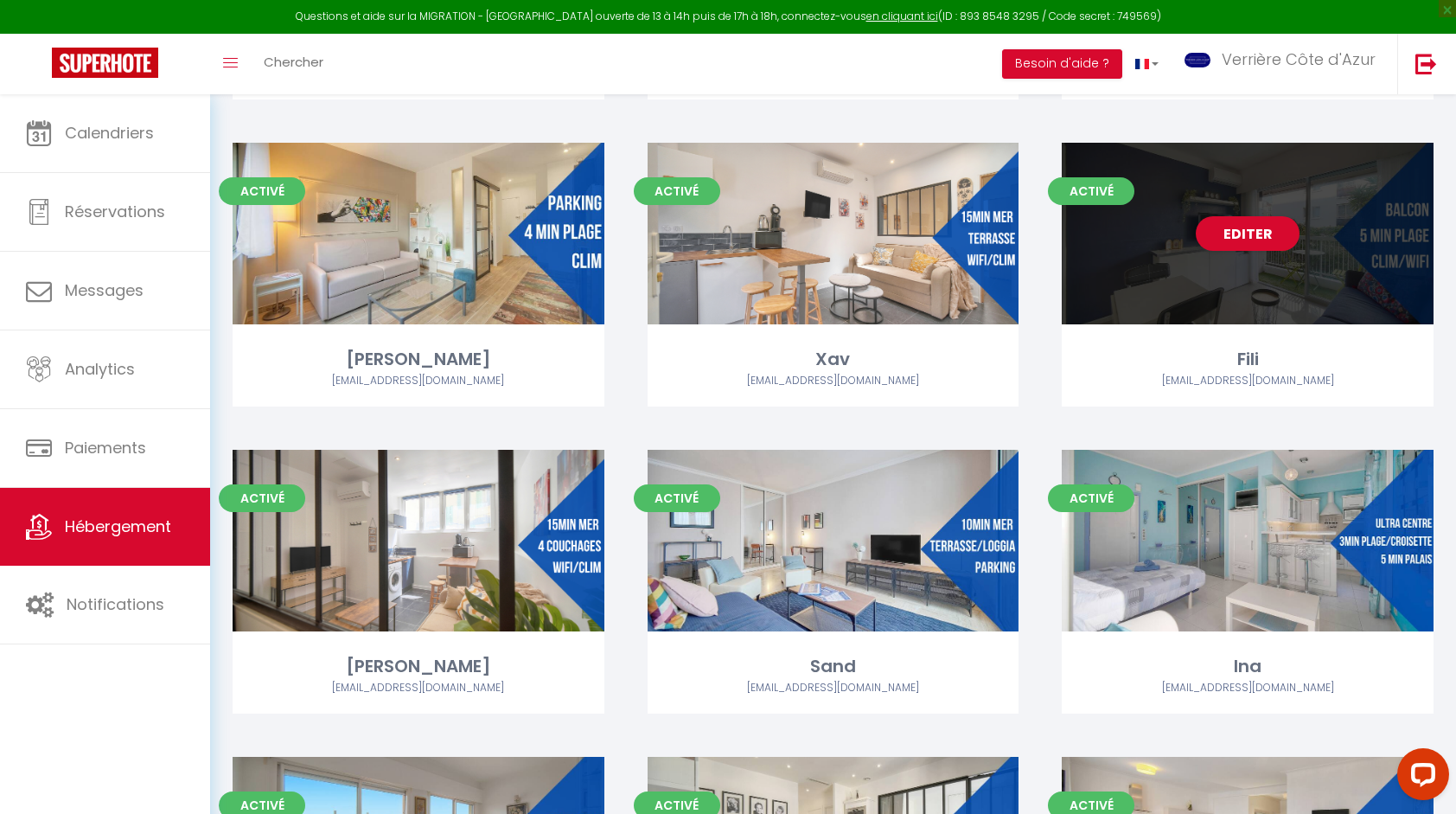
click at [1262, 286] on div "Editer" at bounding box center [1247, 233] width 371 height 182
click at [1261, 266] on div "Editer" at bounding box center [1247, 233] width 371 height 182
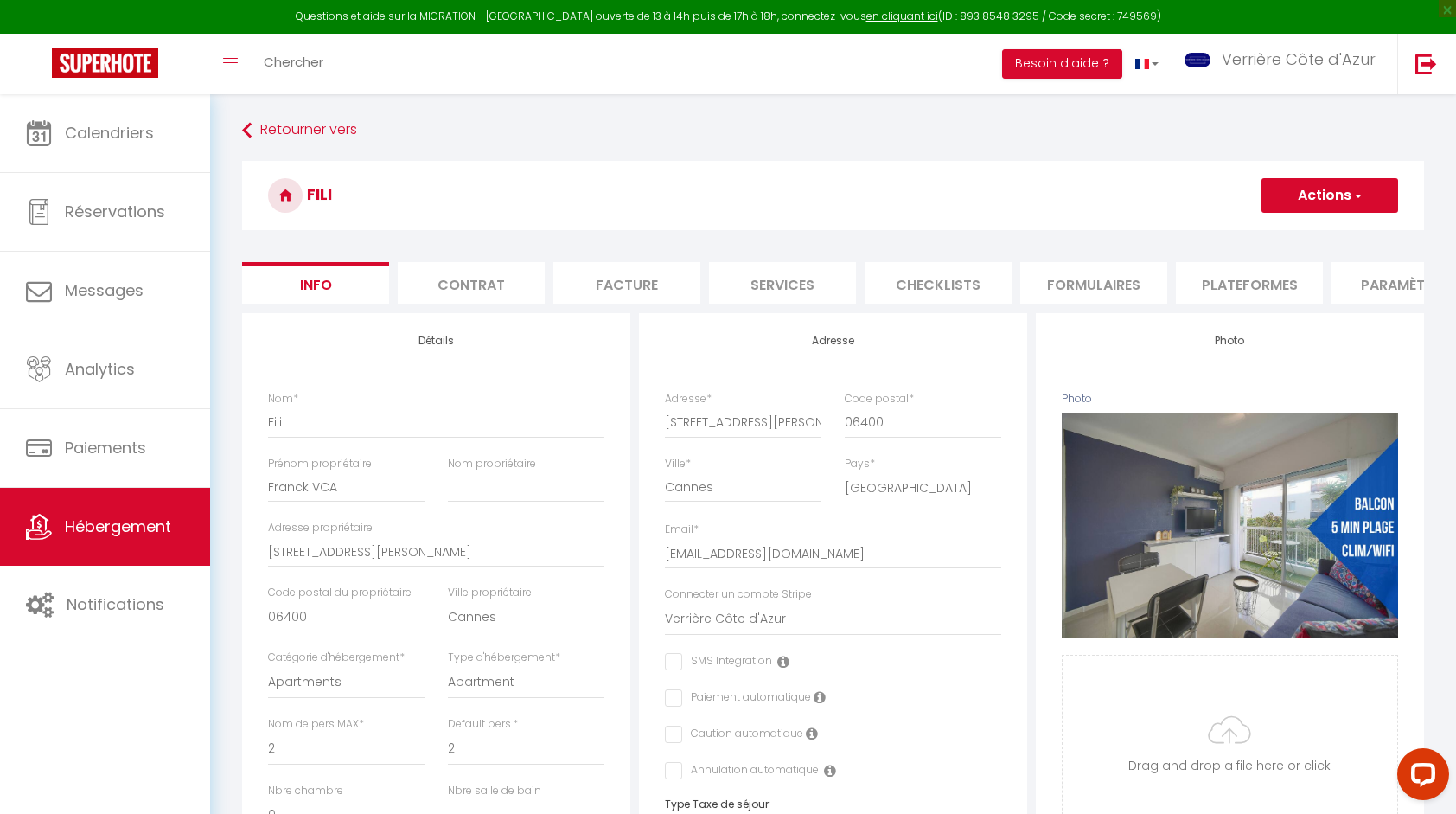
click at [1359, 277] on li "Paramètres" at bounding box center [1404, 283] width 147 height 42
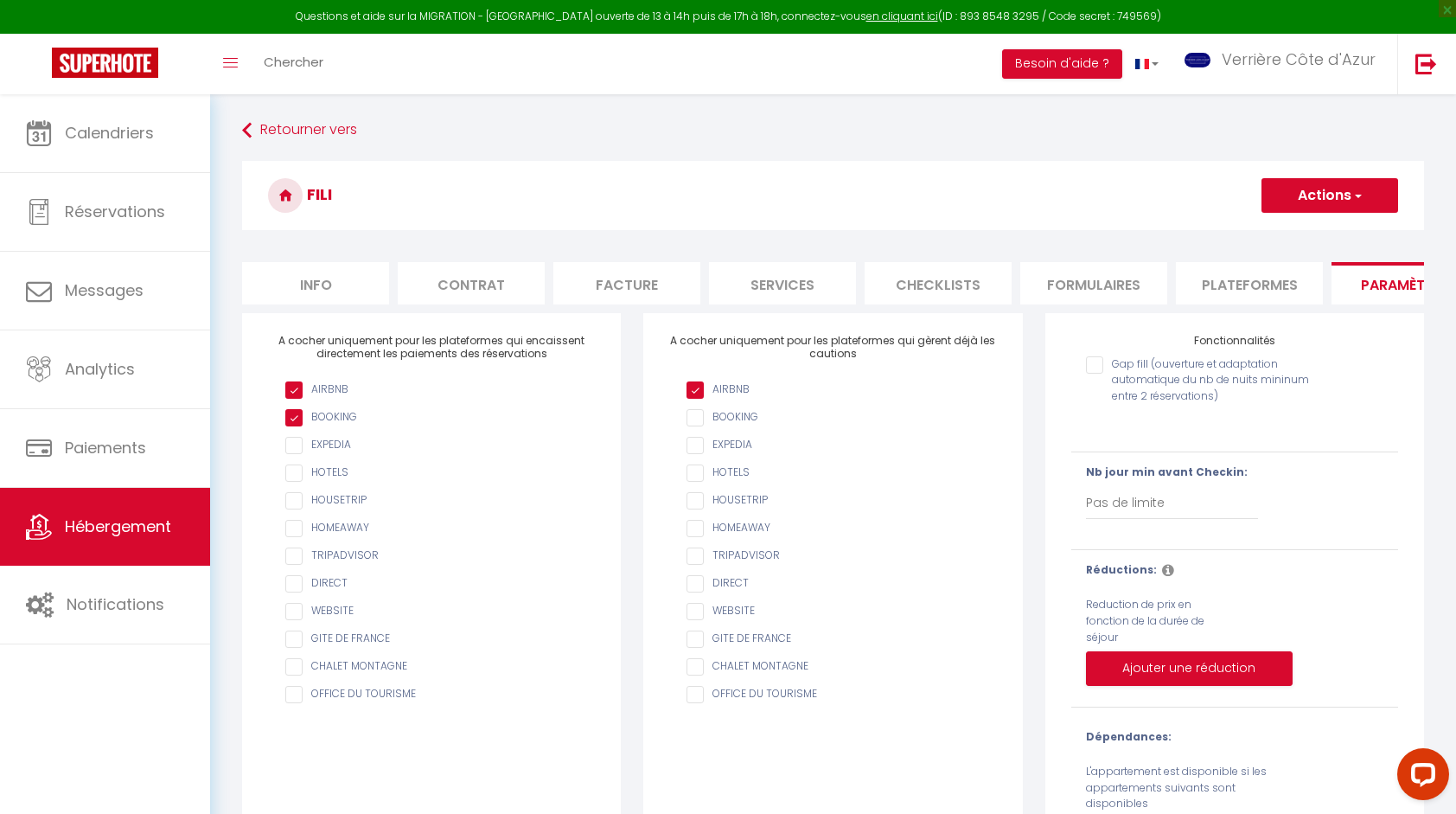
click at [730, 398] on input "AIRBNB" at bounding box center [841, 390] width 310 height 18
click at [1297, 200] on button "Actions" at bounding box center [1330, 195] width 136 height 35
click at [1289, 230] on input "Enregistrer" at bounding box center [1309, 233] width 64 height 18
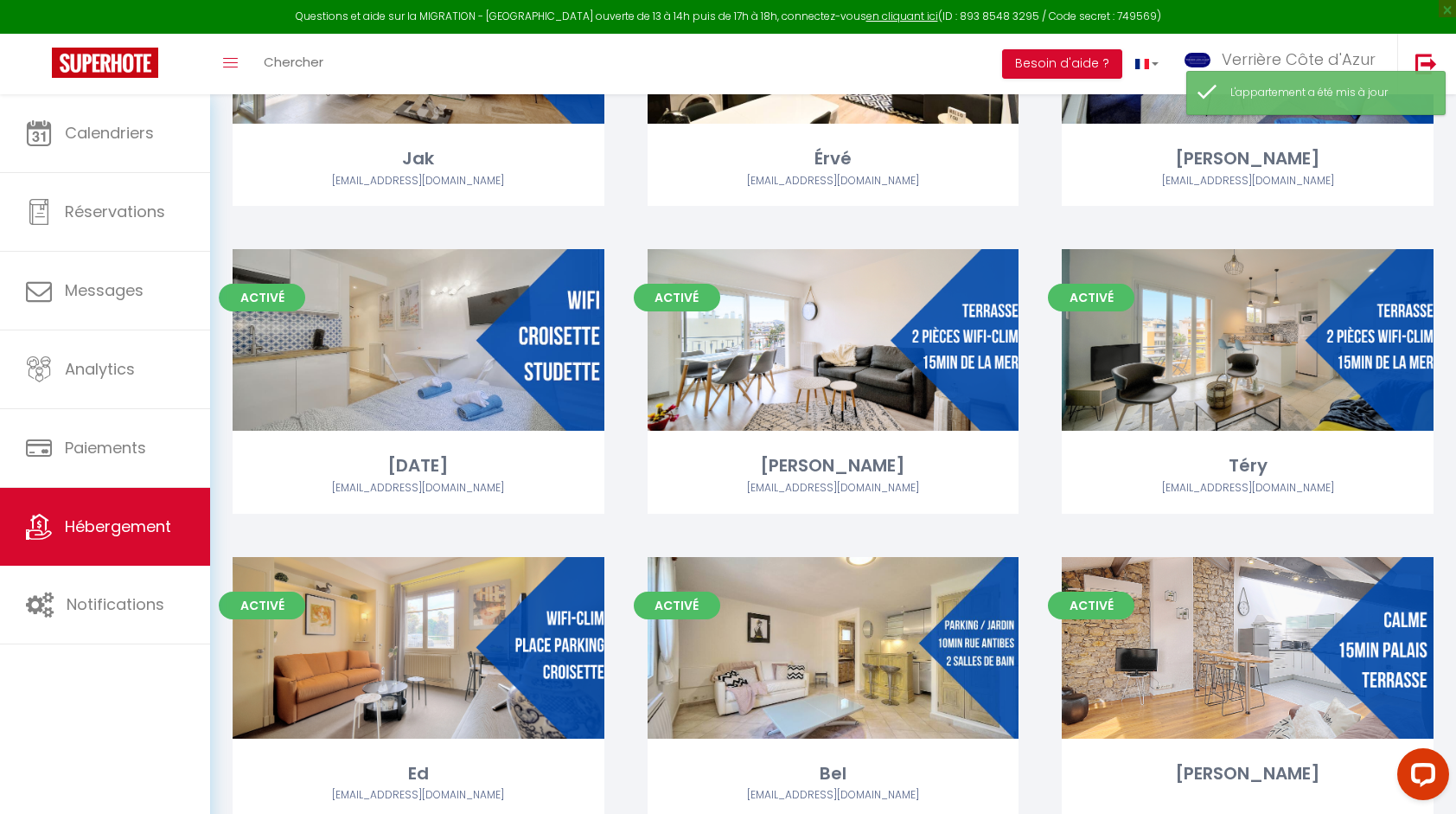
scroll to position [1962, 0]
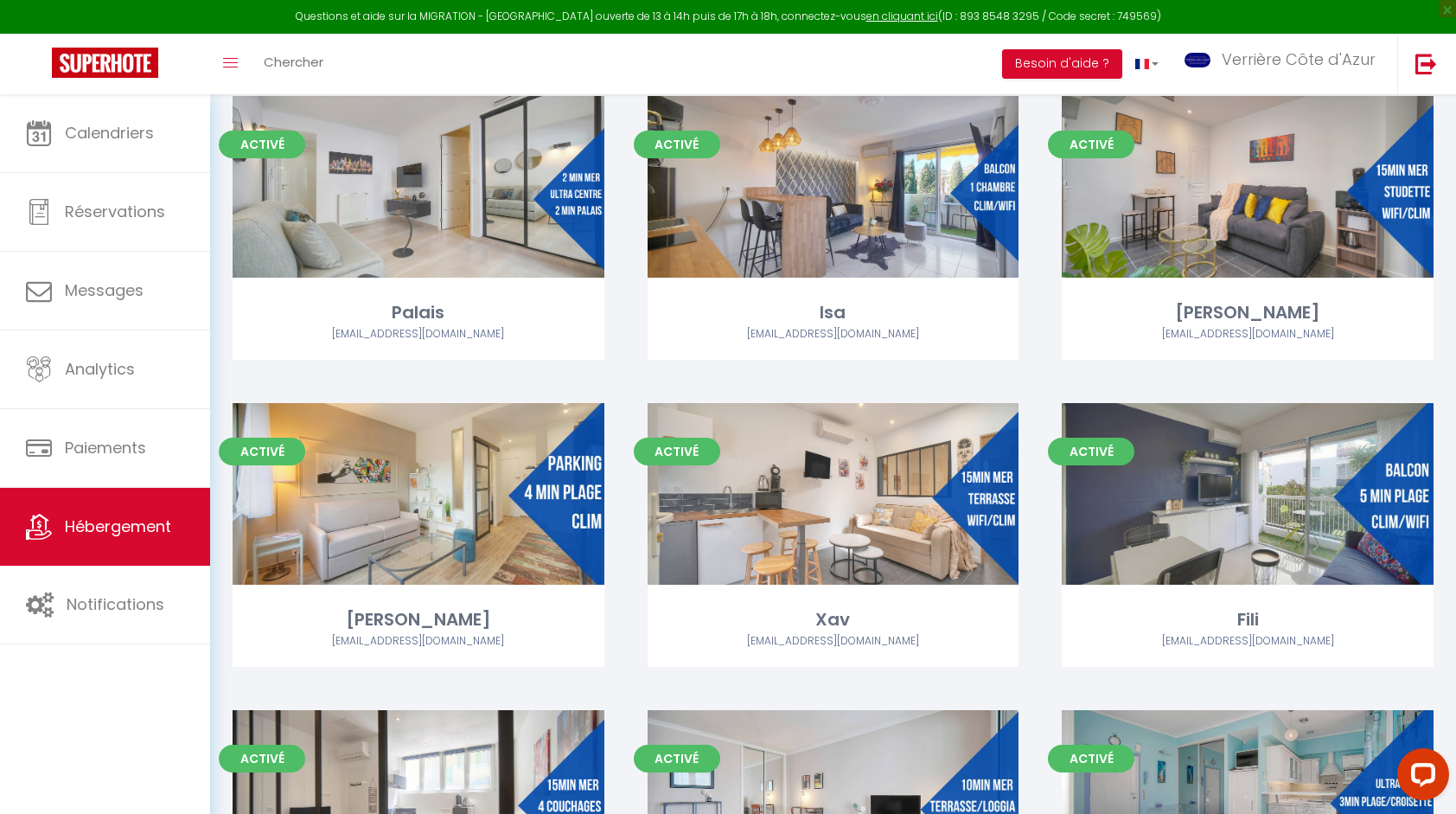
scroll to position [3200, 0]
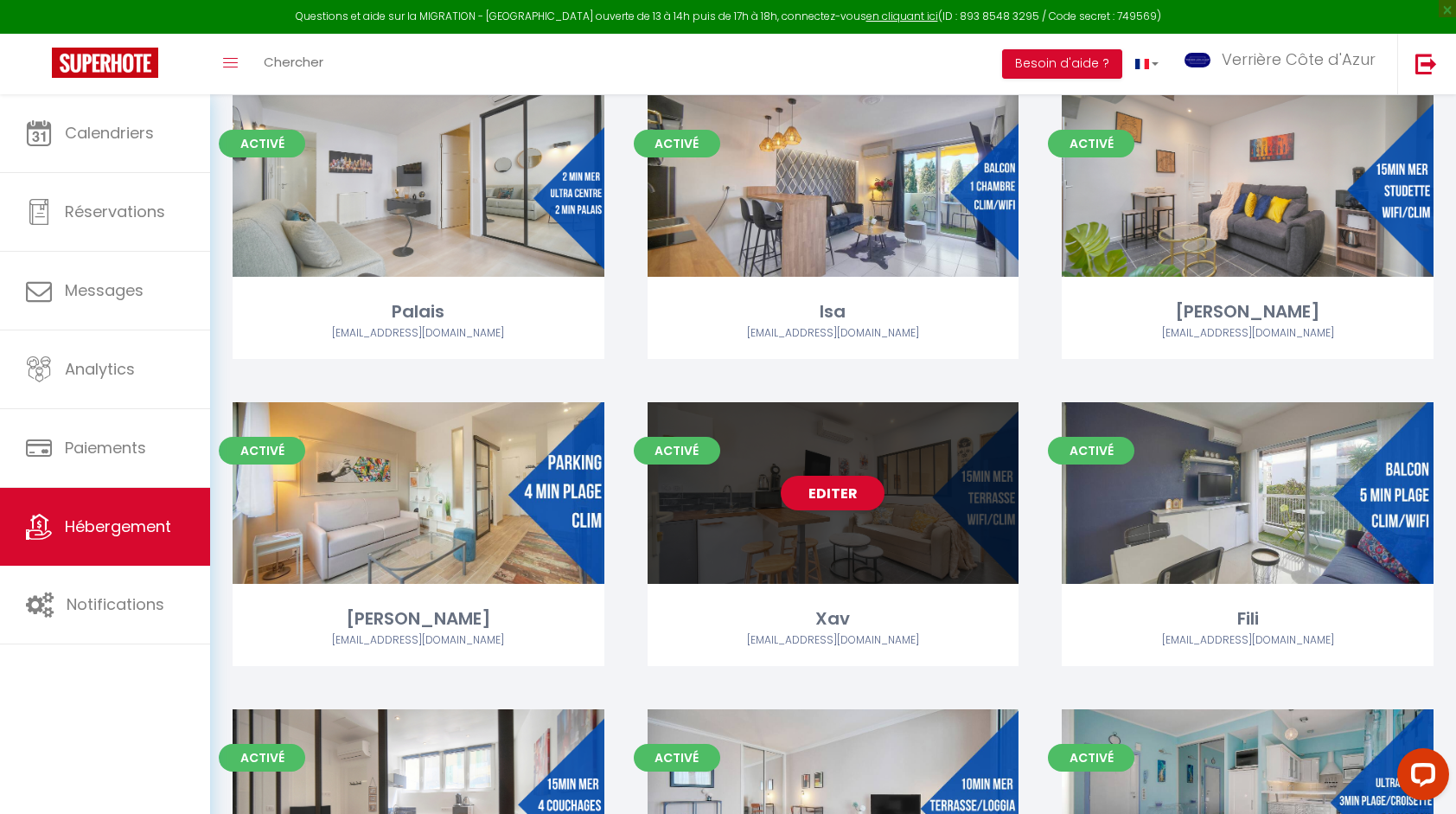
click at [829, 530] on div "Editer" at bounding box center [833, 492] width 371 height 182
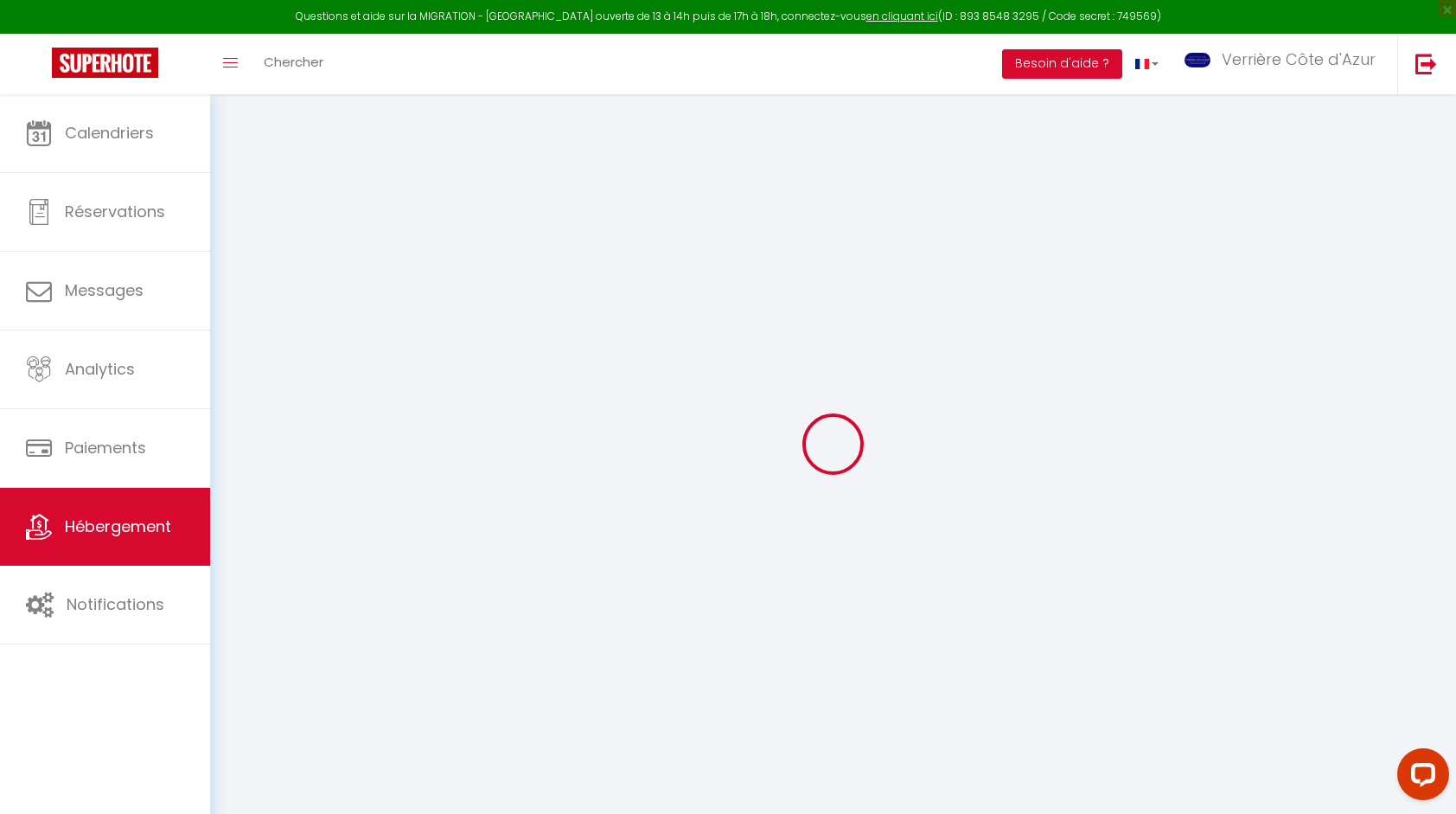
select select
checkbox input "false"
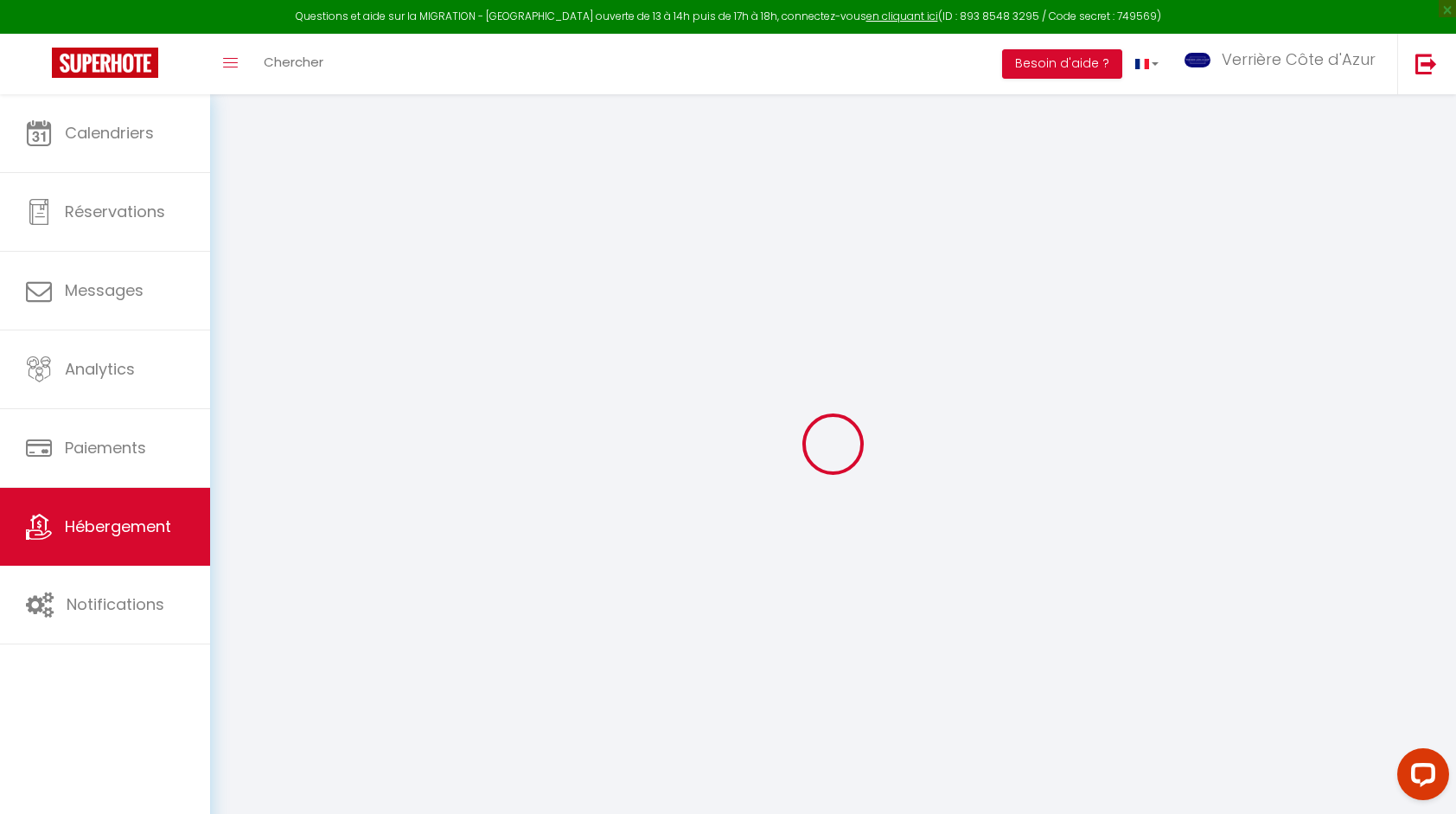
select select
checkbox input "false"
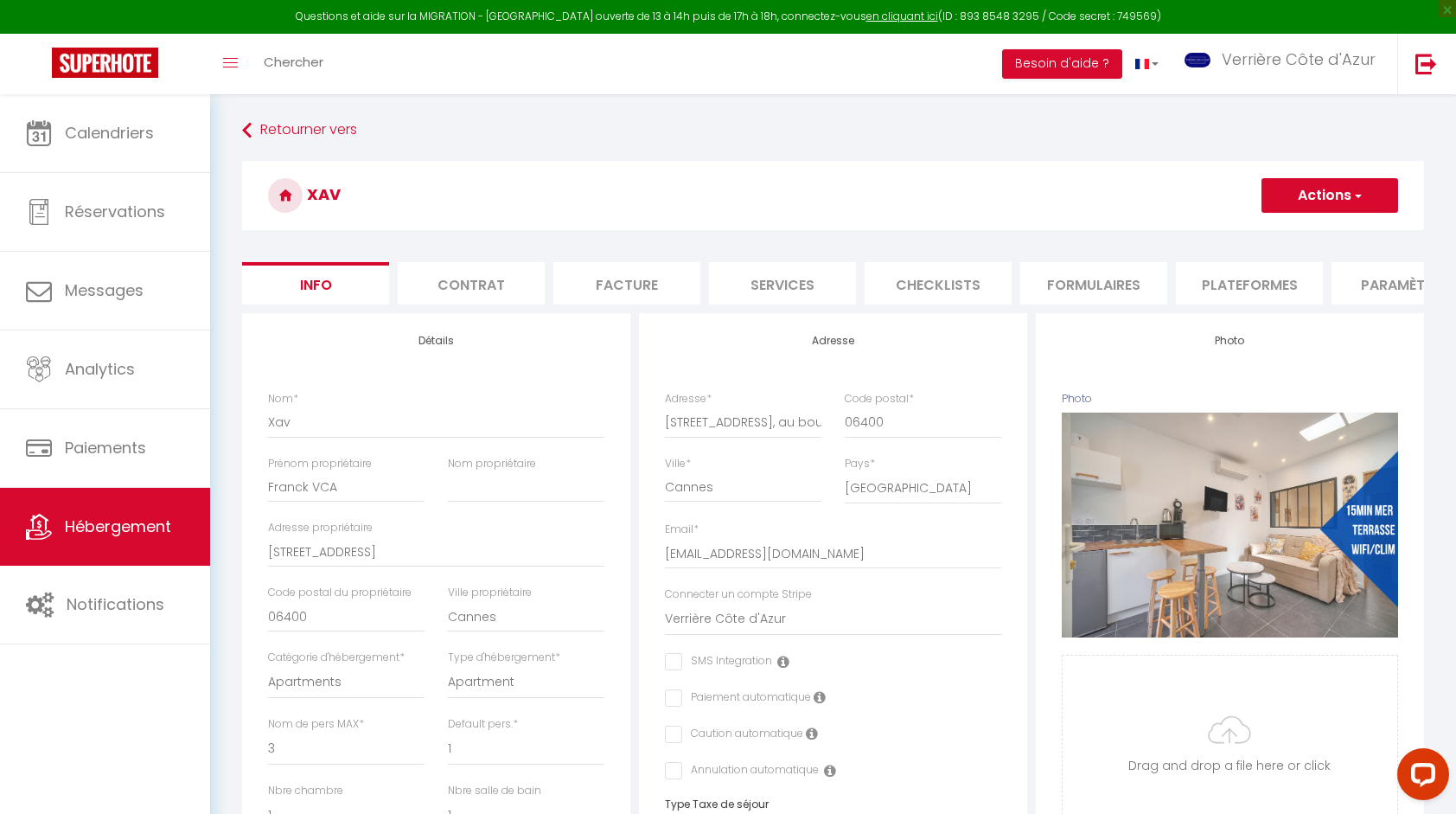
select select
checkbox input "false"
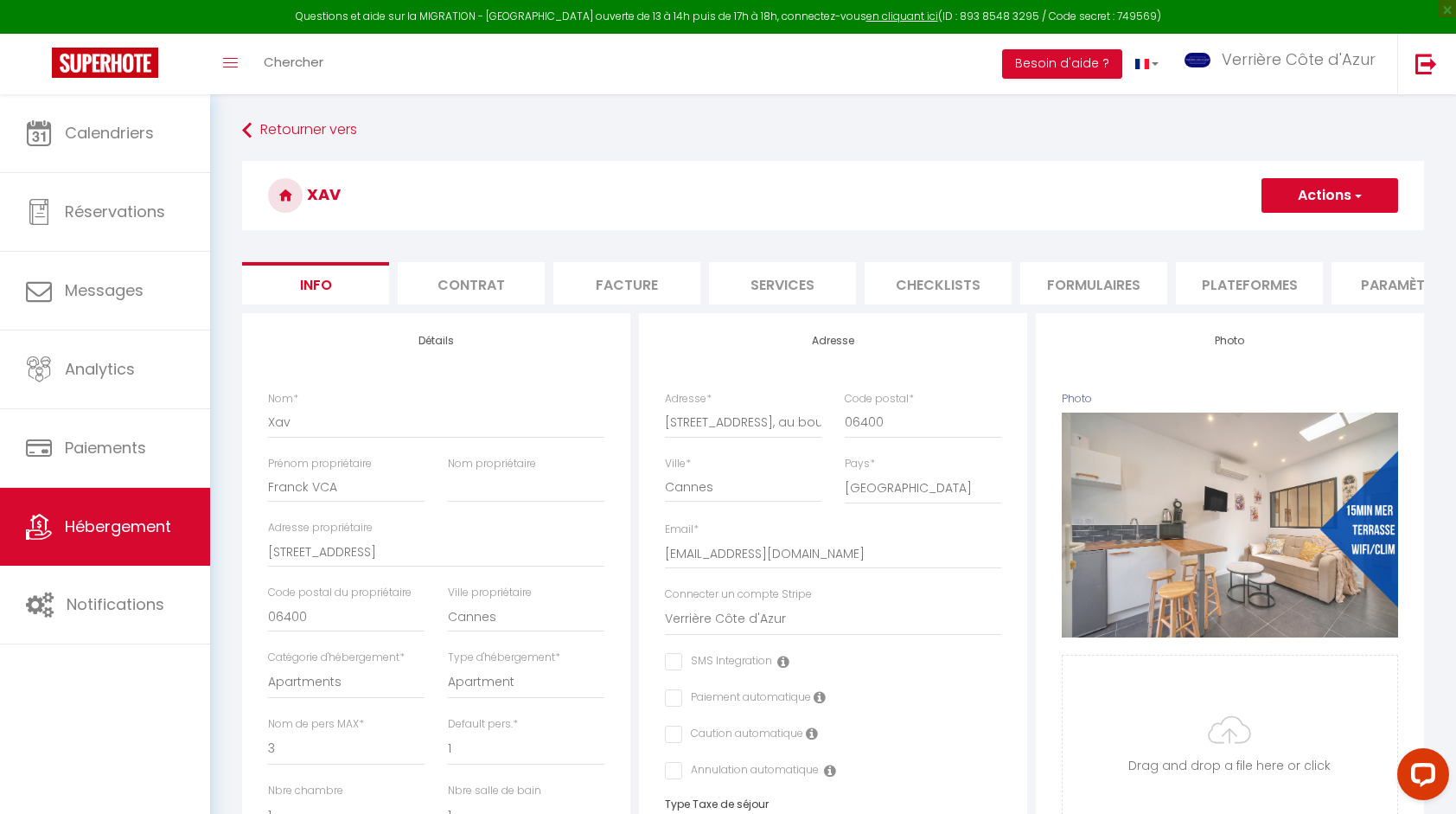
click at [1364, 282] on li "Paramètres" at bounding box center [1404, 283] width 147 height 42
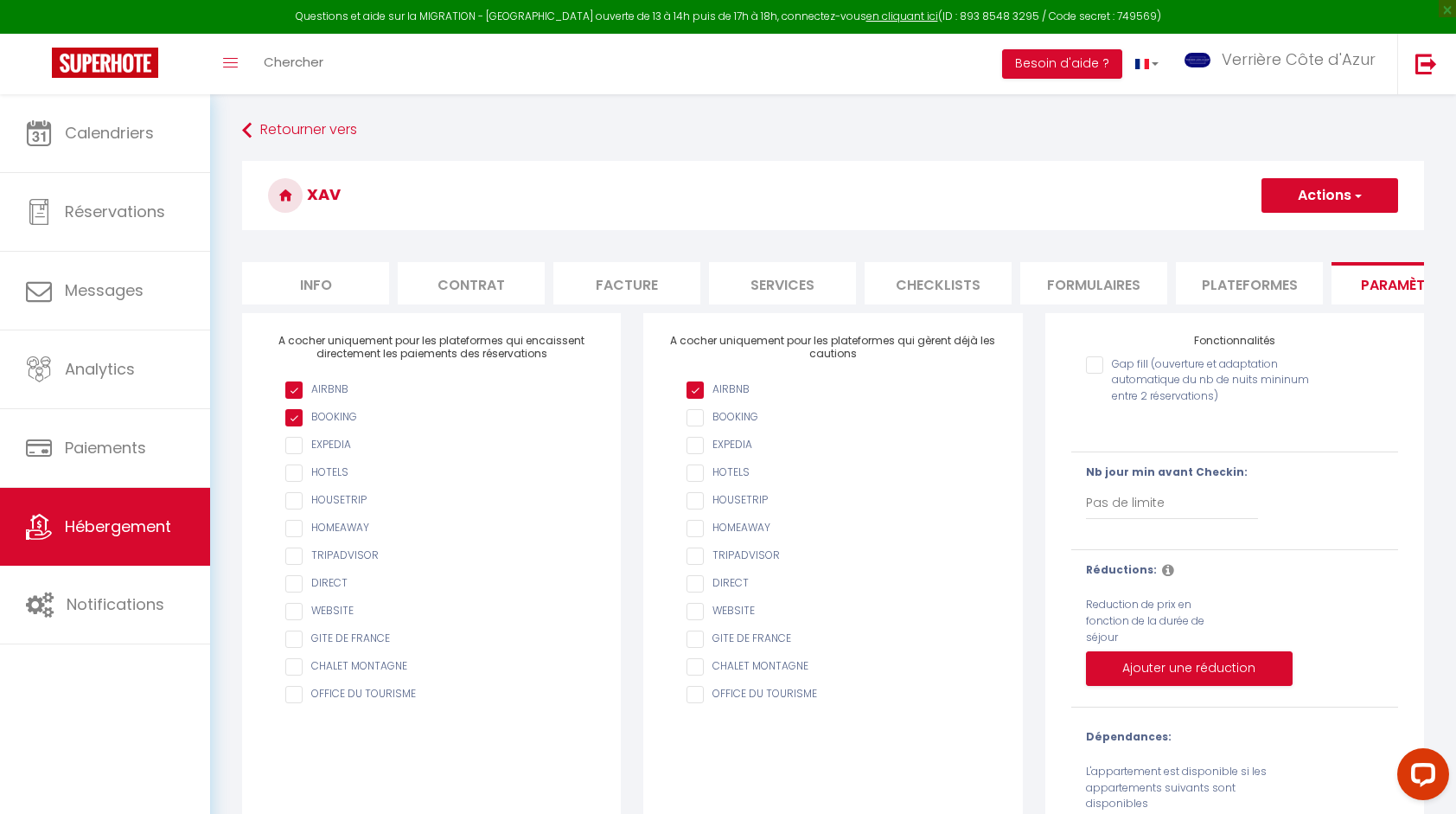
click at [736, 398] on input "AIRBNB" at bounding box center [841, 390] width 310 height 18
checkbox input "true"
click at [1291, 205] on button "Actions" at bounding box center [1330, 195] width 136 height 35
click at [1296, 230] on input "Enregistrer" at bounding box center [1309, 233] width 64 height 18
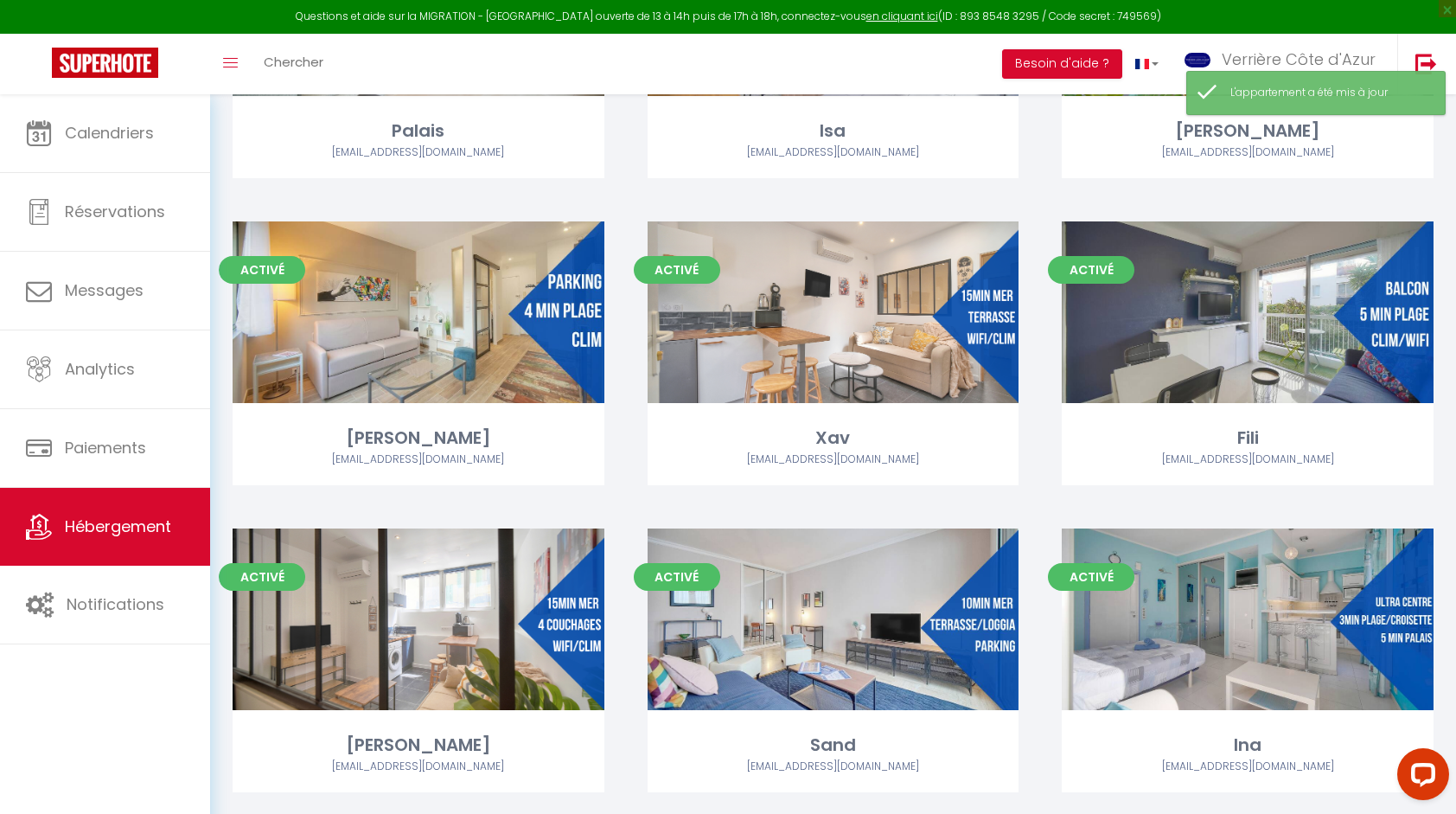
scroll to position [3459, 0]
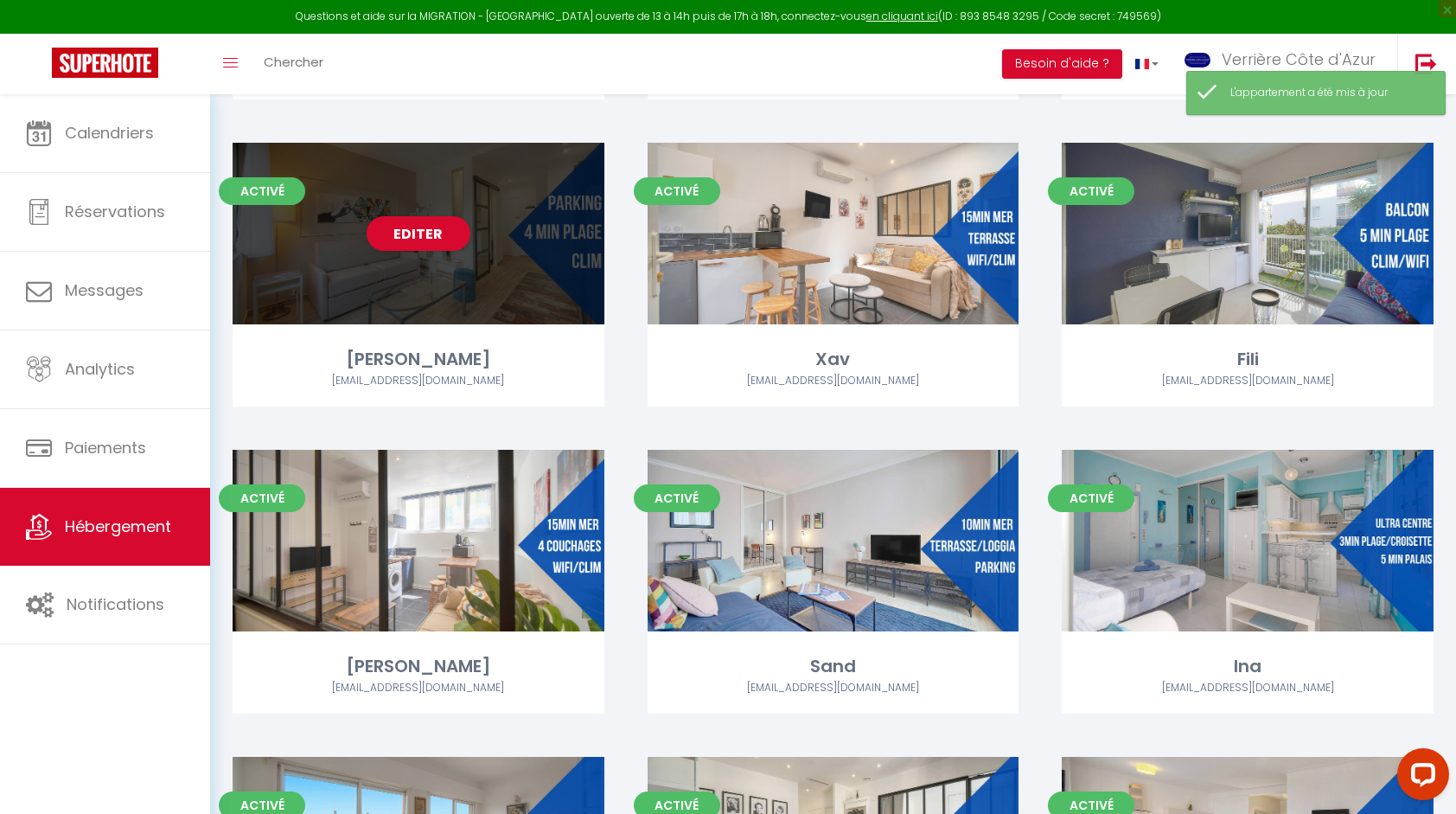
click at [407, 301] on div "Editer" at bounding box center [417, 233] width 371 height 182
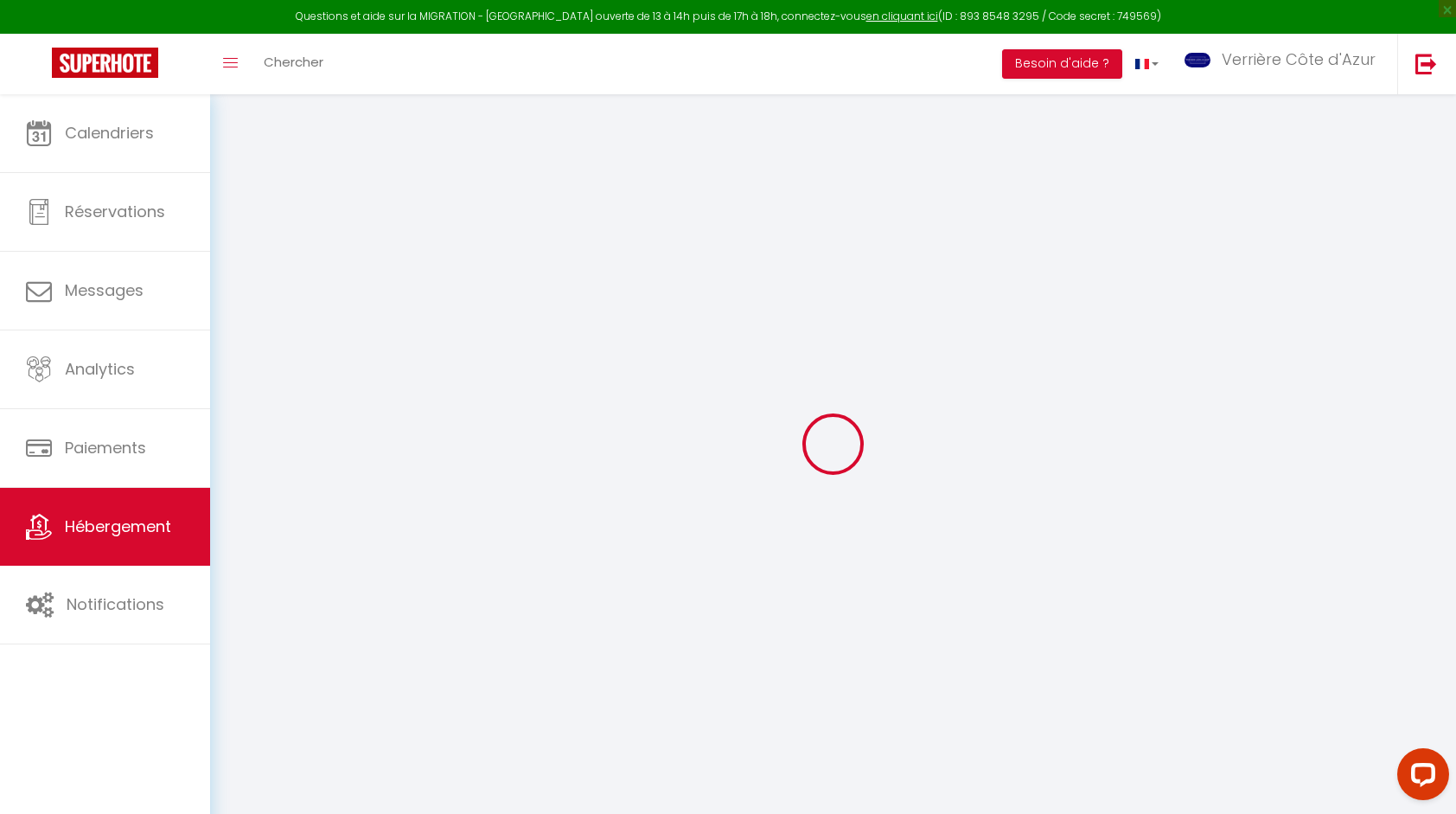
checkbox input "false"
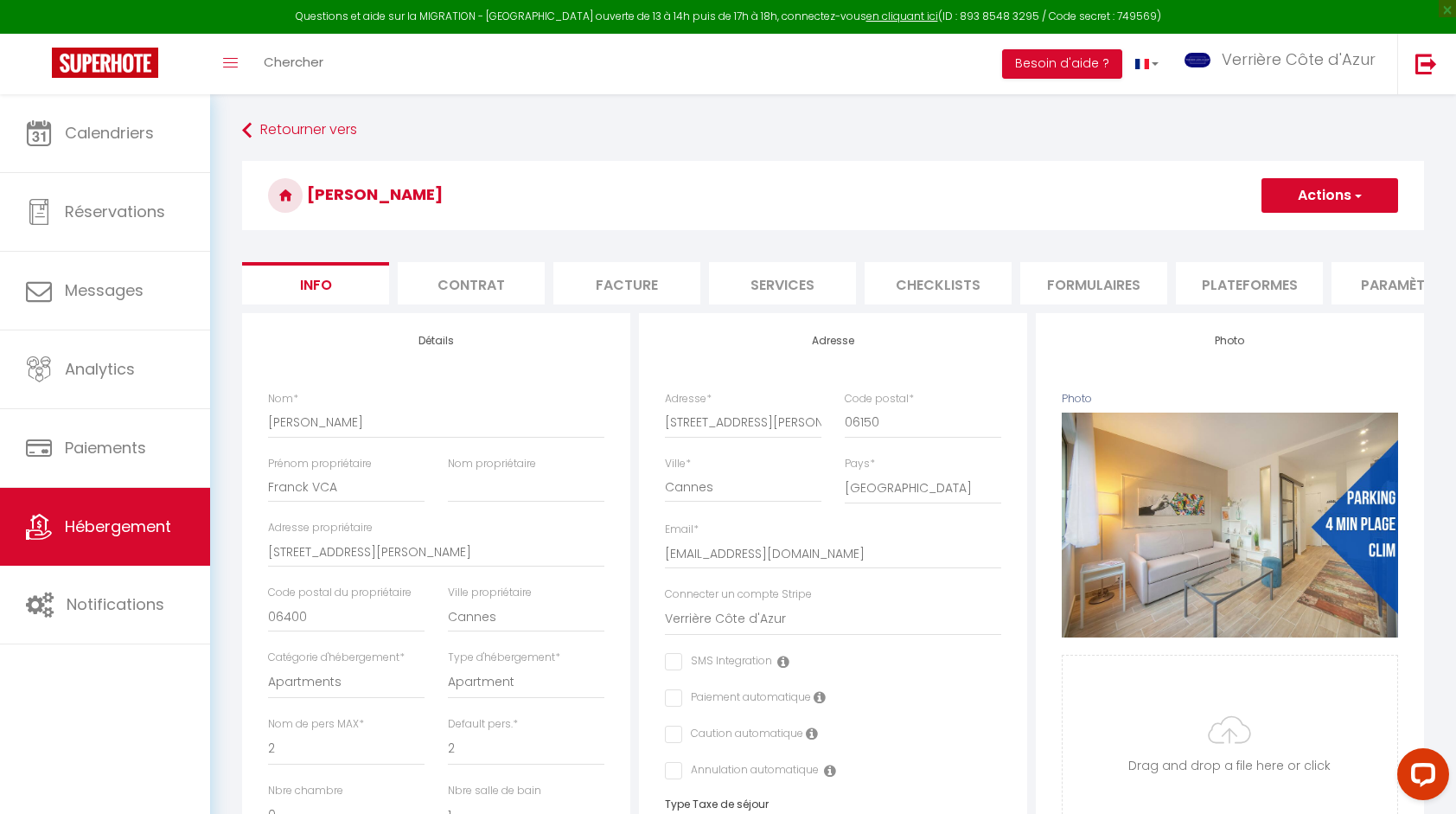
click at [1368, 284] on li "Paramètres" at bounding box center [1404, 283] width 147 height 42
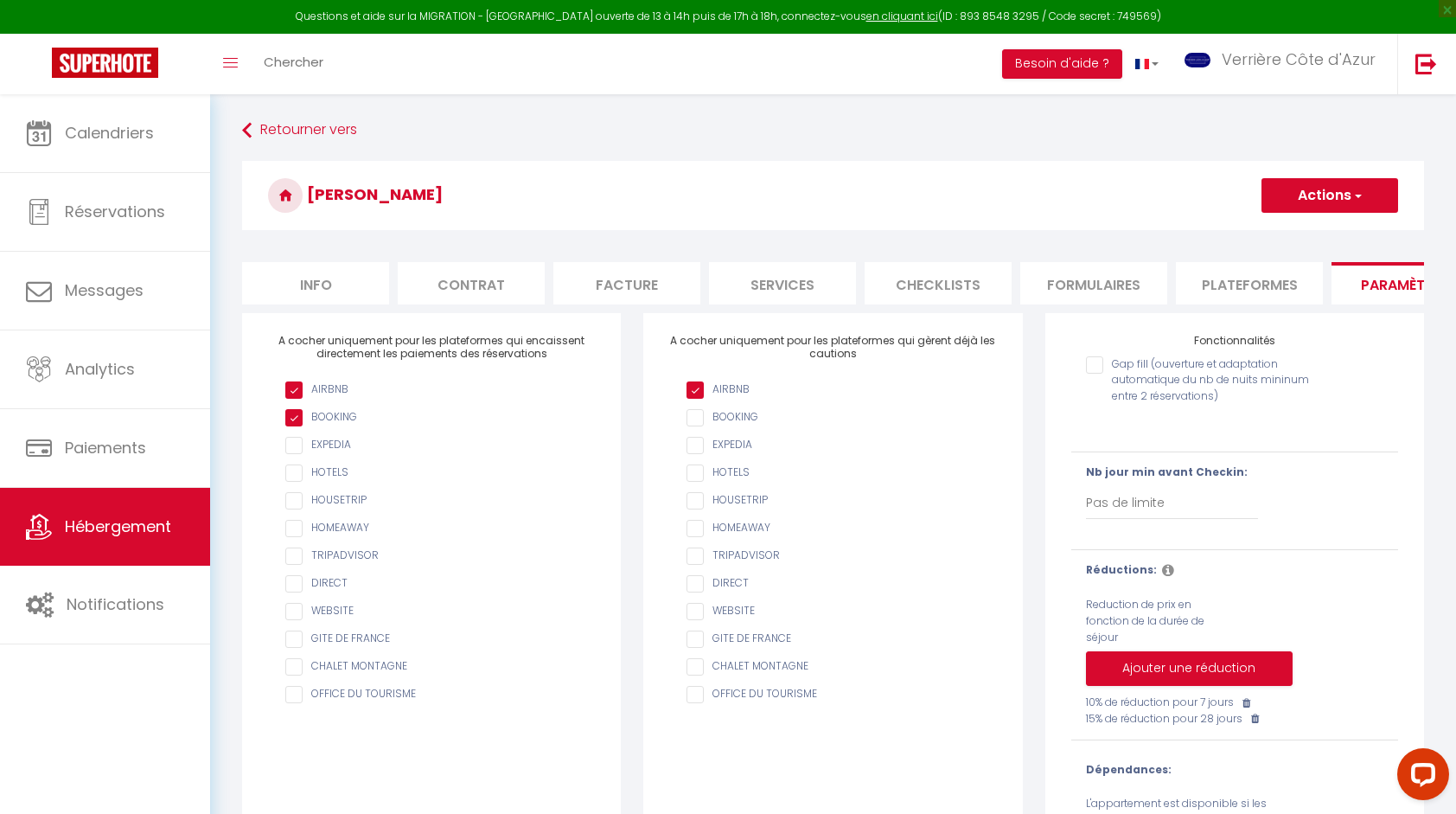
click at [748, 398] on input "AIRBNB" at bounding box center [841, 390] width 310 height 18
checkbox input "true"
click at [1336, 194] on button "Actions" at bounding box center [1330, 195] width 136 height 35
click at [1303, 233] on input "Enregistrer" at bounding box center [1309, 233] width 64 height 18
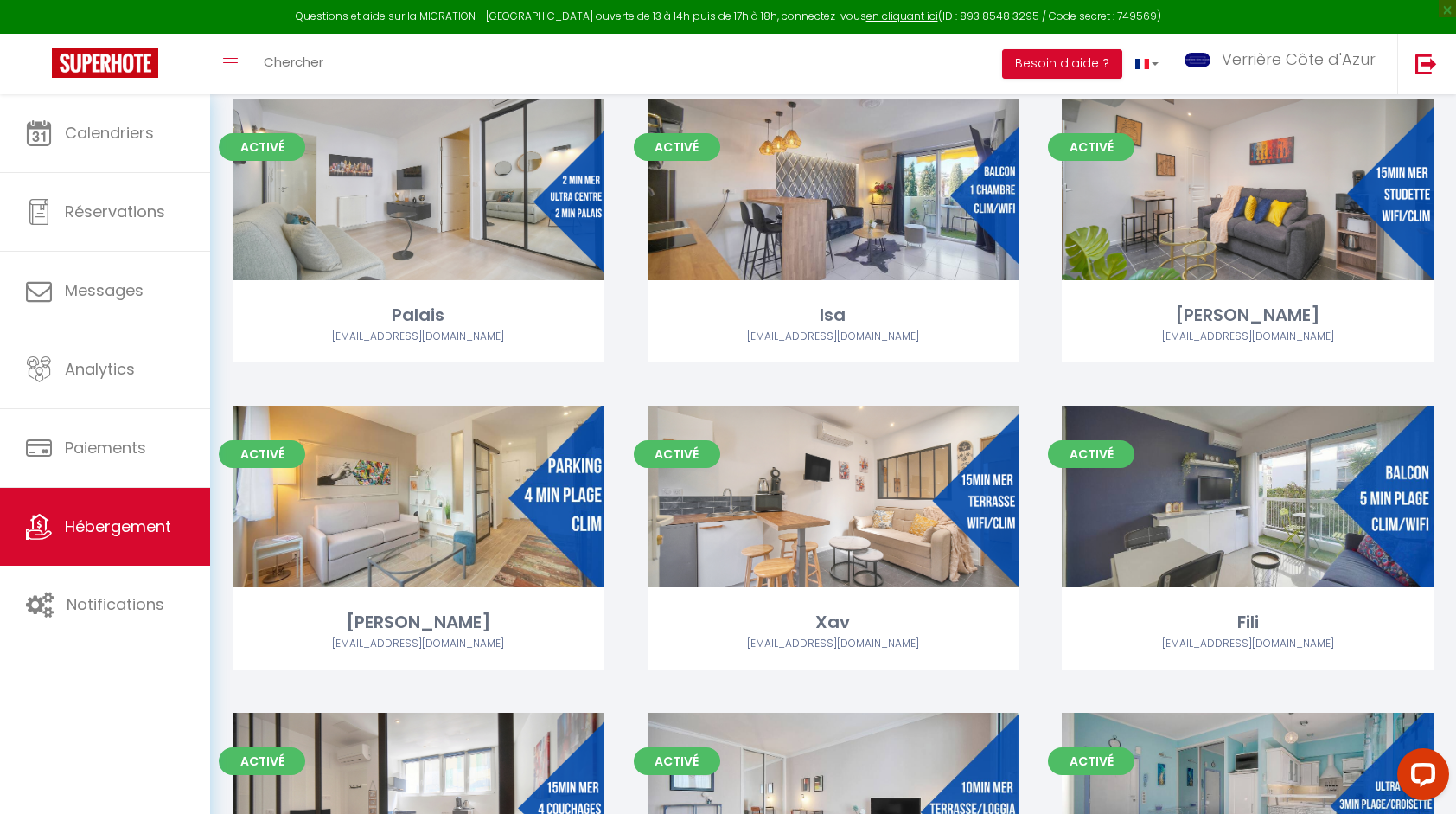
scroll to position [3200, 0]
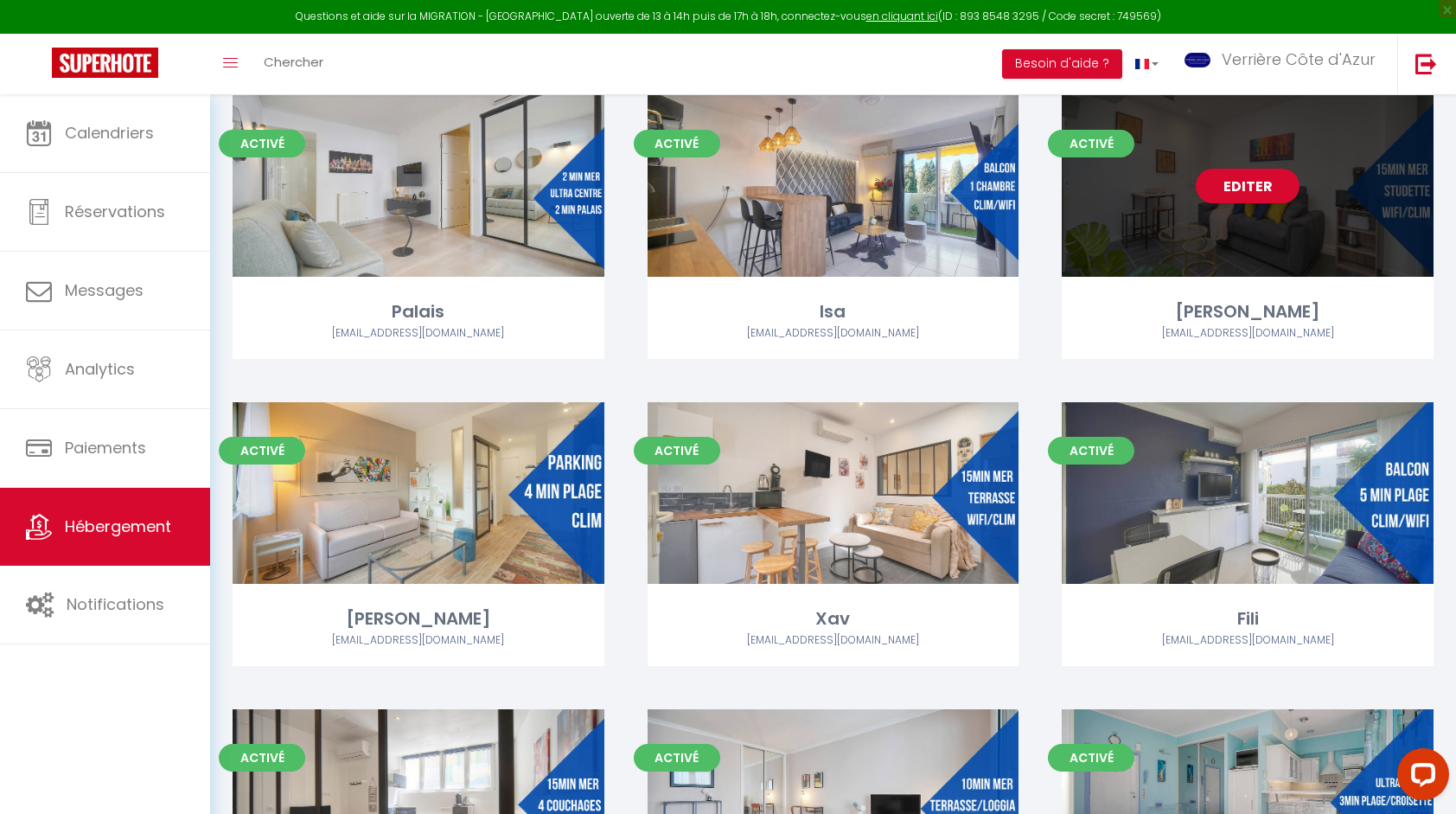
click at [1249, 230] on div "Editer" at bounding box center [1247, 185] width 371 height 182
click at [1268, 223] on div "Editer" at bounding box center [1247, 185] width 371 height 182
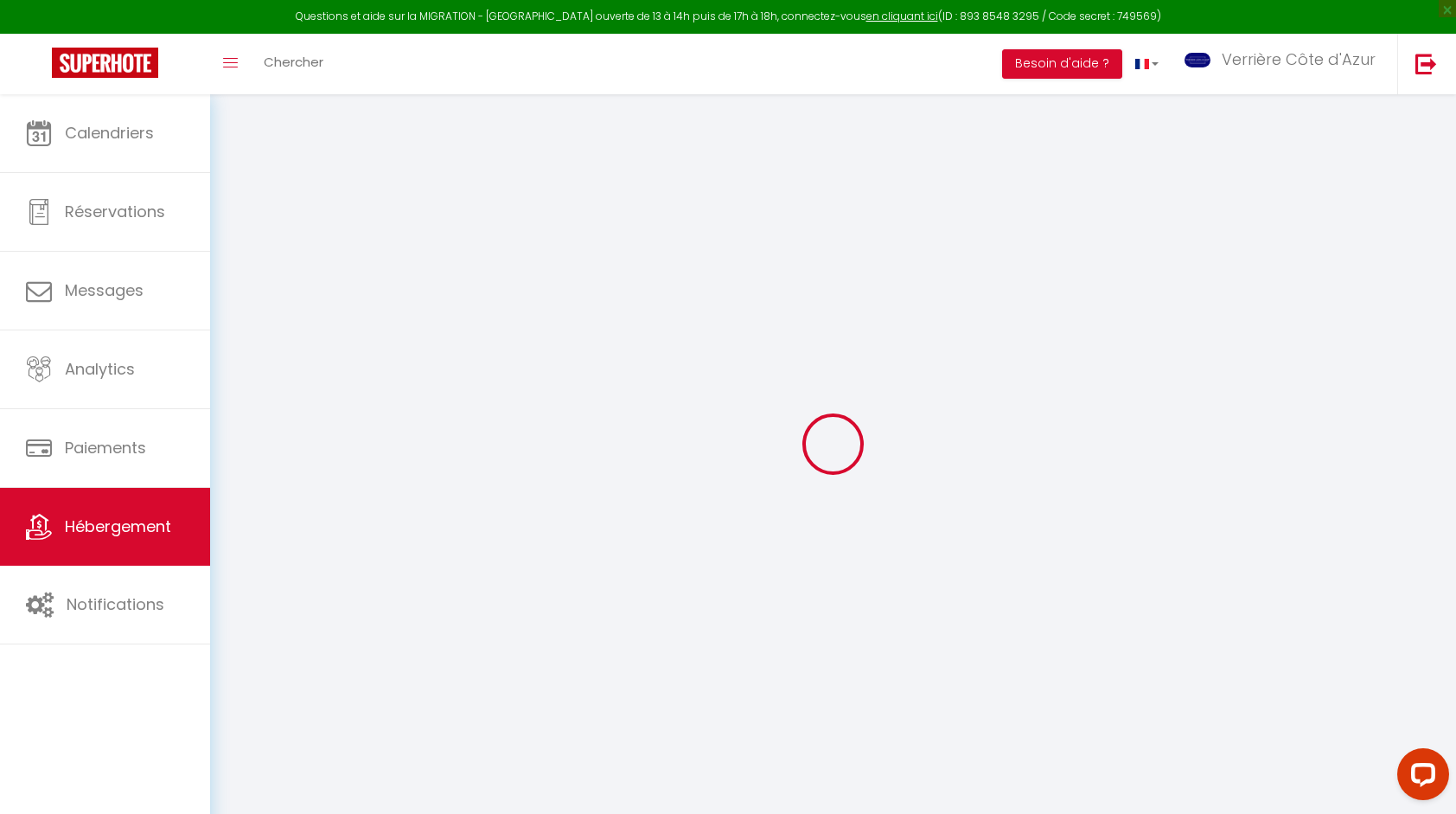
checkbox input "true"
select select
checkbox input "false"
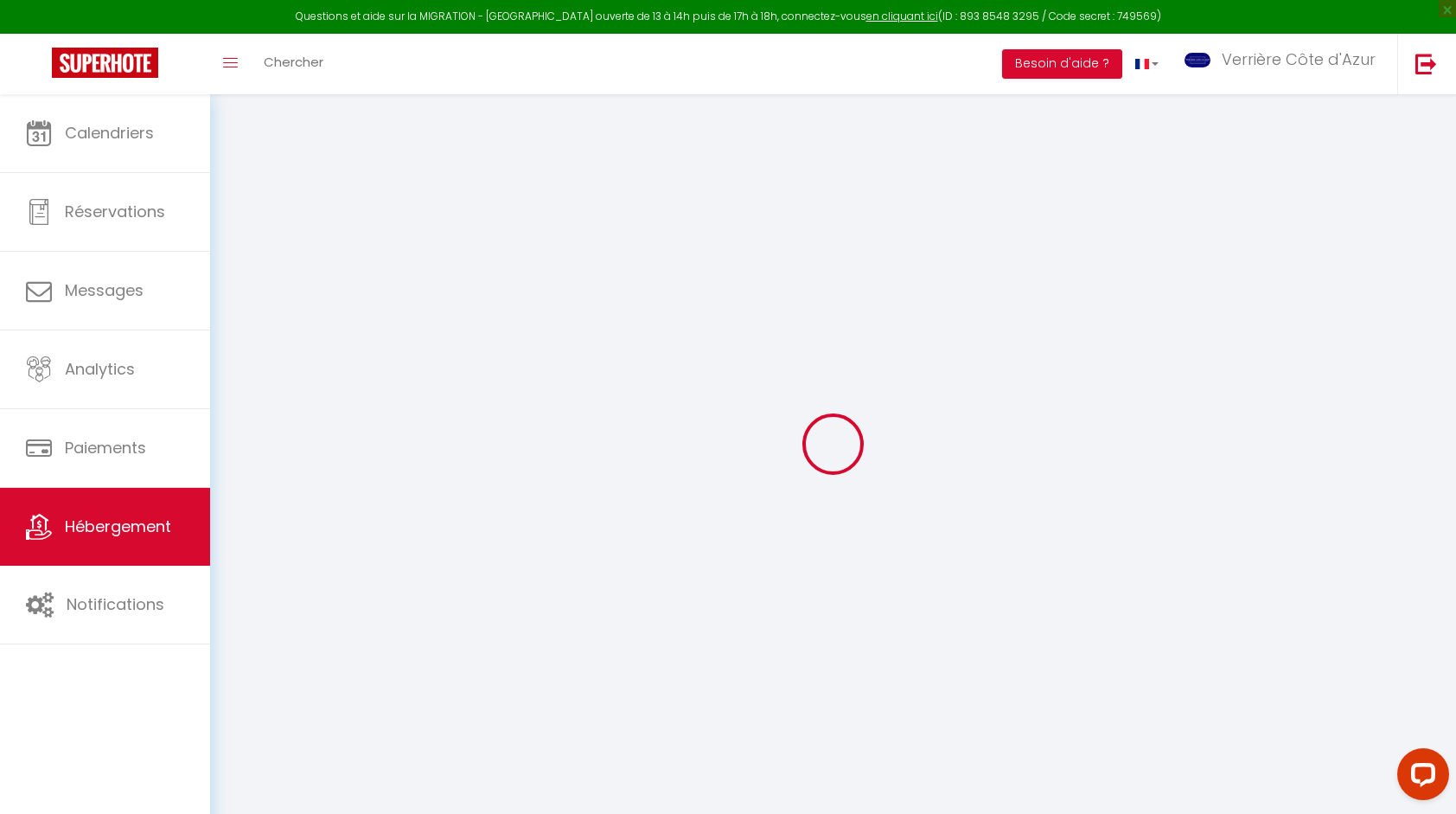
checkbox input "false"
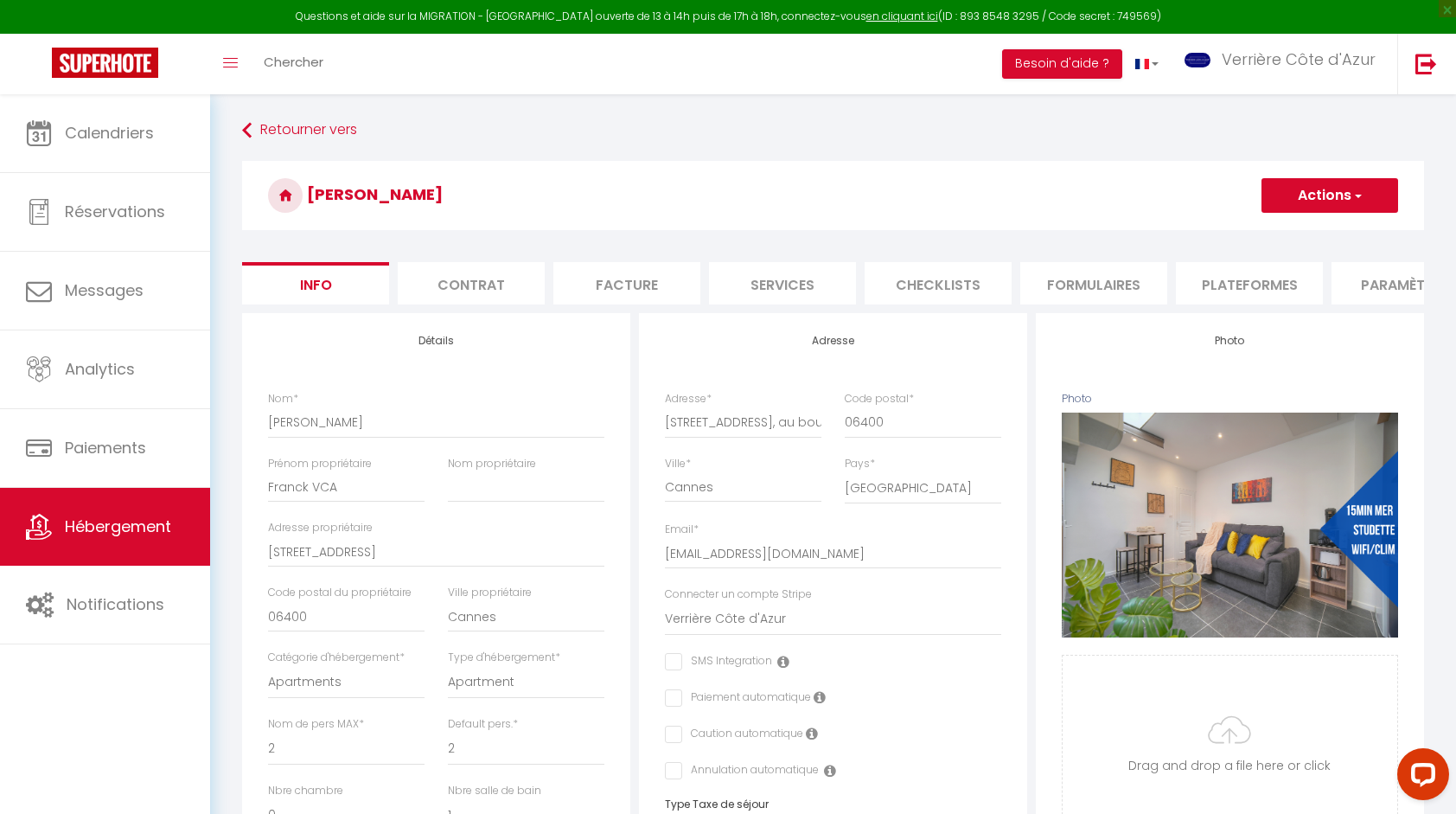
select select
checkbox input "false"
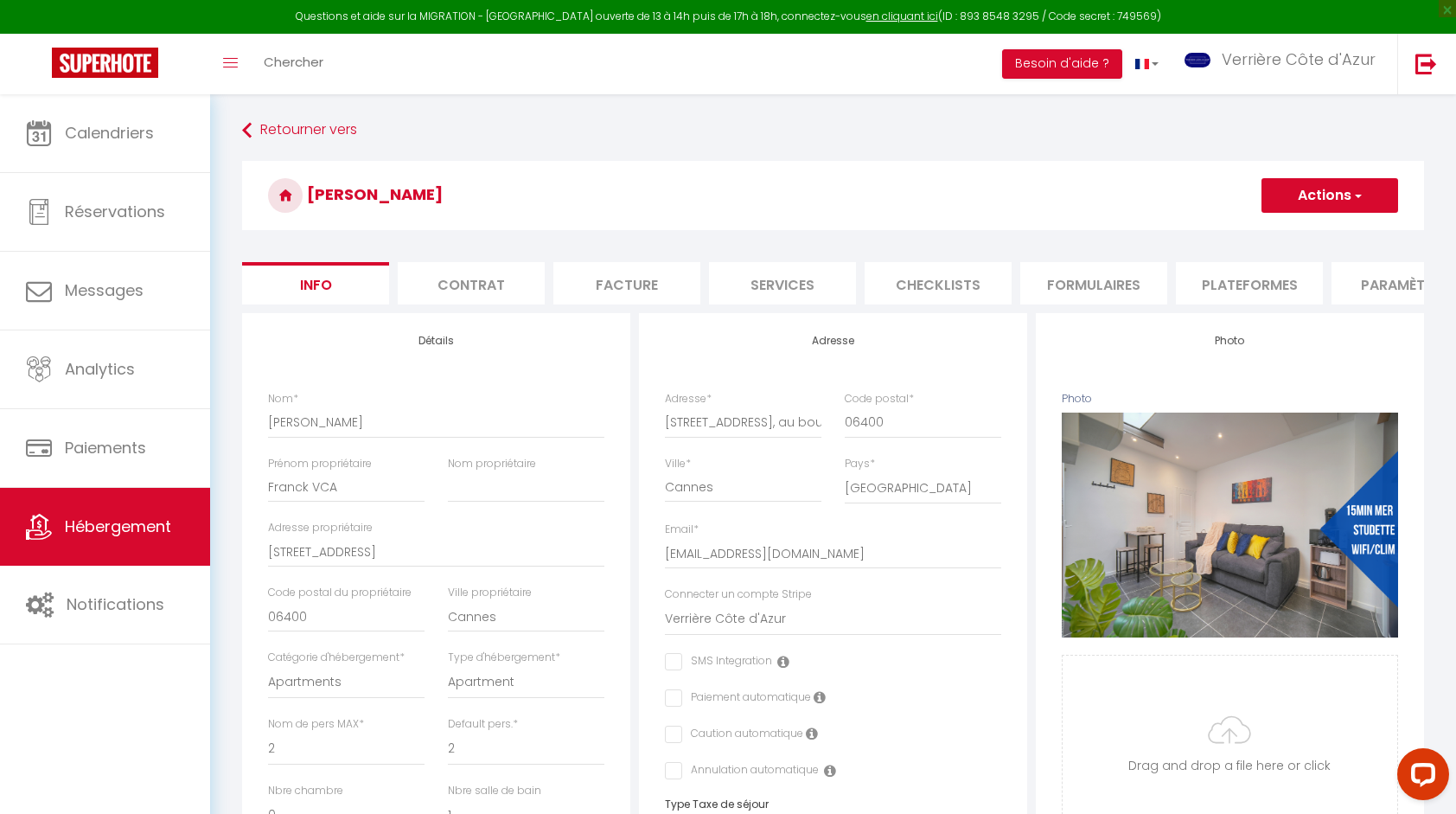
select select
checkbox input "false"
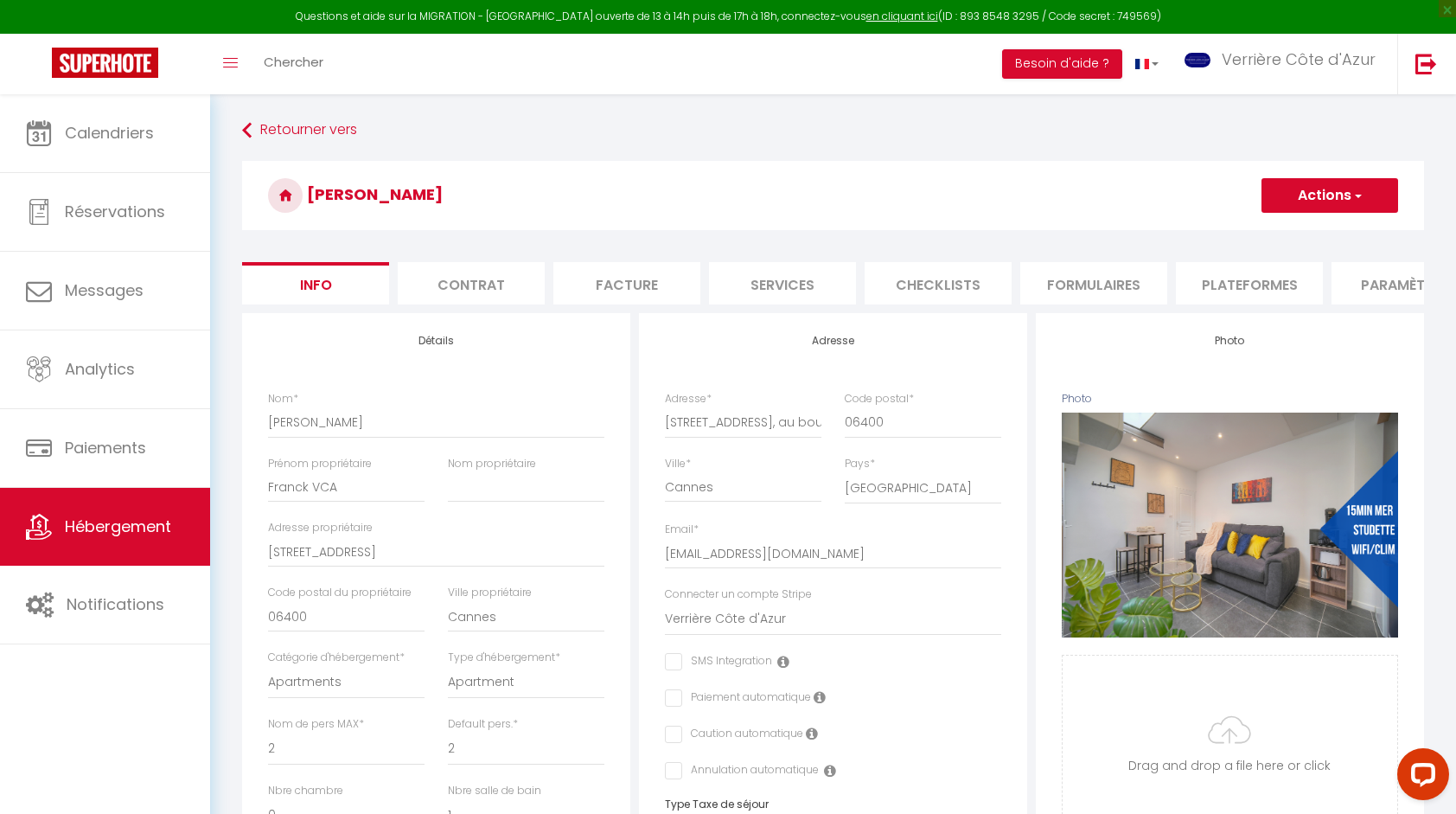
click at [1371, 284] on li "Paramètres" at bounding box center [1404, 283] width 147 height 42
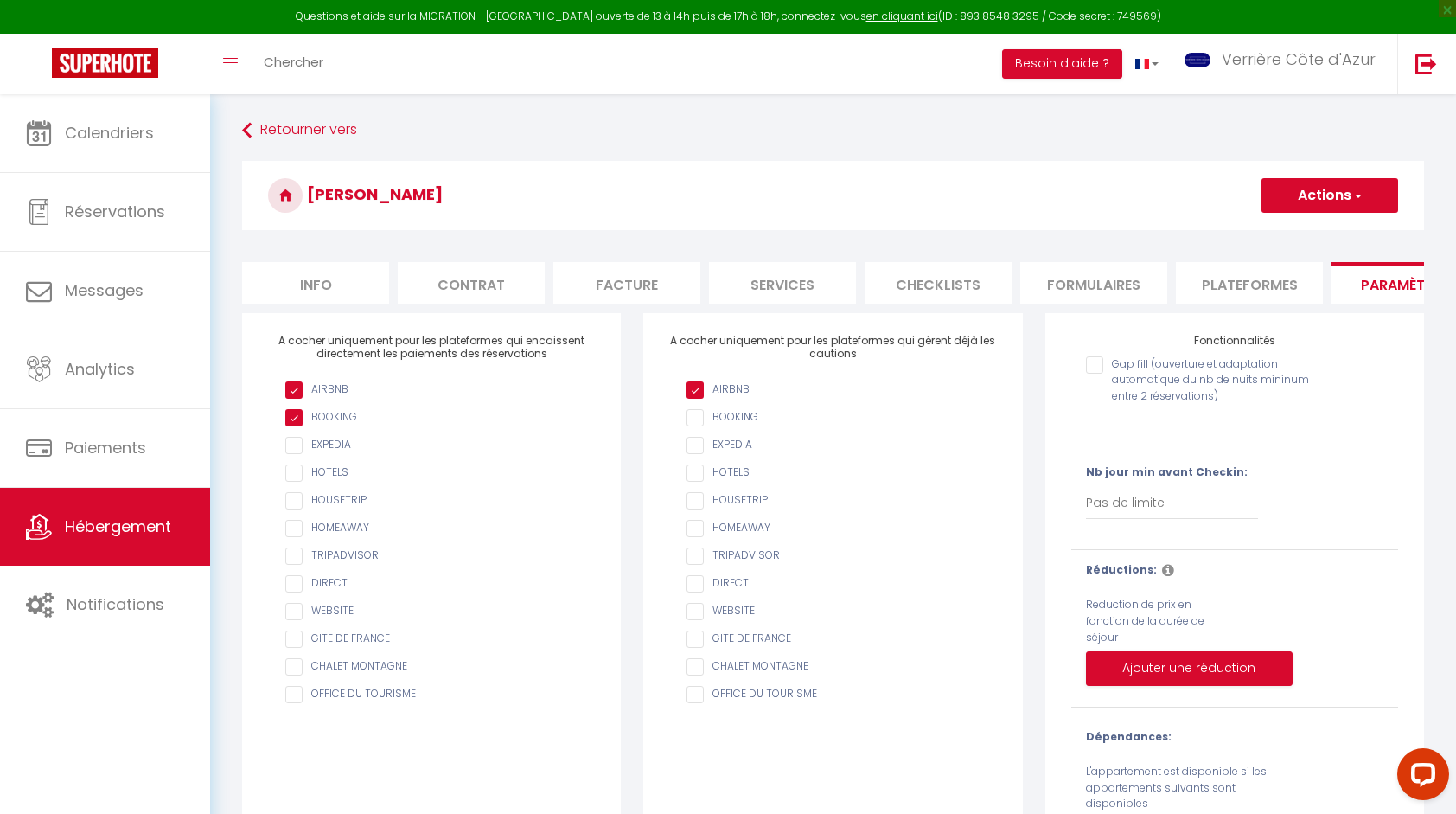
click at [717, 398] on input "AIRBNB" at bounding box center [841, 390] width 310 height 18
checkbox input "true"
click at [1354, 201] on span "button" at bounding box center [1356, 195] width 11 height 18
click at [1340, 232] on input "Enregistrer" at bounding box center [1309, 233] width 64 height 18
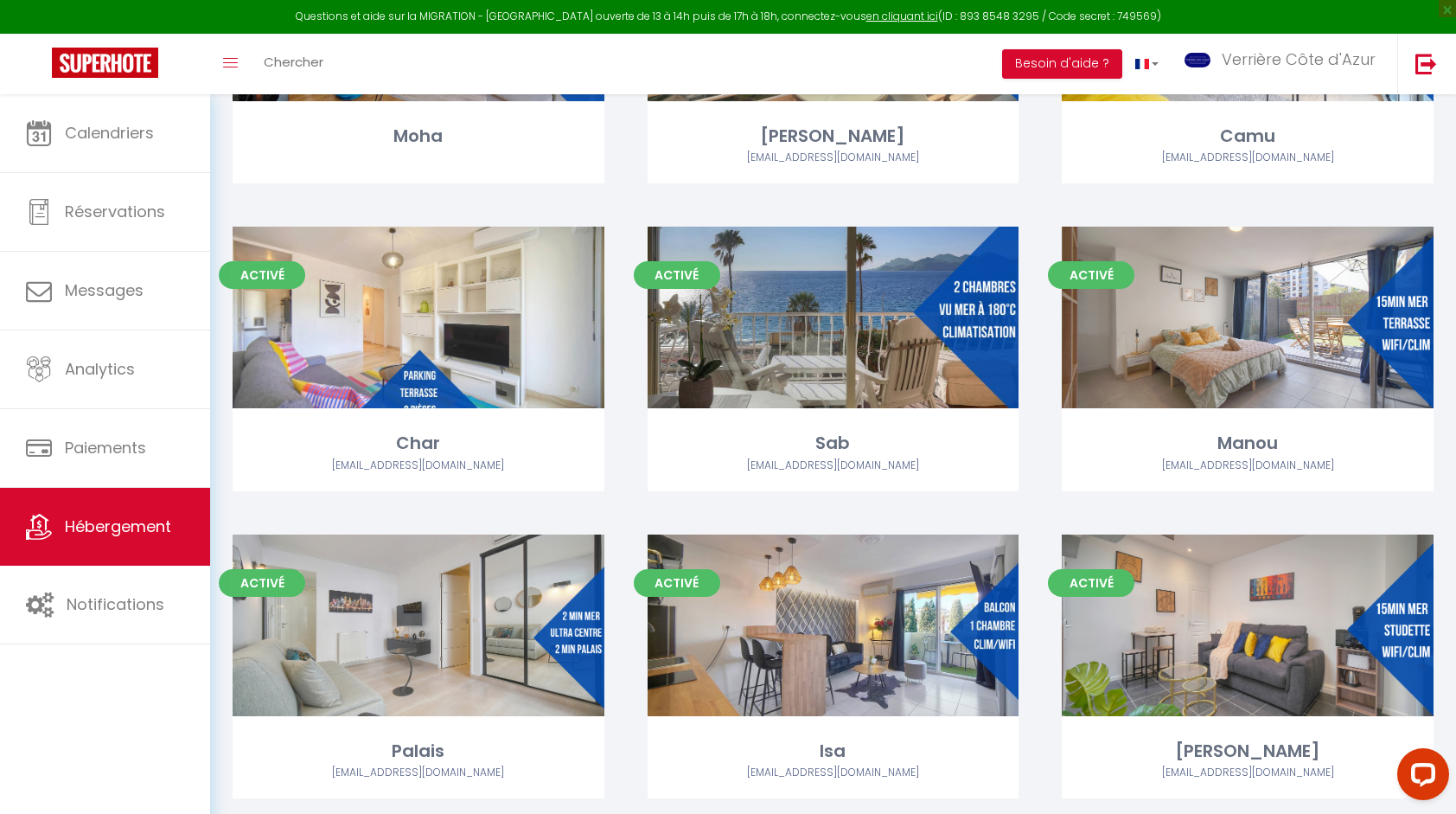
scroll to position [2767, 0]
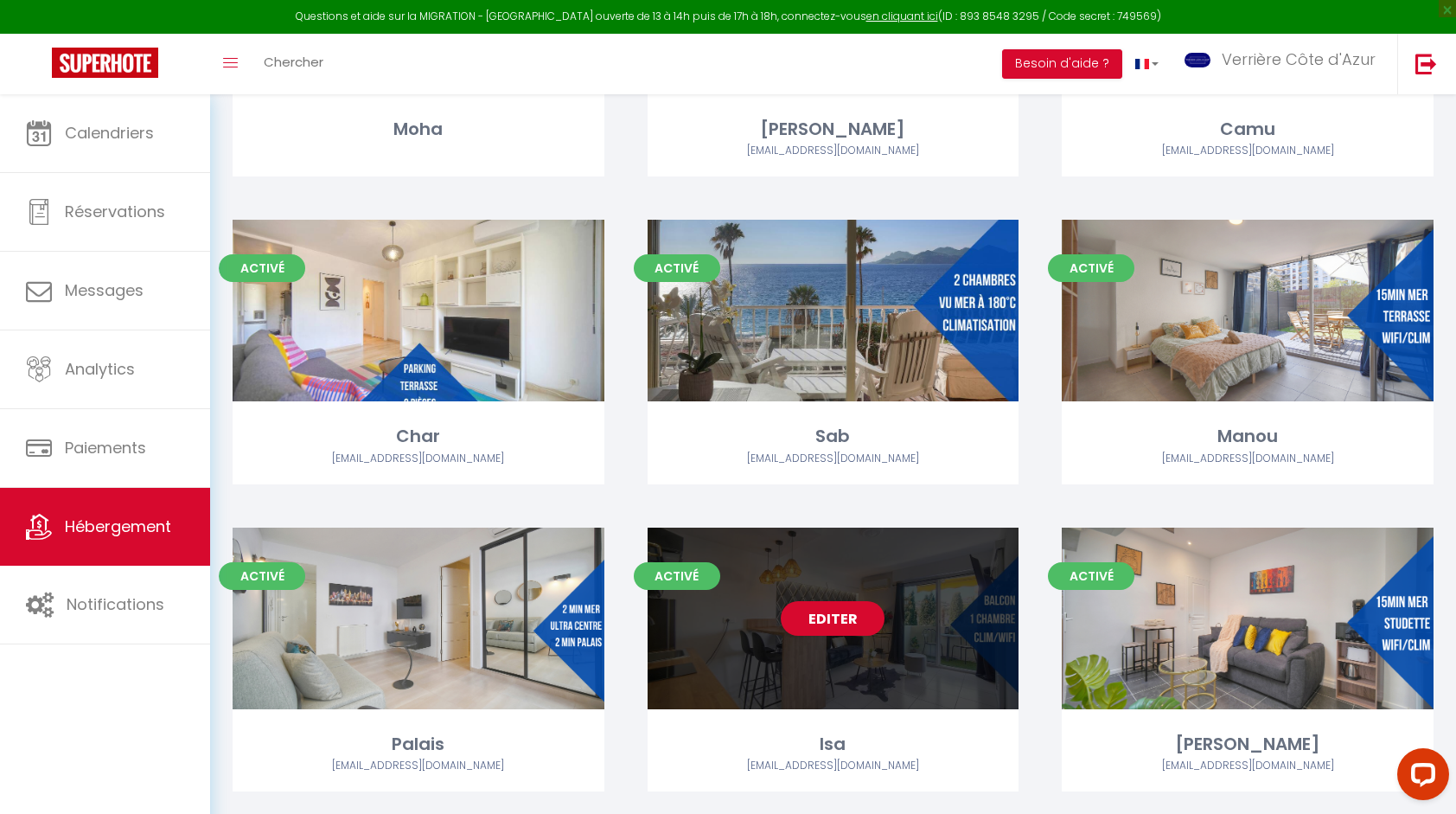
click at [816, 647] on div "Editer" at bounding box center [833, 618] width 371 height 182
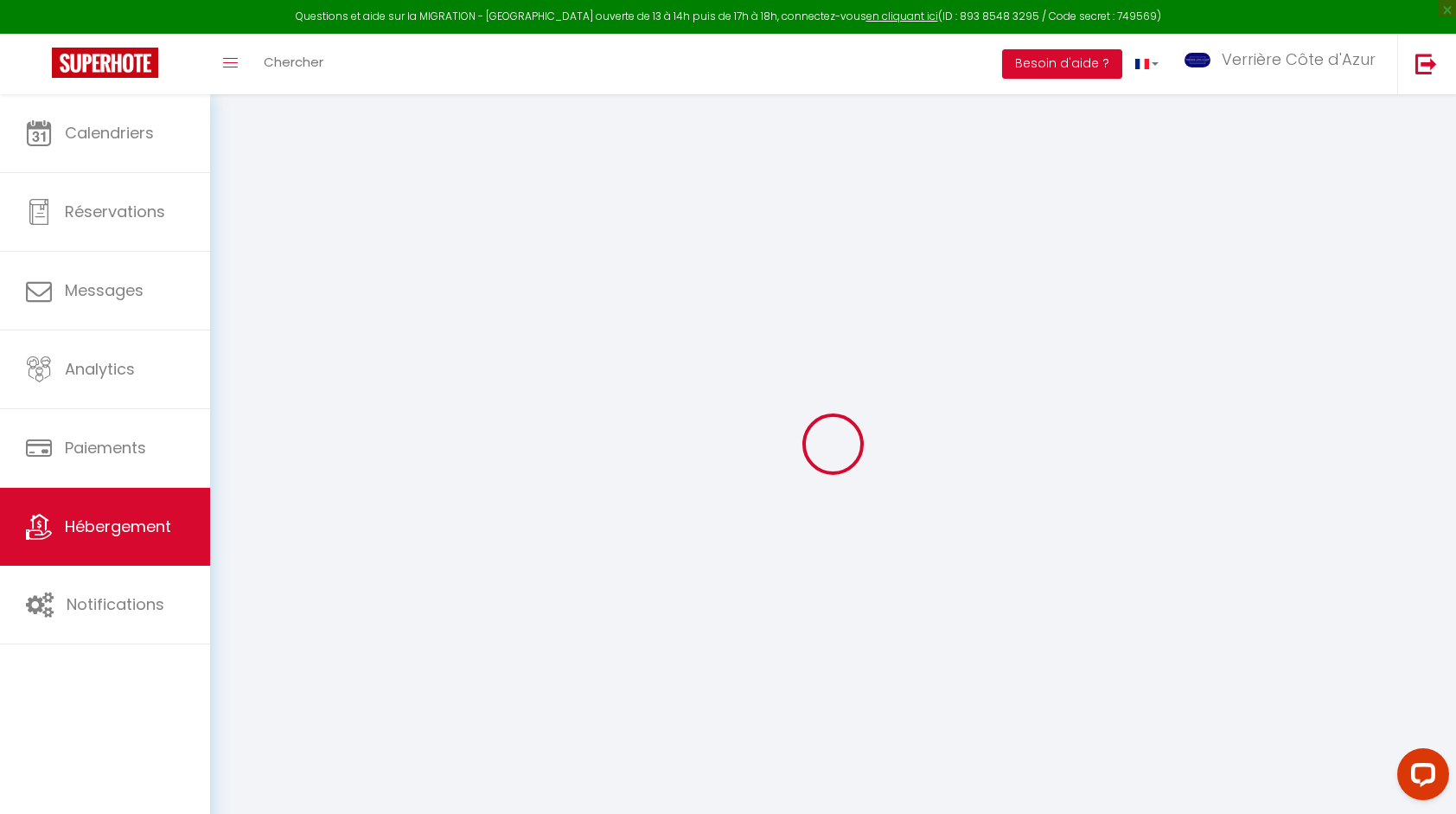
checkbox input "true"
checkbox input "false"
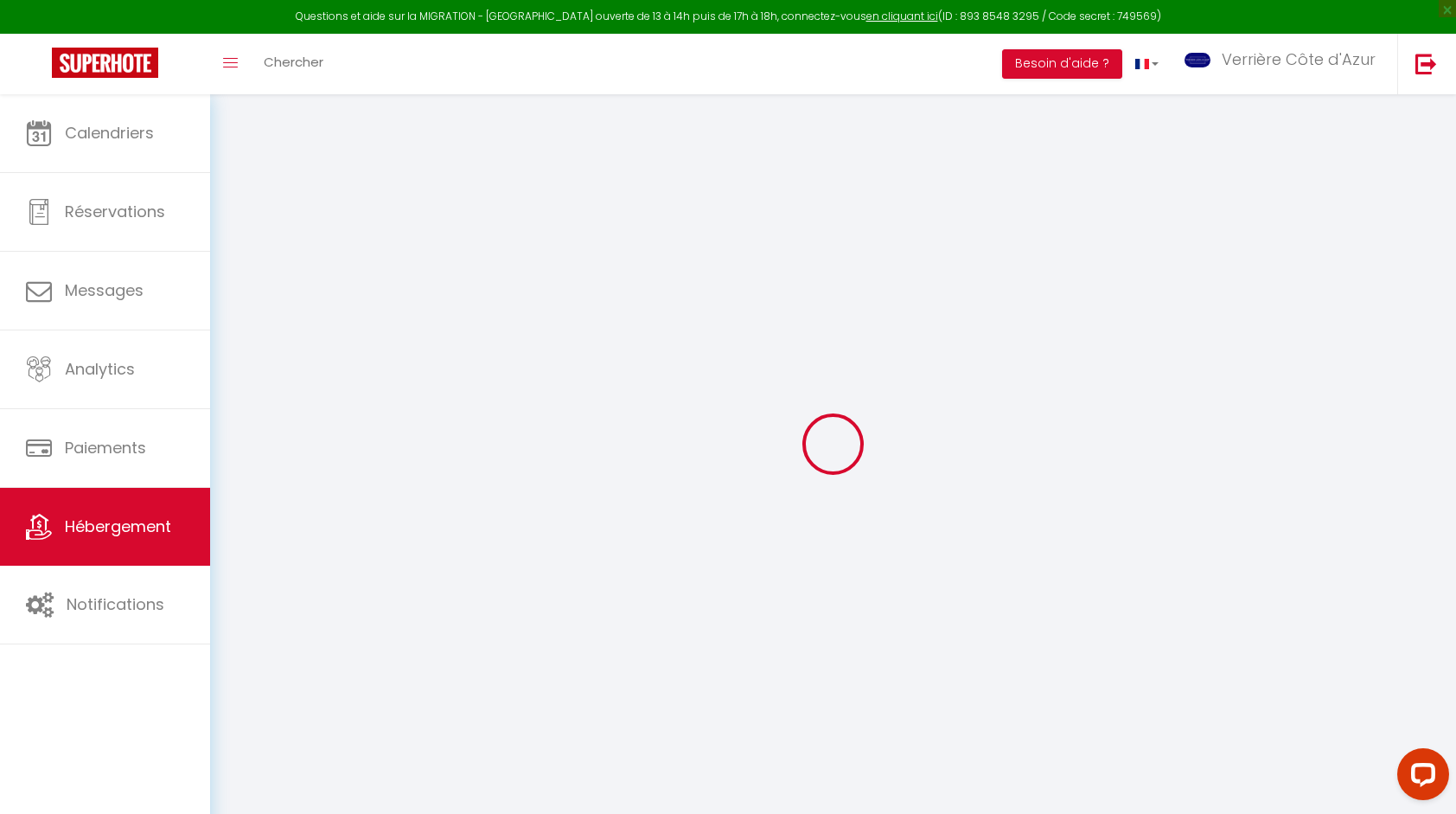
checkbox input "false"
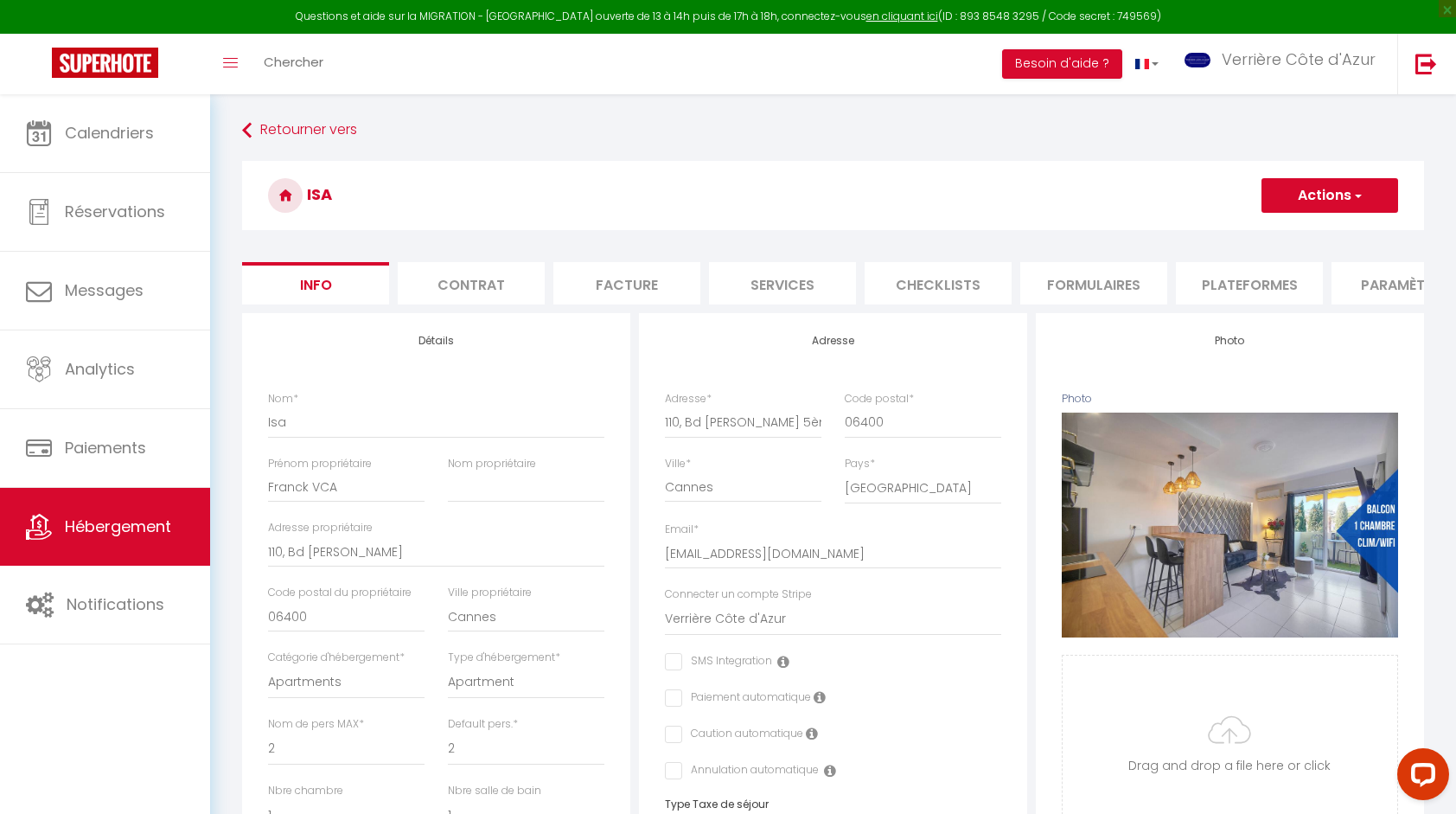
checkbox input "false"
click at [1397, 279] on li "Paramètres" at bounding box center [1404, 283] width 147 height 42
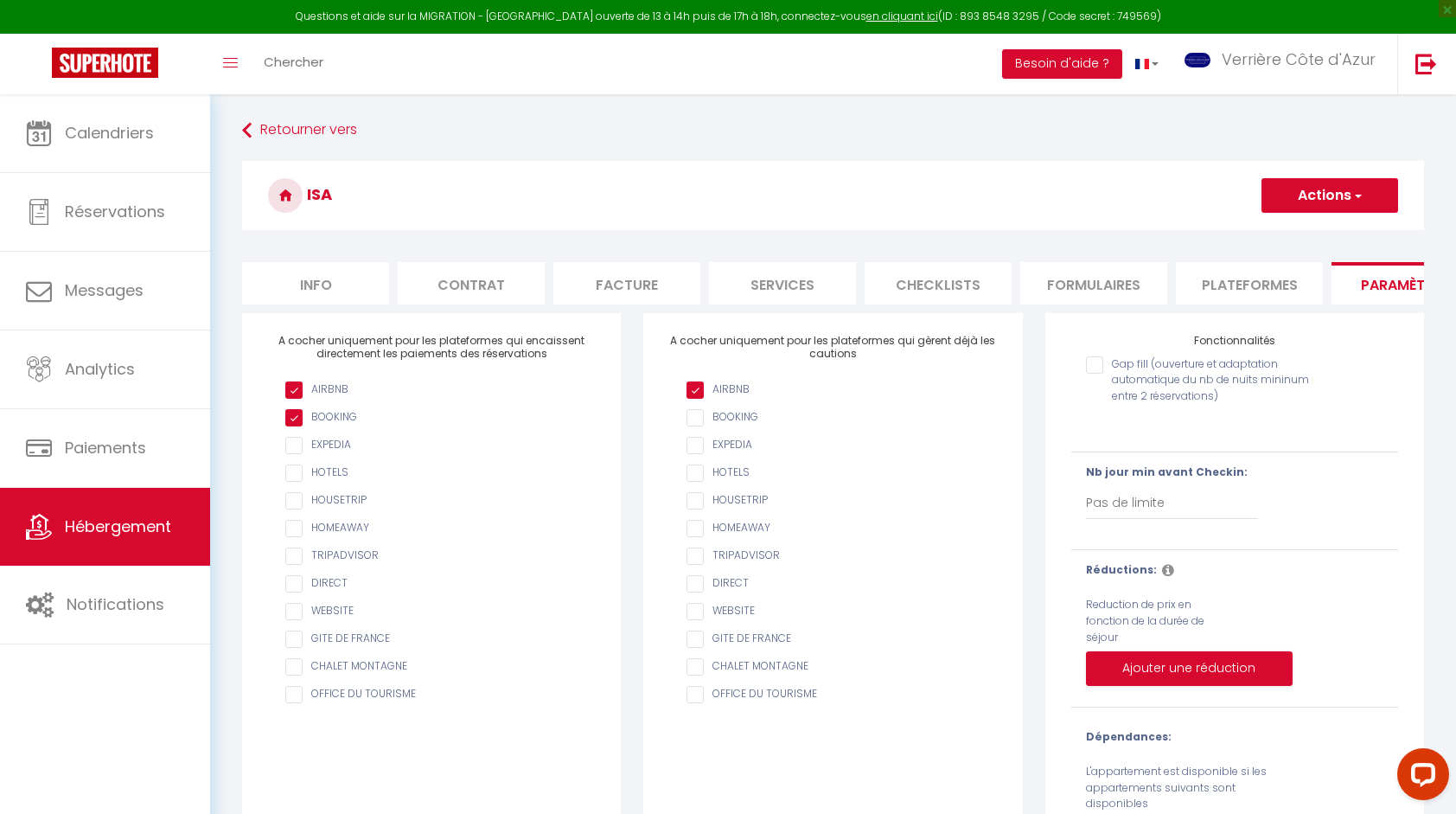
click at [749, 398] on input "AIRBNB" at bounding box center [841, 390] width 310 height 18
checkbox input "true"
click at [1352, 203] on span "button" at bounding box center [1356, 195] width 11 height 18
click at [1319, 230] on input "Enregistrer" at bounding box center [1309, 233] width 64 height 18
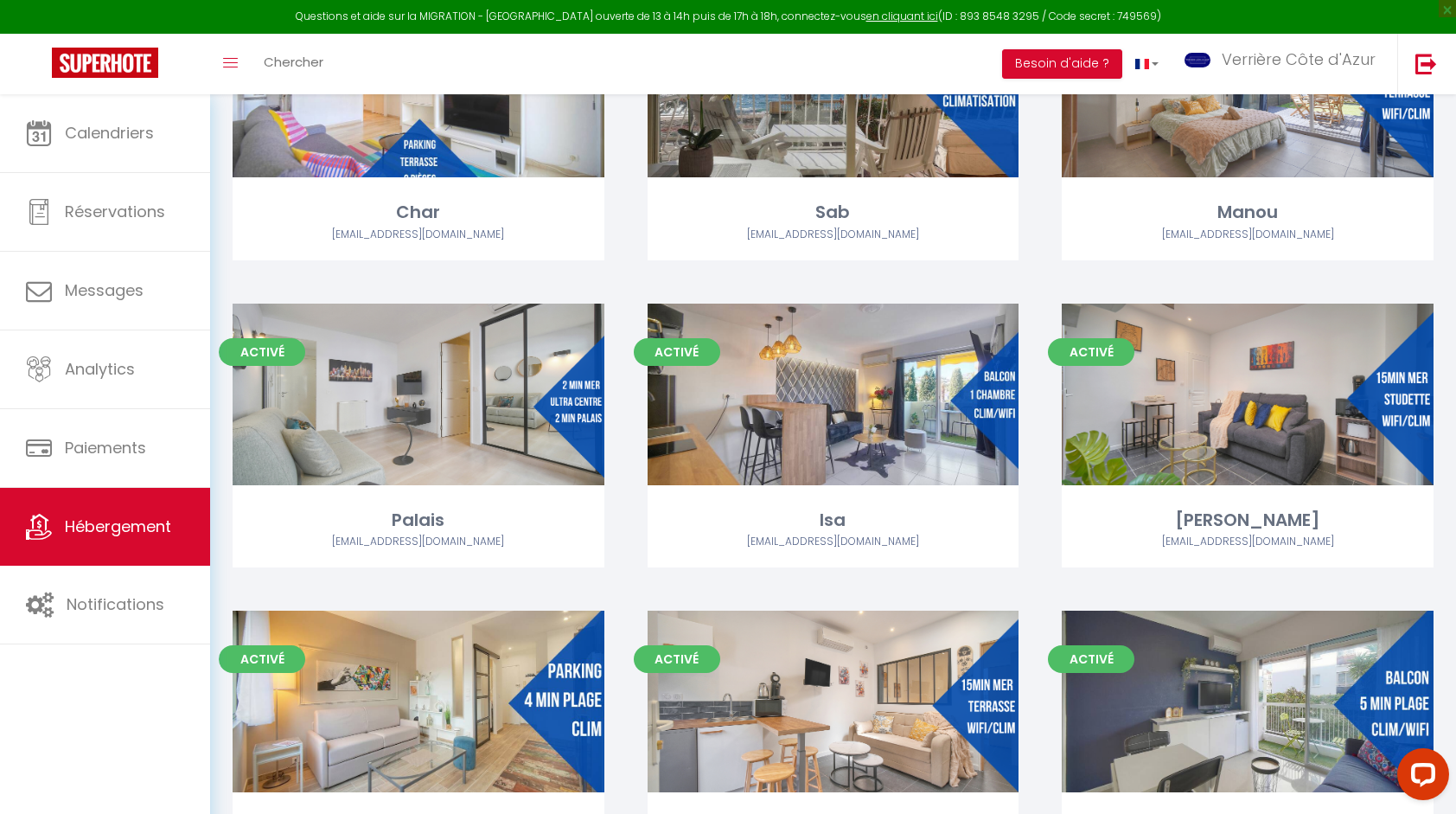
scroll to position [3026, 0]
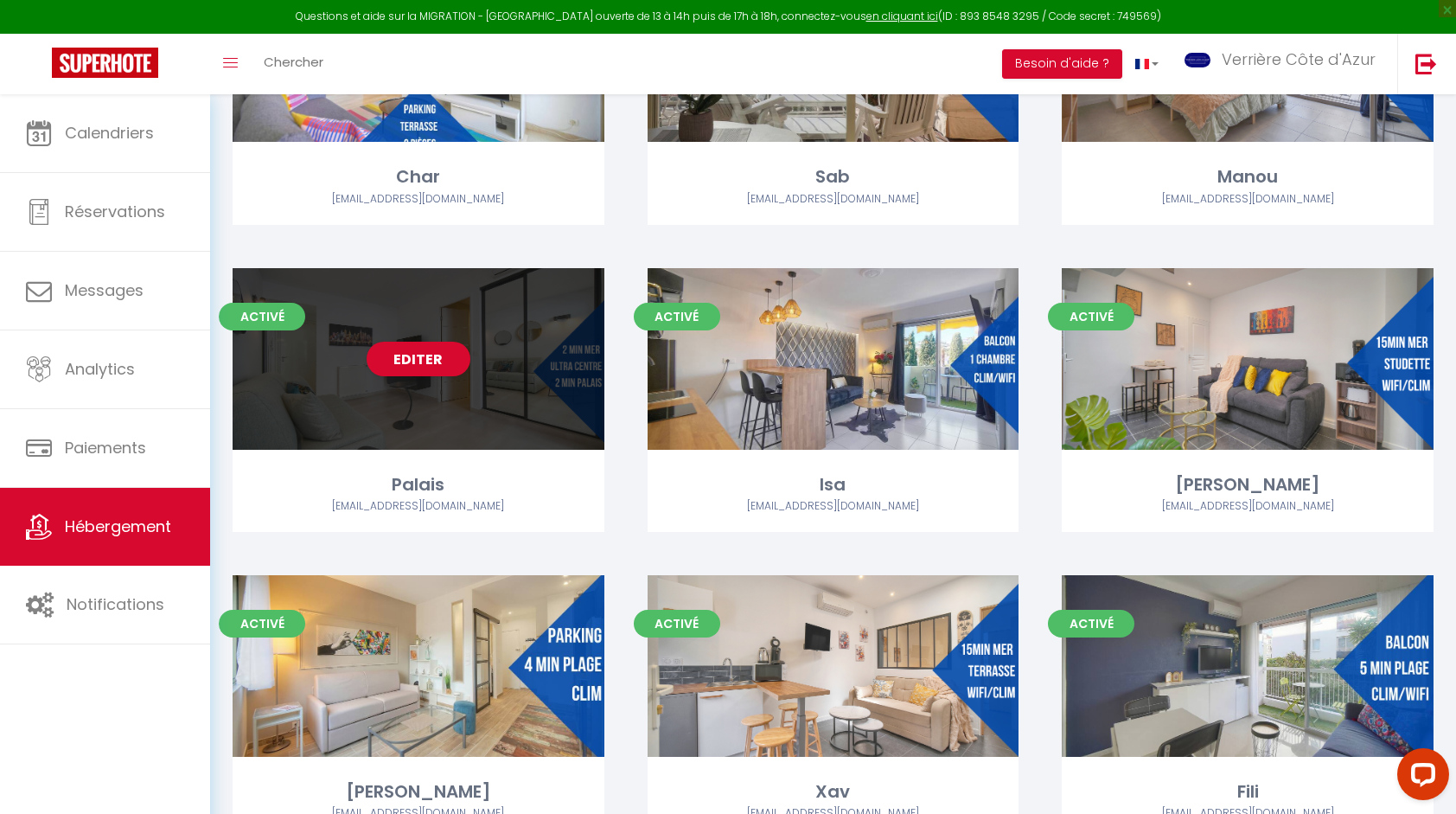
click at [434, 424] on div "Editer" at bounding box center [417, 359] width 371 height 182
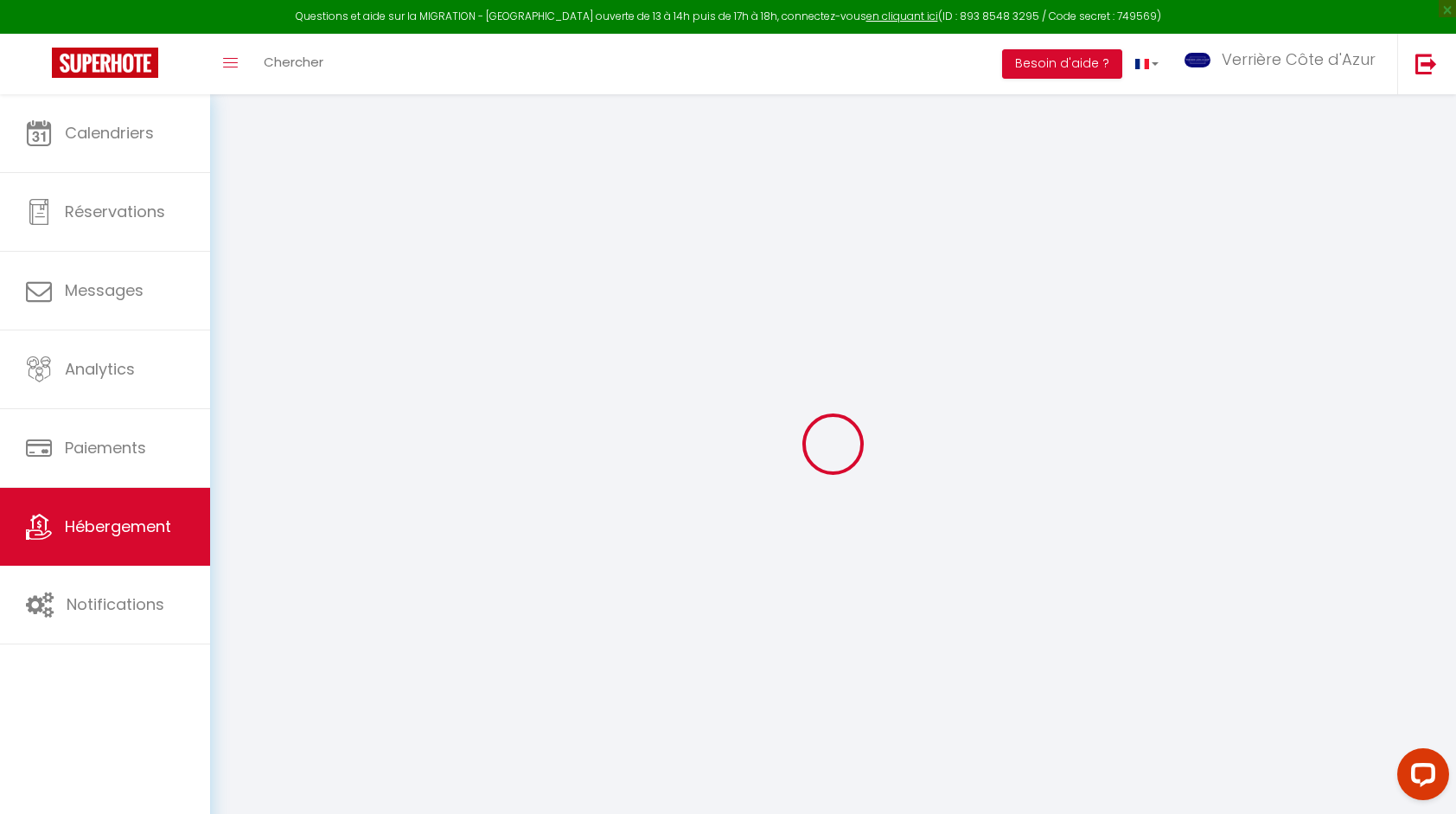
select select
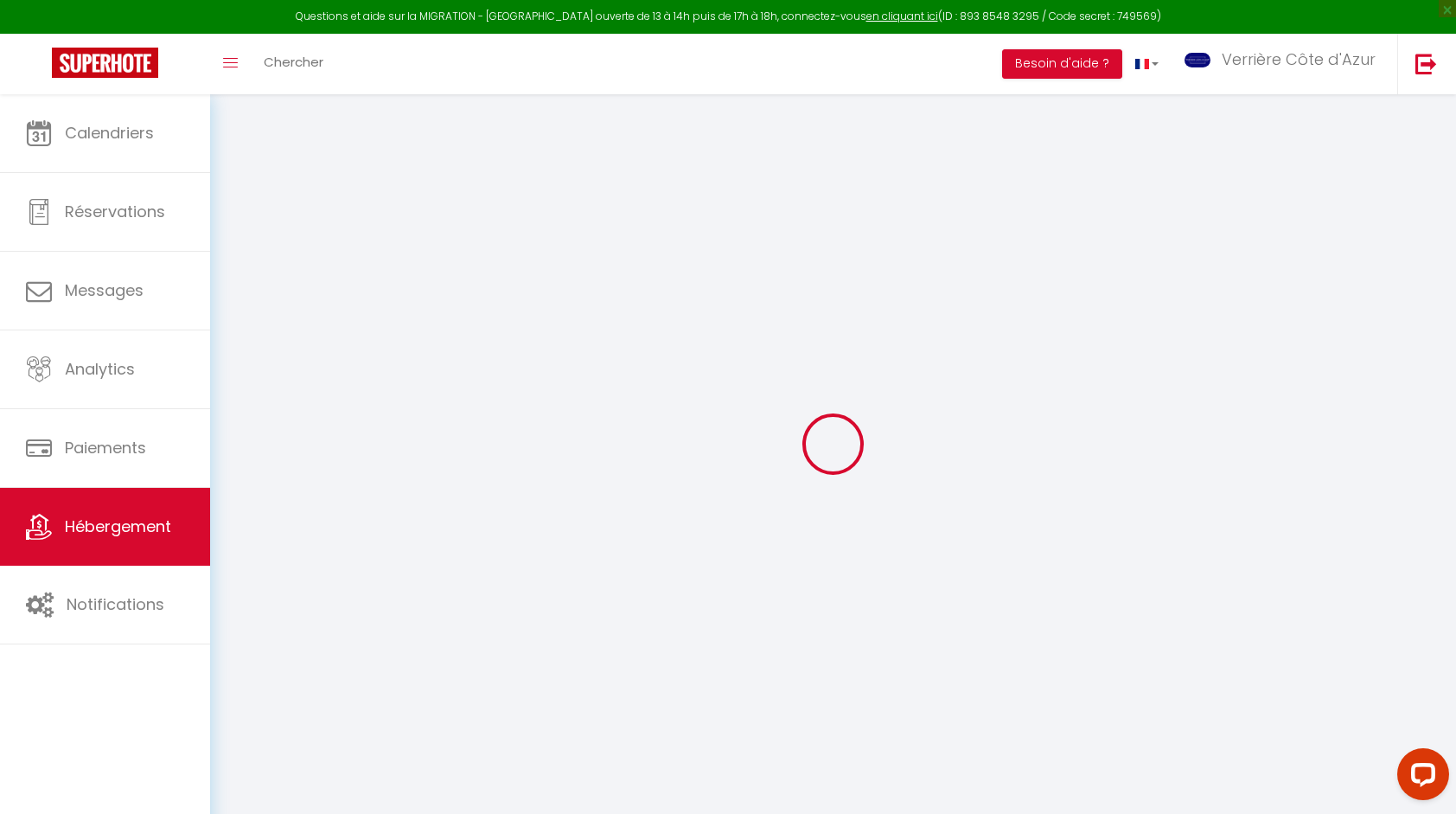
select select
checkbox input "false"
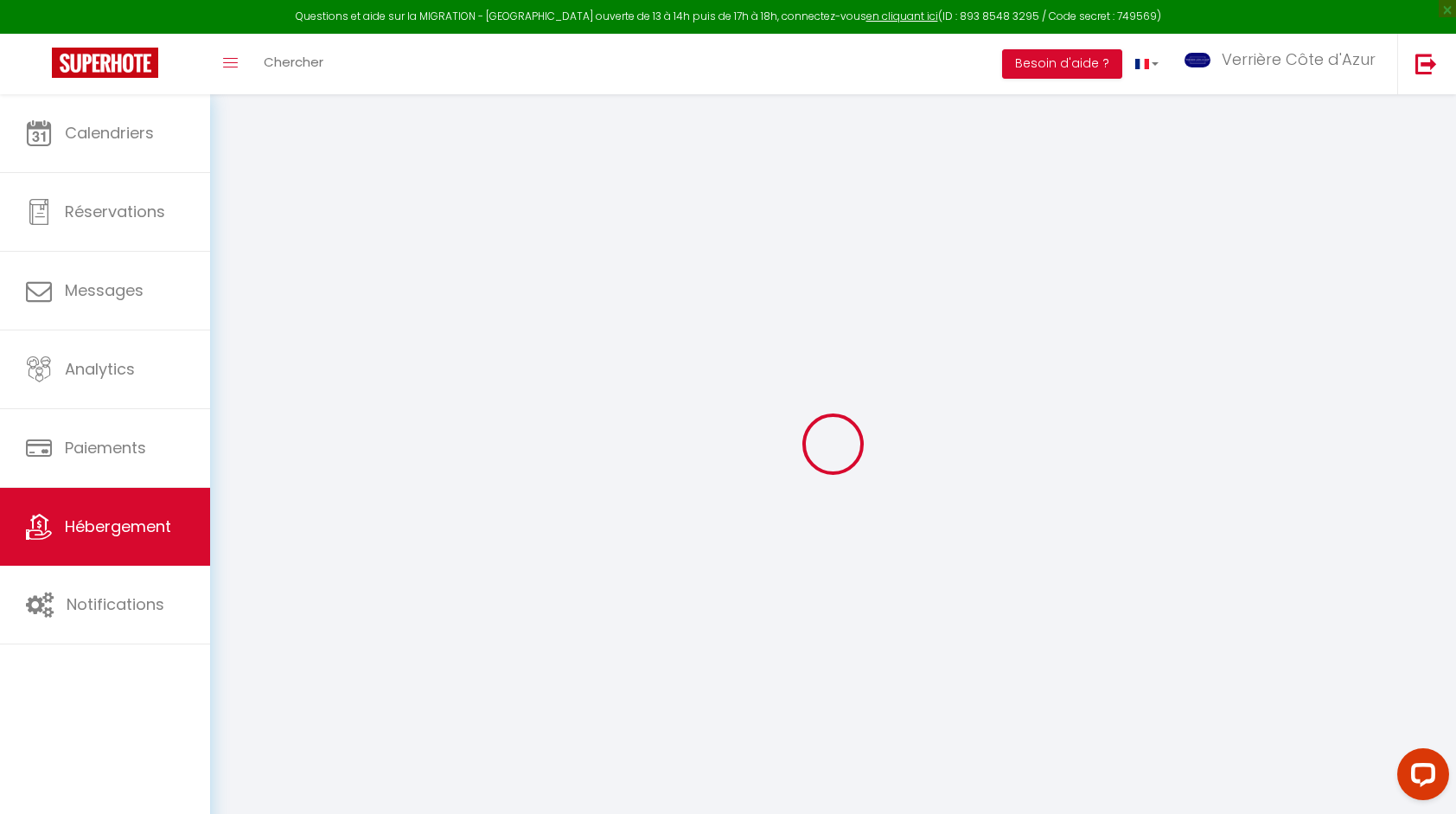
select select
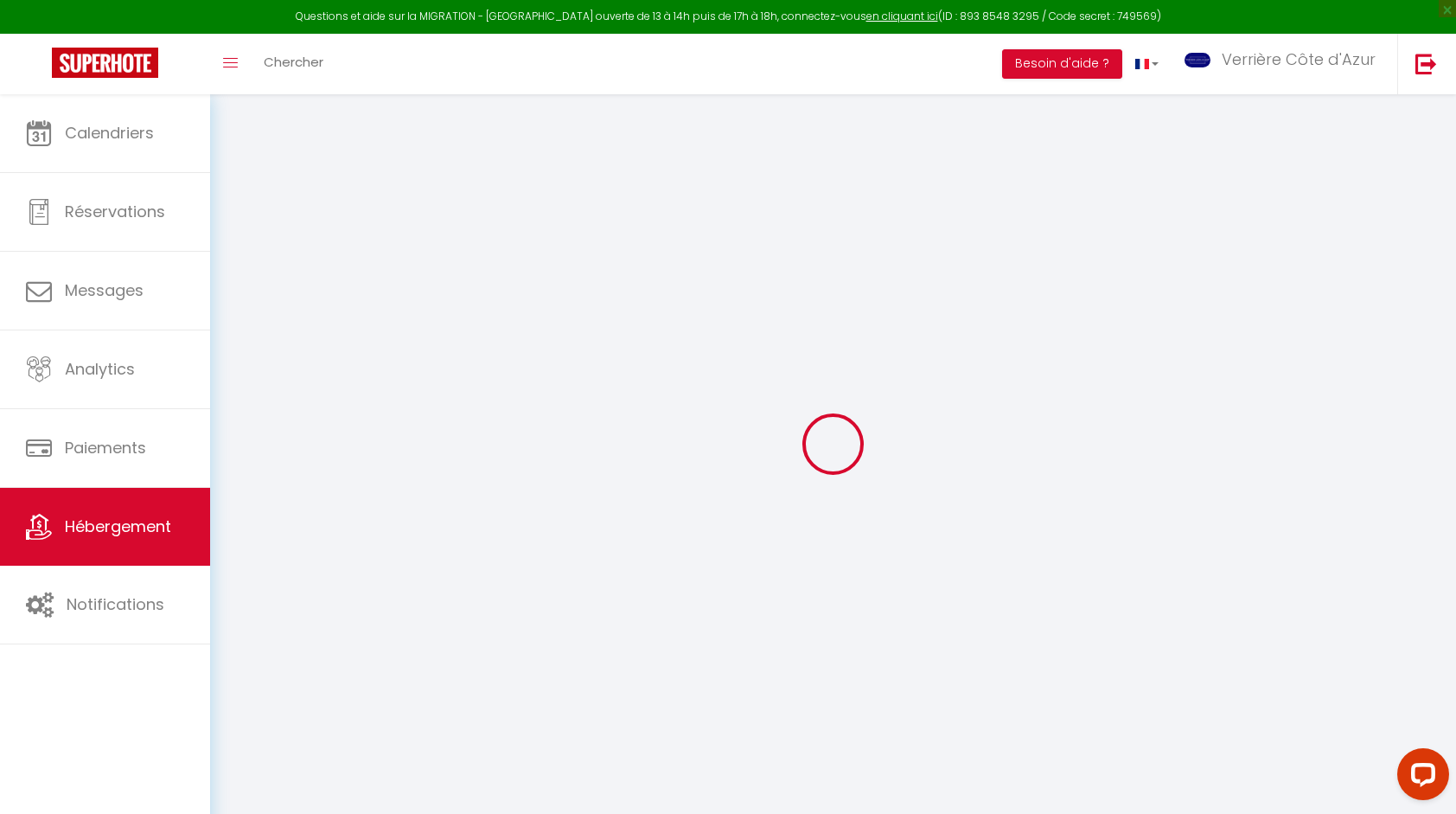
select select
checkbox input "false"
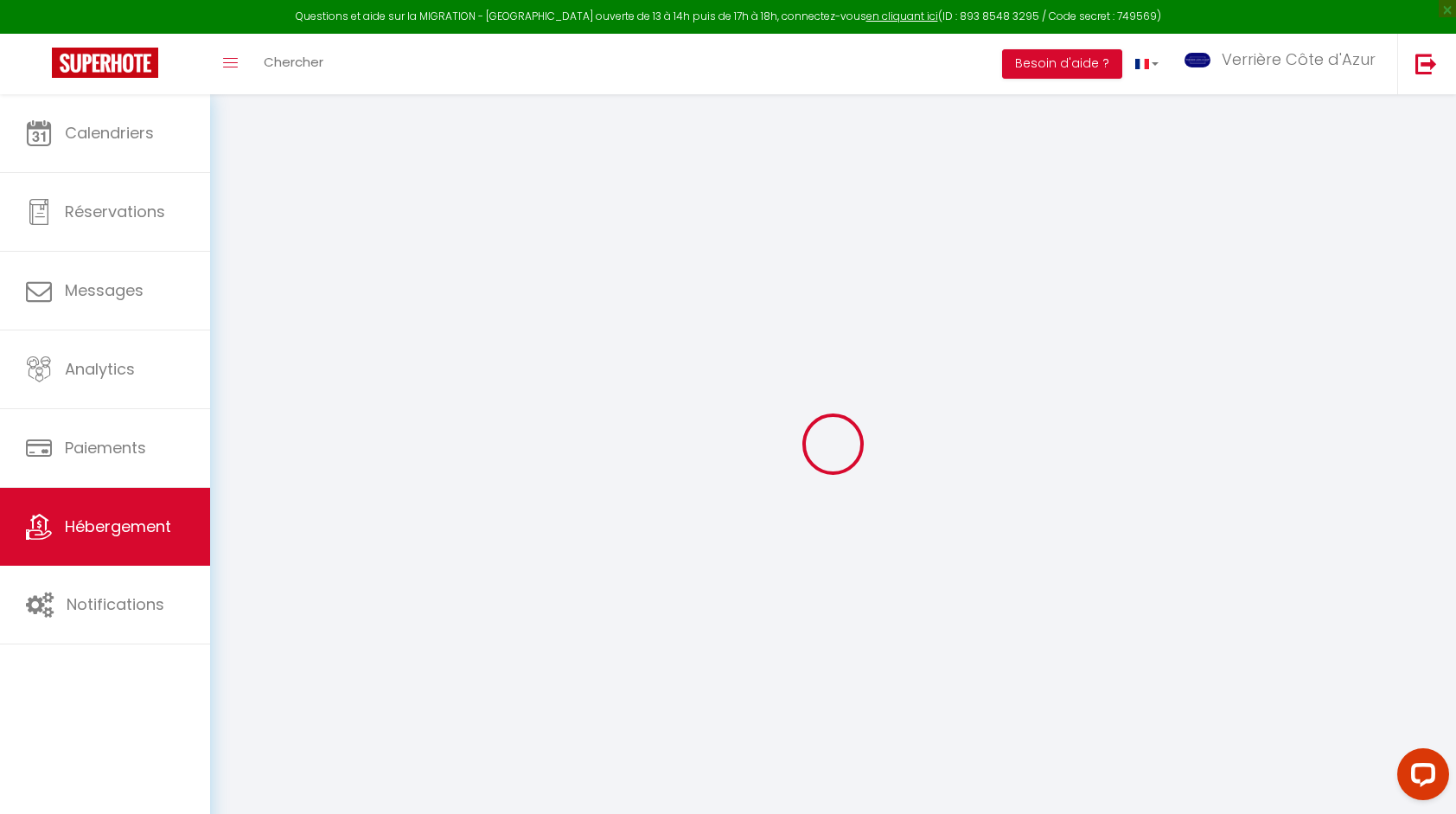
checkbox input "false"
select select
type input "Palais"
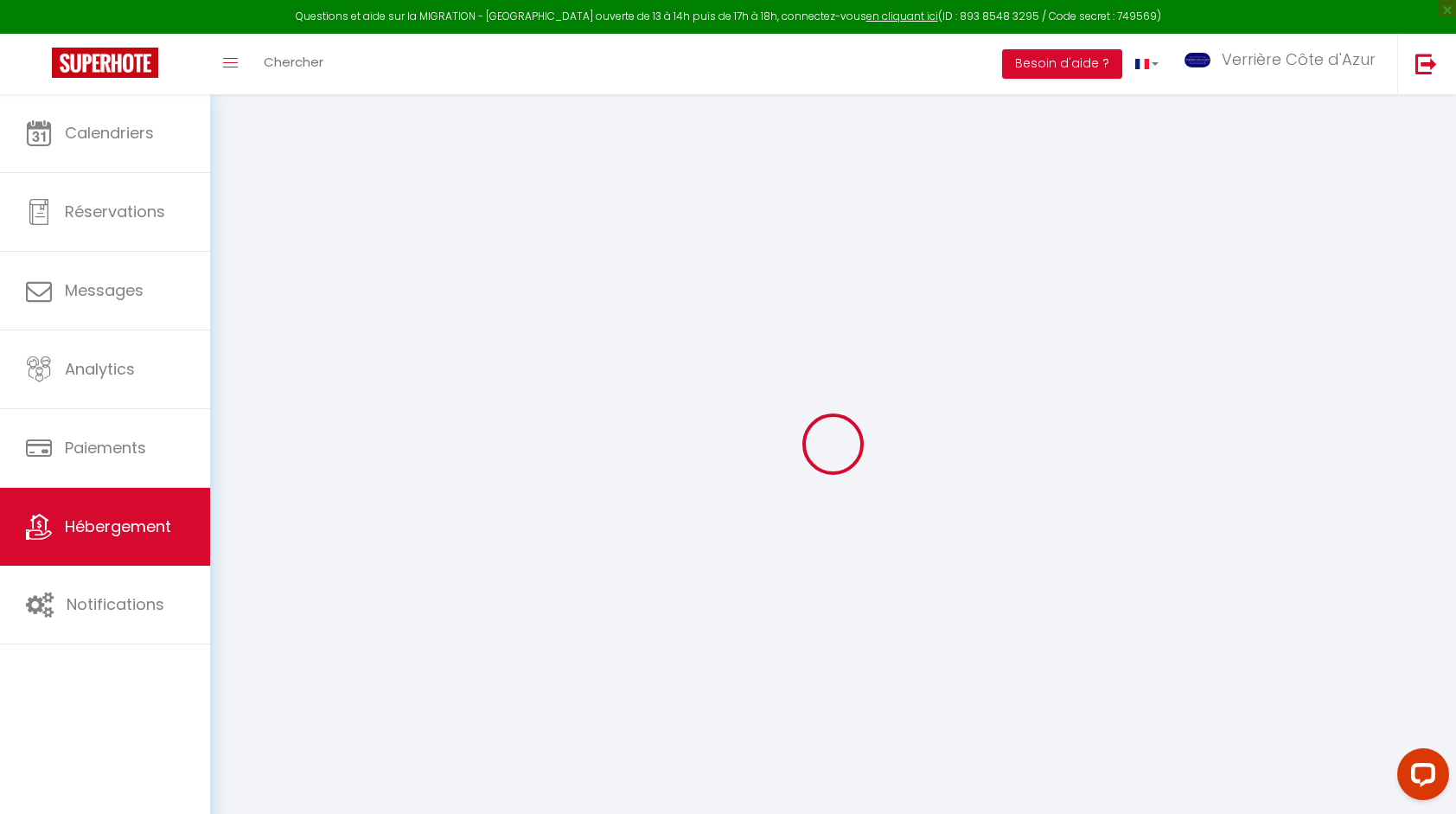
type input "Franck VCA"
type input "11 Rue du Général Férié"
type input "06400"
type input "cannes"
select select "2"
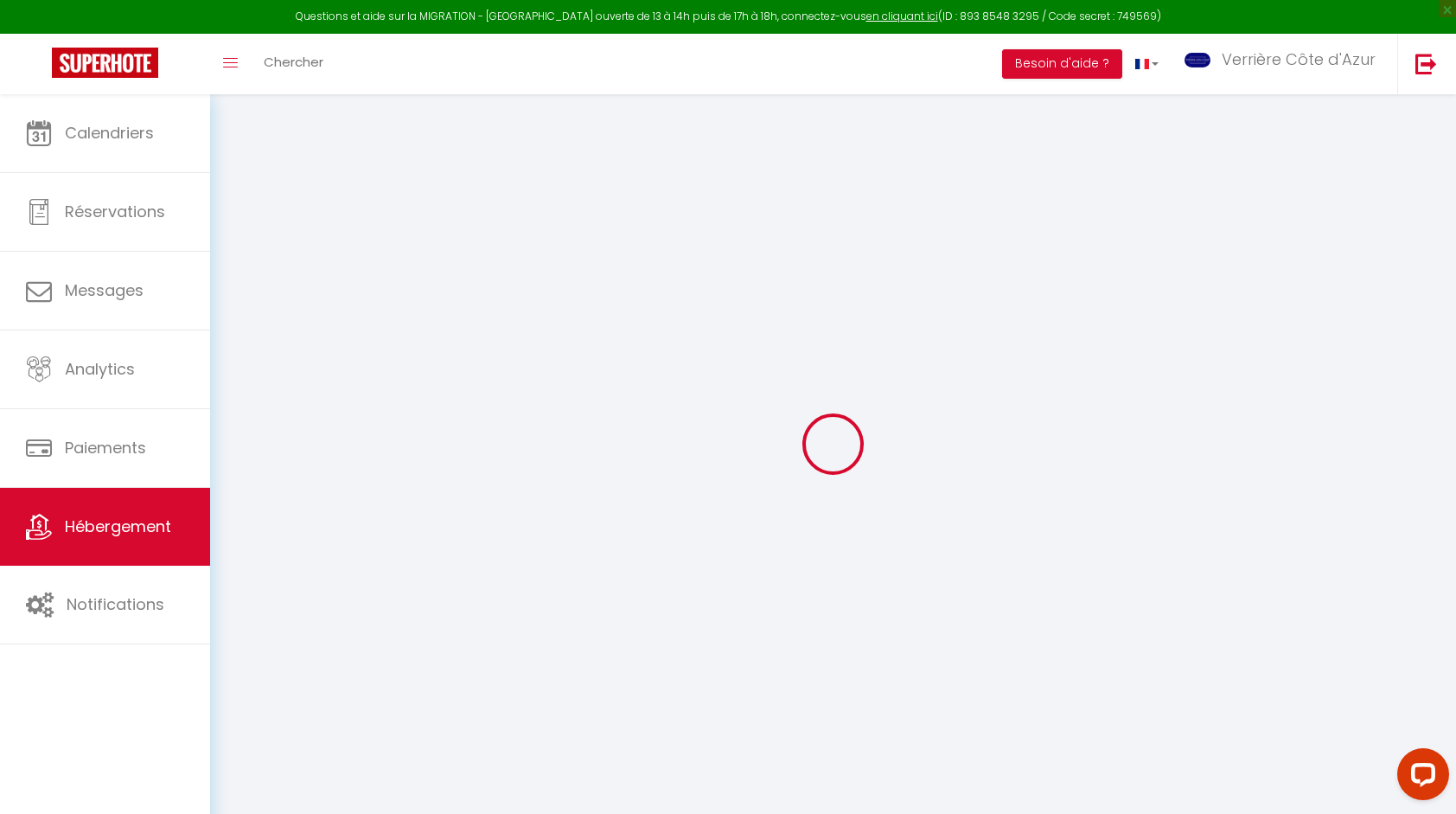
select select "0"
type input "90"
type input "65"
type input "500"
select select
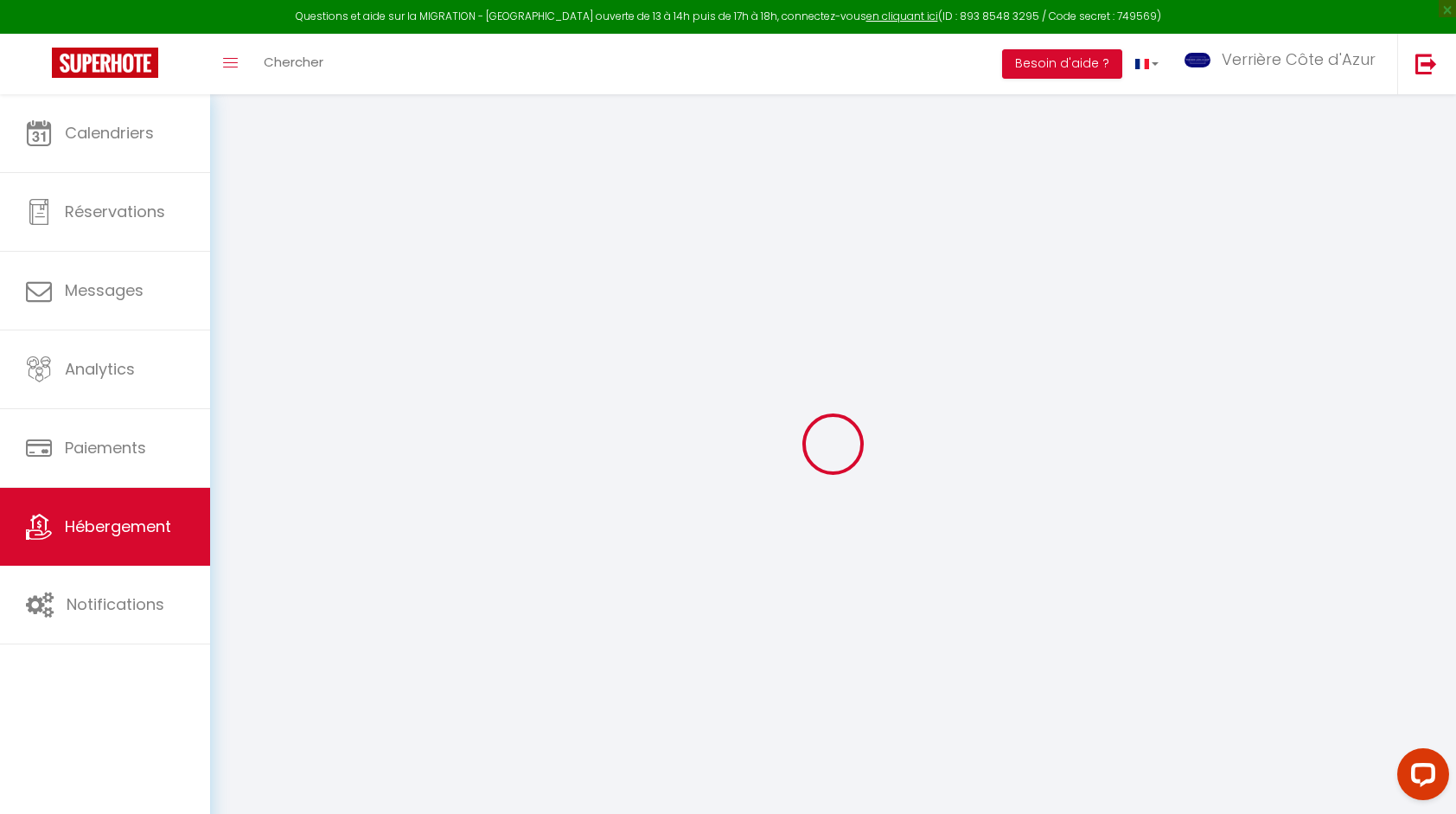
select select
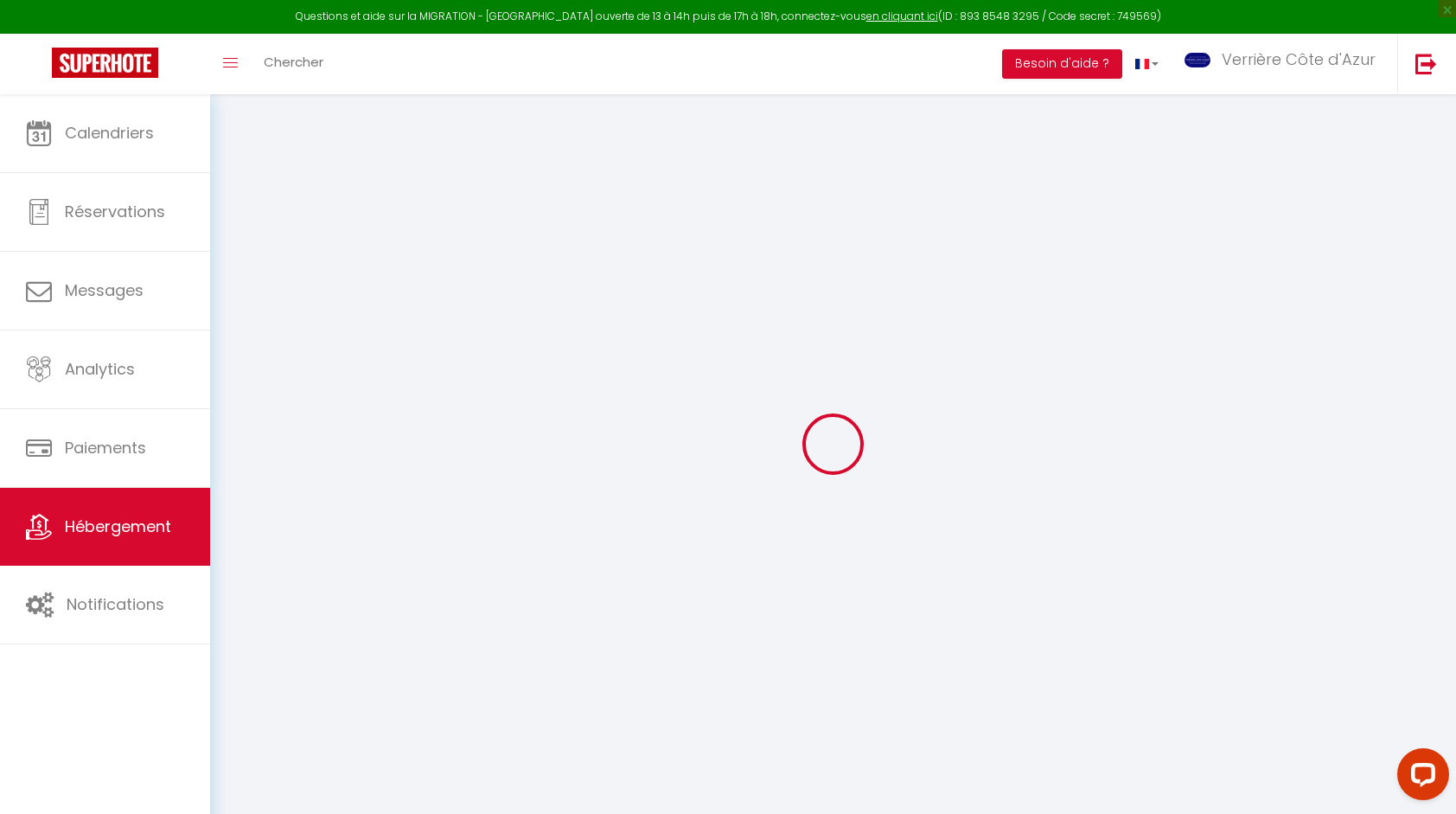
type input "11 Rue du Général Férié premier étage"
type input "06400"
type input "Cannes"
type input "[EMAIL_ADDRESS][DOMAIN_NAME]"
select select "914"
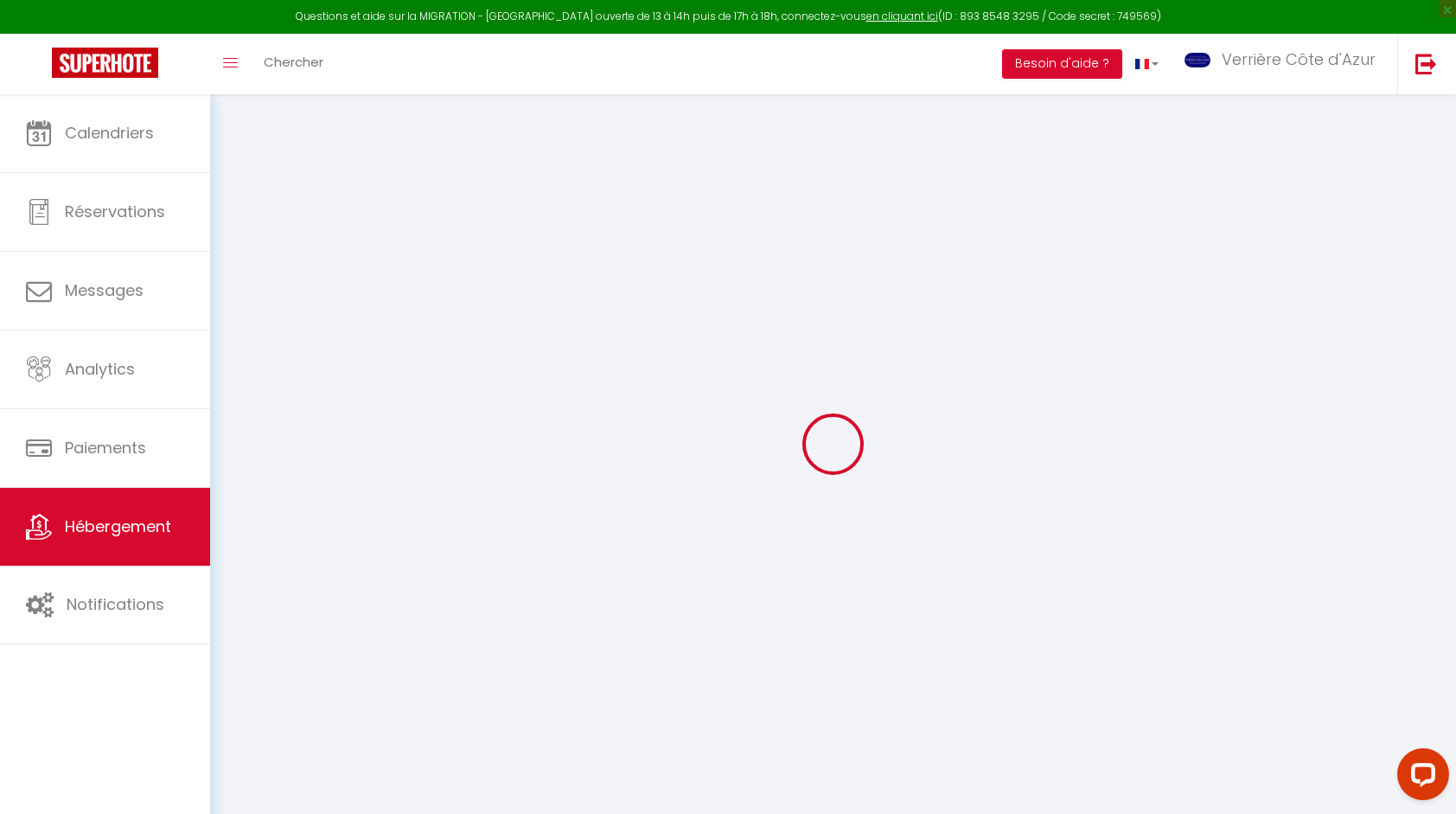
checkbox input "false"
type input "0"
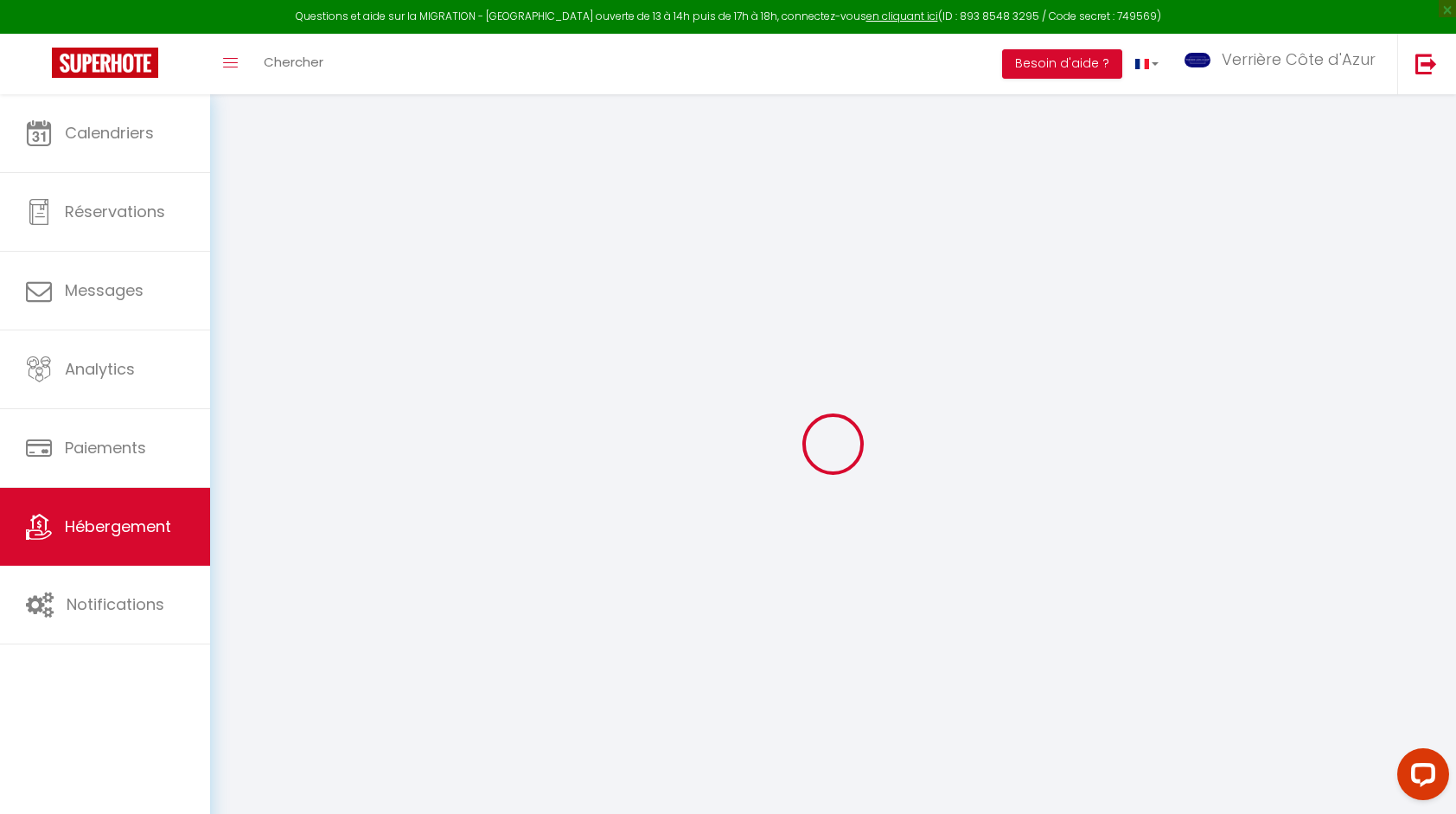
type input "50"
type input "0"
select select
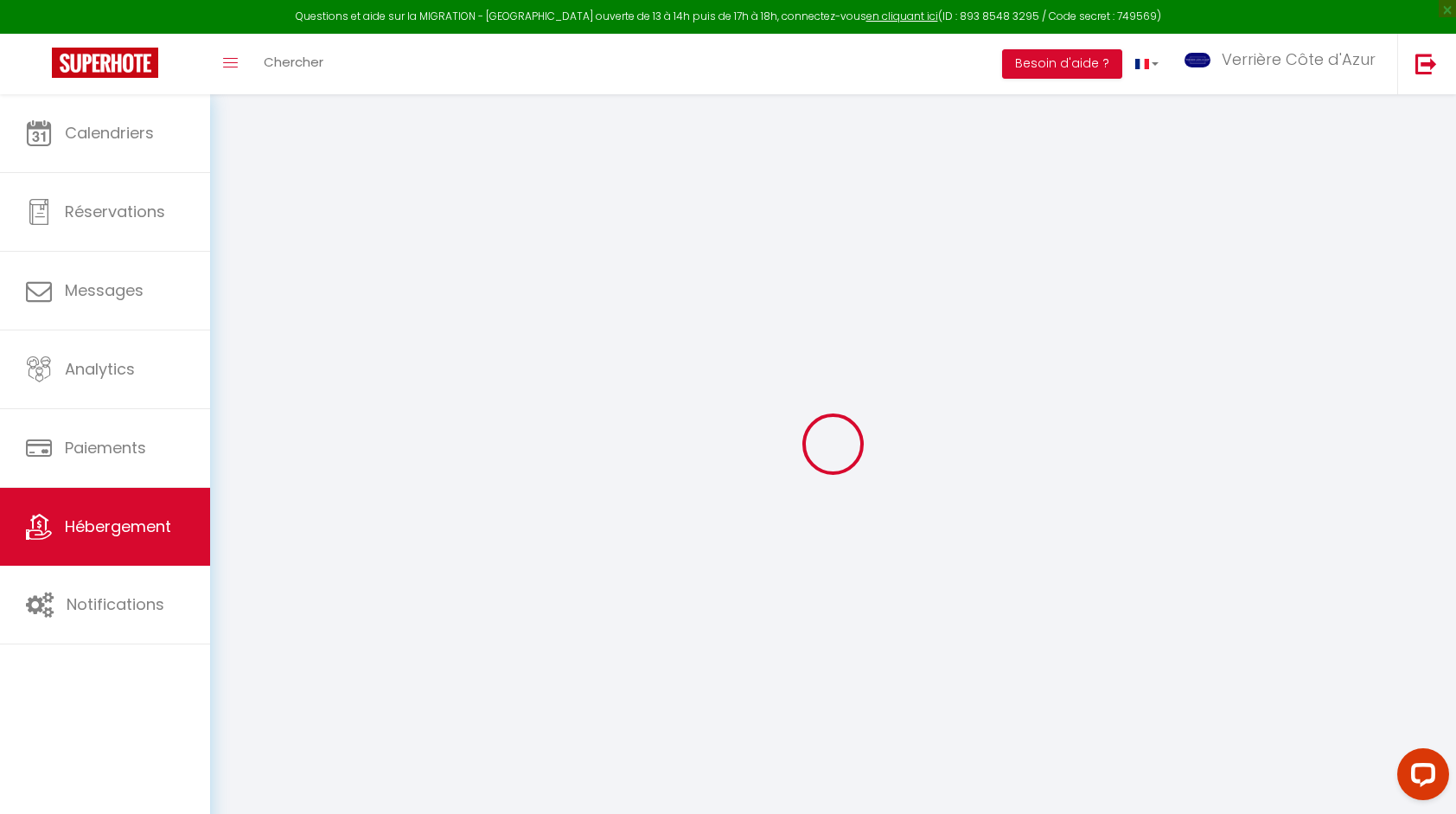
select select
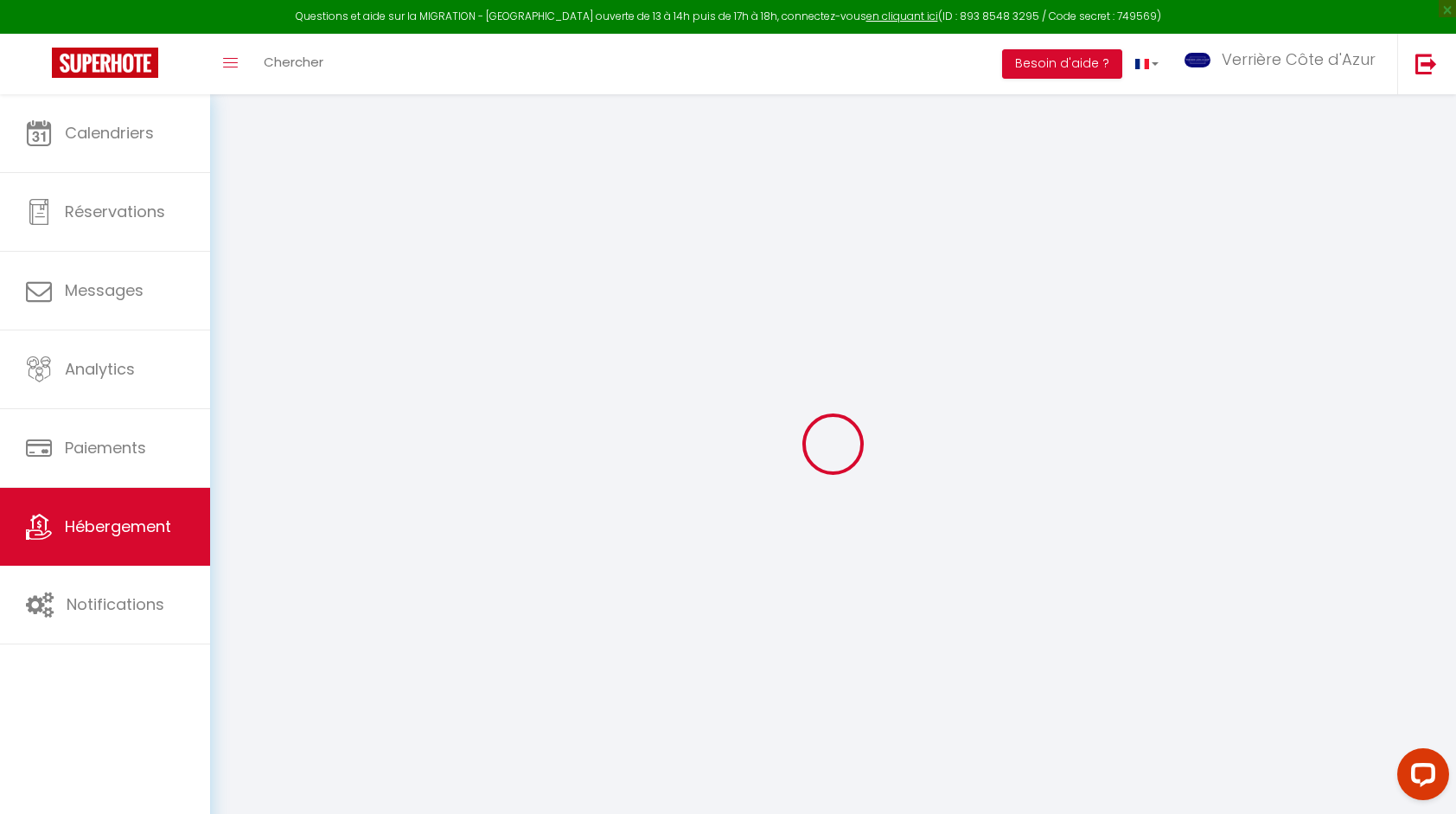
checkbox input "false"
select select
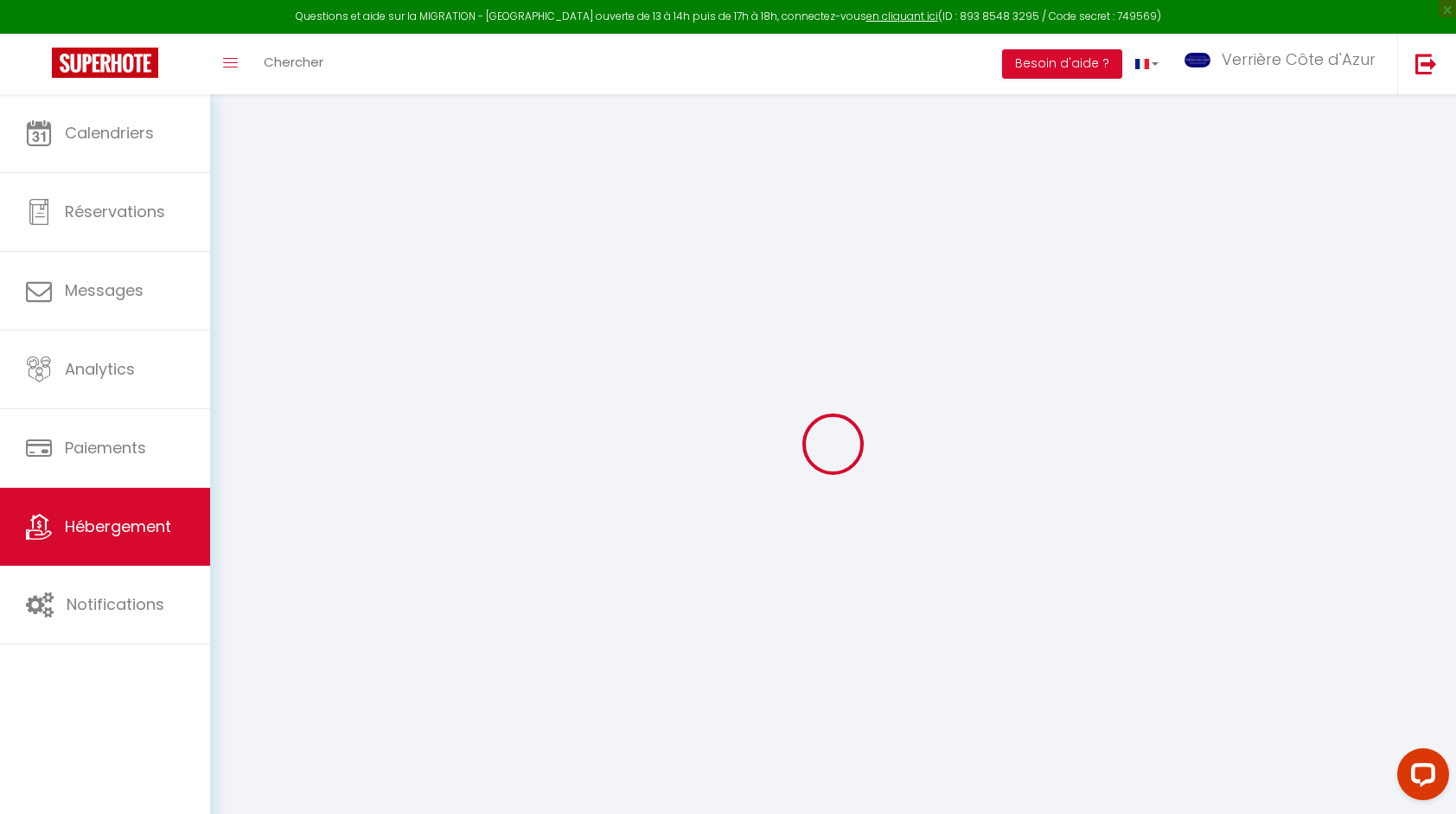
select select
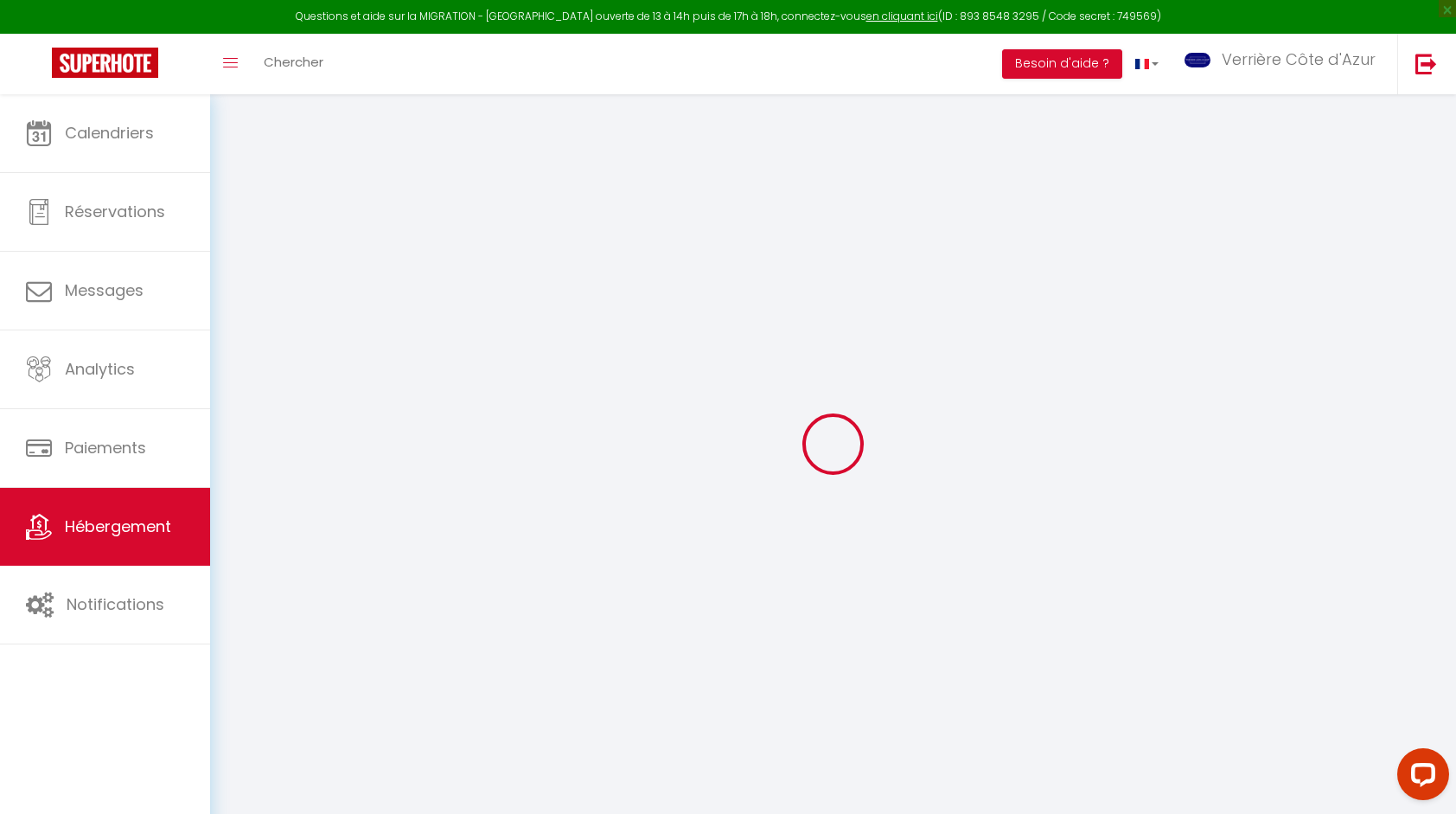
checkbox input "false"
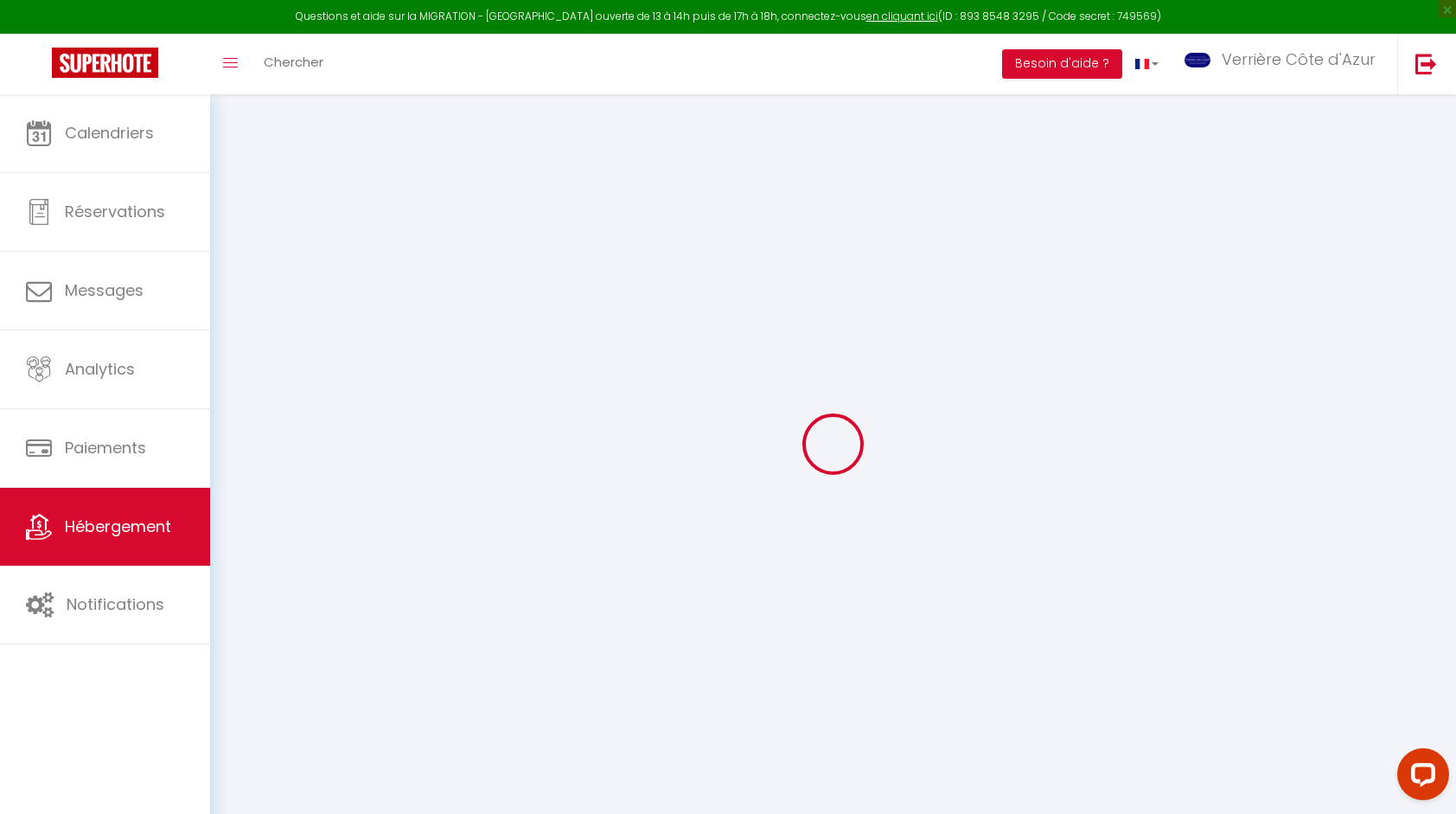
checkbox input "false"
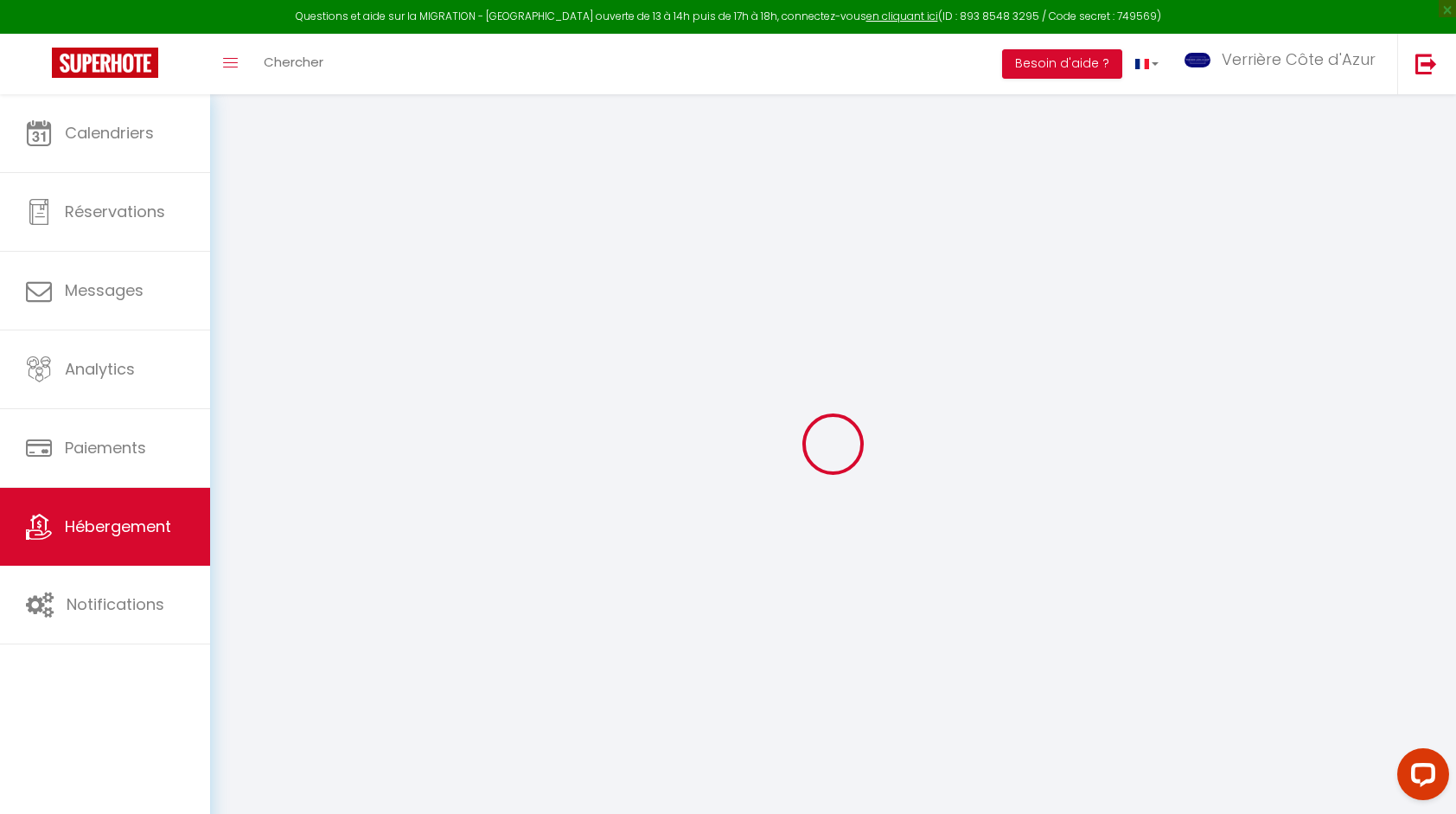
checkbox input "false"
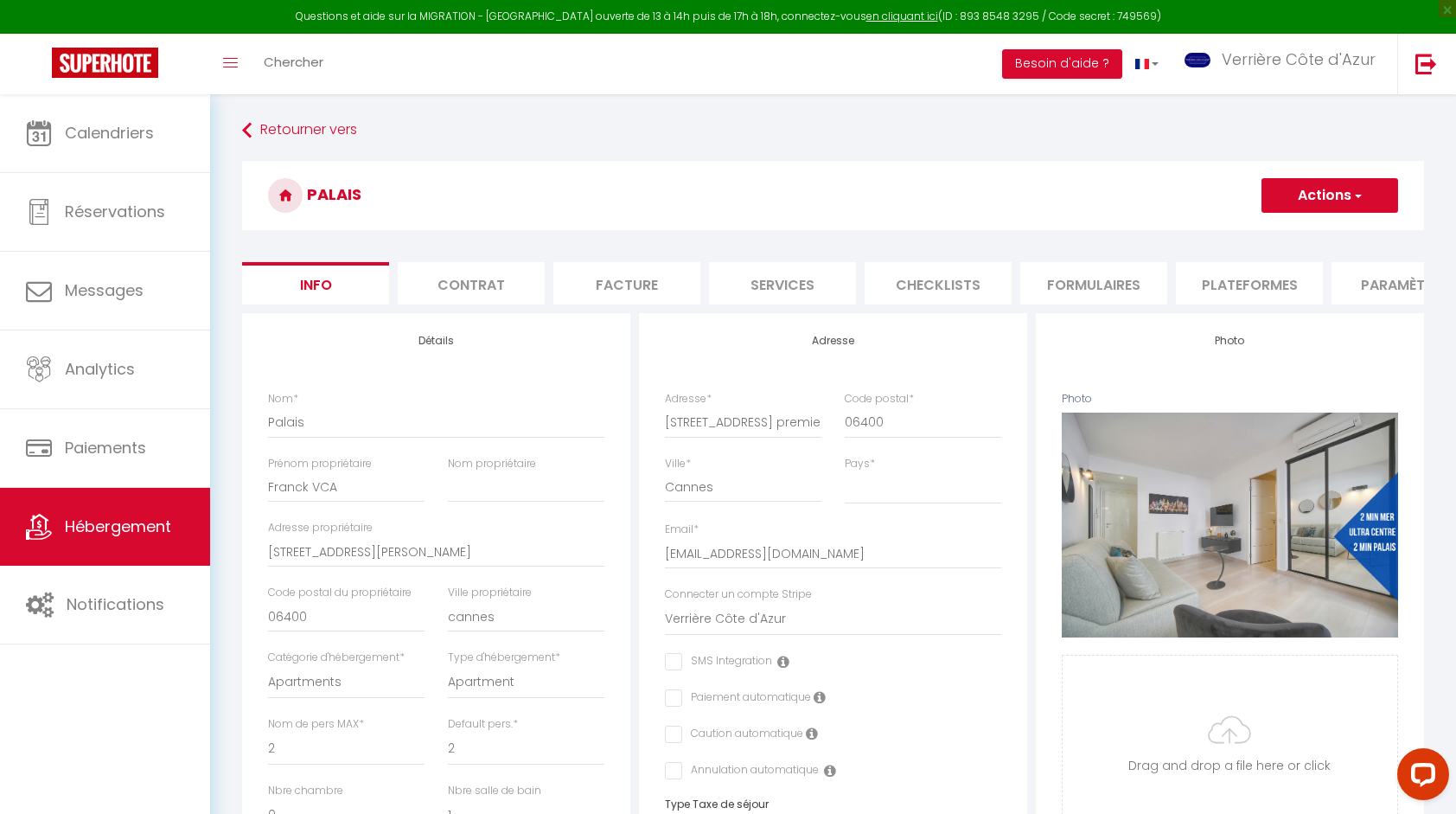
checkbox input "false"
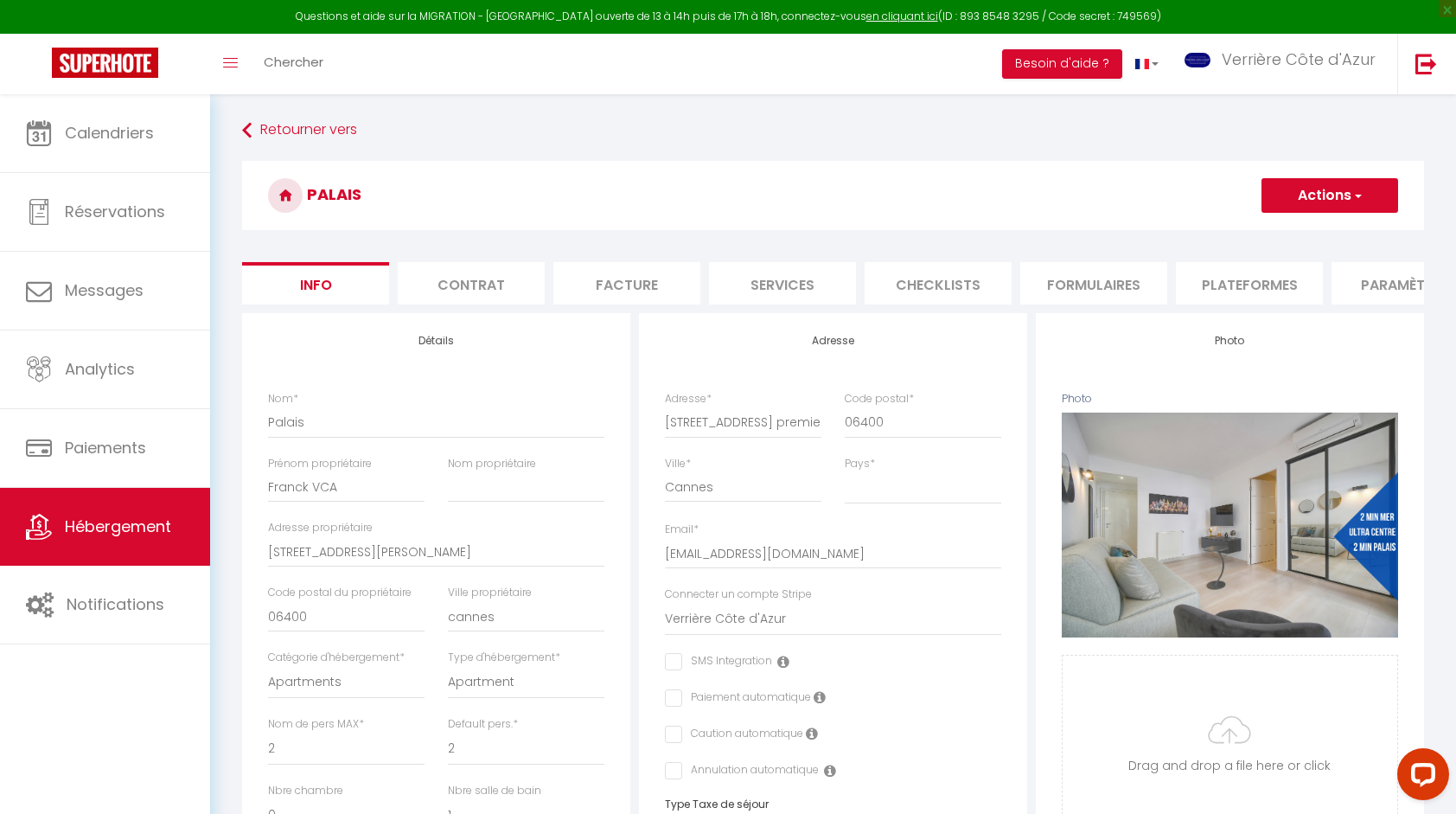
checkbox input "false"
click at [1379, 287] on li "Paramètres" at bounding box center [1404, 283] width 147 height 42
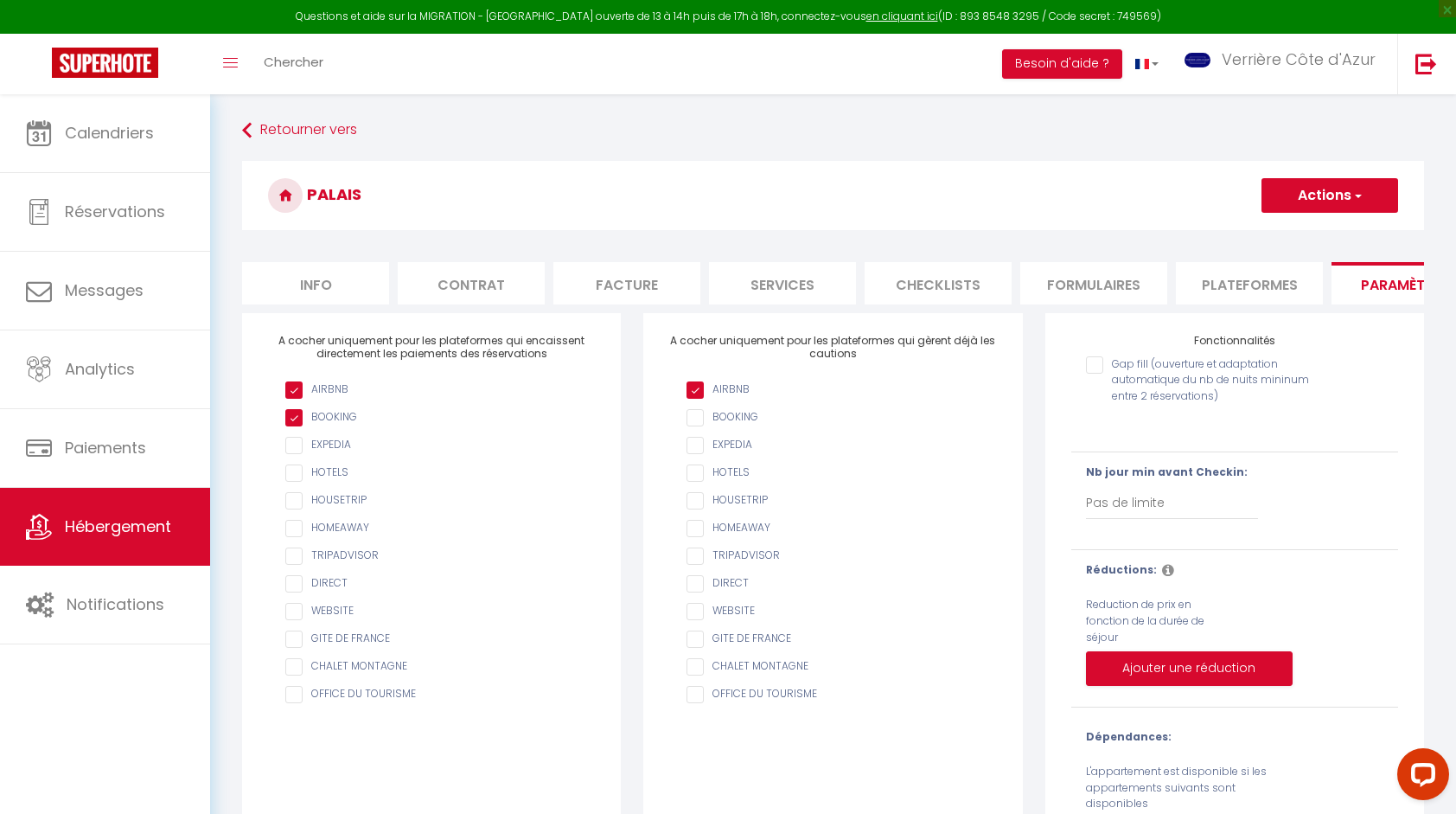
click at [707, 398] on input "AIRBNB" at bounding box center [841, 390] width 310 height 18
checkbox input "true"
click at [1352, 206] on button "Actions" at bounding box center [1330, 195] width 136 height 35
click at [1304, 235] on input "Enregistrer" at bounding box center [1309, 233] width 64 height 18
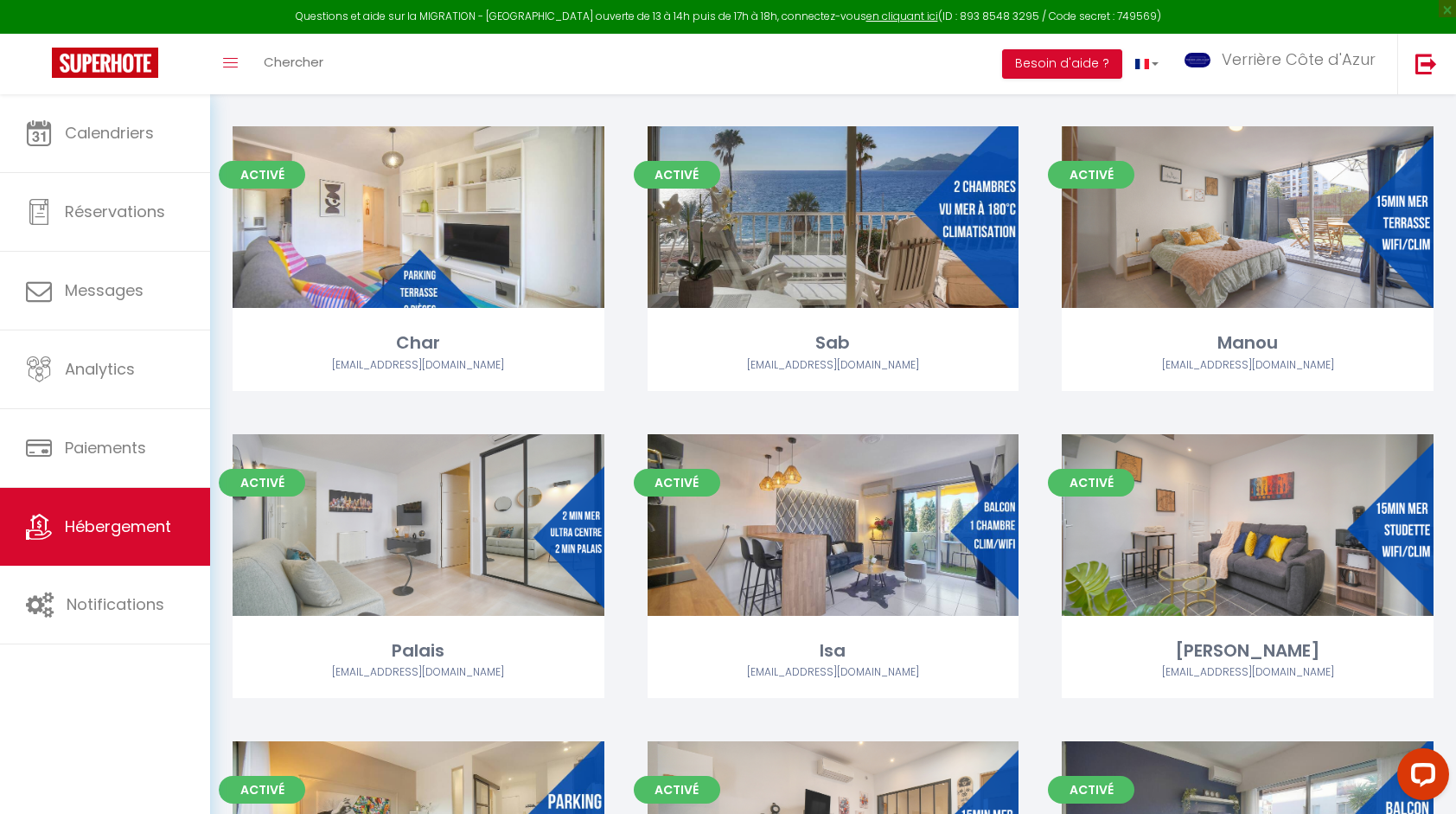
scroll to position [2854, 0]
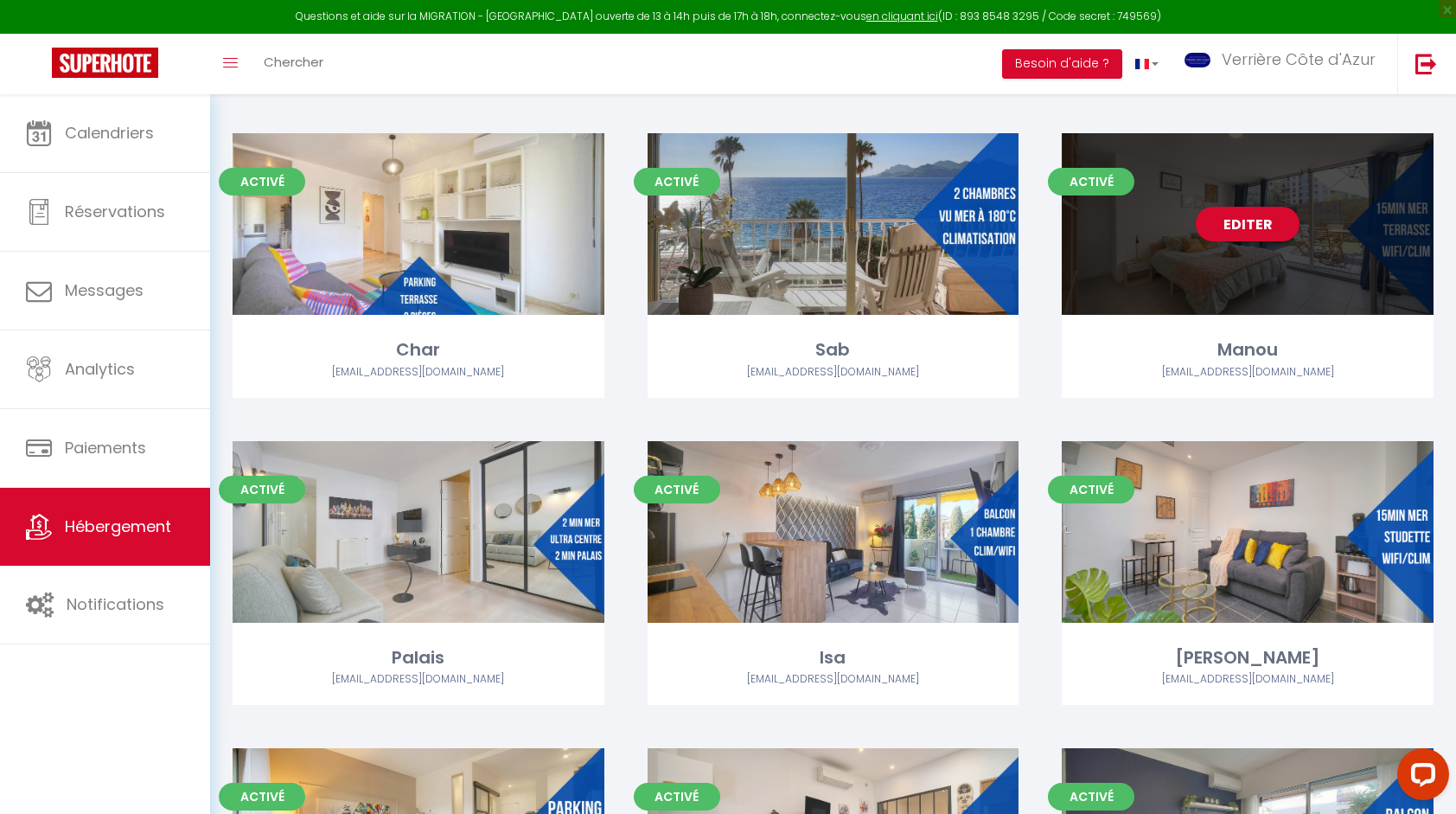
click at [1249, 286] on div "Editer" at bounding box center [1247, 223] width 371 height 182
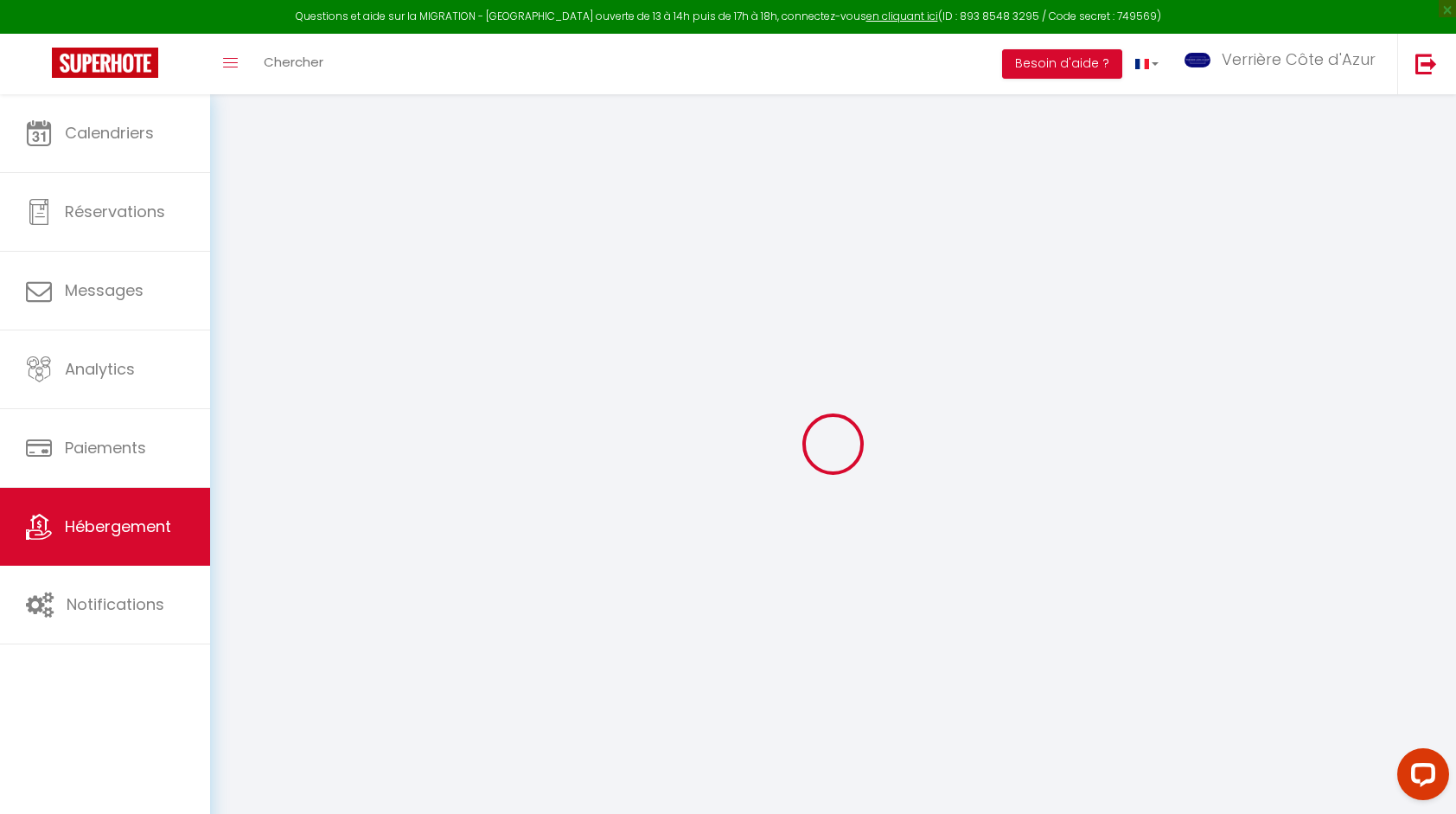
select select
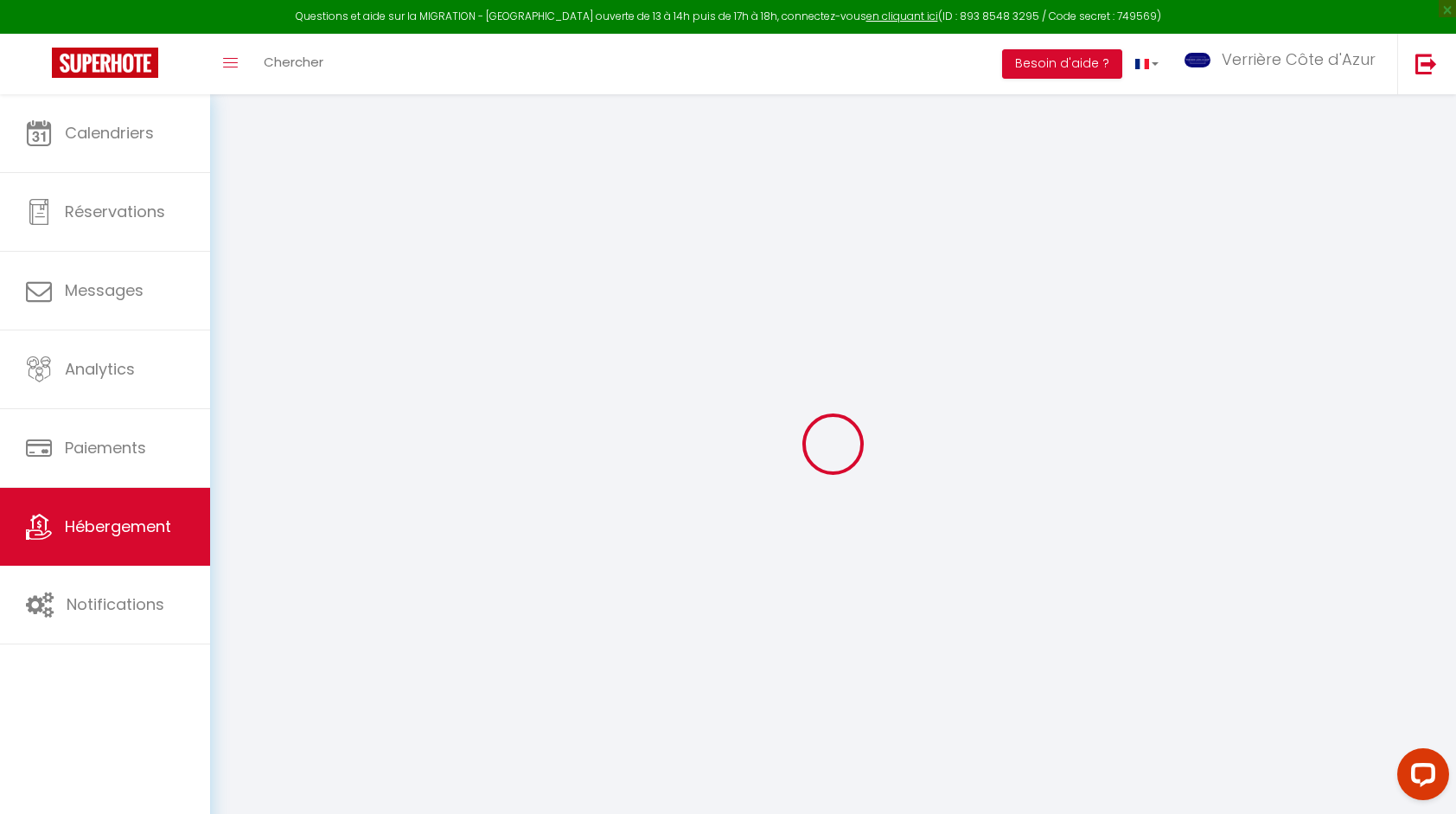
select select
checkbox input "false"
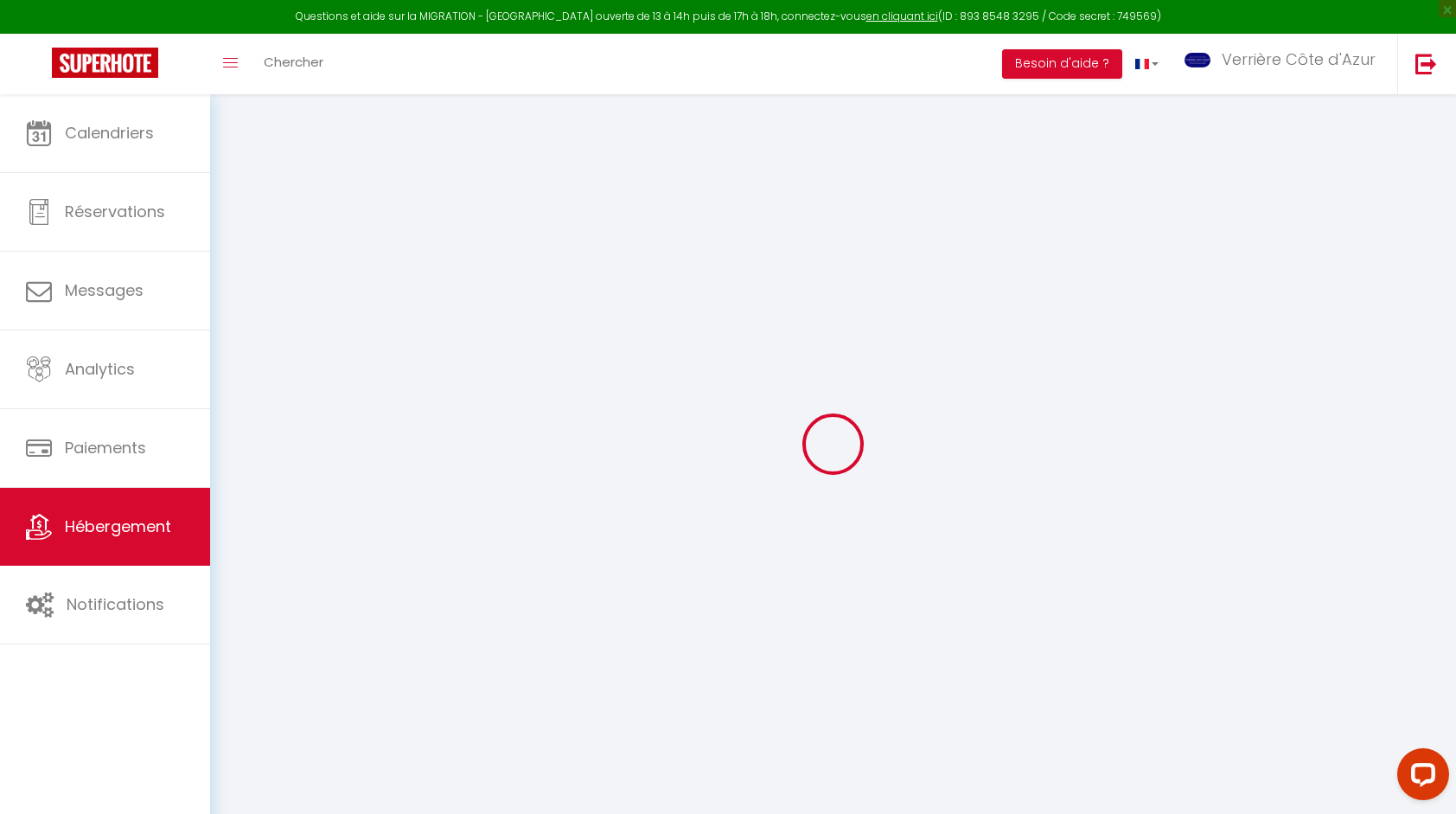
select select
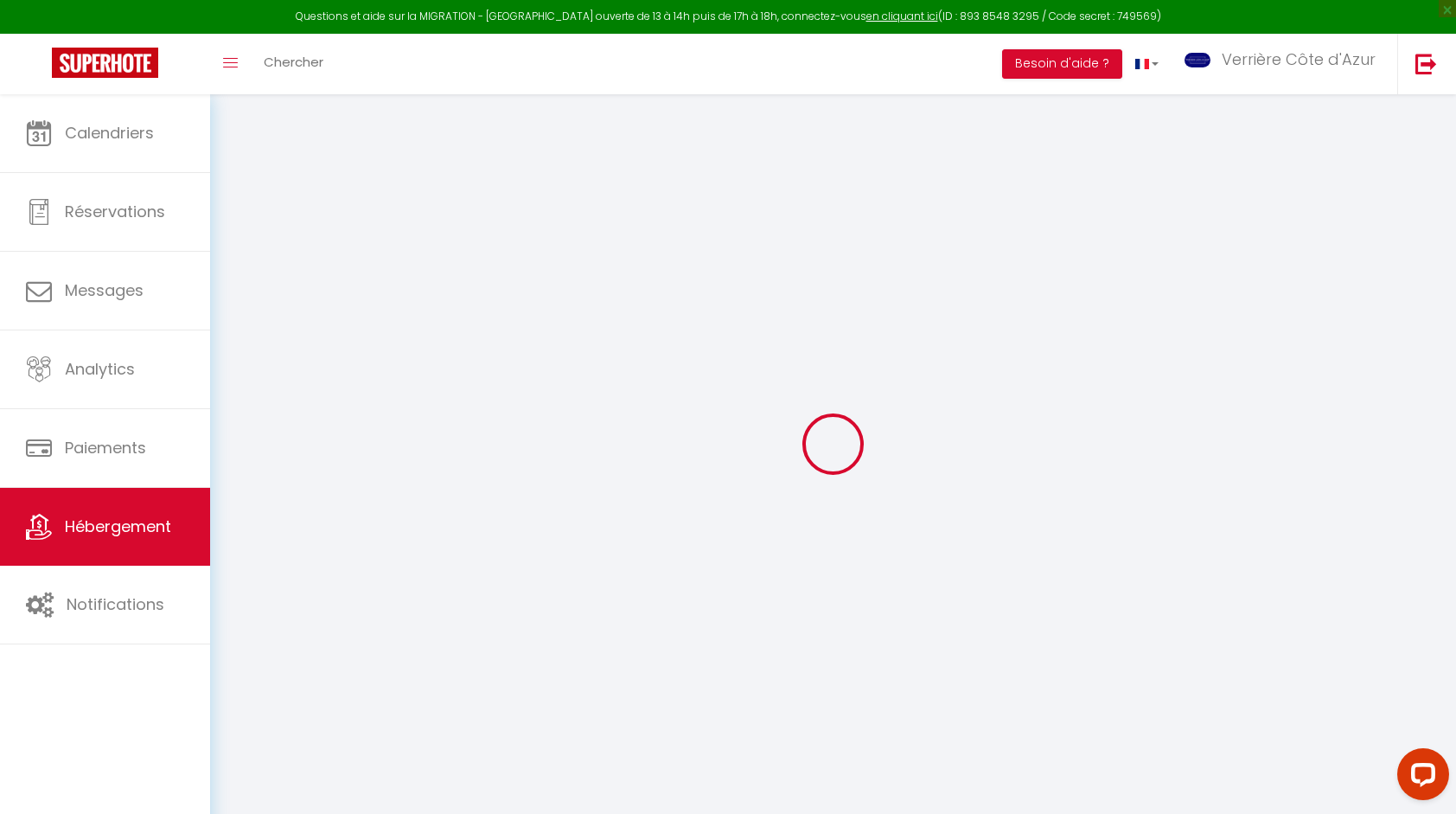
select select
checkbox input "false"
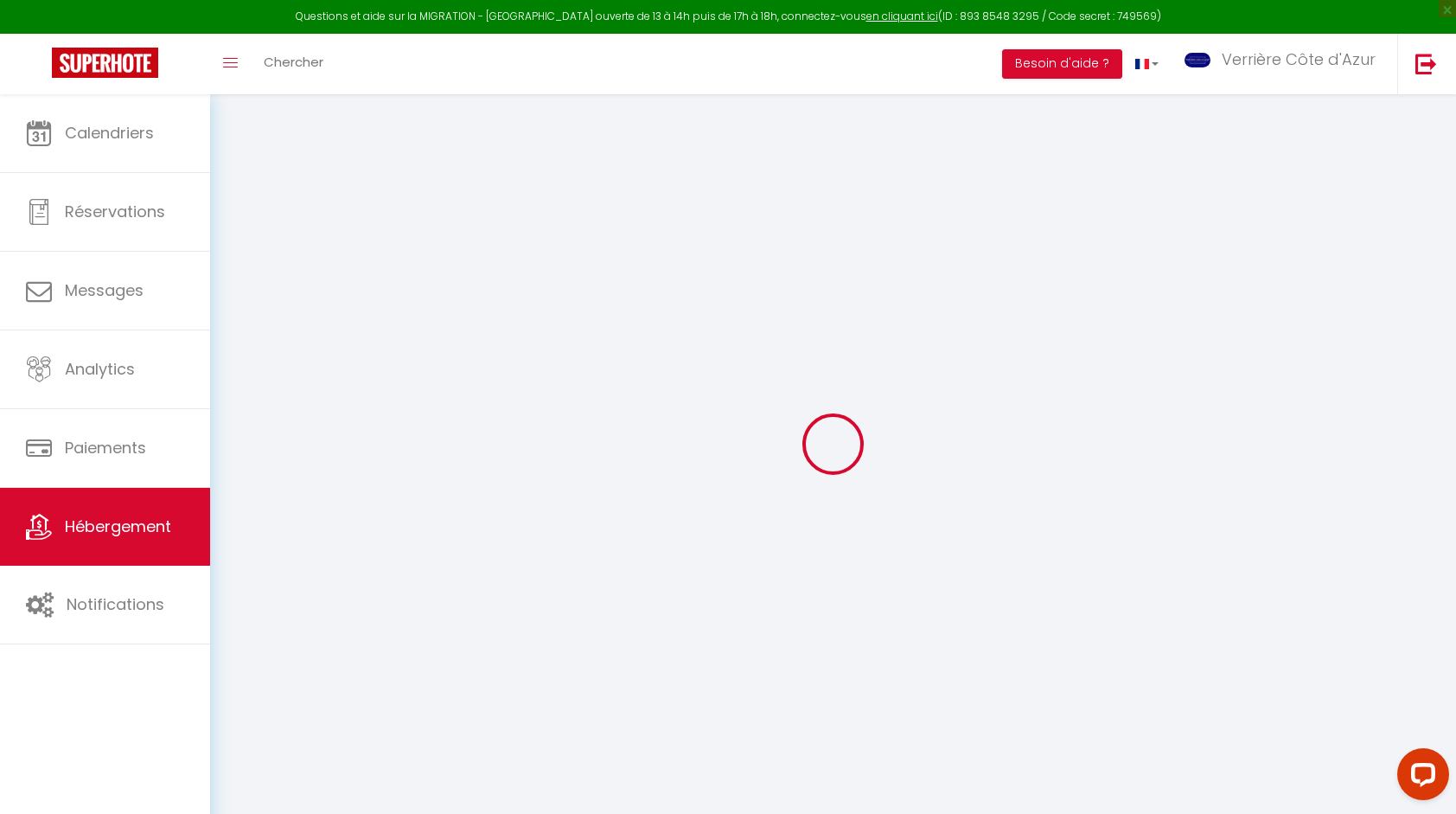
checkbox input "false"
select select
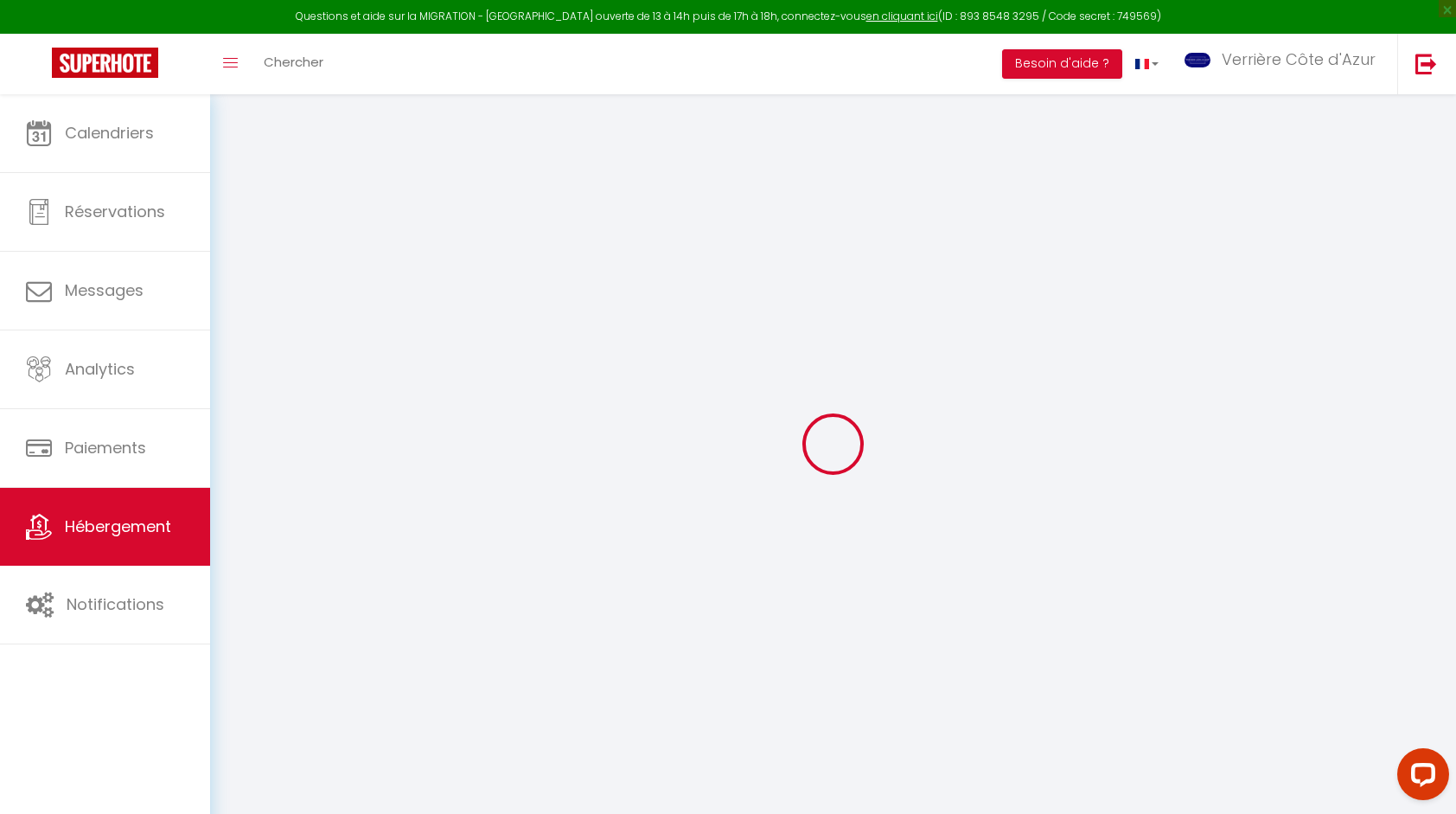
select select
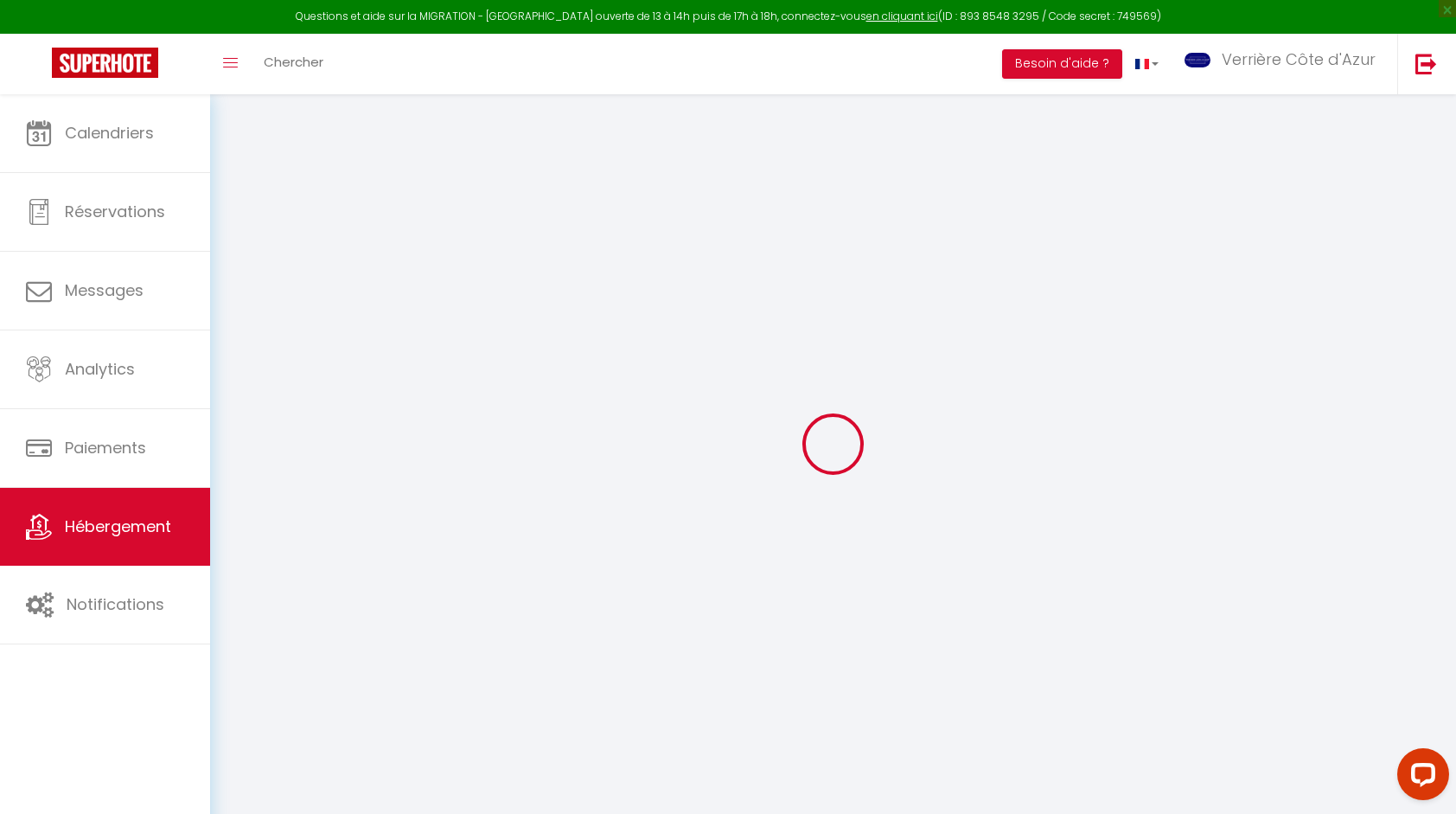
checkbox input "false"
select select
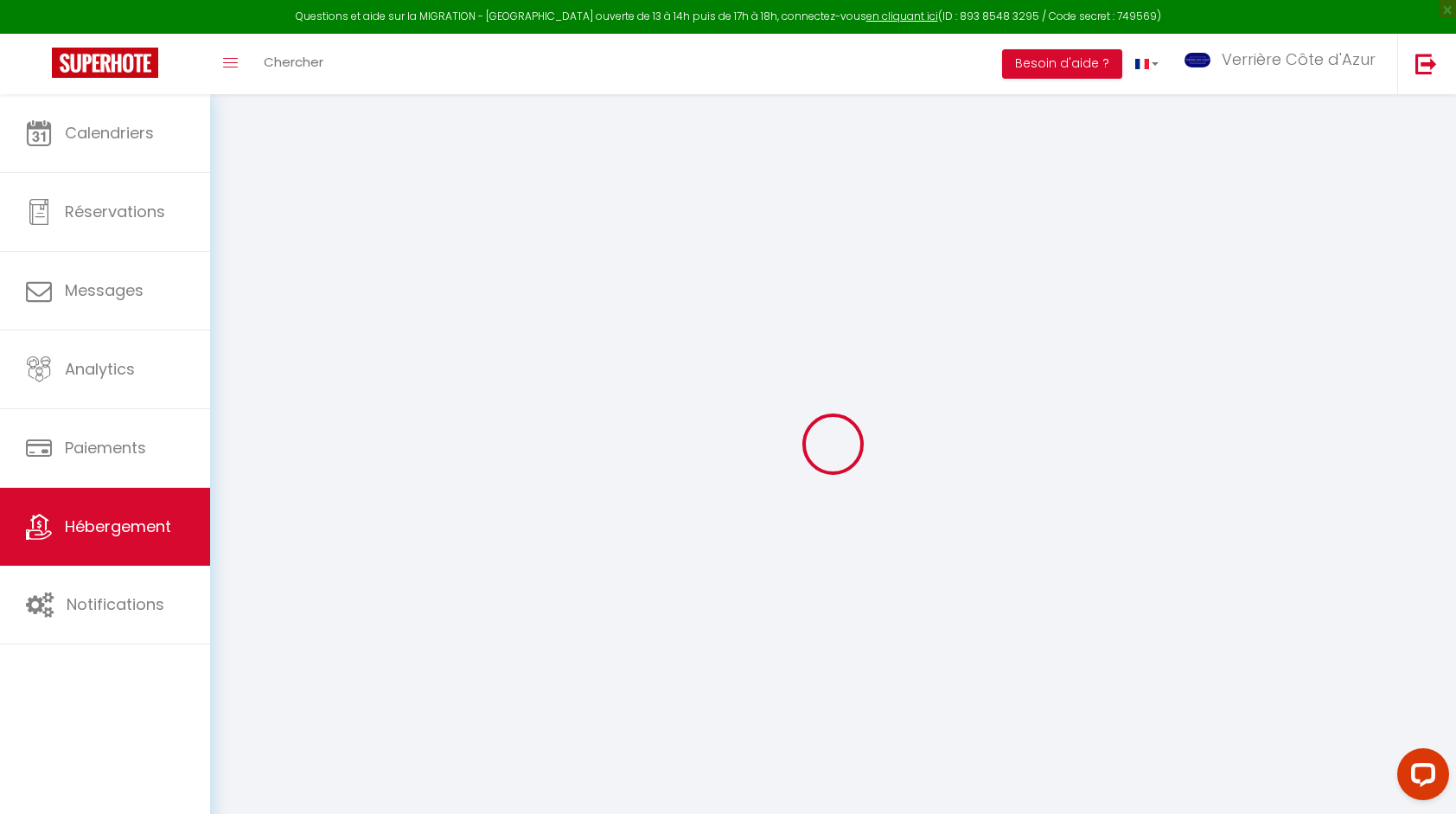
select select
checkbox input "false"
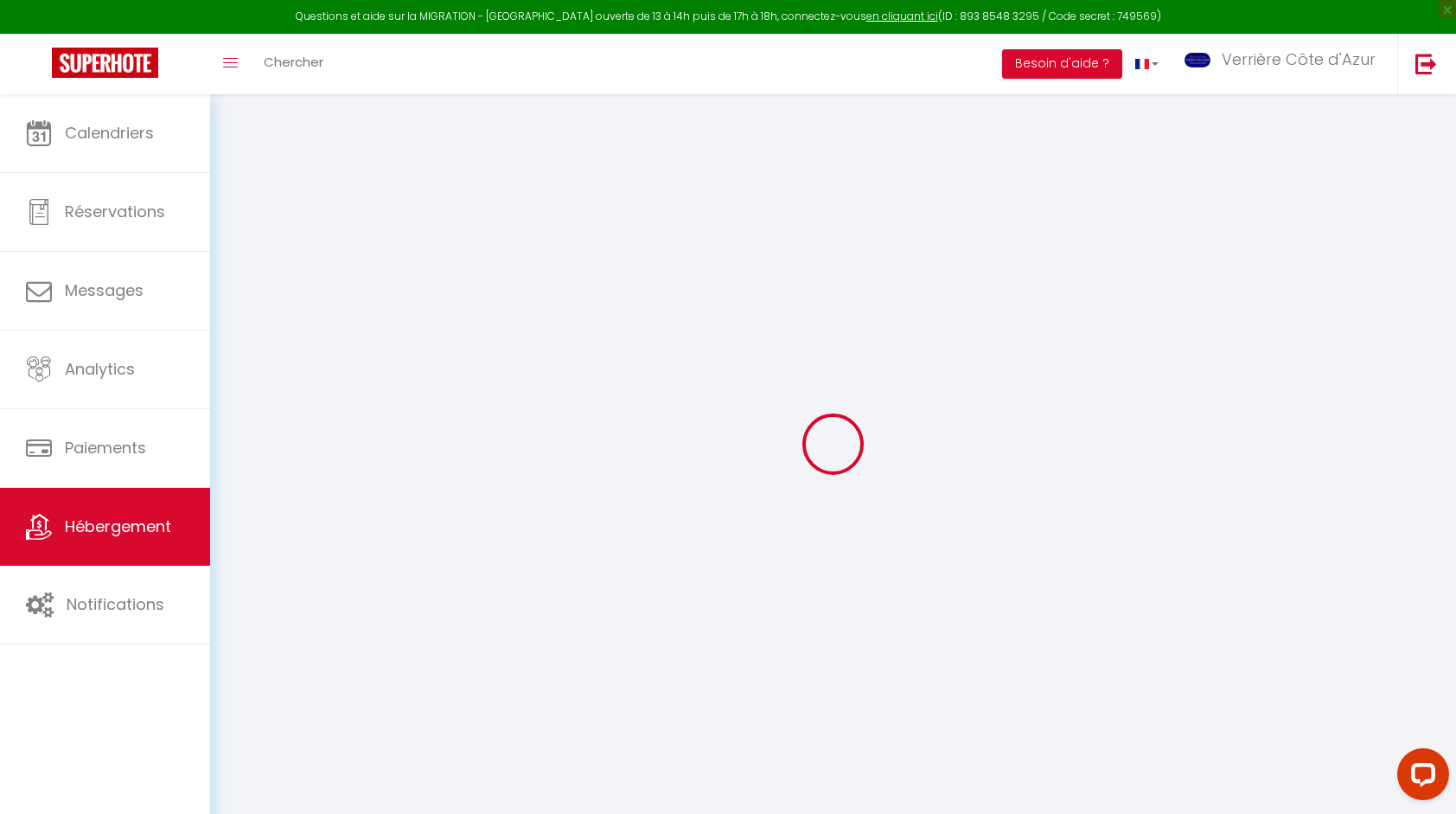
checkbox input "false"
select select
checkbox input "false"
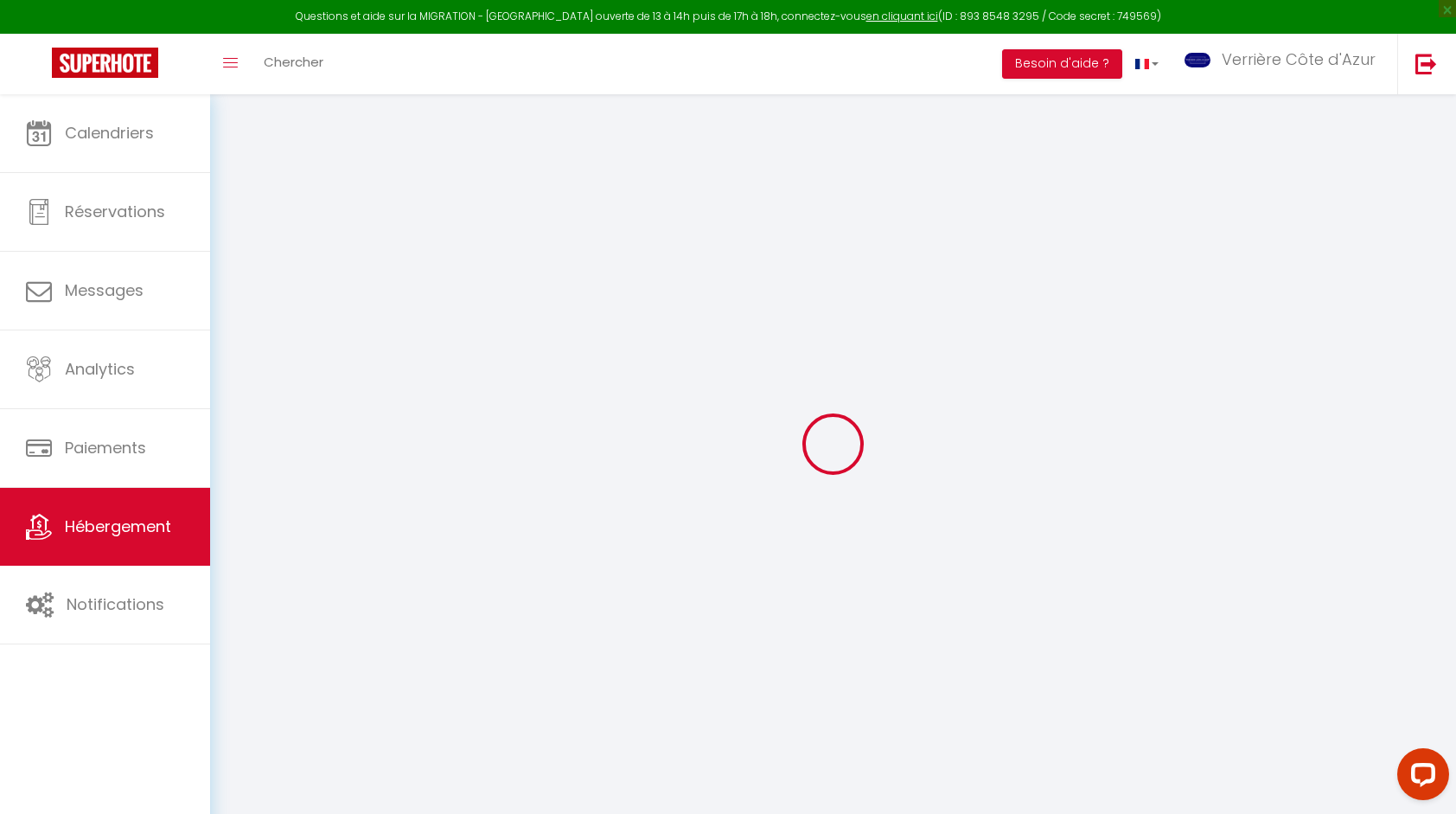
checkbox input "false"
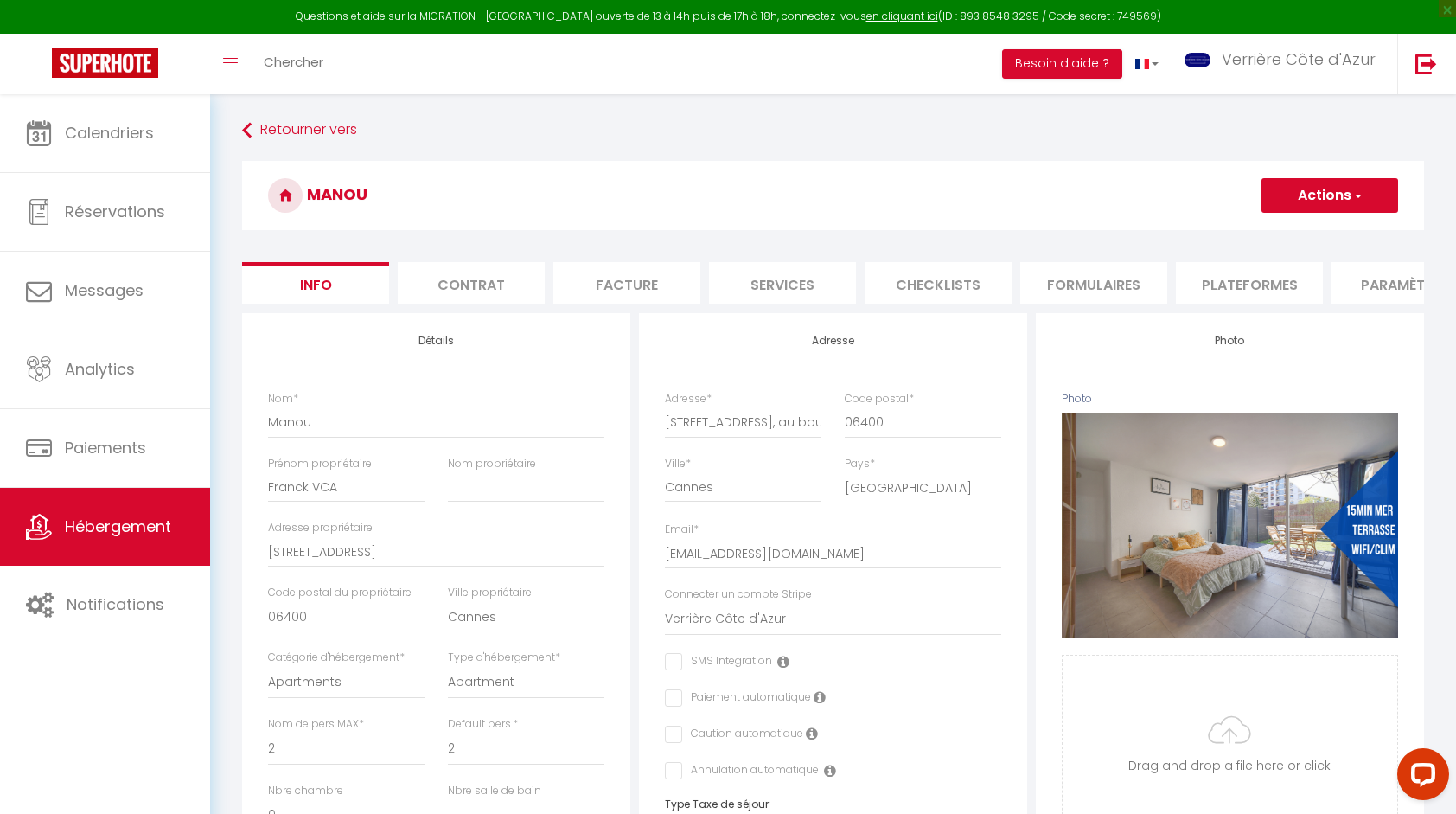
click at [1363, 297] on li "Paramètres" at bounding box center [1404, 283] width 147 height 42
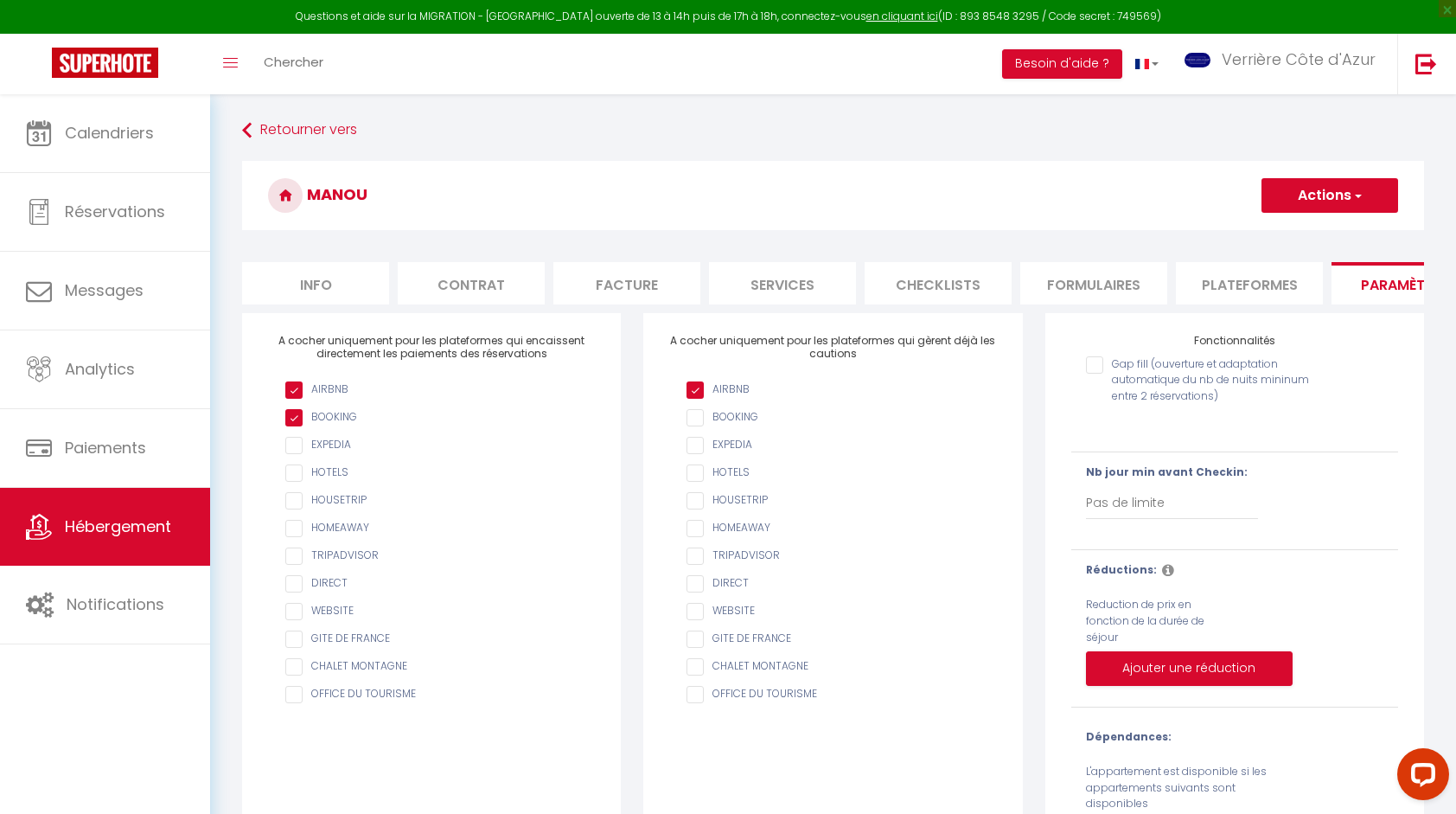
click at [751, 398] on input "AIRBNB" at bounding box center [841, 390] width 310 height 18
checkbox input "true"
click at [1314, 204] on button "Actions" at bounding box center [1330, 195] width 136 height 35
click at [1303, 231] on input "Enregistrer" at bounding box center [1309, 233] width 64 height 18
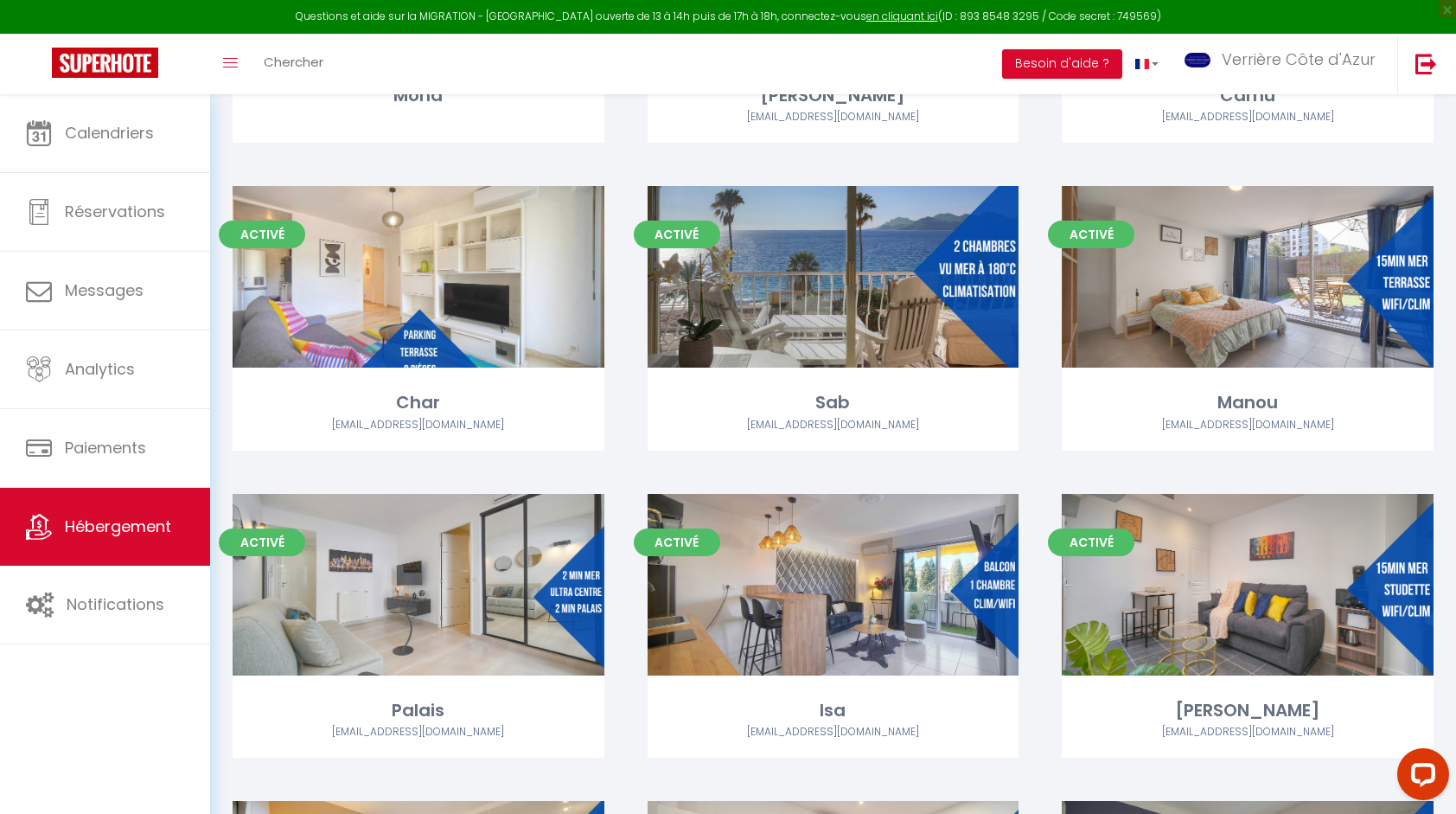
scroll to position [2767, 0]
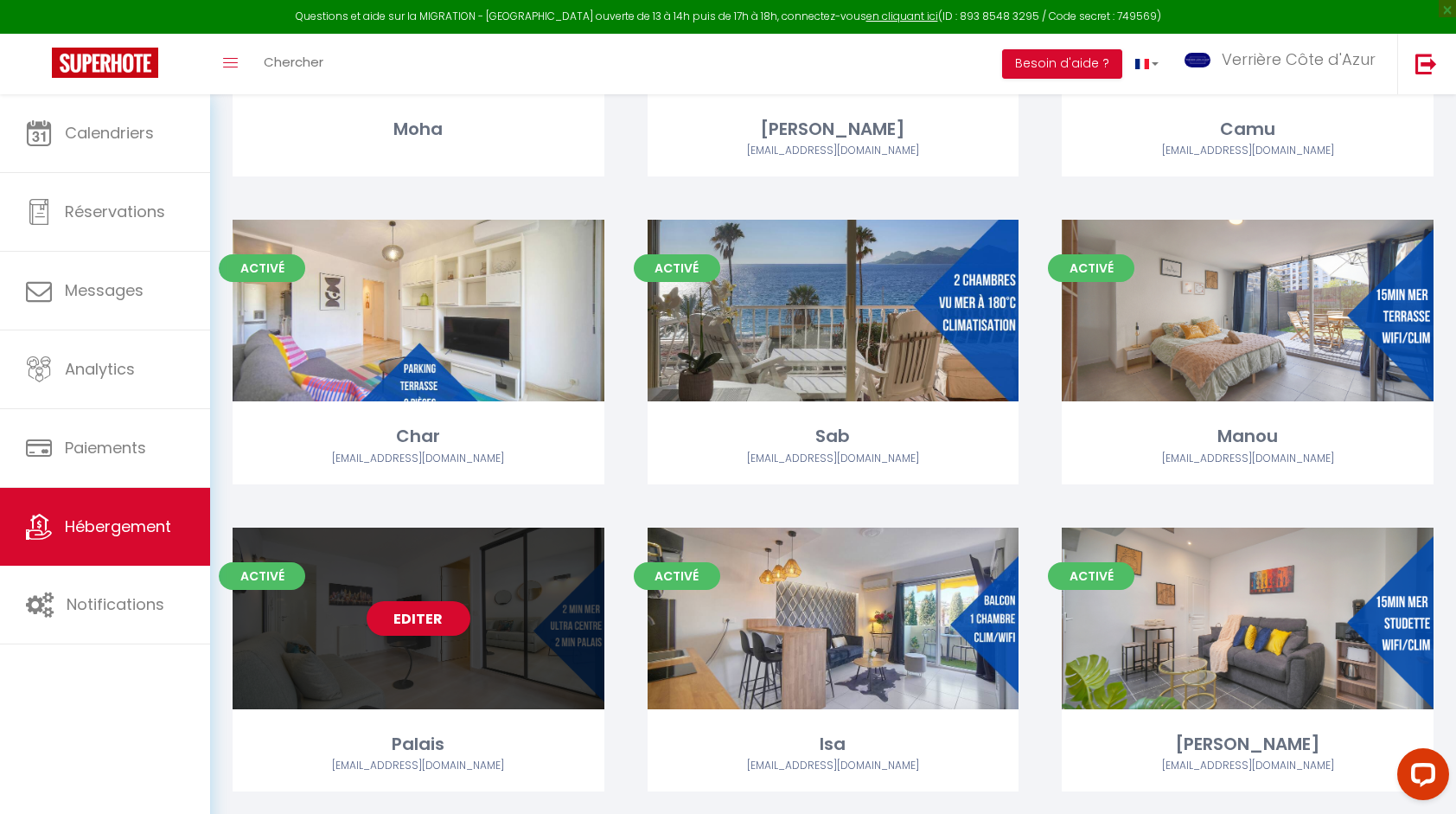
click at [509, 604] on div "Editer" at bounding box center [417, 618] width 371 height 182
click at [501, 590] on div "Editer" at bounding box center [417, 618] width 371 height 182
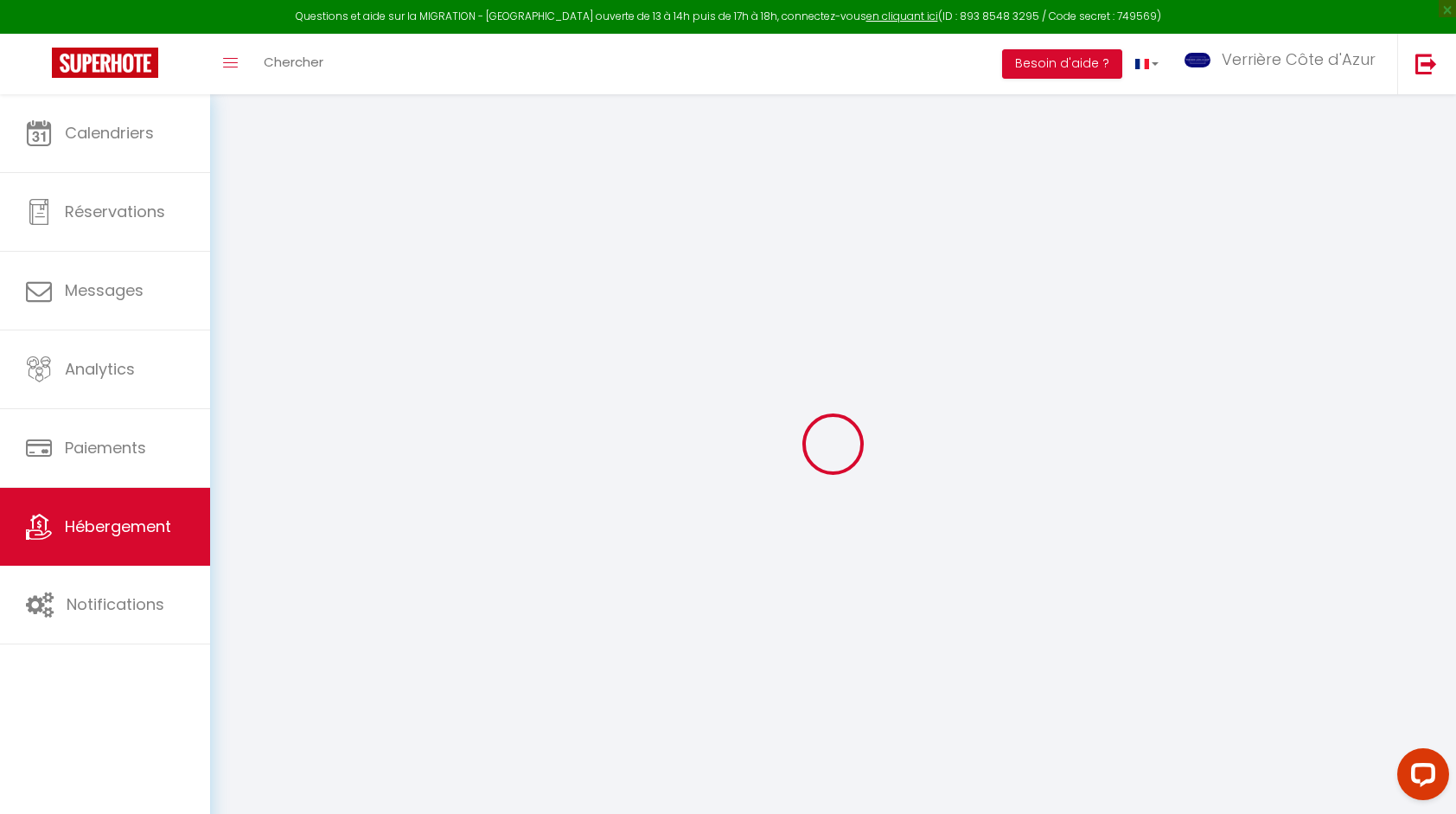
select select
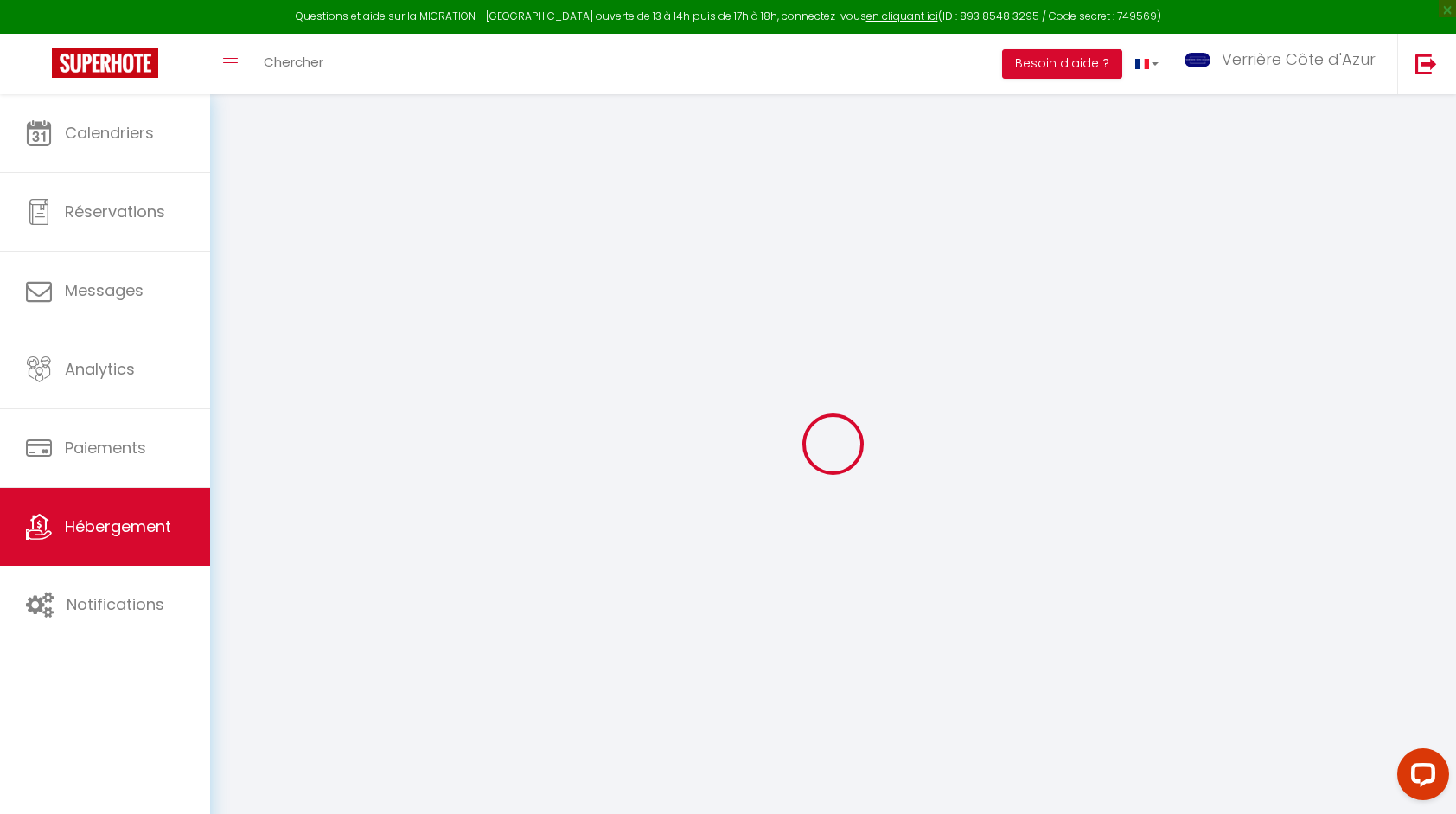
select select
checkbox input "false"
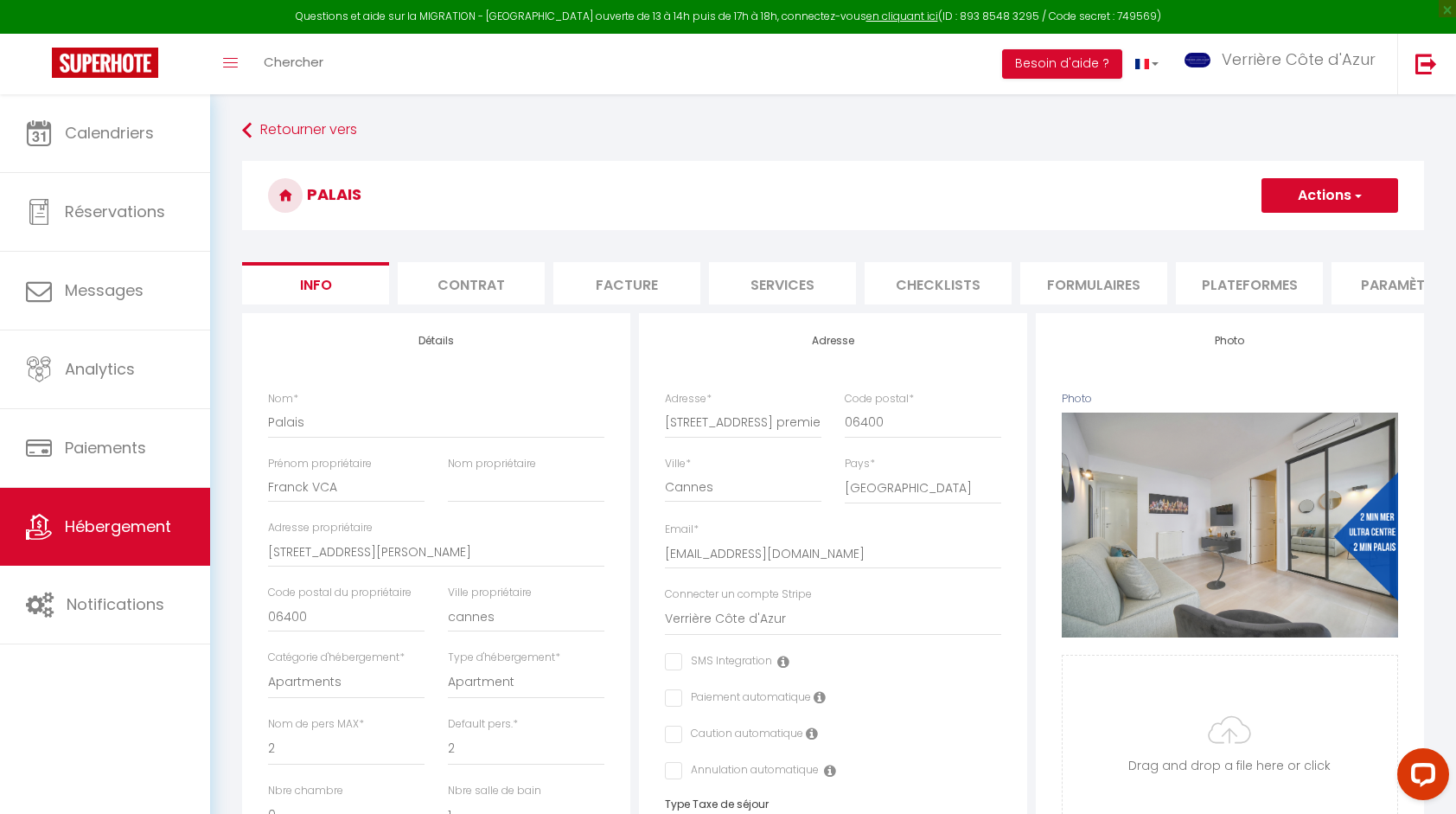
click at [1373, 273] on li "Paramètres" at bounding box center [1404, 283] width 147 height 42
